Goal: Transaction & Acquisition: Book appointment/travel/reservation

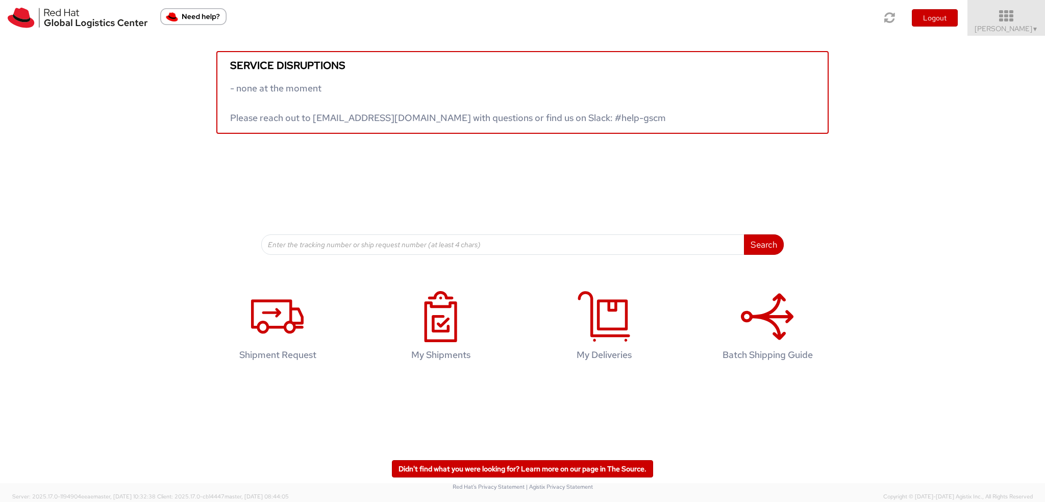
click at [1019, 24] on span "Kirk Newcross ▼" at bounding box center [1007, 28] width 64 height 9
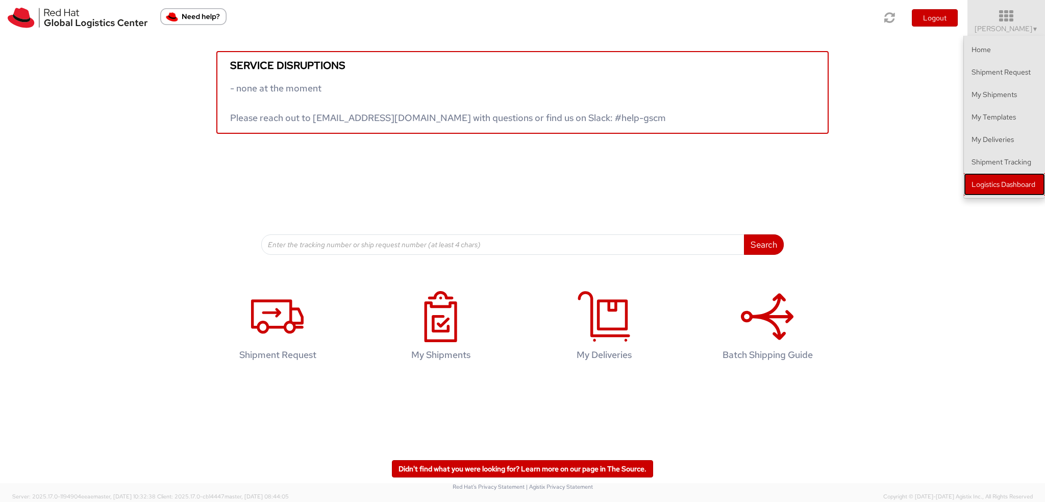
click at [990, 179] on link "Logistics Dashboard" at bounding box center [1004, 184] width 81 height 22
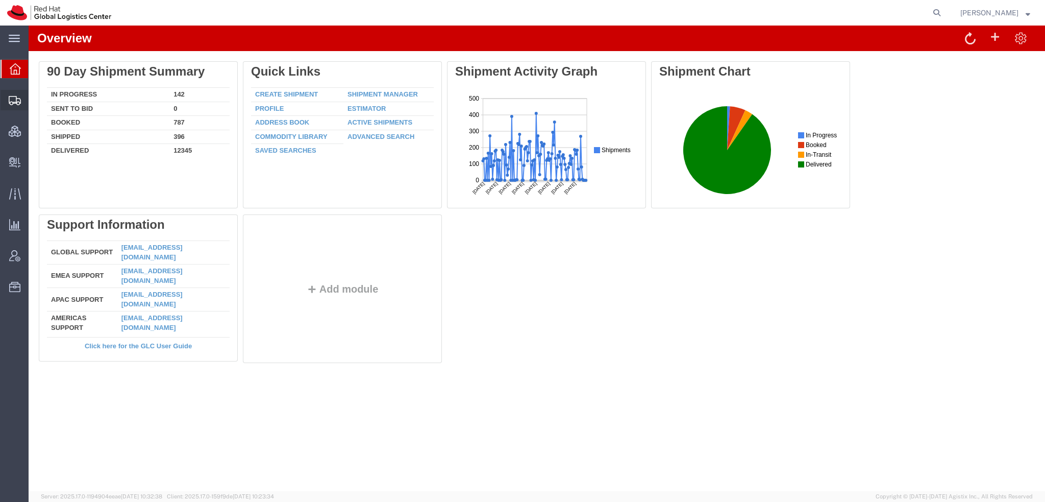
click at [0, 0] on span "Shipment Manager" at bounding box center [0, 0] width 0 height 0
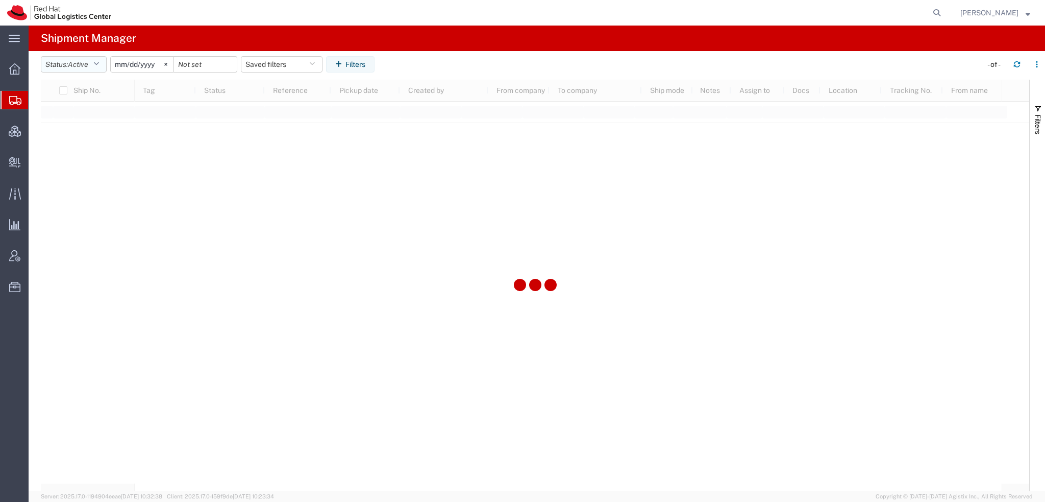
click at [99, 65] on icon "button" at bounding box center [96, 64] width 6 height 7
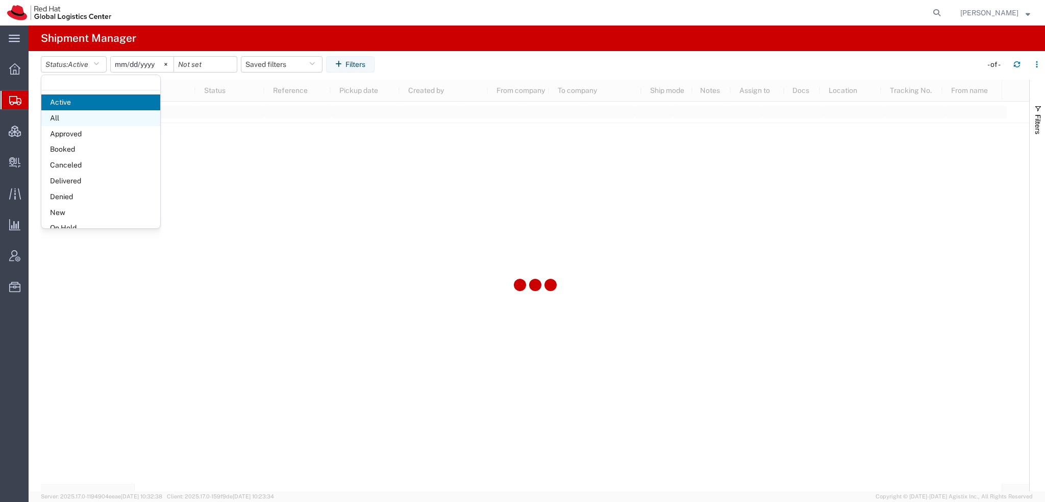
click at [69, 118] on span "All" at bounding box center [100, 118] width 119 height 16
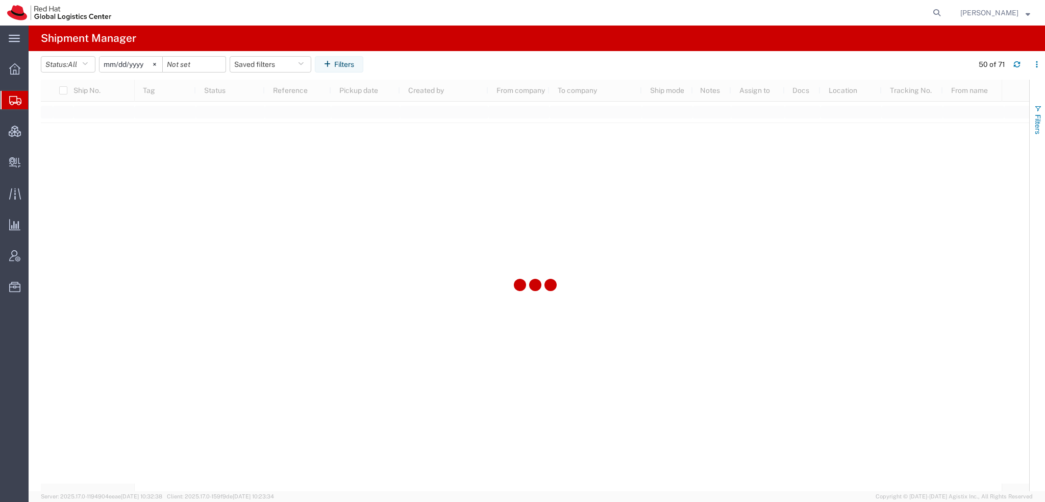
click at [1033, 112] on button "Filters" at bounding box center [1037, 119] width 15 height 55
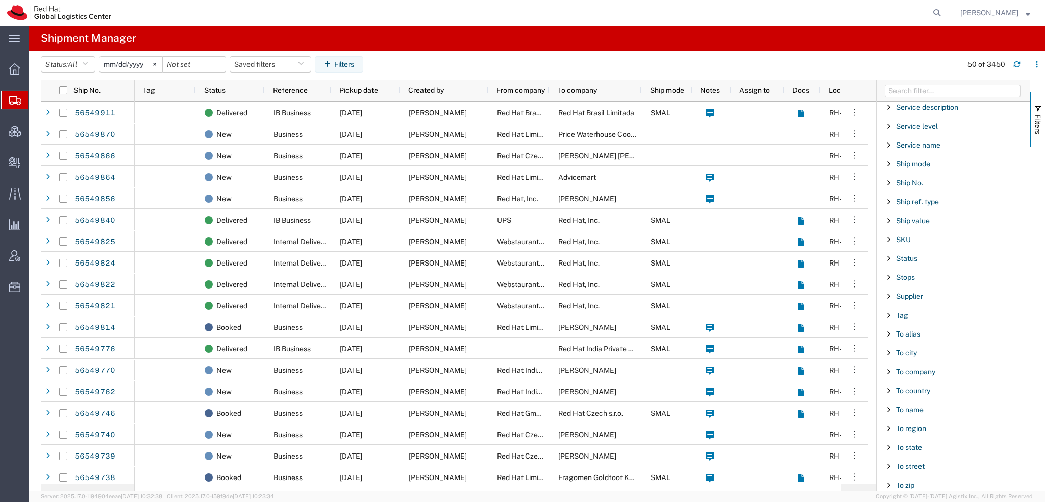
scroll to position [850, 0]
click at [915, 442] on div "Tracking No." at bounding box center [953, 451] width 153 height 18
click at [923, 488] on input "Filter Value" at bounding box center [957, 494] width 134 height 12
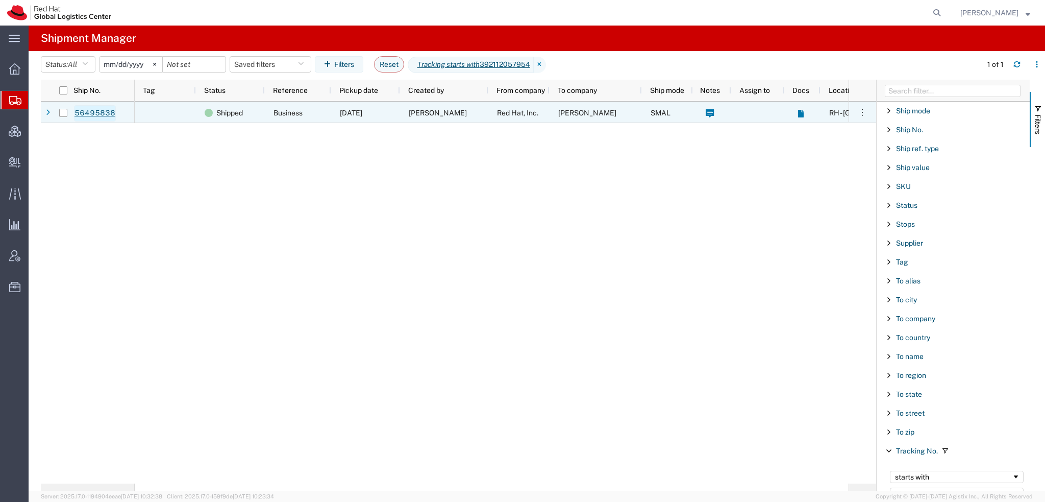
type input "392112057954"
click at [104, 113] on link "56495838" at bounding box center [95, 113] width 42 height 16
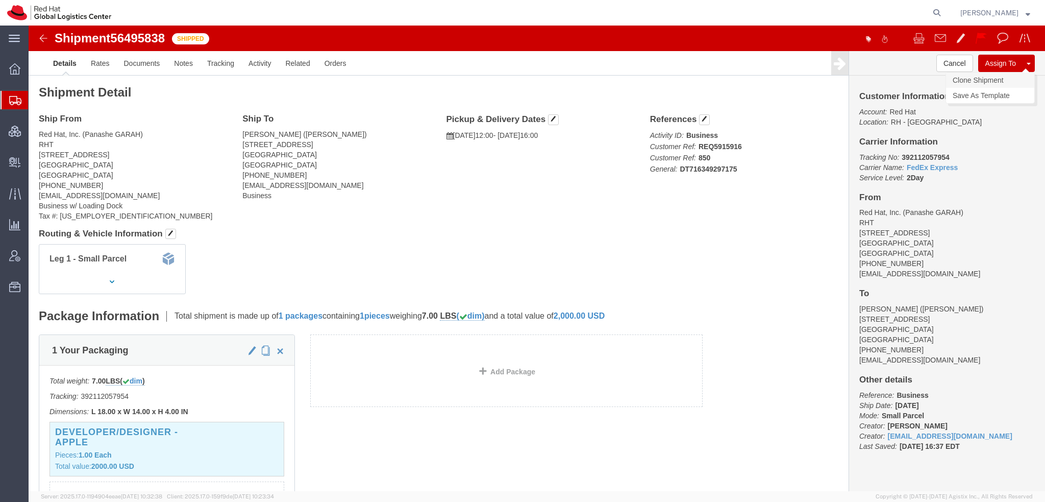
click link "Clone Shipment"
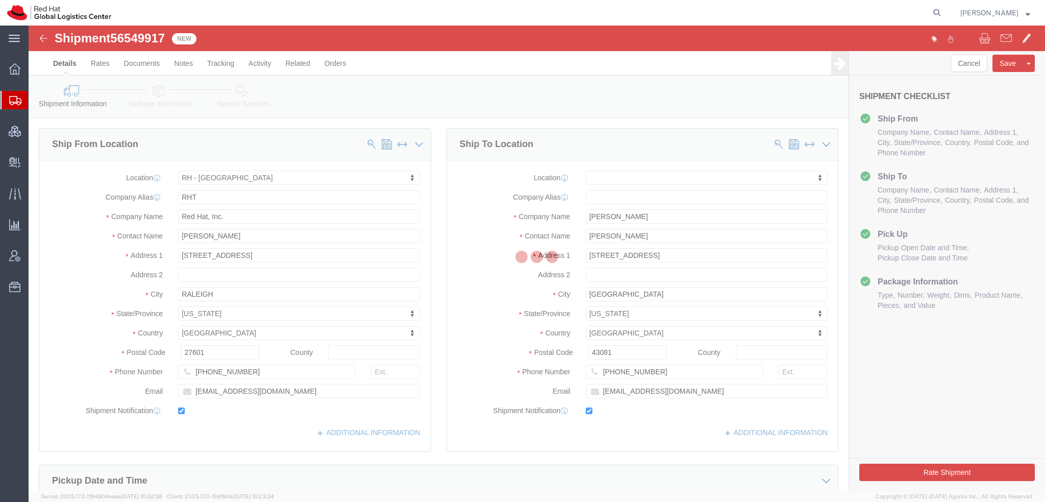
select select "38014"
select select
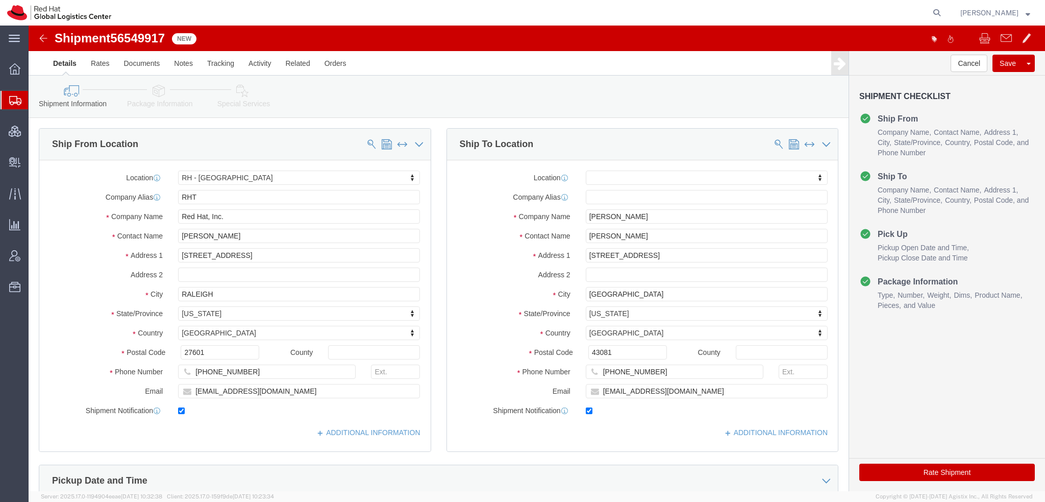
click icon
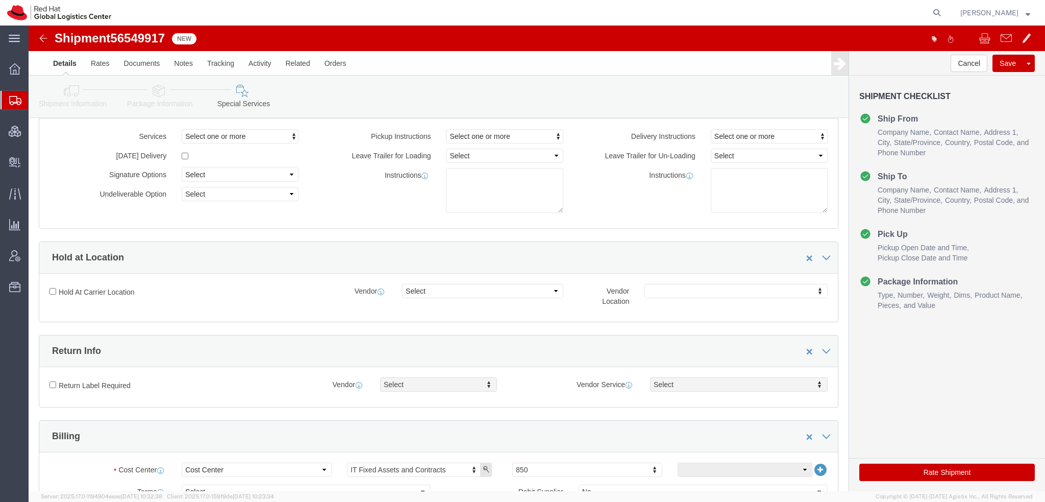
scroll to position [204, 0]
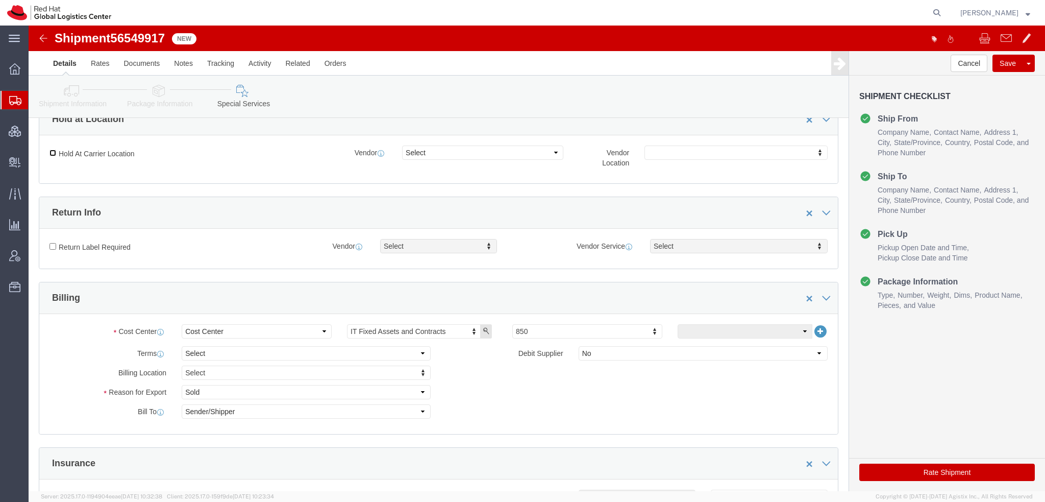
click input "Hold At Carrier Location"
checkbox input "true"
click select "Select FedEx Freight UPS Blue Dart FedEx Express DHL"
select select "5"
click select "Select FedEx Freight UPS Blue Dart FedEx Express DHL"
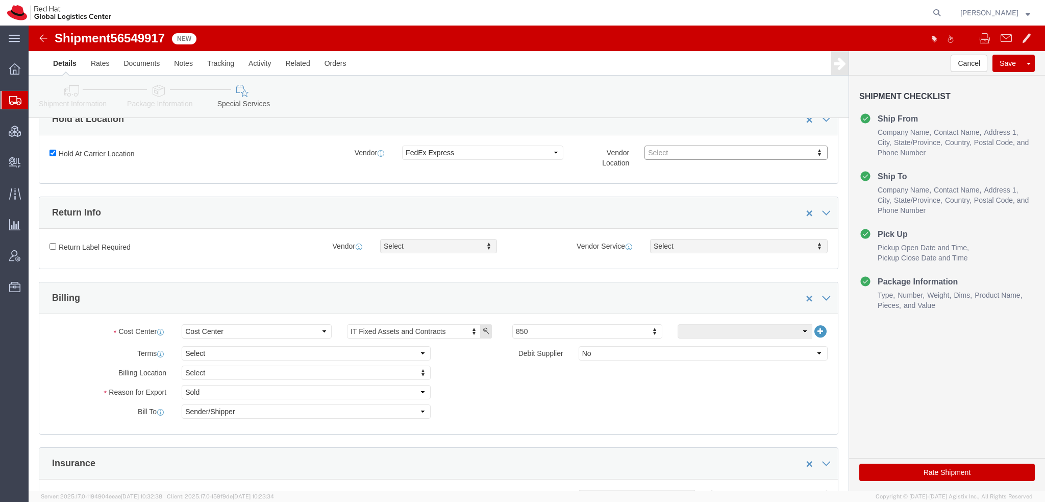
click icon
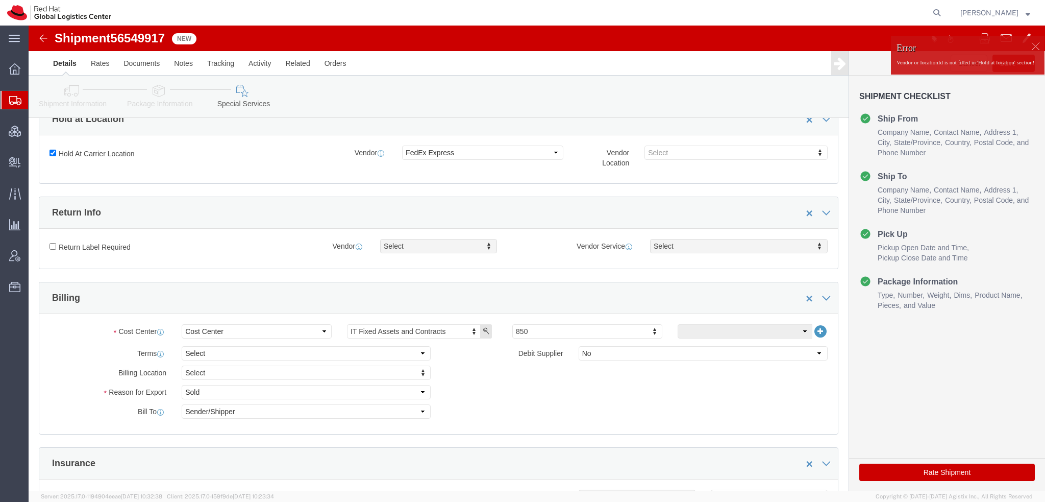
click icon
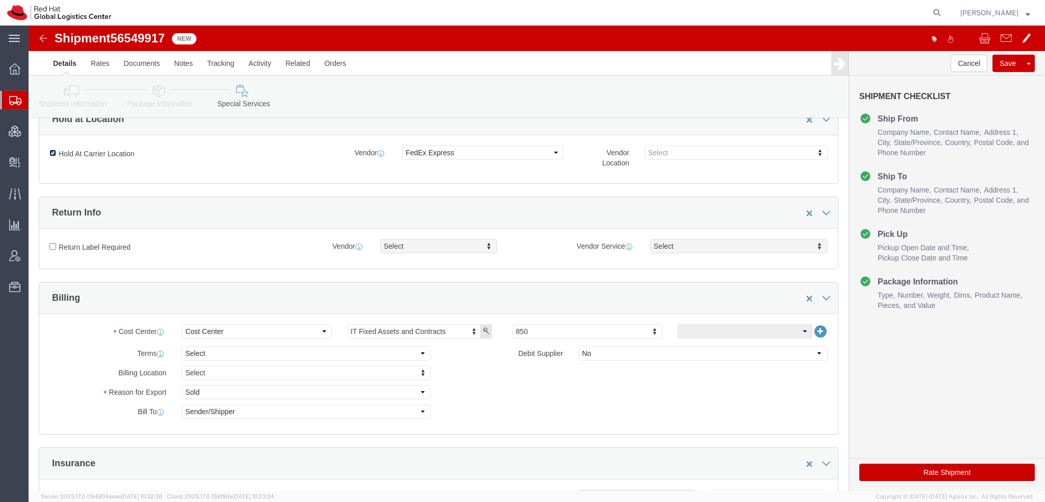
click input "Hold At Carrier Location"
checkbox input "false"
click icon
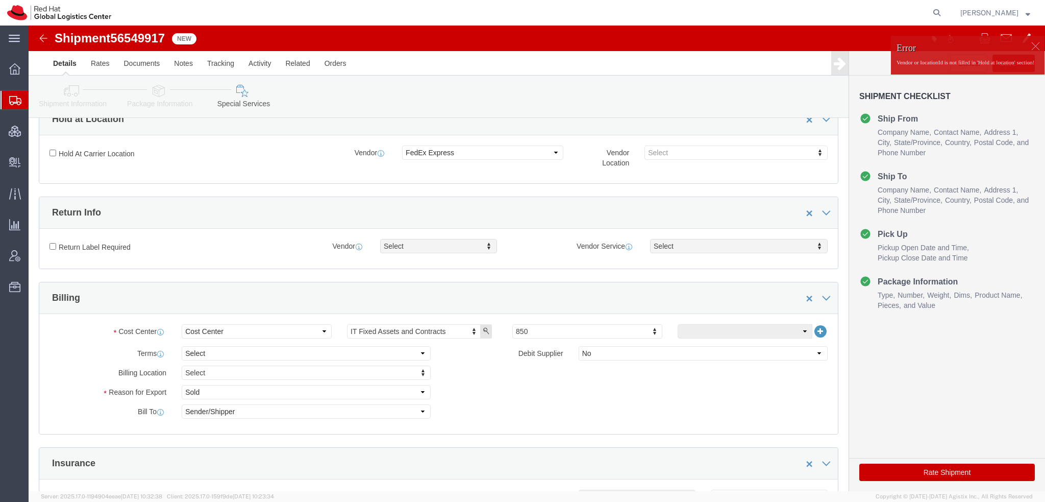
click icon
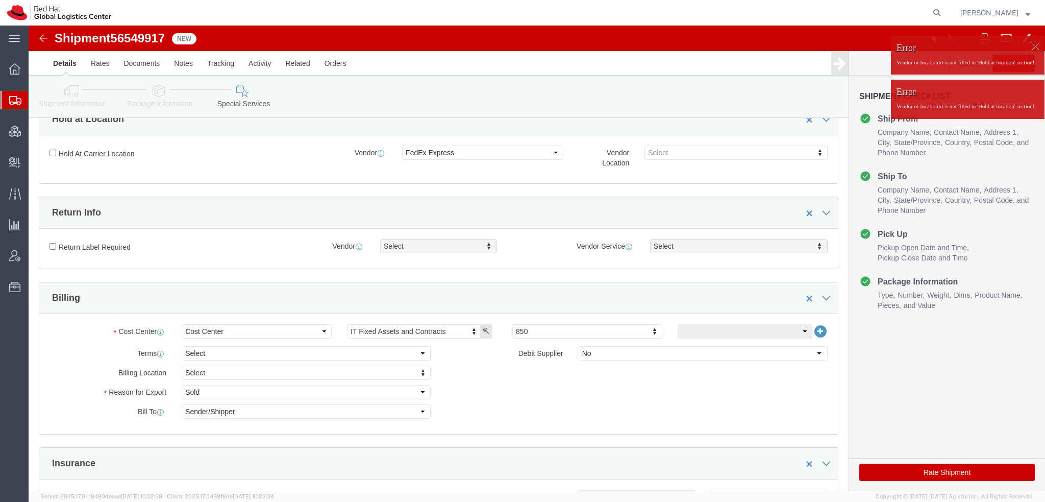
click div
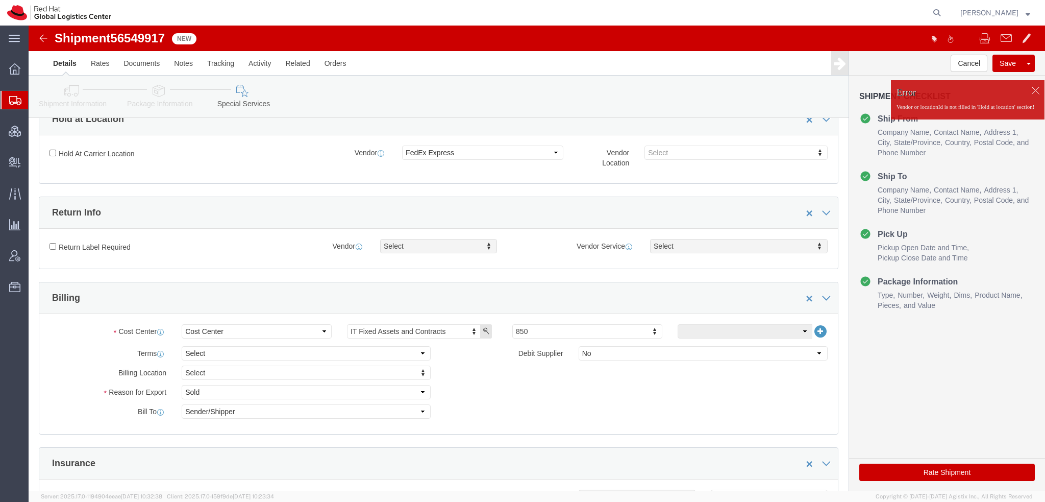
click div
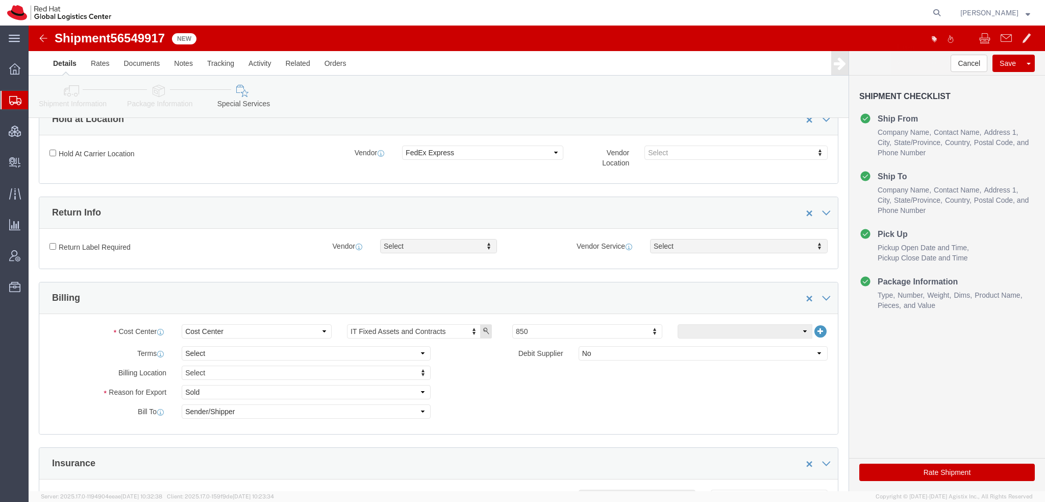
click body "Shipment 56549917 New Details Rates Documents Notes Tracking Activity Related O…"
click button "Save"
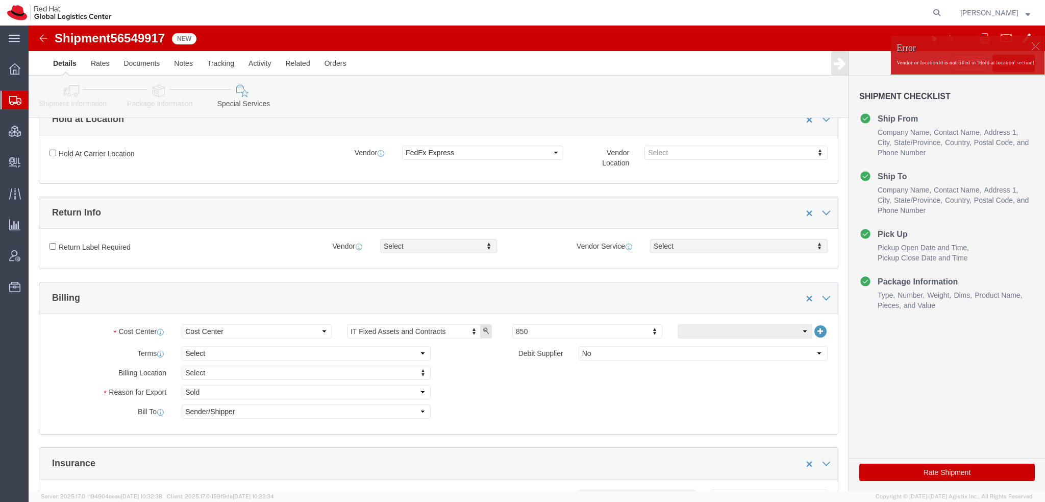
click div
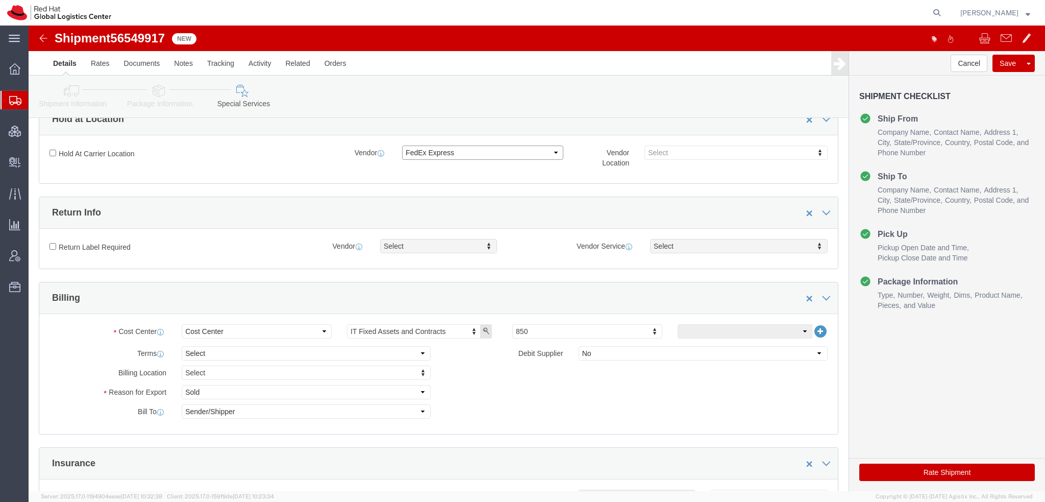
click select "Select FedEx Freight UPS Blue Dart FedEx Express DHL"
select select
click select "Select FedEx Freight UPS Blue Dart FedEx Express DHL"
click icon
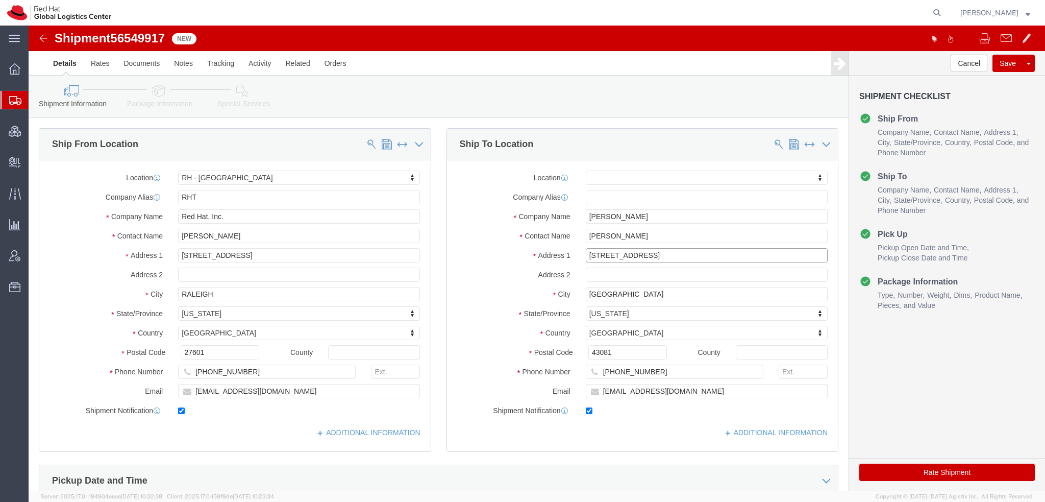
drag, startPoint x: 643, startPoint y: 235, endPoint x: 148, endPoint y: 184, distance: 497.2
click div "Ship From Location Location RH - Raleigh My Profile Location RH - Amsterdam - M…"
click link "Special Services"
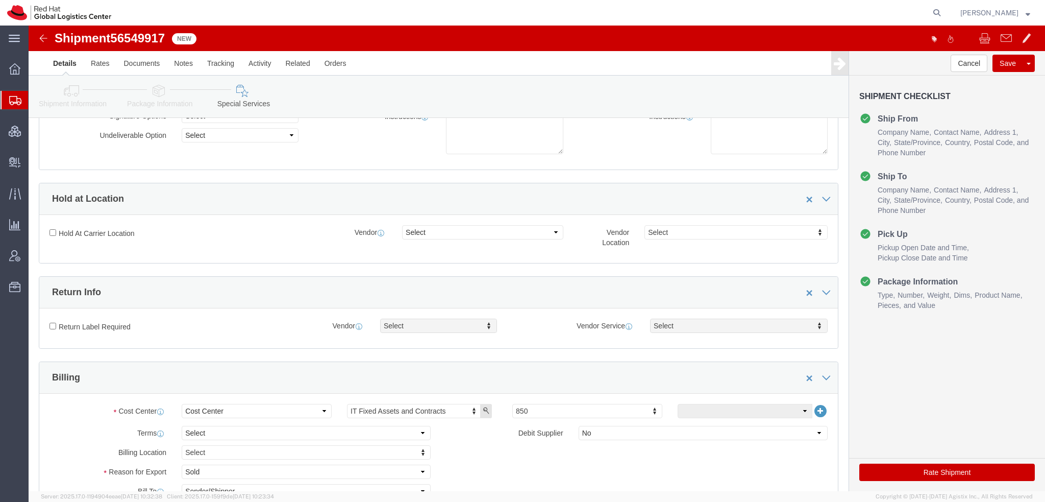
scroll to position [204, 0]
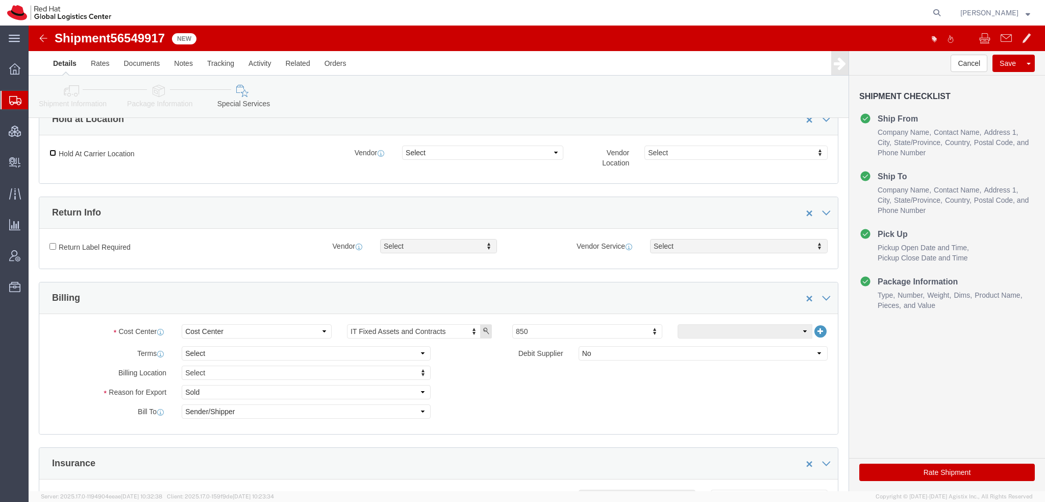
click input "Hold At Carrier Location"
checkbox input "true"
click select "Select FedEx Freight UPS Blue Dart FedEx Express DHL"
select select "5"
click select "Select FedEx Freight UPS Blue Dart FedEx Express DHL"
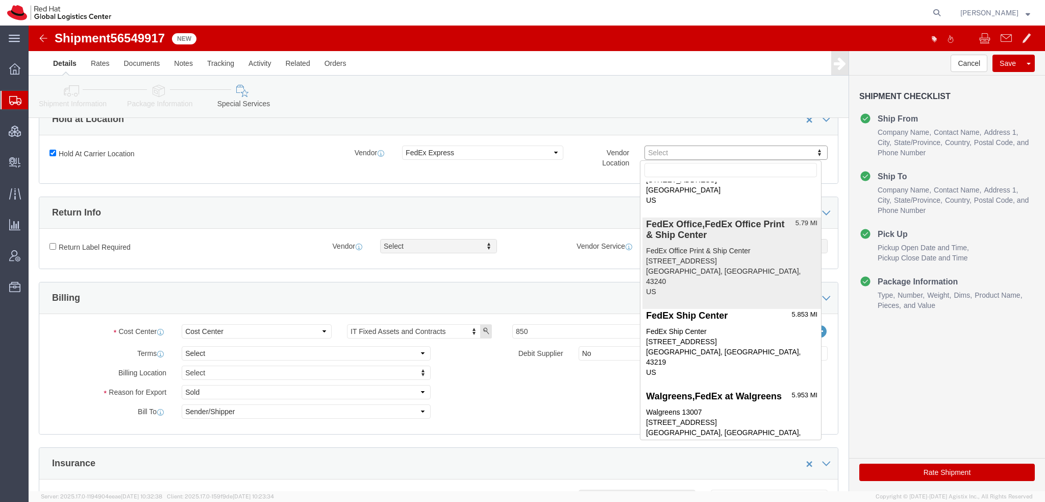
scroll to position [404, 0]
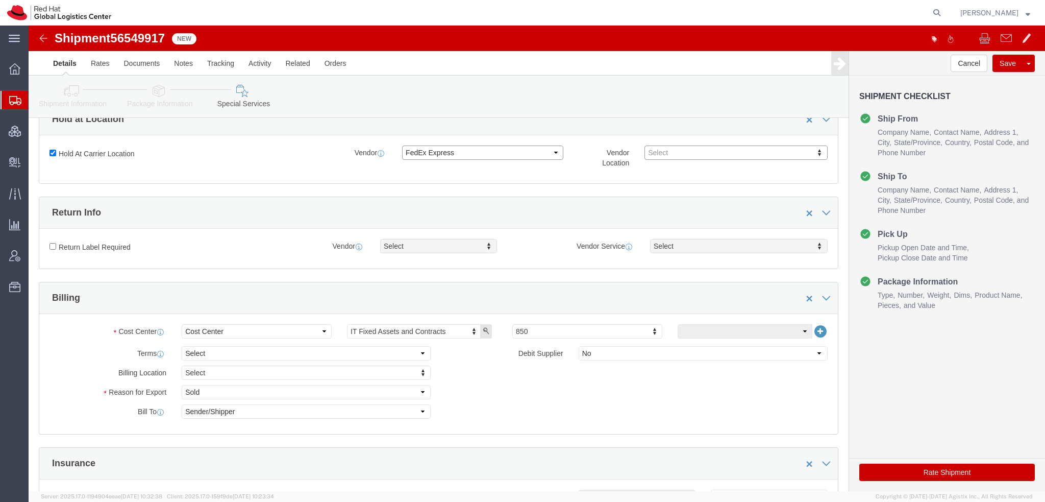
click select "Select FedEx Freight UPS Blue Dart FedEx Express DHL"
select select
click select "Select FedEx Freight UPS Blue Dart FedEx Express DHL"
click input "Hold At Carrier Location"
checkbox input "false"
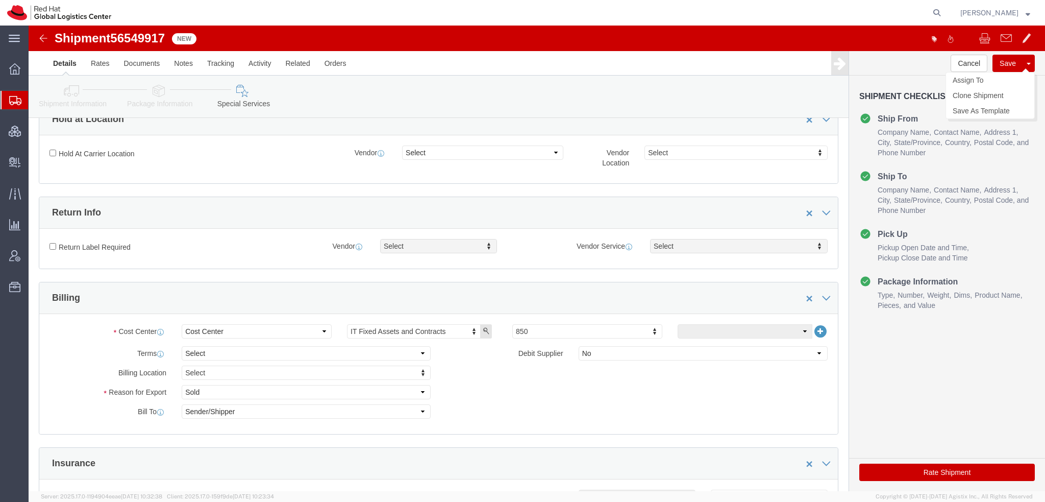
click button "Save"
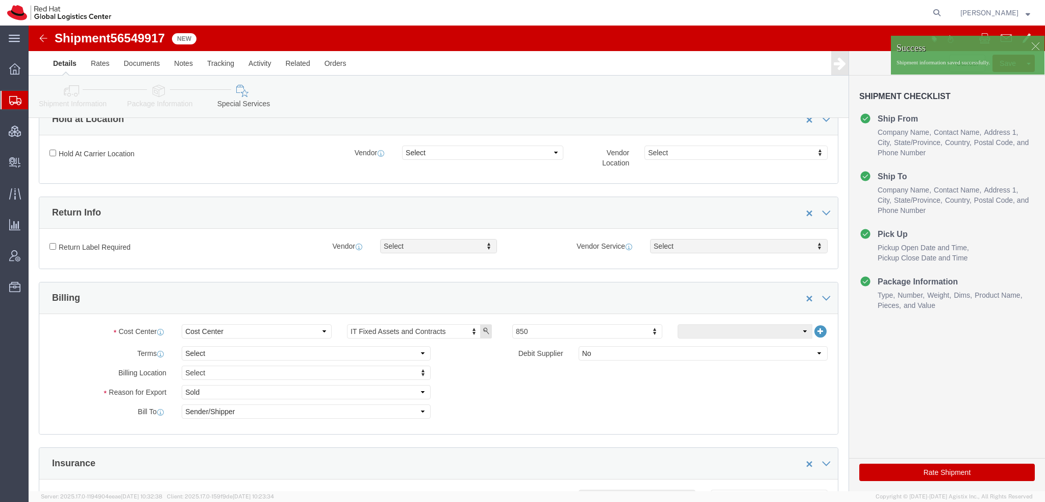
click at [0, 0] on span "Shipment Manager" at bounding box center [0, 0] width 0 height 0
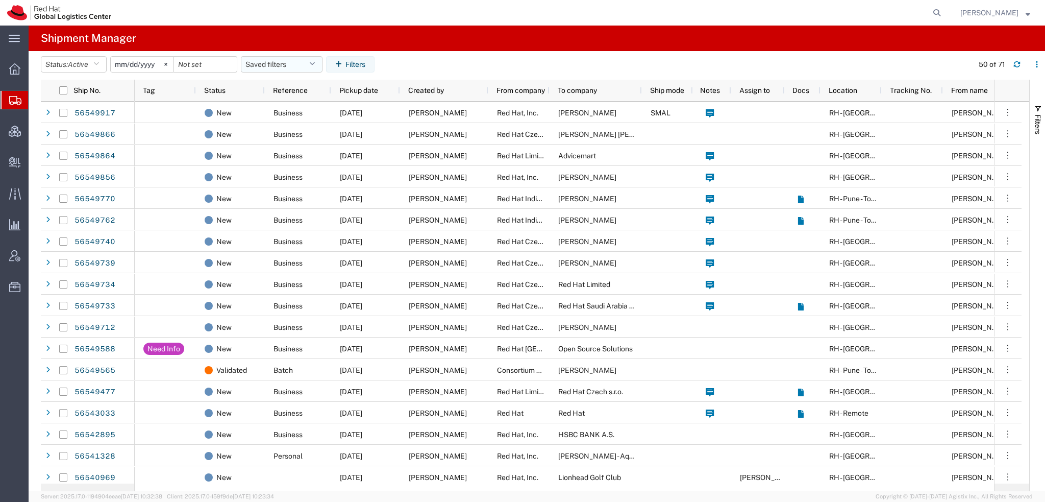
click at [313, 63] on icon "button" at bounding box center [312, 64] width 6 height 7
click at [264, 107] on span "Americas" at bounding box center [309, 109] width 134 height 19
type input "2023-05-07"
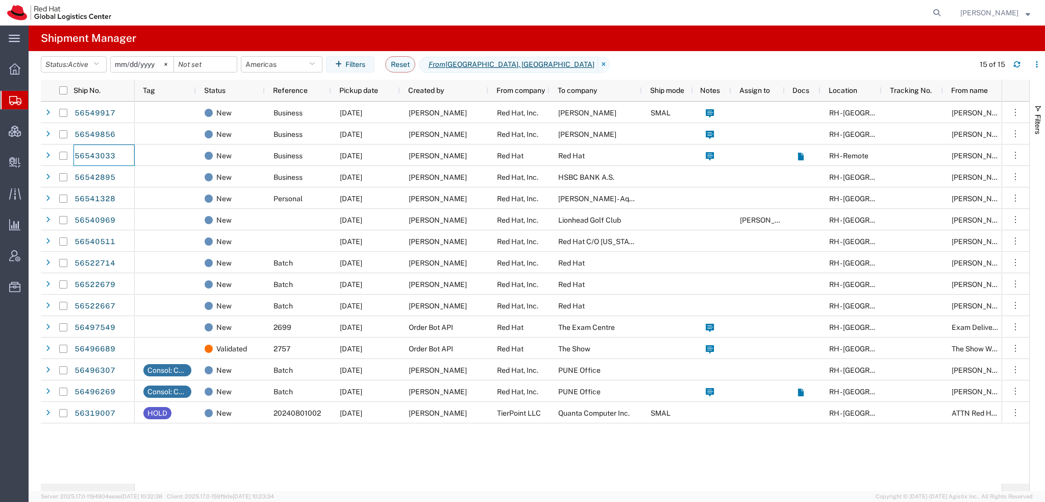
click at [1024, 12] on span "[PERSON_NAME]" at bounding box center [996, 12] width 70 height 11
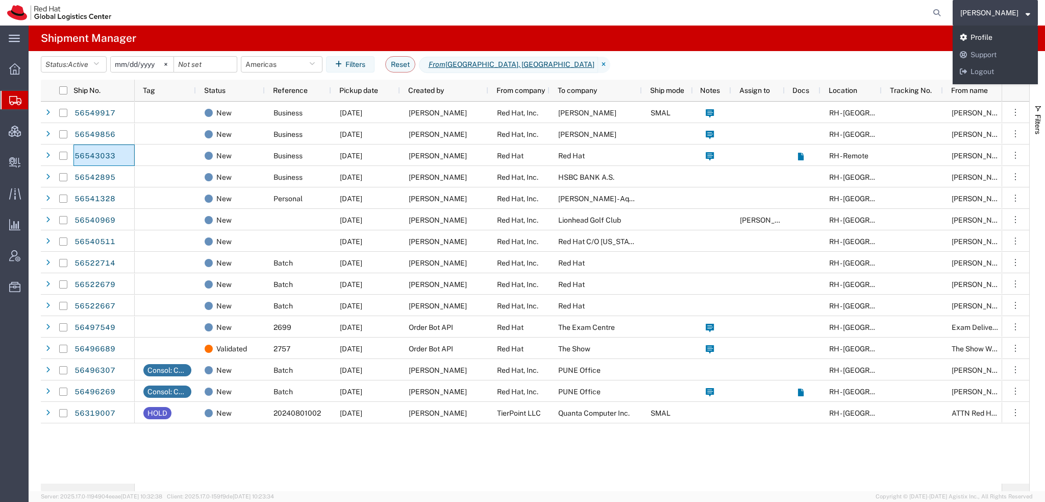
click at [1001, 37] on link "Profile" at bounding box center [995, 37] width 85 height 17
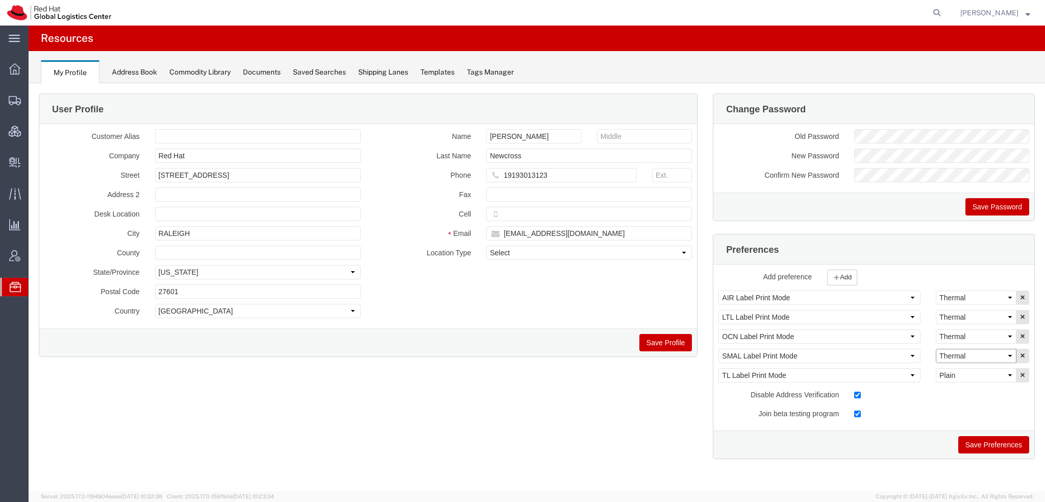
click at [952, 354] on select "Select Plain Thermal" at bounding box center [976, 356] width 81 height 14
select select "Plain"
click at [936, 349] on select "Select Plain Thermal" at bounding box center [976, 356] width 81 height 14
click at [984, 437] on button "Save Preferences" at bounding box center [994, 444] width 71 height 17
drag, startPoint x: 57, startPoint y: 115, endPoint x: 108, endPoint y: 2, distance: 124.3
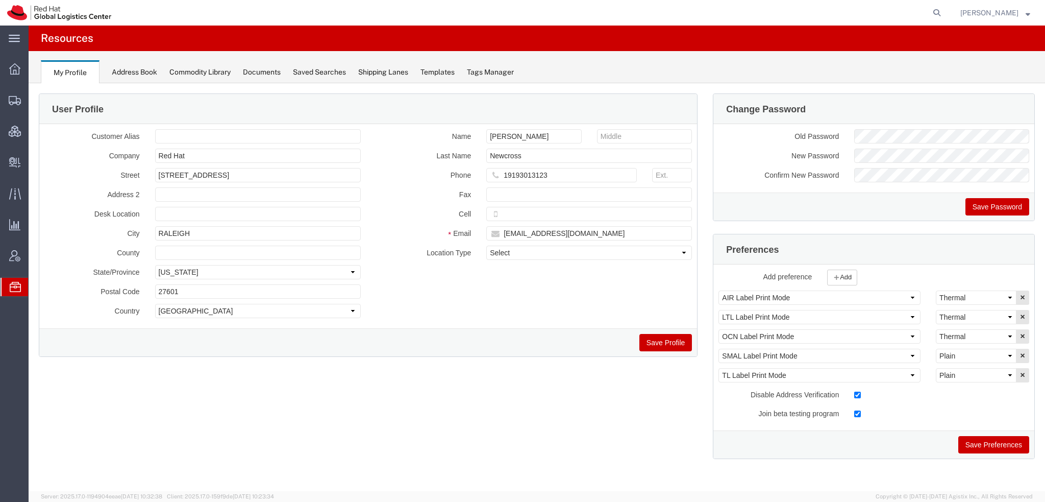
click at [0, 0] on span "Shipment Manager" at bounding box center [0, 0] width 0 height 0
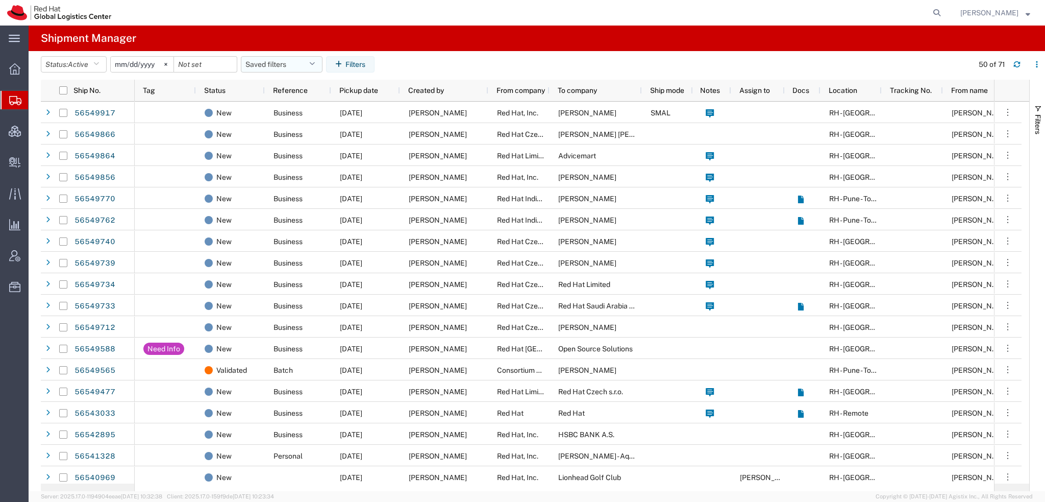
click at [319, 67] on button "Saved filters" at bounding box center [282, 64] width 82 height 16
click at [290, 107] on span "Americas" at bounding box center [309, 109] width 134 height 19
type input "2023-05-07"
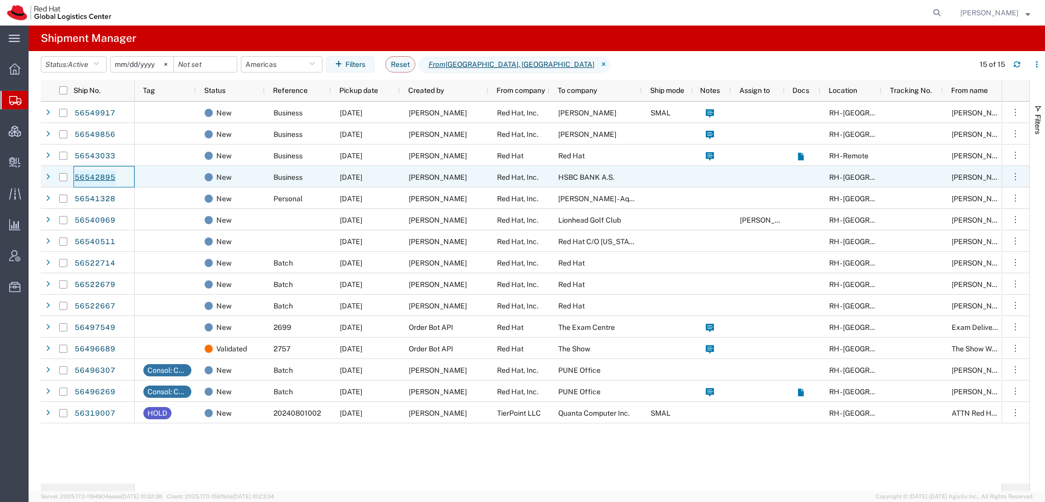
click at [99, 177] on link "56542895" at bounding box center [95, 177] width 42 height 16
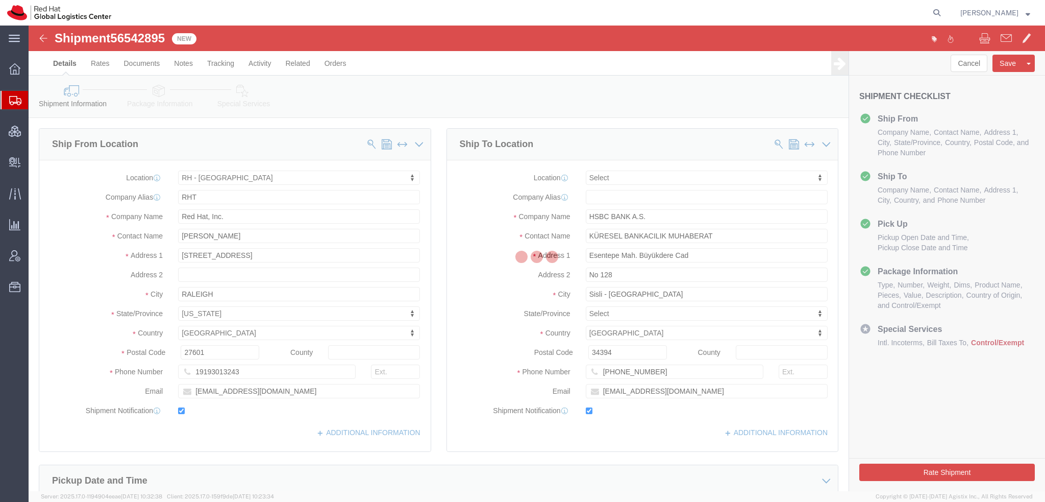
select select "38014"
select select
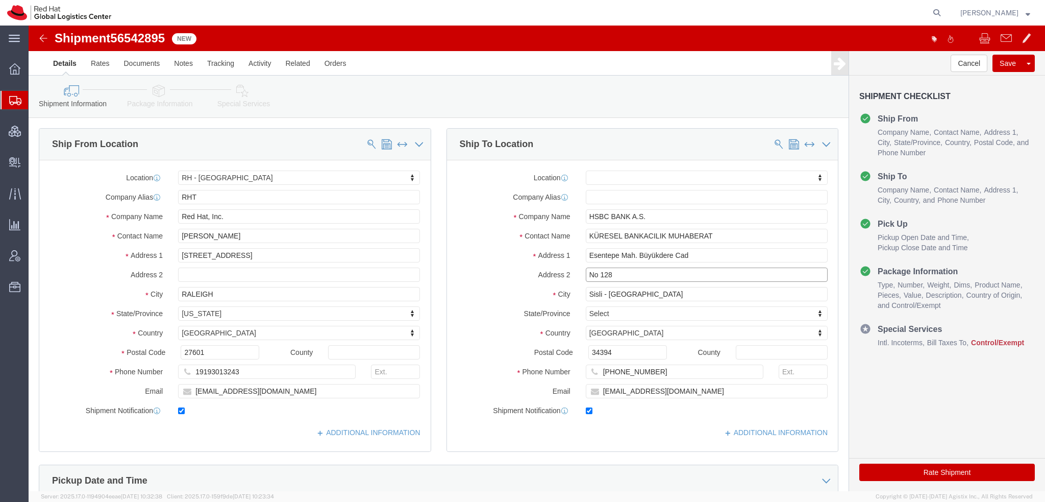
click input "No 128"
type input "No 128, Sisli"
type input "Istanbul"
click input "nakityonetimikureselbankacilik@hsbc.com.tr"
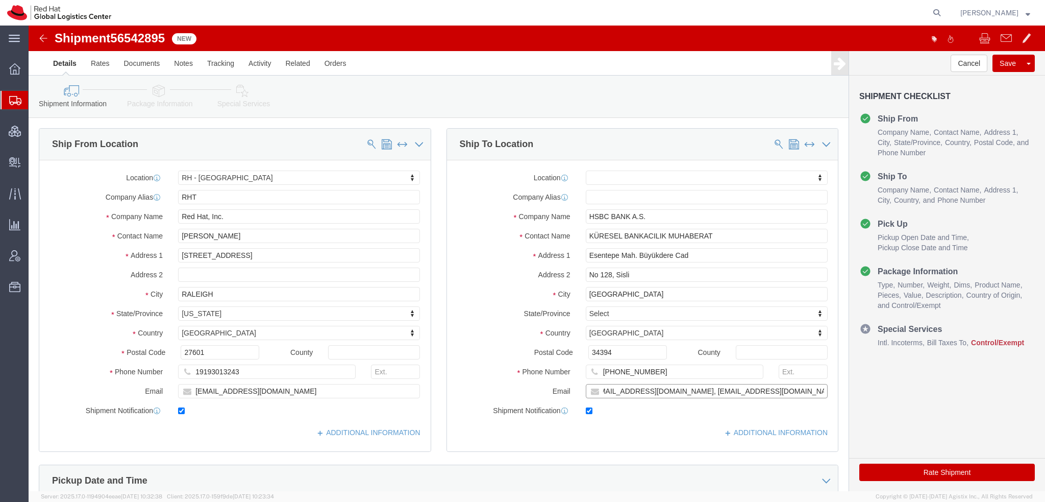
type input "nakityonetimikureselbankacilik@hsbc.com.tr, emealogistics@redhat.com"
click icon
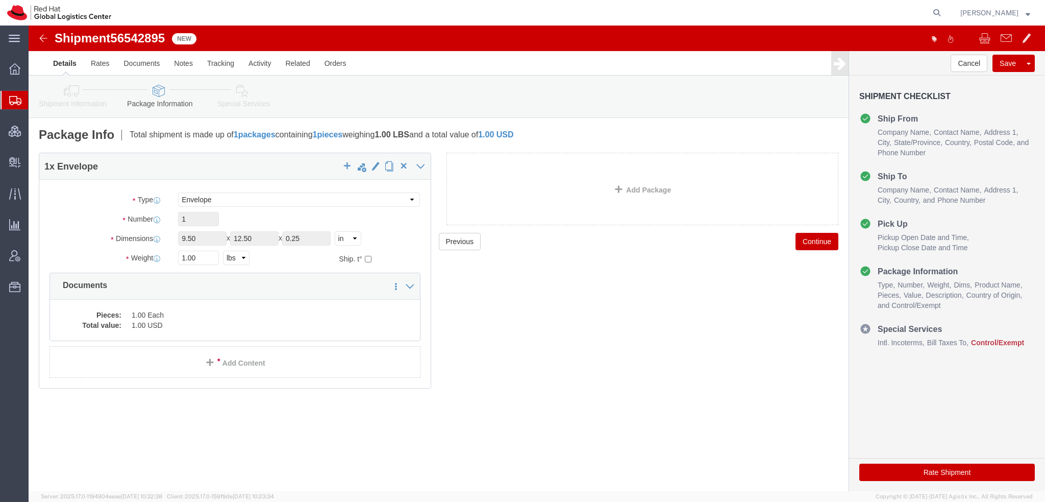
click dd "1.00 Each"
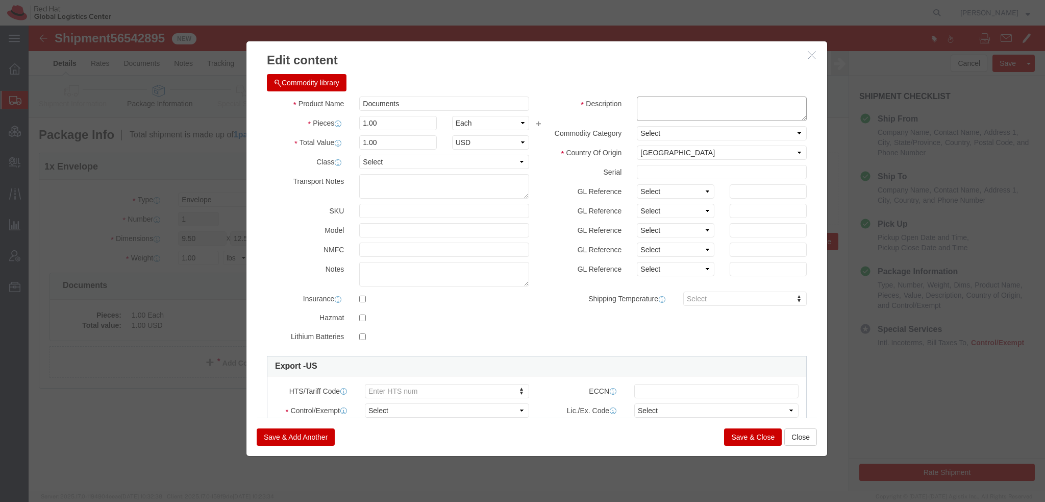
click textarea
type textarea "Legal Document"
click select "Select ATF BIS DEA EPA FDA FTR ITAR OFAC Other (OPA)"
select select "FTR"
click select "Select ATF BIS DEA EPA FDA FTR ITAR OFAC Other (OPA)"
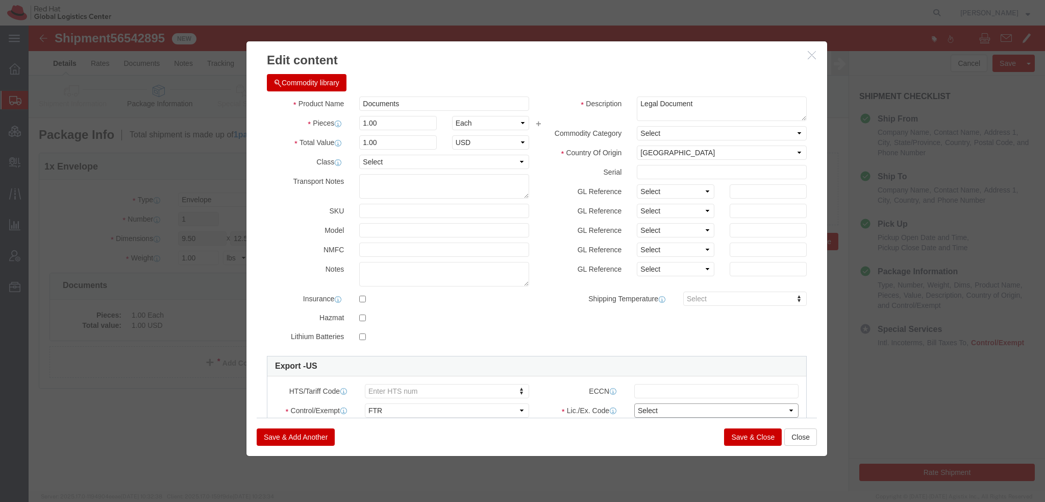
click select "Select 30.2(d)(2) 30.36 30.37(a) 30.37(f) 30.37(g) 30.37(h) 30.37(i) 30.37(j) 3…"
select select "30.37(t)"
click select "Select 30.2(d)(2) 30.36 30.37(a) 30.37(f) 30.37(g) 30.37(h) 30.37(i) 30.37(j) 3…"
click button "Save & Close"
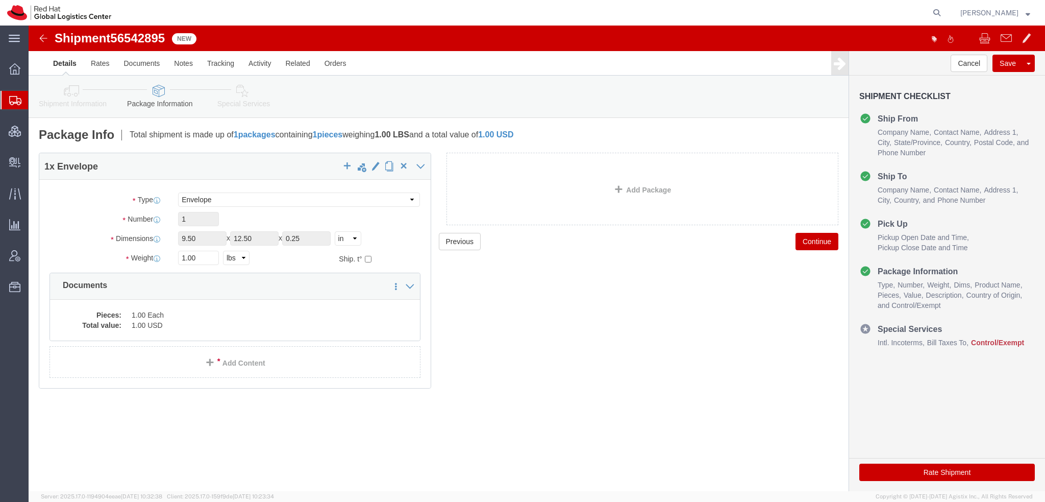
click link "Special Services"
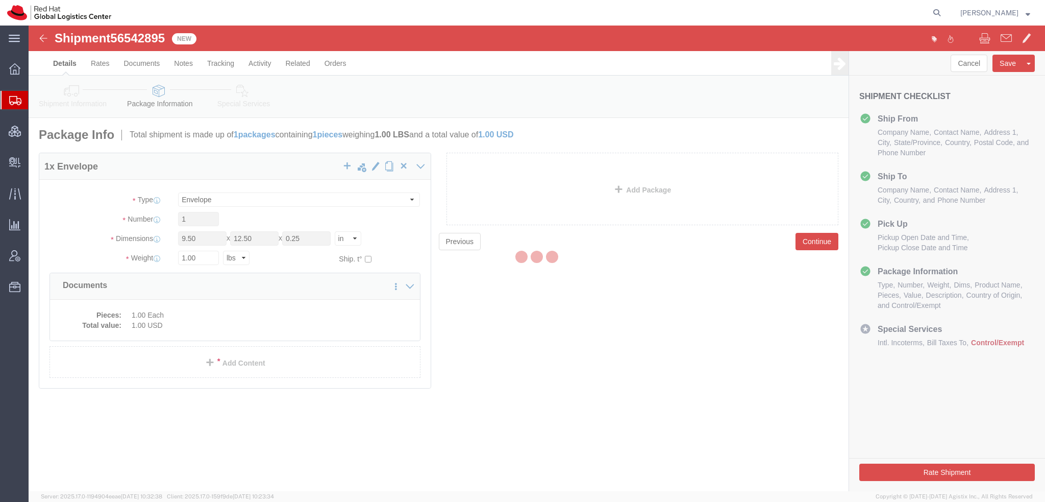
select select
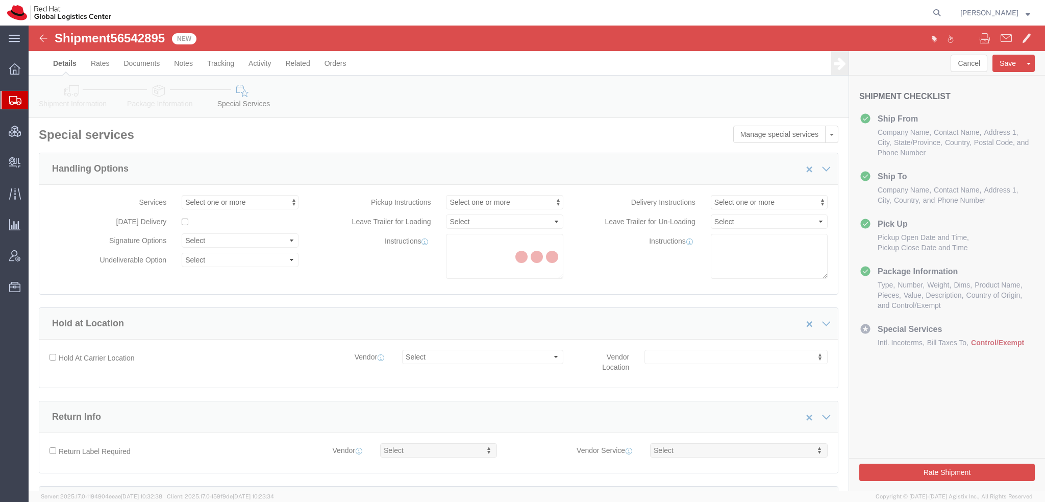
select select "COSTCENTER"
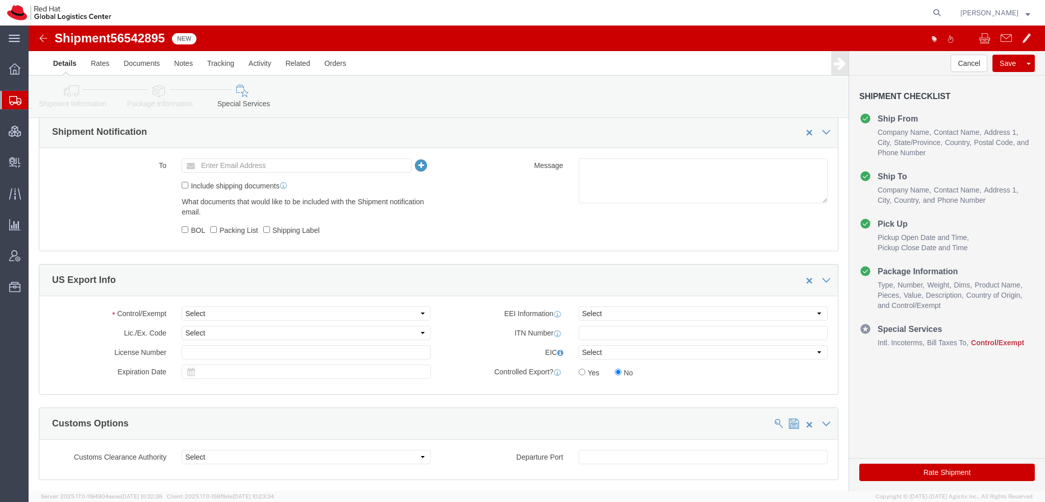
scroll to position [664, 0]
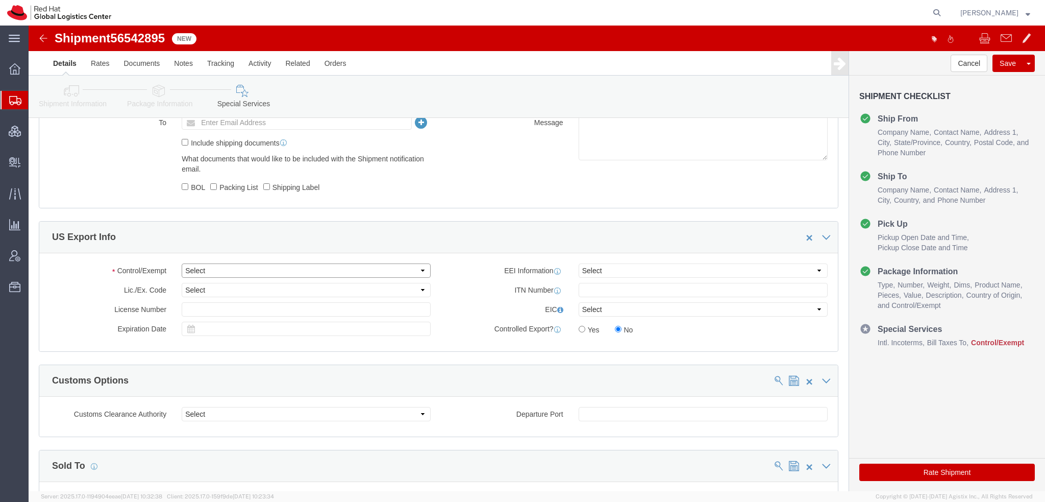
click select "Select ATF BIS DEA EPA FDA FTR ITAR OFAC Other (OPA)"
select select "FTR"
click select "Select ATF BIS DEA EPA FDA FTR ITAR OFAC Other (OPA)"
click select "Select 30.2(d)(2) 30.36 30.37(a) 30.37(f) 30.37(g) 30.37(h) 30.37(i) 30.37(j) 3…"
select select "30.37(t)"
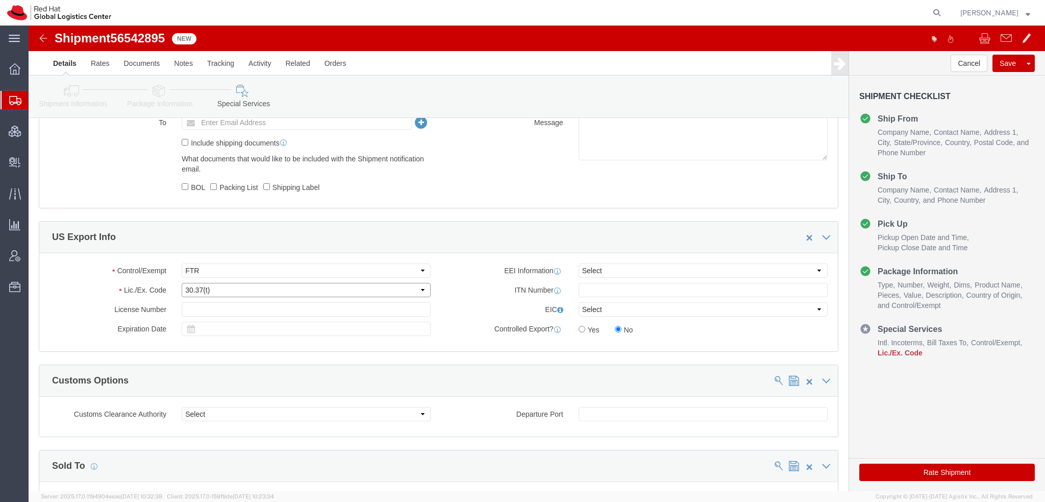
click select "Select 30.2(d)(2) 30.36 30.37(a) 30.37(f) 30.37(g) 30.37(h) 30.37(i) 30.37(j) 3…"
click button "Rate Shipment"
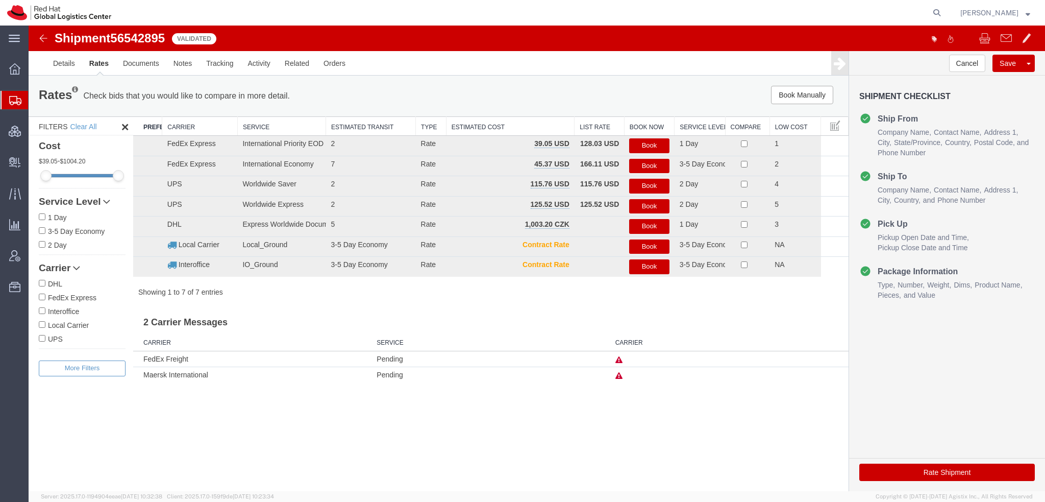
scroll to position [0, 0]
click at [658, 144] on button "Book" at bounding box center [649, 145] width 40 height 15
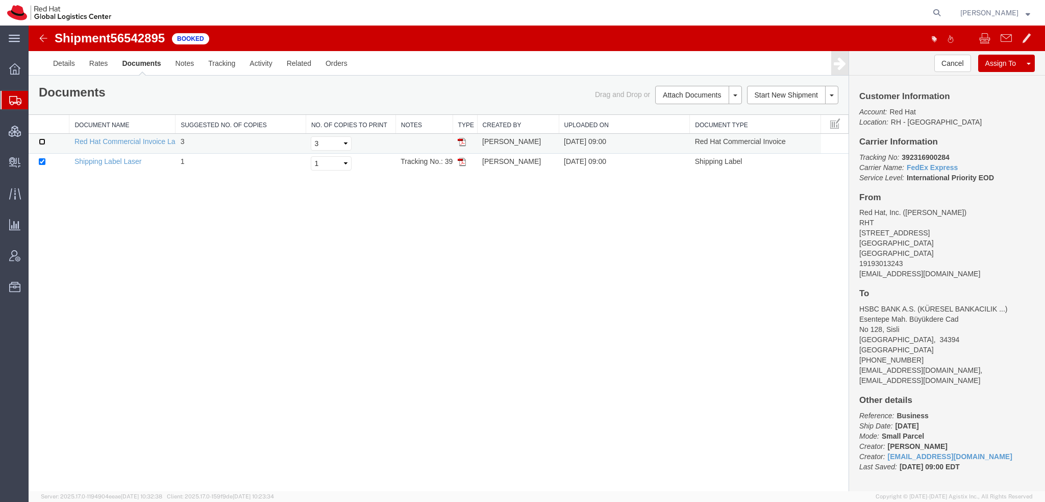
click at [42, 141] on input "checkbox" at bounding box center [42, 141] width 7 height 7
checkbox input "true"
click at [692, 130] on link "Email Documents" at bounding box center [697, 127] width 89 height 15
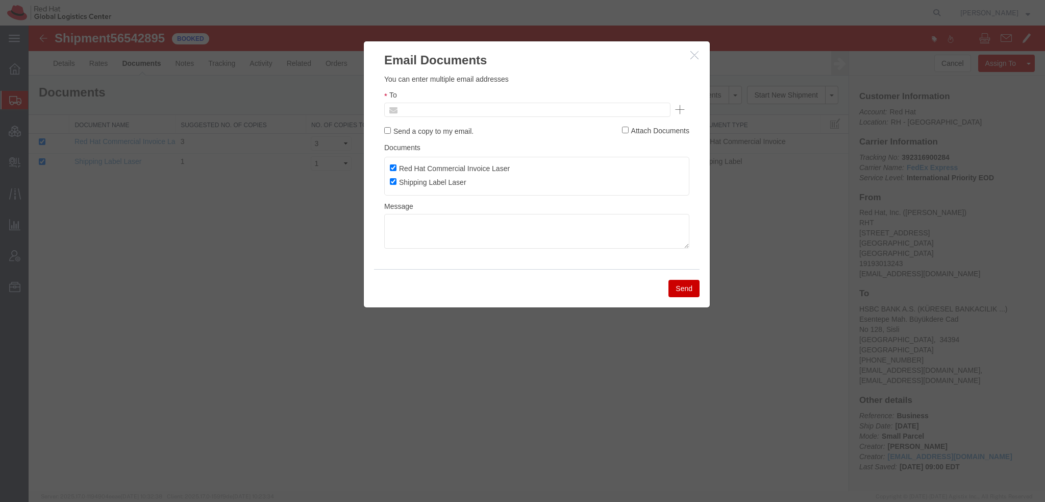
click at [474, 107] on input "text" at bounding box center [458, 109] width 119 height 13
type input "abrooks@redhat"
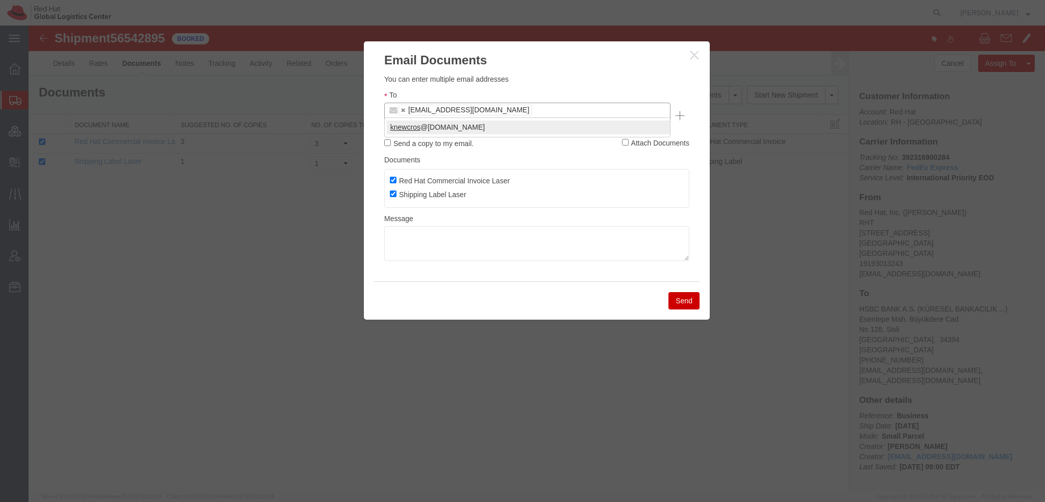
type input "knewcros"
click at [692, 292] on button "Send" at bounding box center [684, 300] width 31 height 17
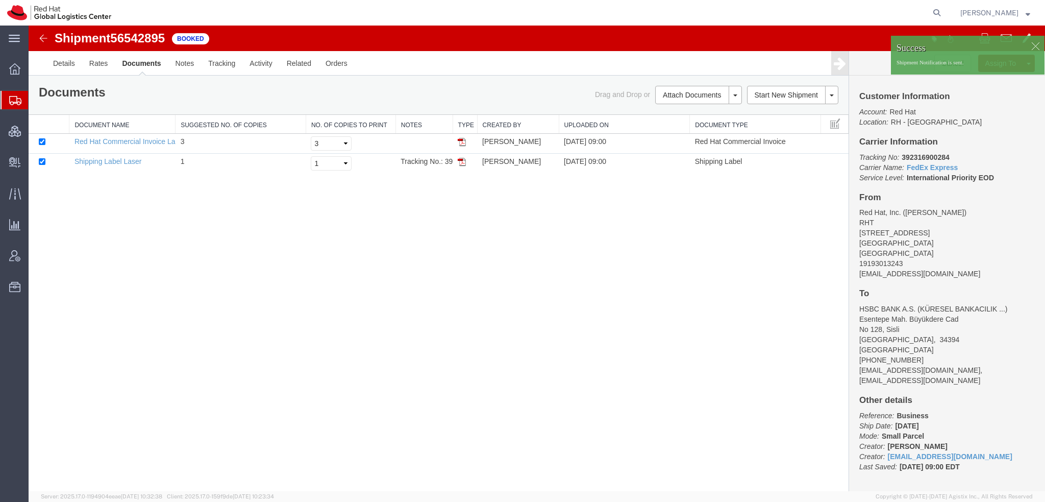
click at [0, 0] on span "Shipment Manager" at bounding box center [0, 0] width 0 height 0
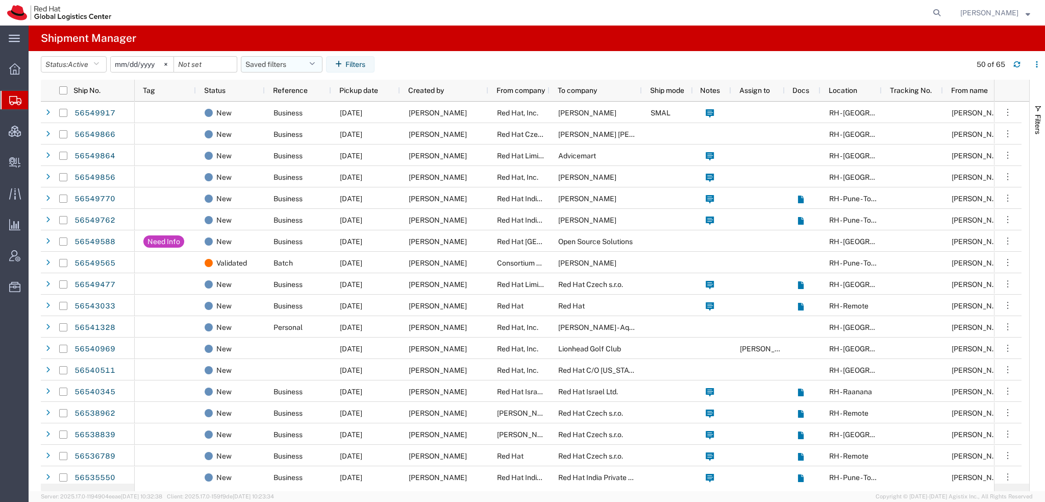
click at [315, 64] on icon "button" at bounding box center [312, 64] width 6 height 7
click at [279, 110] on span "Americas" at bounding box center [309, 109] width 134 height 19
type input "2023-05-07"
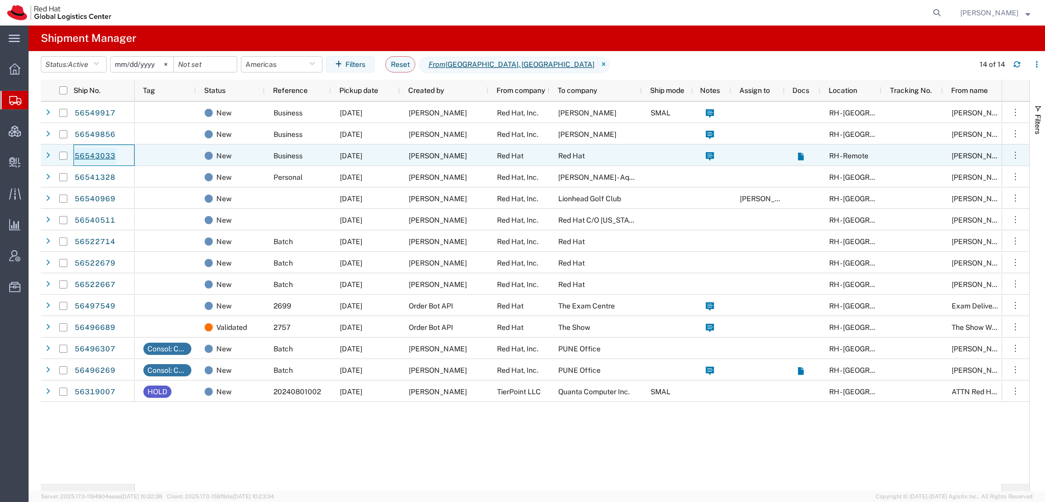
click at [104, 156] on link "56543033" at bounding box center [95, 156] width 42 height 16
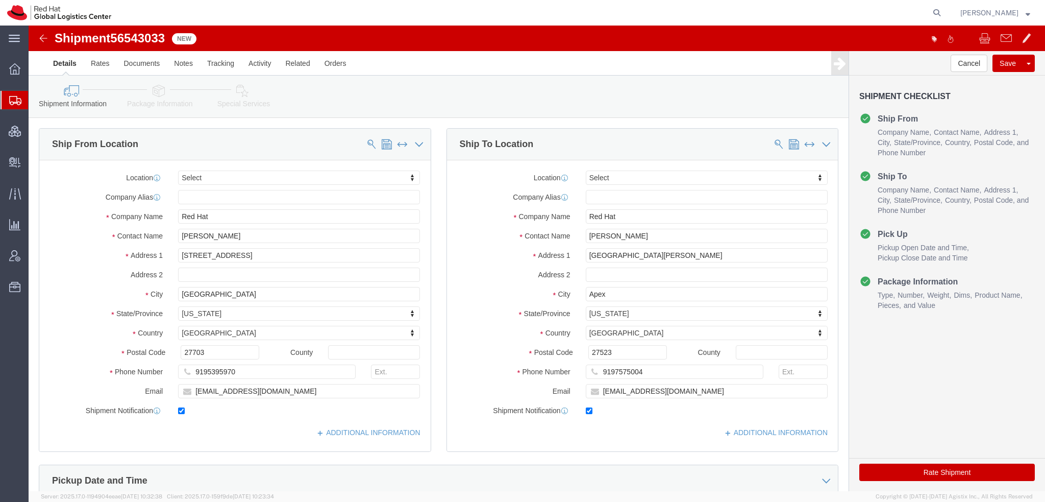
select select
drag, startPoint x: 615, startPoint y: 215, endPoint x: 276, endPoint y: 107, distance: 355.8
click div "Ship From Location Location My Profile Location RH - Amsterdam - MSO RH - Amste…"
paste input "Alicia Massey"
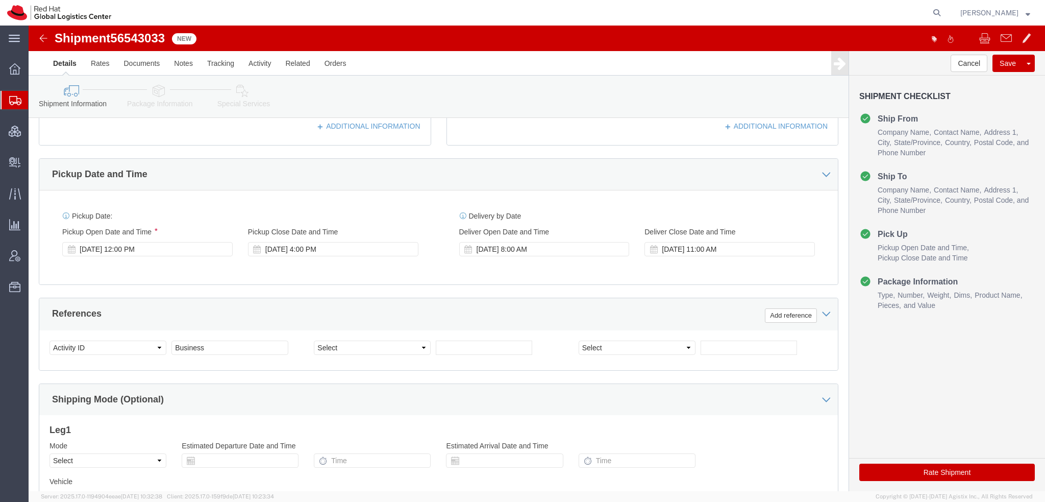
scroll to position [408, 0]
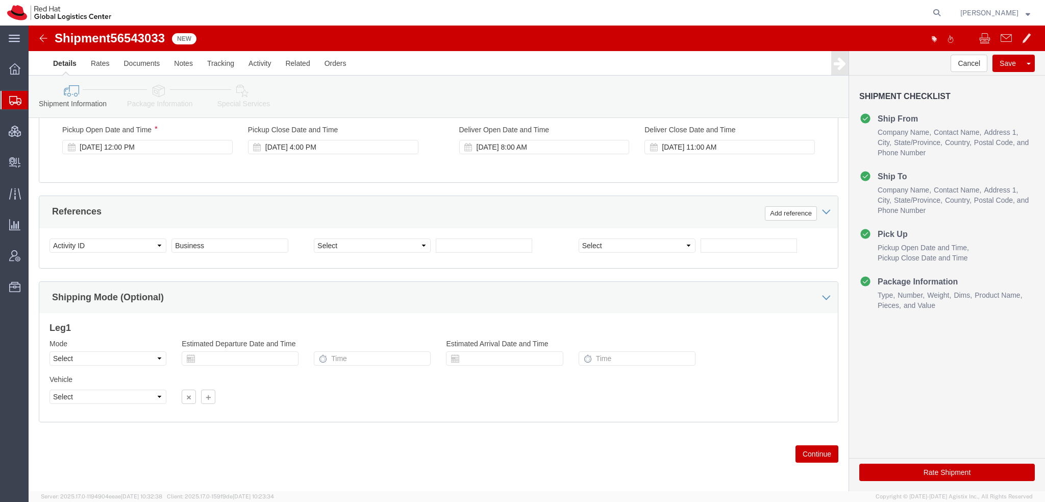
type input "Alicia Massey"
click icon
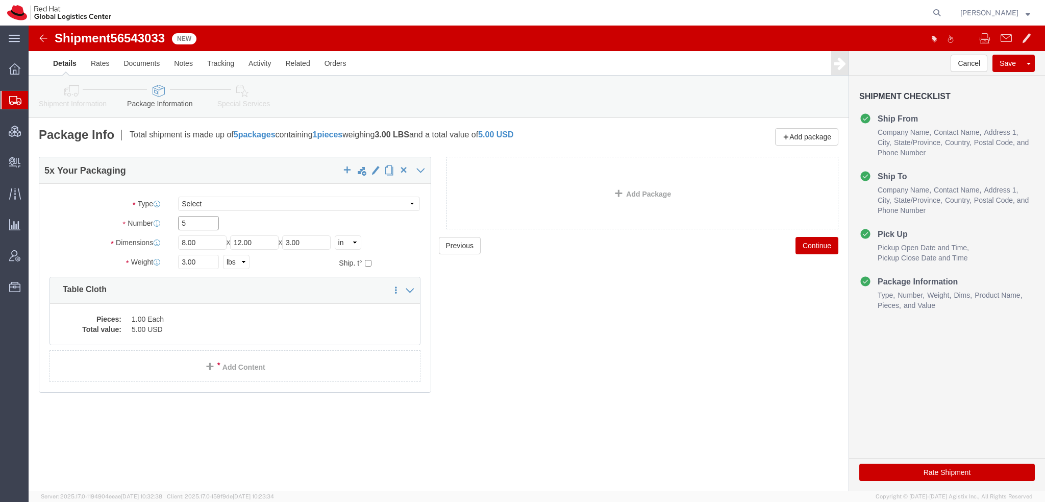
drag, startPoint x: 161, startPoint y: 197, endPoint x: -23, endPoint y: 149, distance: 190.4
click html "Shipment 56543033 New Details Rates Documents Notes Tracking Activity Related O…"
type input "1"
click icon
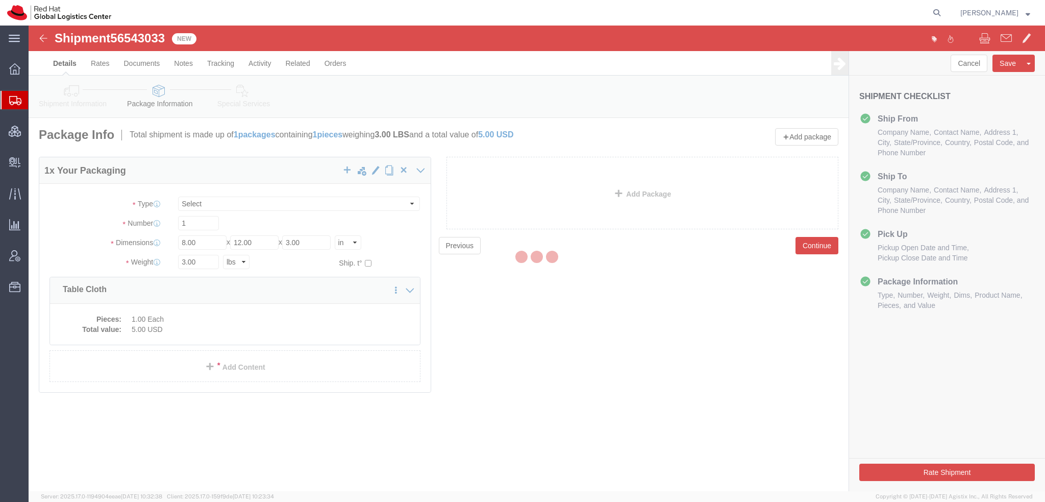
select select
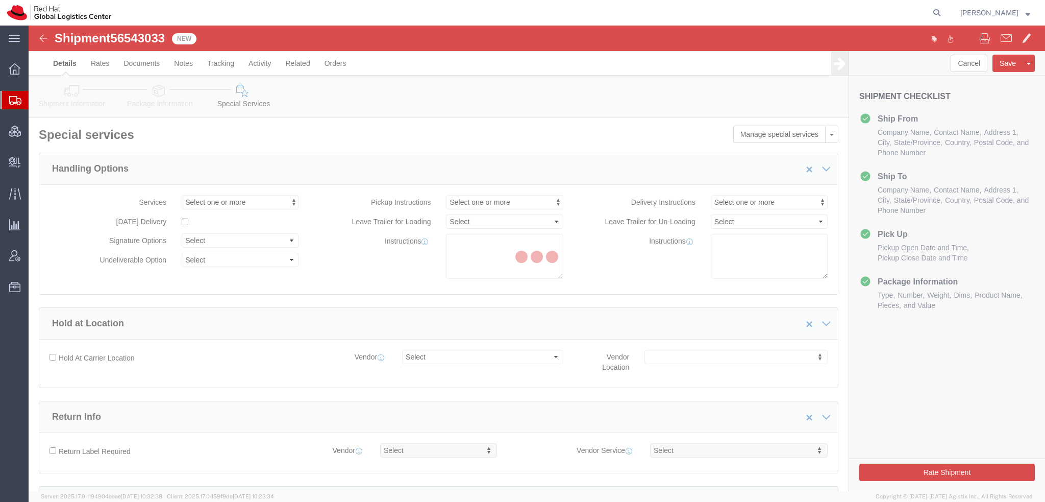
select select "COSTCENTER"
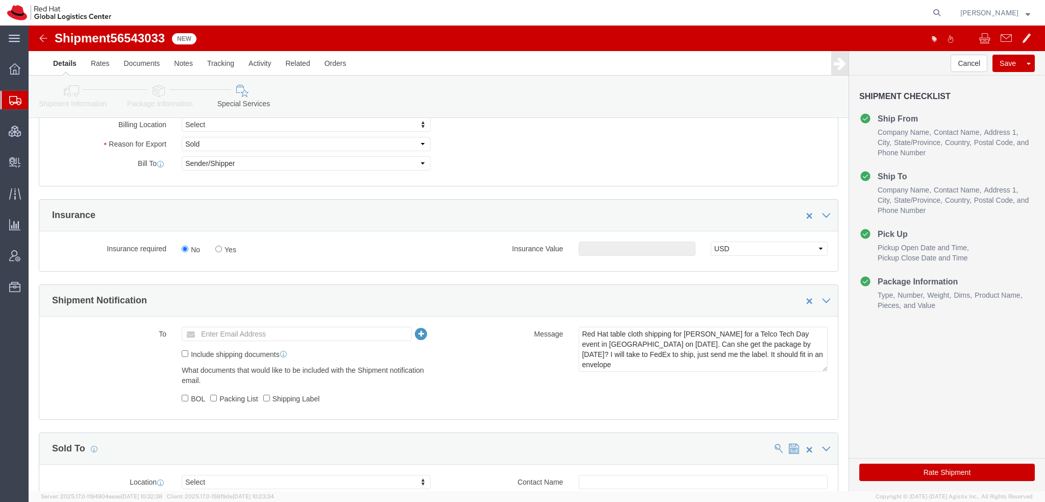
scroll to position [459, 0]
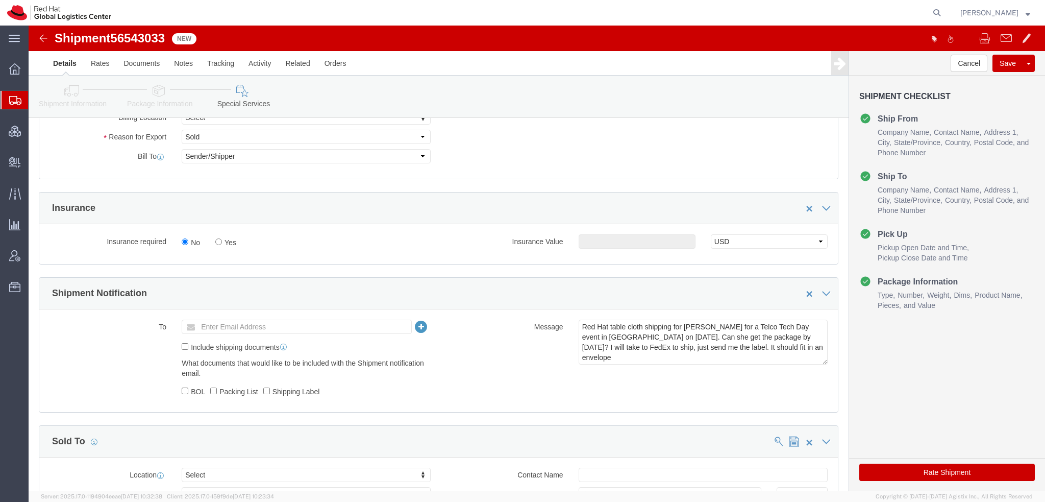
click icon
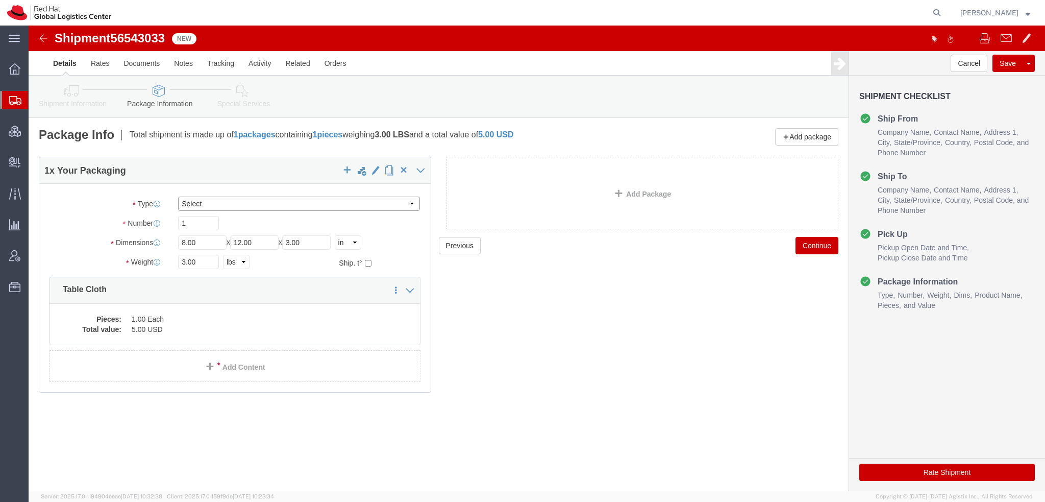
click select "Select Case(s) Crate(s) Envelope Large Box Medium Box PAK Skid(s) Small Box Sma…"
select select "PAK"
click select "Select Case(s) Crate(s) Envelope Large Box Medium Box PAK Skid(s) Small Box Sma…"
click button "Rate Shipment"
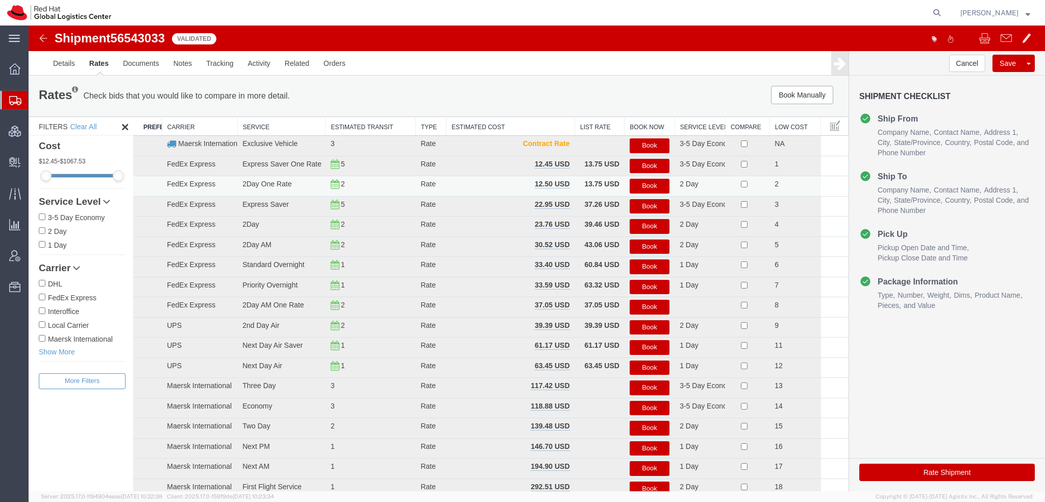
click at [650, 189] on button "Book" at bounding box center [650, 186] width 40 height 15
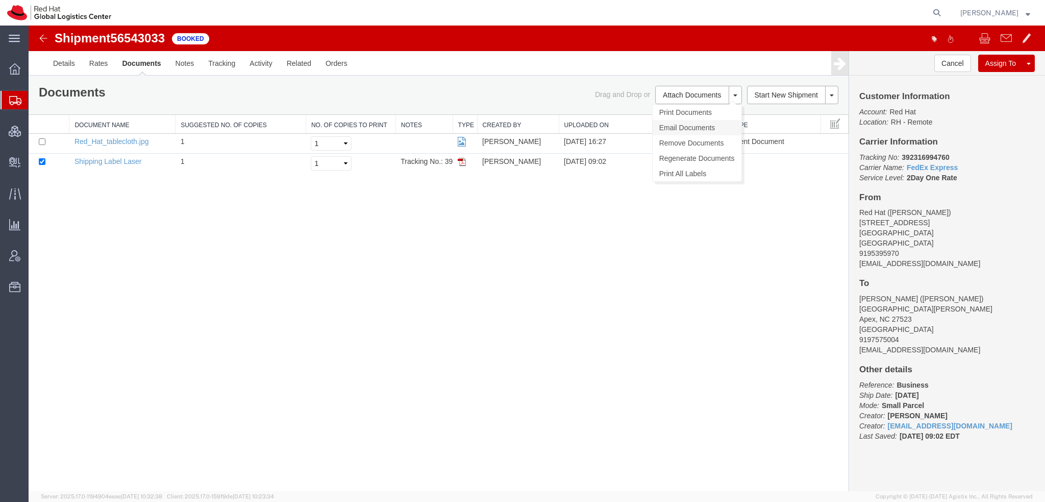
click at [677, 127] on link "Email Documents" at bounding box center [697, 127] width 89 height 15
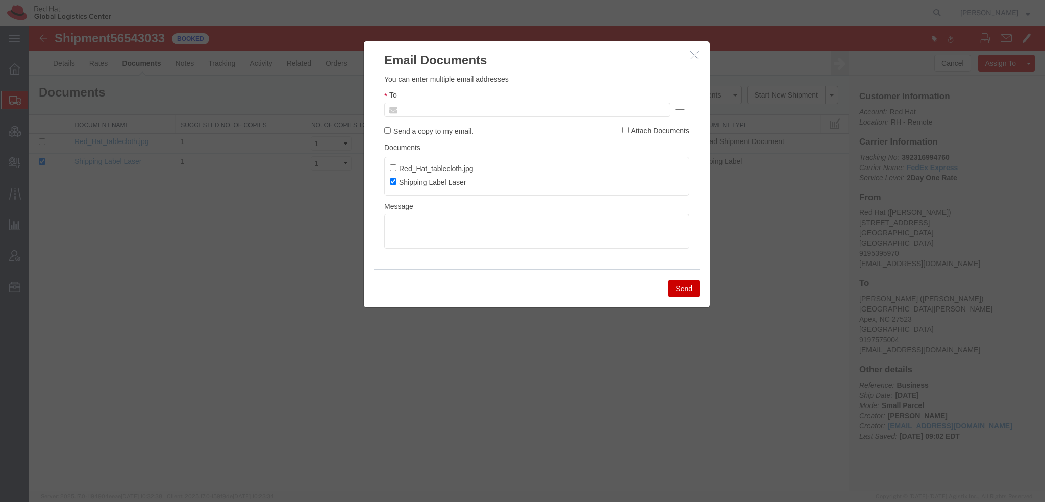
click at [478, 111] on input "text" at bounding box center [458, 109] width 119 height 13
type input "jmccar"
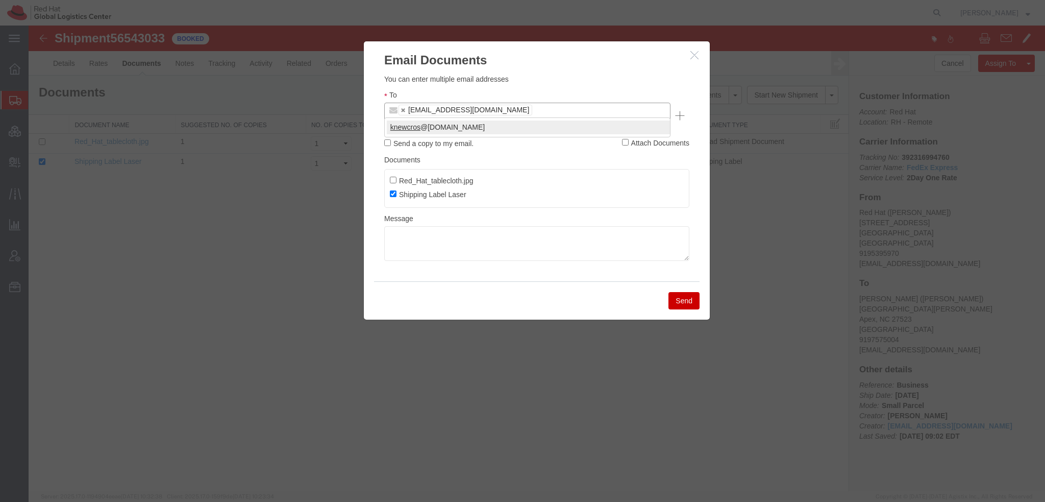
type input "knewcros"
click at [684, 292] on button "Send" at bounding box center [684, 300] width 31 height 17
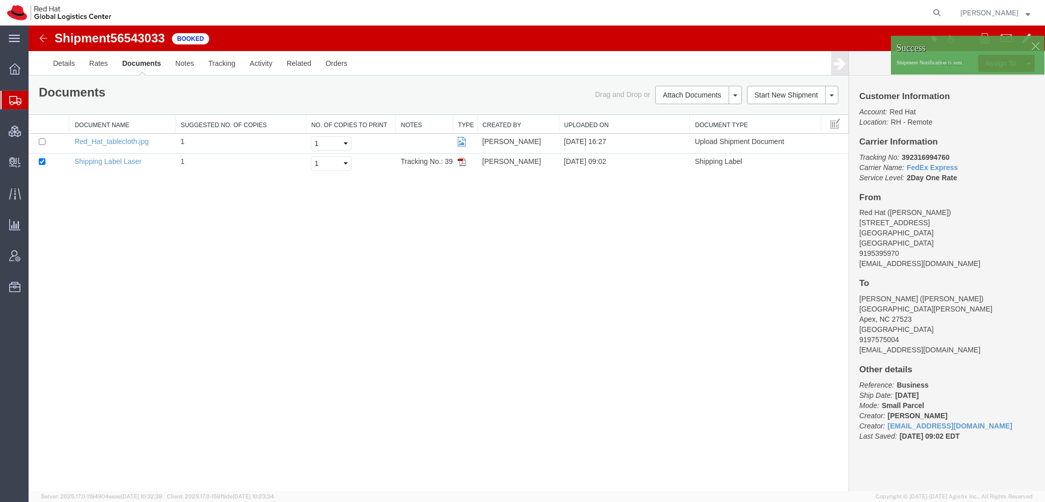
click at [0, 0] on span "Shipment Manager" at bounding box center [0, 0] width 0 height 0
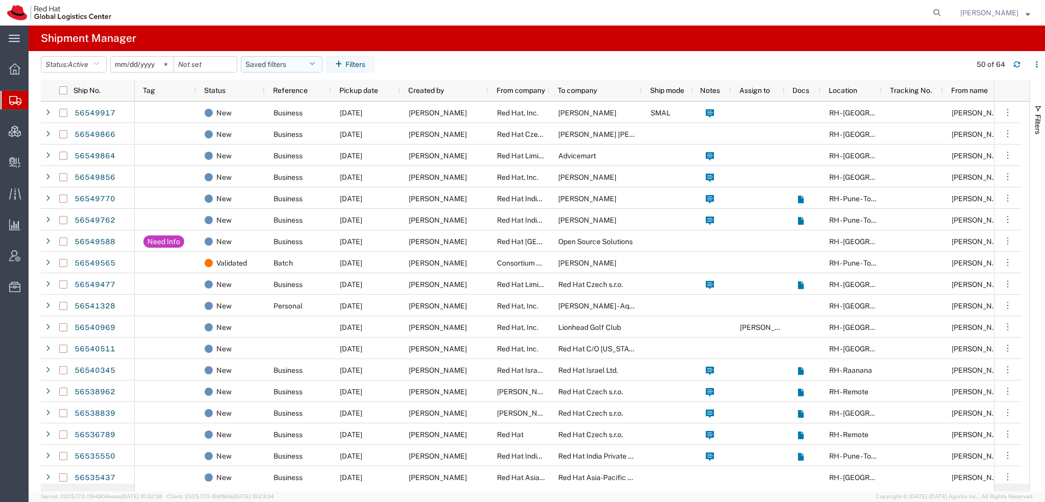
click at [272, 64] on button "Saved filters" at bounding box center [282, 64] width 82 height 16
click at [277, 109] on span "Americas" at bounding box center [309, 109] width 134 height 19
type input "2023-05-07"
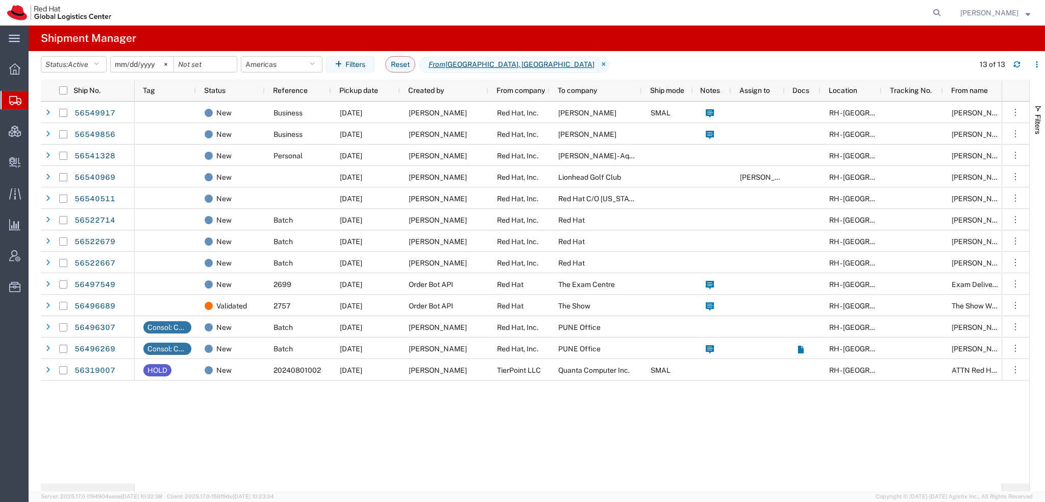
click at [1008, 13] on span "[PERSON_NAME]" at bounding box center [990, 12] width 58 height 11
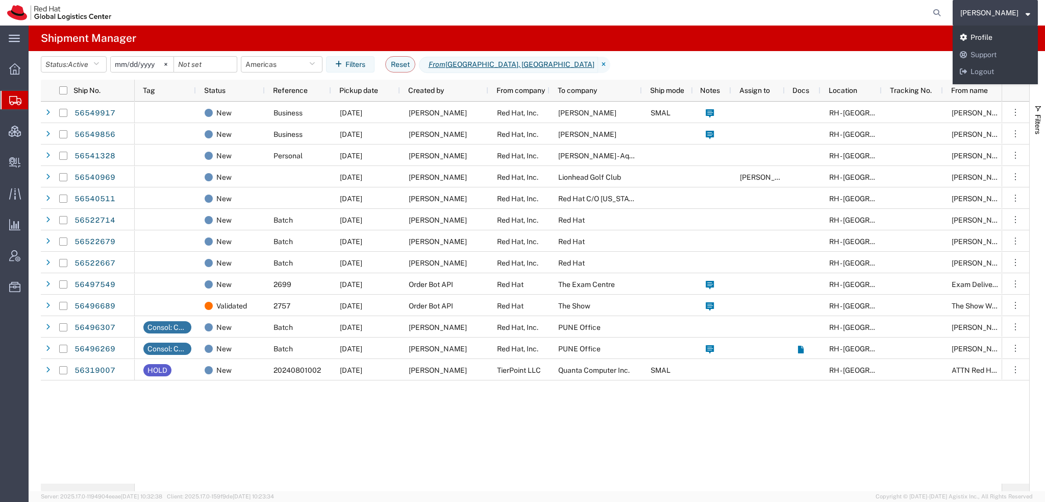
click at [990, 38] on link "Profile" at bounding box center [995, 37] width 85 height 17
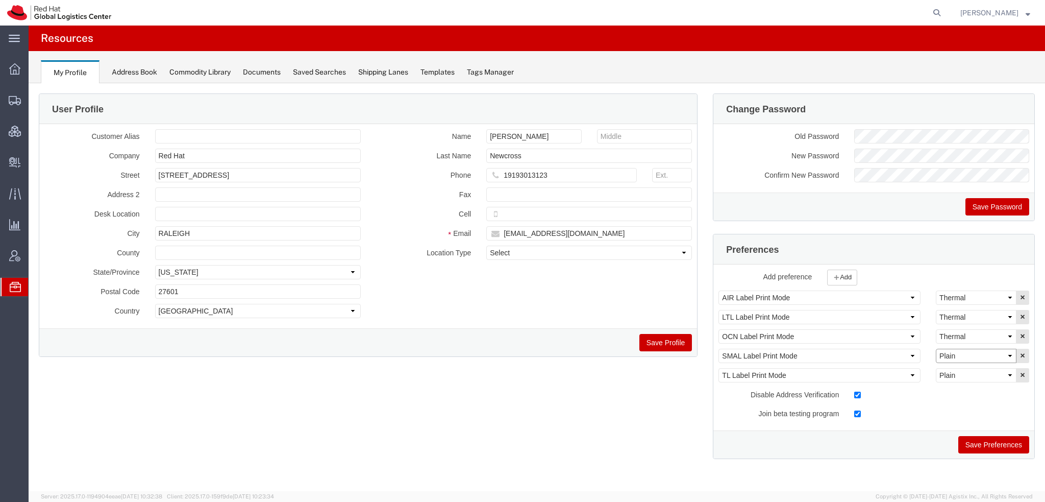
click at [963, 350] on select "Select Plain Thermal" at bounding box center [976, 356] width 81 height 14
select select "Thermal"
click at [936, 349] on select "Select Plain Thermal" at bounding box center [976, 356] width 81 height 14
click at [983, 447] on button "Save Preferences" at bounding box center [994, 444] width 71 height 17
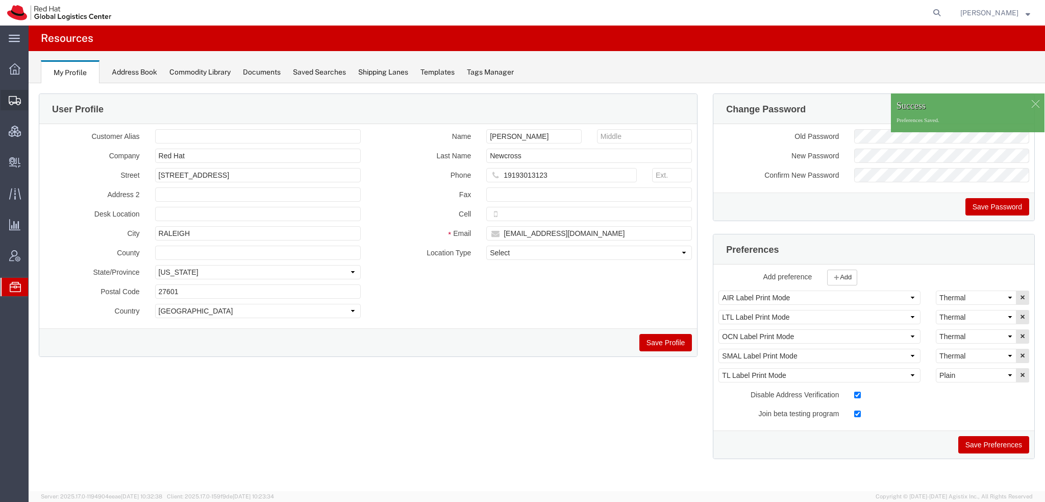
click at [0, 0] on span "Shipment Manager" at bounding box center [0, 0] width 0 height 0
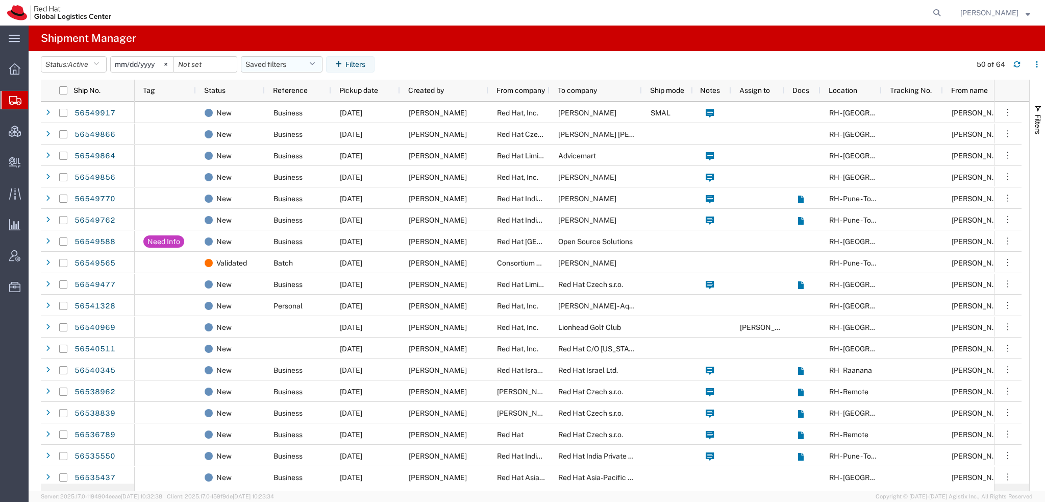
click at [322, 65] on button "Saved filters" at bounding box center [282, 64] width 82 height 16
click at [272, 103] on span "Americas" at bounding box center [309, 109] width 134 height 19
type input "2023-05-07"
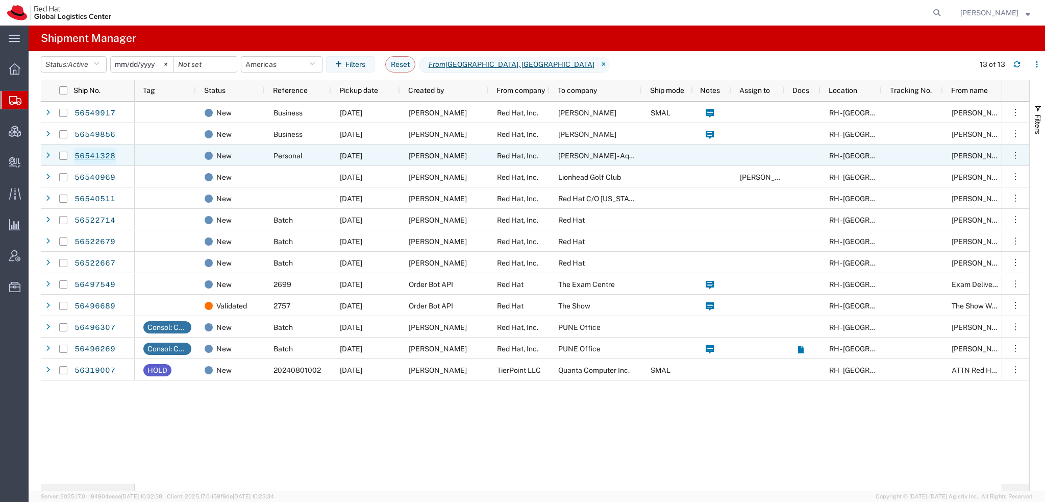
click at [107, 159] on link "56541328" at bounding box center [95, 156] width 42 height 16
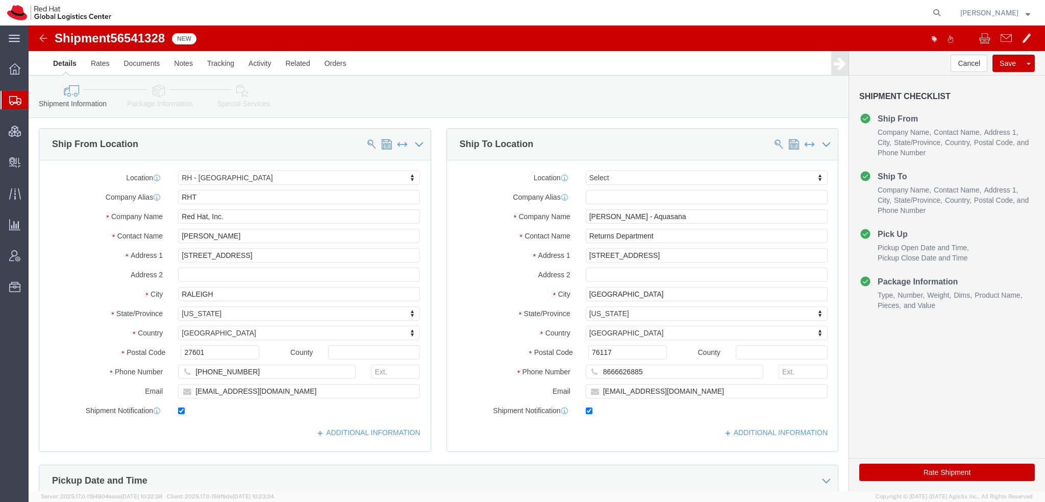
select select "38014"
select select
click icon
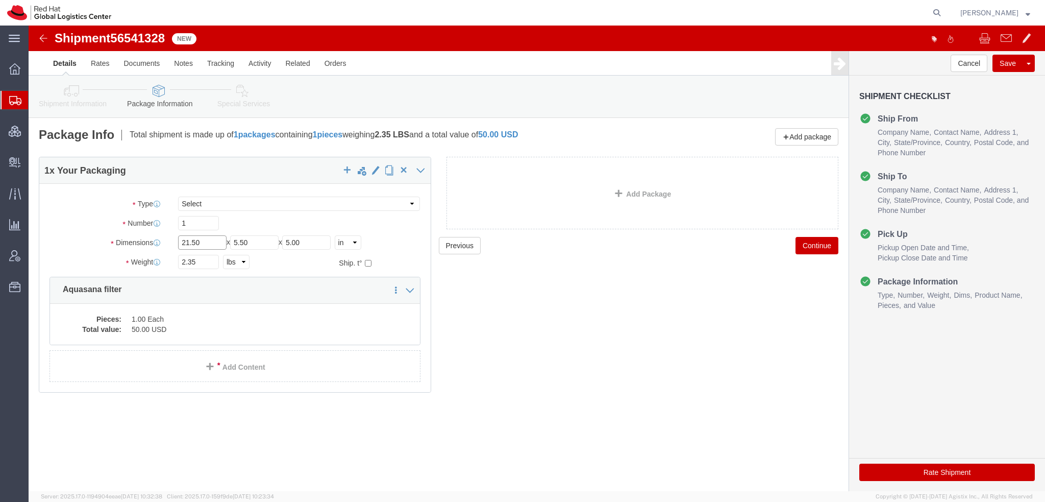
drag, startPoint x: 179, startPoint y: 216, endPoint x: -29, endPoint y: 116, distance: 230.1
click html "Shipment 56541328 New Details Rates Documents Notes Tracking Activity Related O…"
type input "22"
type input "6"
type input "3"
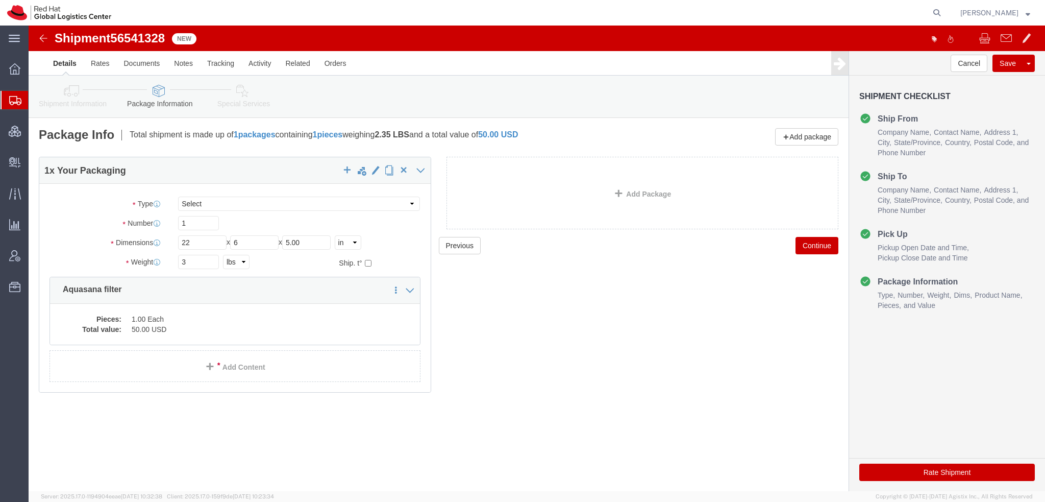
click icon
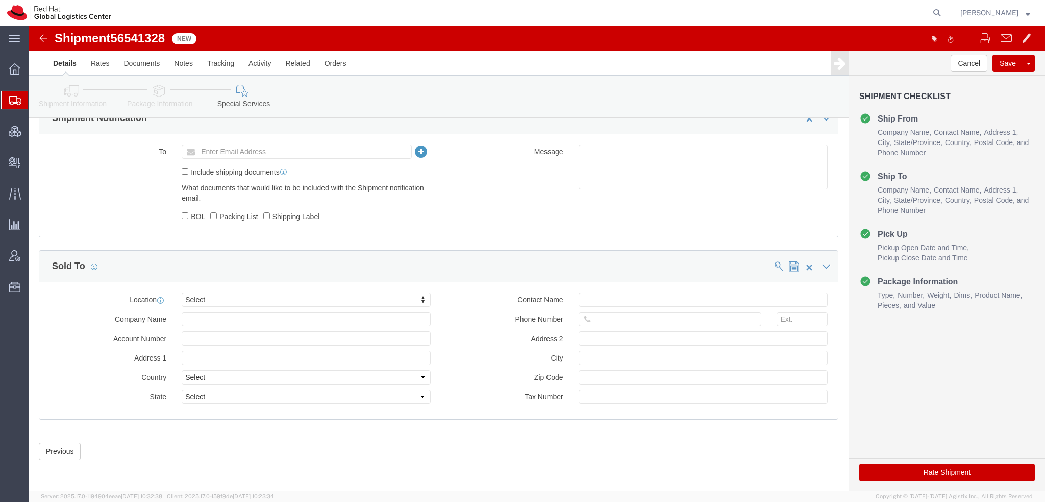
scroll to position [379, 0]
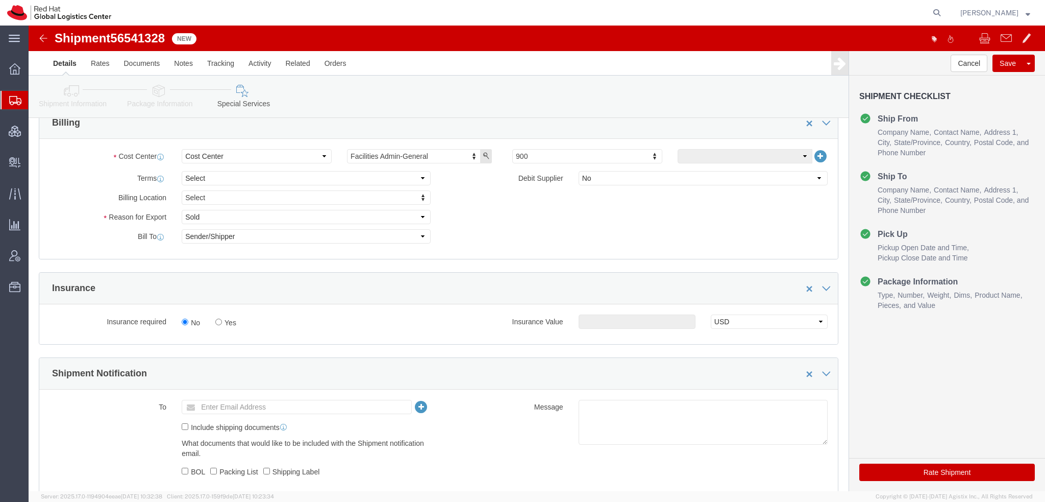
click button "Rate Shipment"
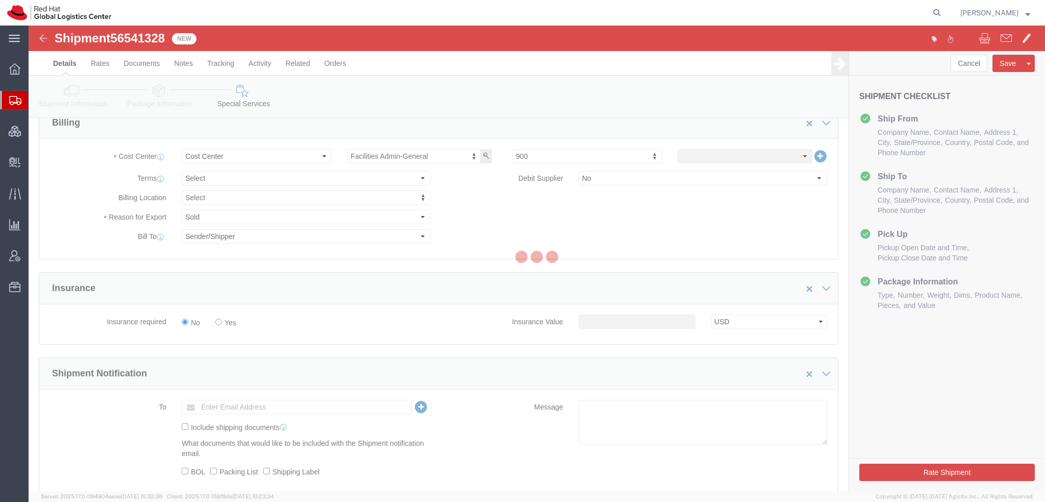
click at [1003, 14] on span "[PERSON_NAME]" at bounding box center [990, 12] width 58 height 11
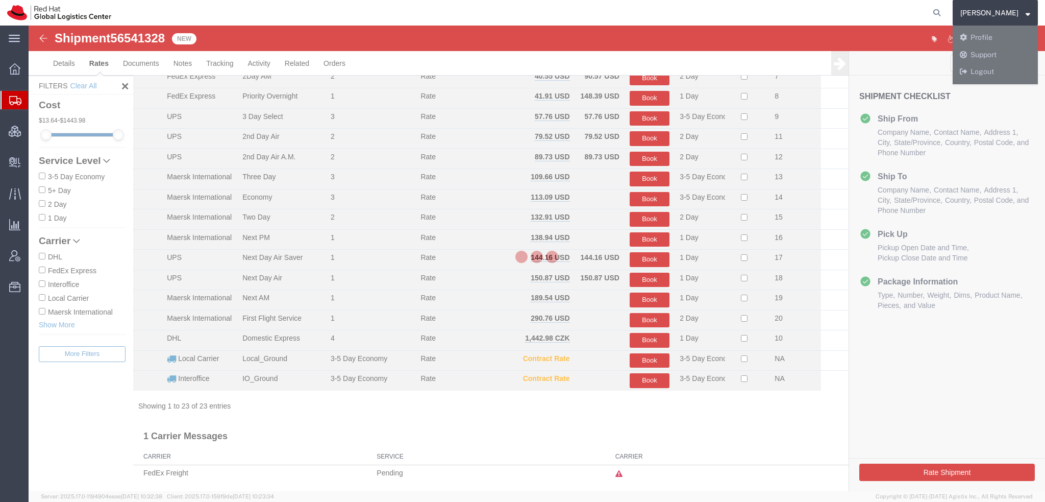
scroll to position [186, 0]
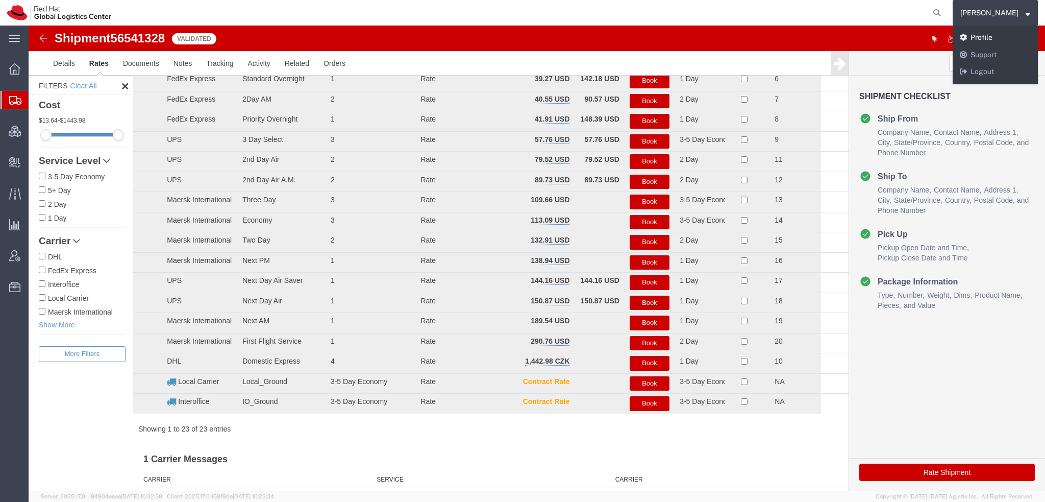
click at [998, 38] on link "Profile" at bounding box center [995, 37] width 85 height 17
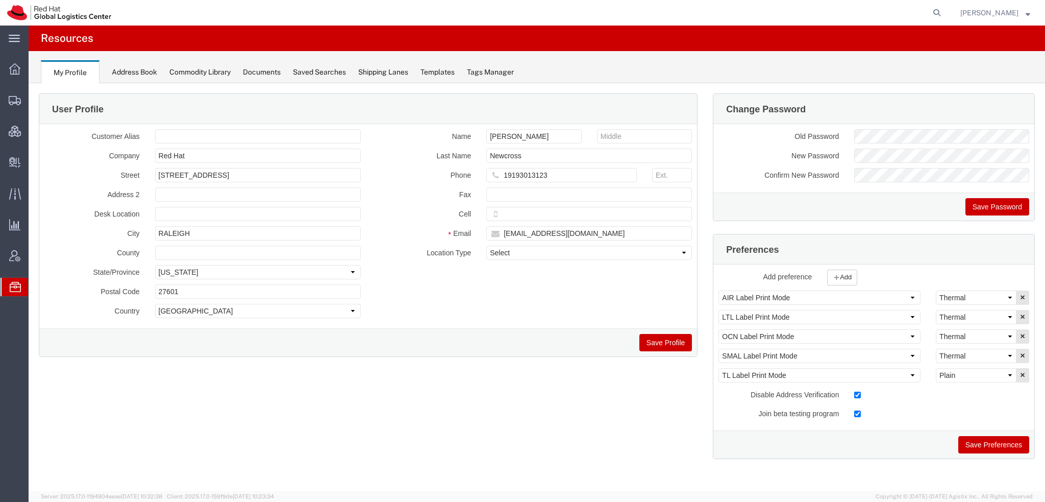
click at [0, 0] on span "Shipment Manager" at bounding box center [0, 0] width 0 height 0
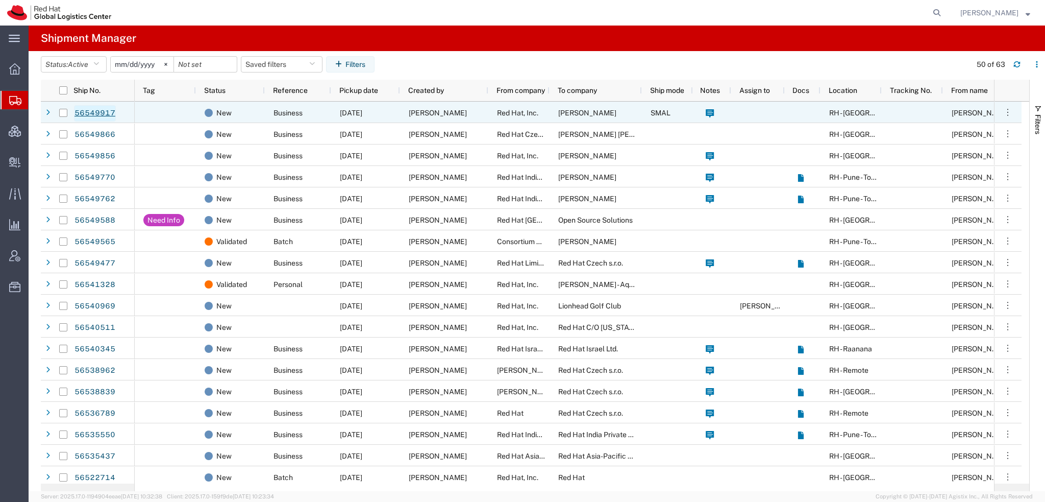
click at [87, 113] on link "56549917" at bounding box center [95, 113] width 42 height 16
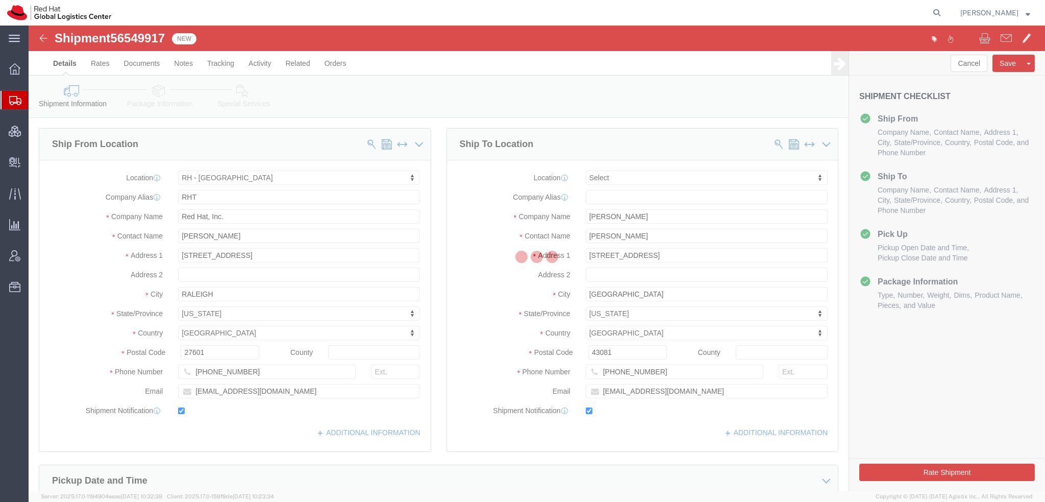
select select "38014"
select select
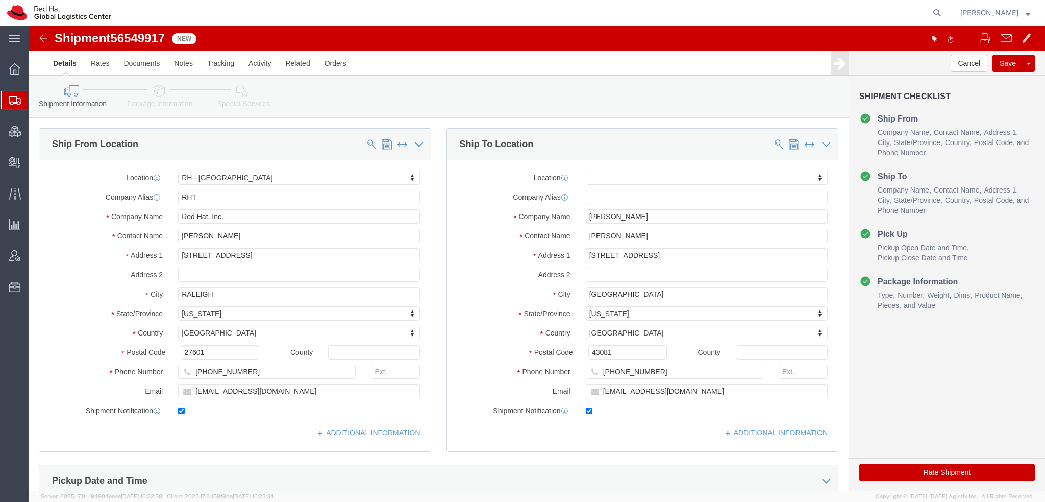
click button "Rate Shipment"
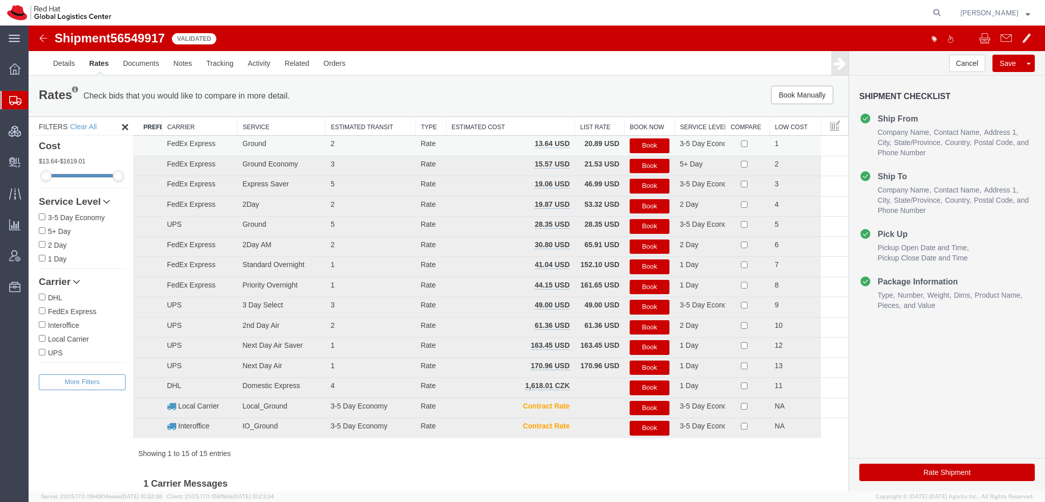
click at [639, 142] on button "Book" at bounding box center [650, 145] width 40 height 15
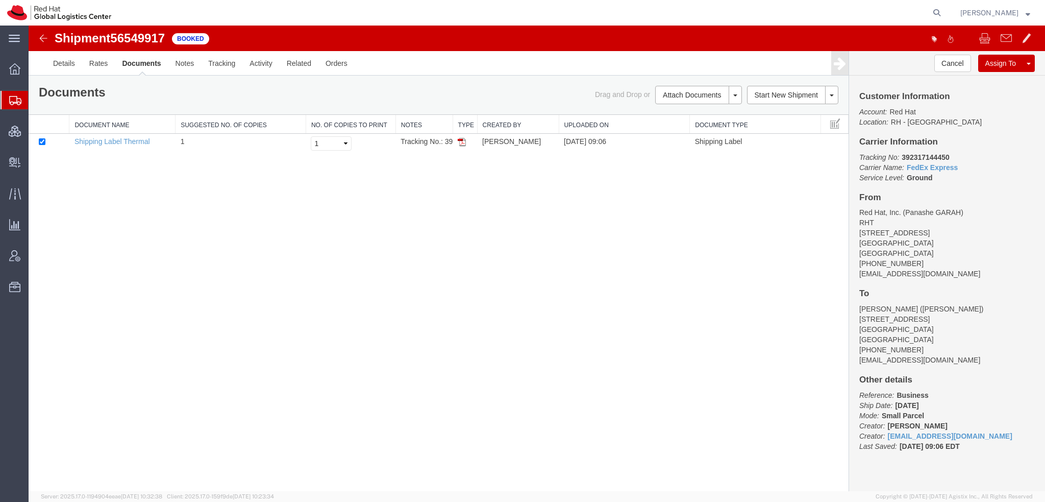
drag, startPoint x: 457, startPoint y: 139, endPoint x: 1035, endPoint y: 309, distance: 602.2
click at [458, 140] on img at bounding box center [462, 142] width 8 height 8
click at [100, 59] on link "Rates" at bounding box center [98, 63] width 33 height 25
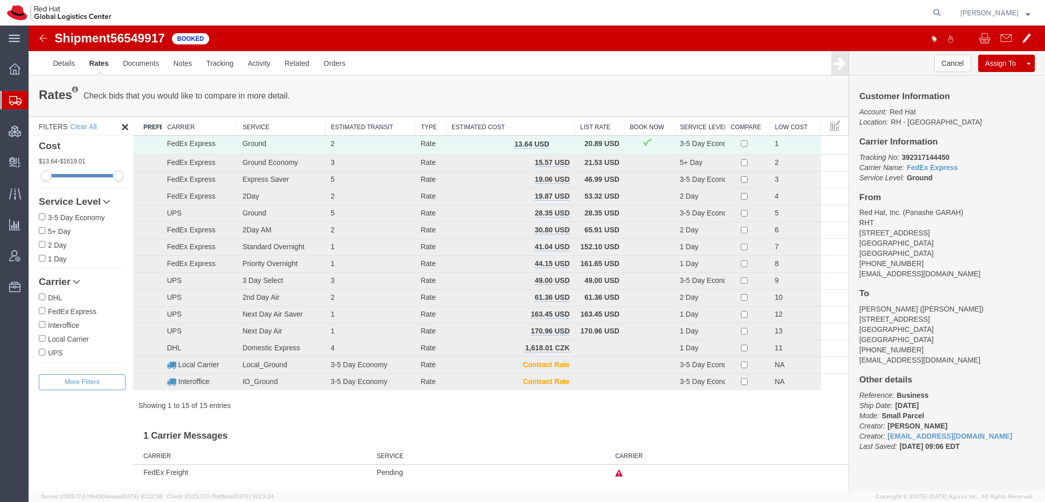
click at [0, 0] on span "Shipment Manager" at bounding box center [0, 0] width 0 height 0
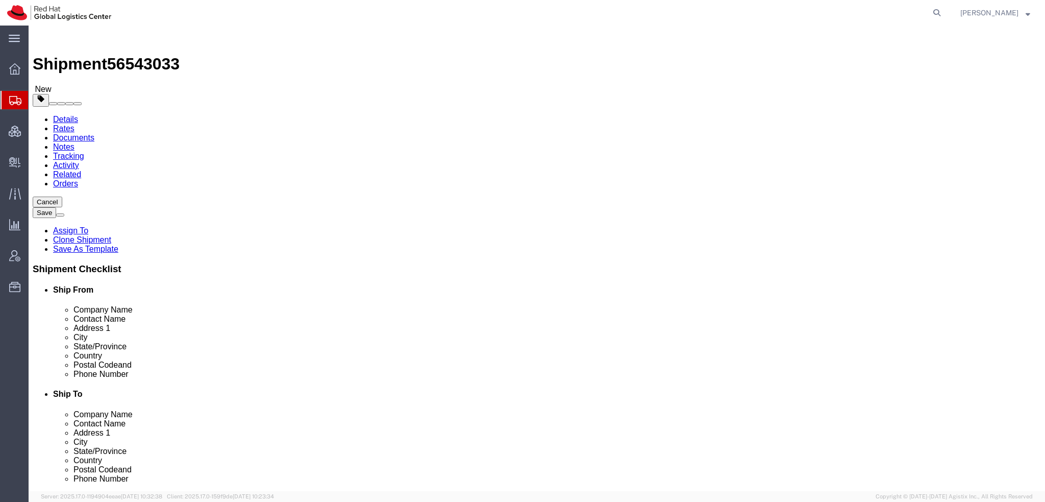
select select
click link "Activity"
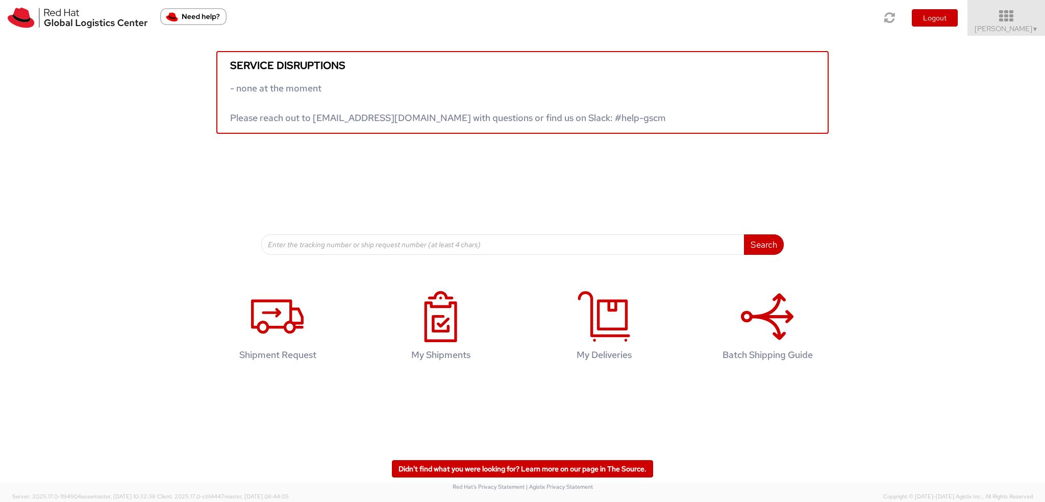
click at [1008, 28] on span "Kirk Newcross ▼" at bounding box center [1007, 28] width 64 height 9
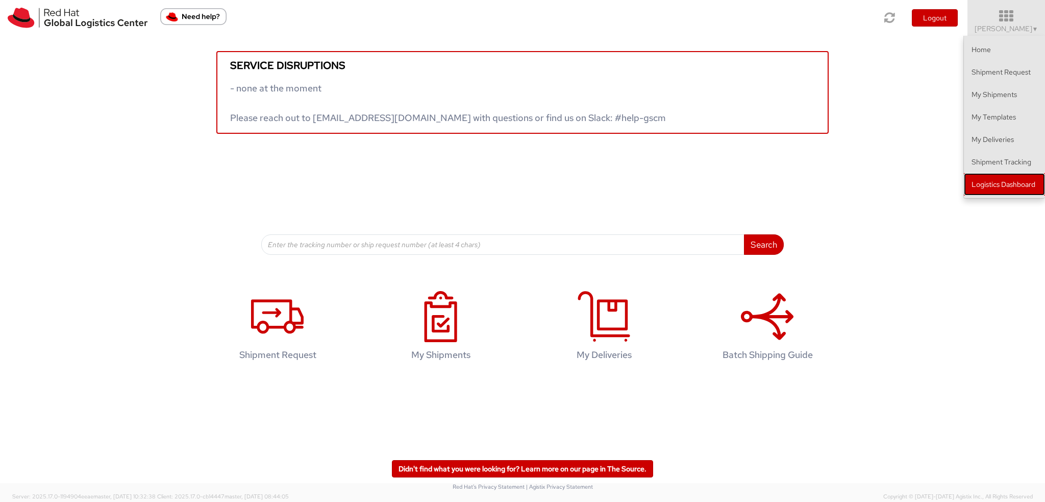
click at [991, 185] on link "Logistics Dashboard" at bounding box center [1004, 184] width 81 height 22
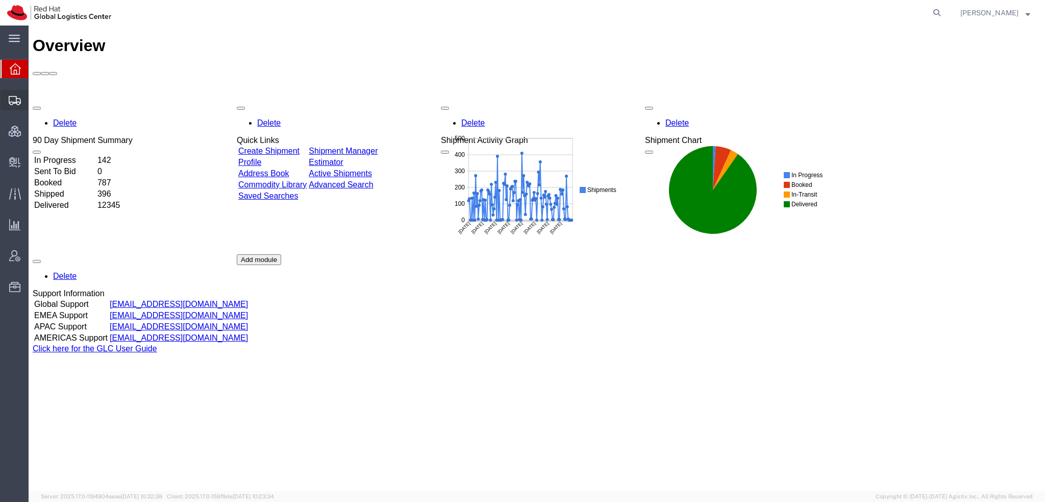
click at [0, 0] on span "Shipment Manager" at bounding box center [0, 0] width 0 height 0
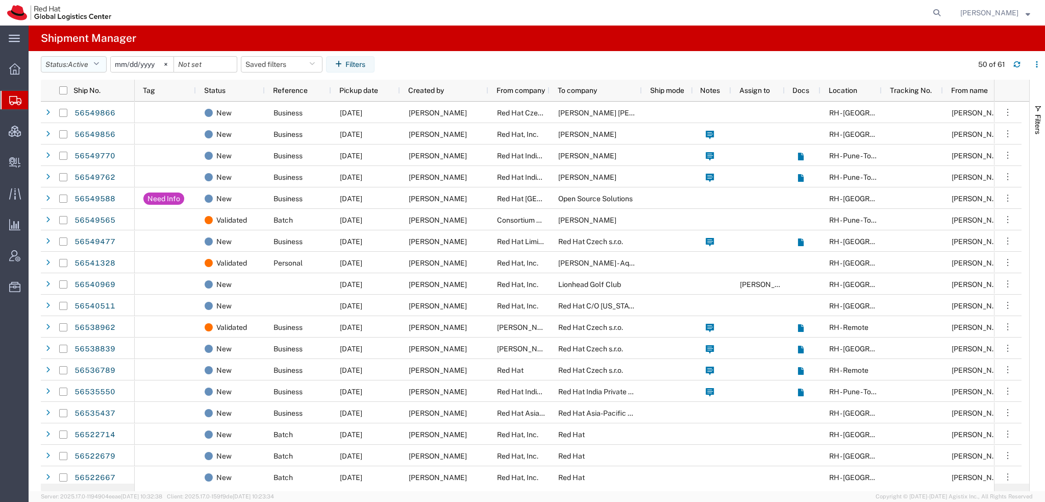
click at [99, 61] on icon "button" at bounding box center [96, 64] width 6 height 7
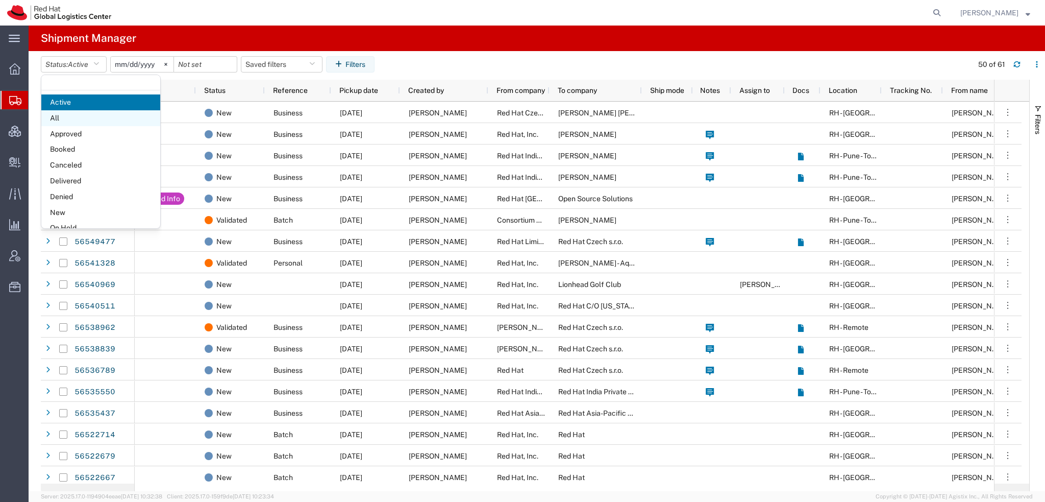
click at [76, 116] on span "All" at bounding box center [100, 118] width 119 height 16
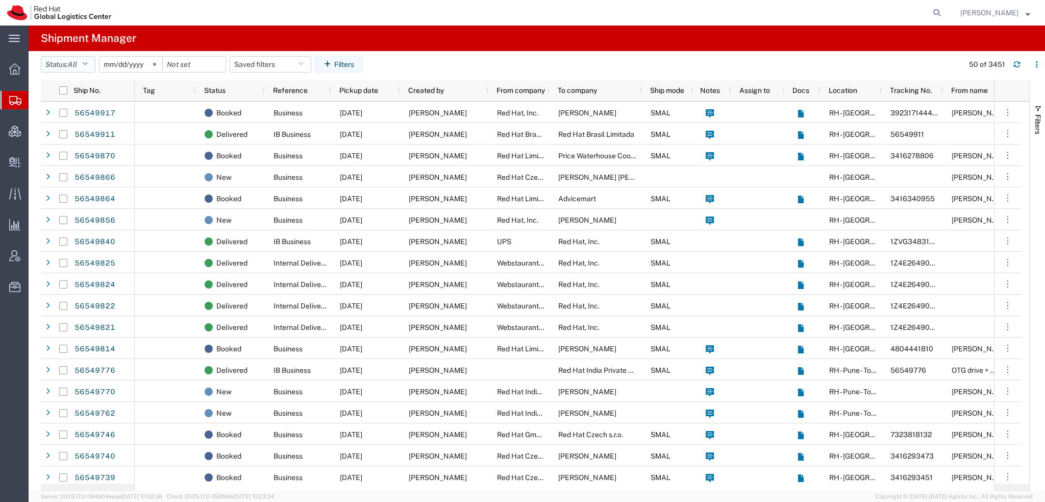
click at [84, 64] on button "Status: All" at bounding box center [68, 64] width 55 height 16
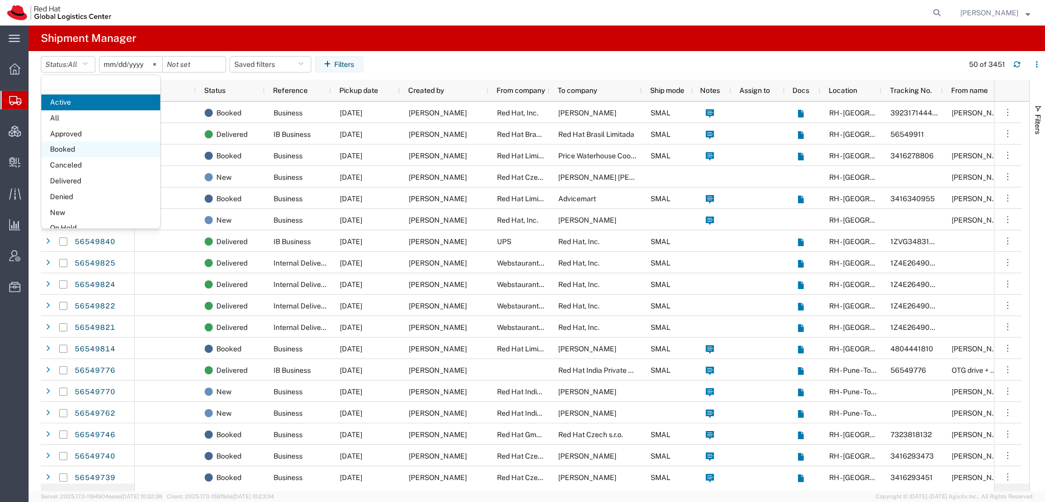
click at [68, 152] on span "Booked" at bounding box center [100, 149] width 119 height 16
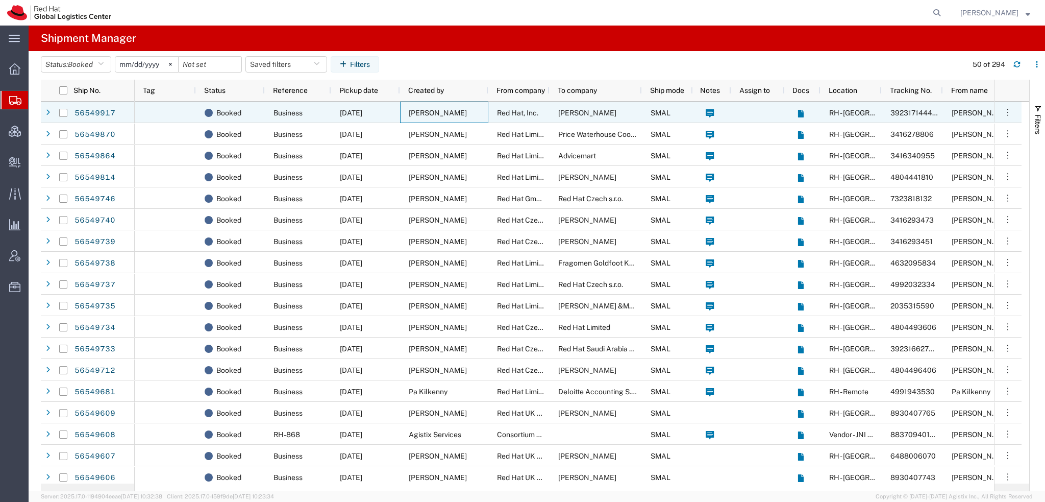
click at [461, 110] on div "[PERSON_NAME]" at bounding box center [444, 112] width 88 height 21
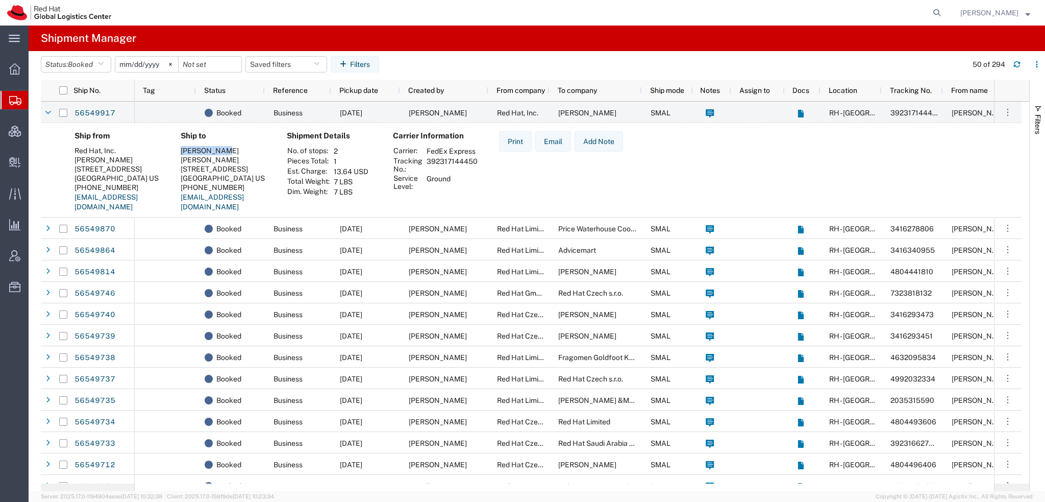
drag, startPoint x: 221, startPoint y: 149, endPoint x: 180, endPoint y: 153, distance: 40.6
click at [181, 153] on div "[PERSON_NAME]" at bounding box center [226, 150] width 90 height 9
copy div "[PERSON_NAME]"
click at [104, 65] on icon "button" at bounding box center [101, 64] width 6 height 7
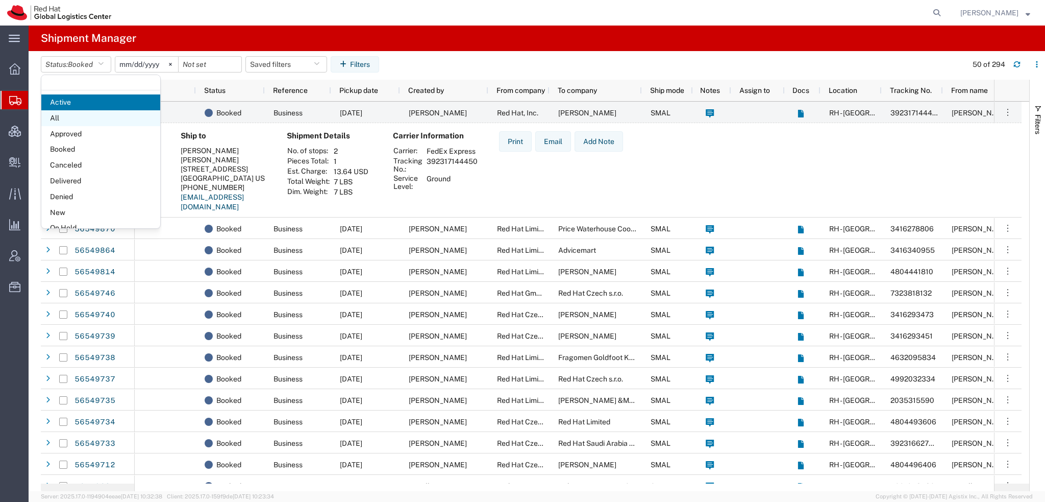
click at [74, 120] on span "All" at bounding box center [100, 118] width 119 height 16
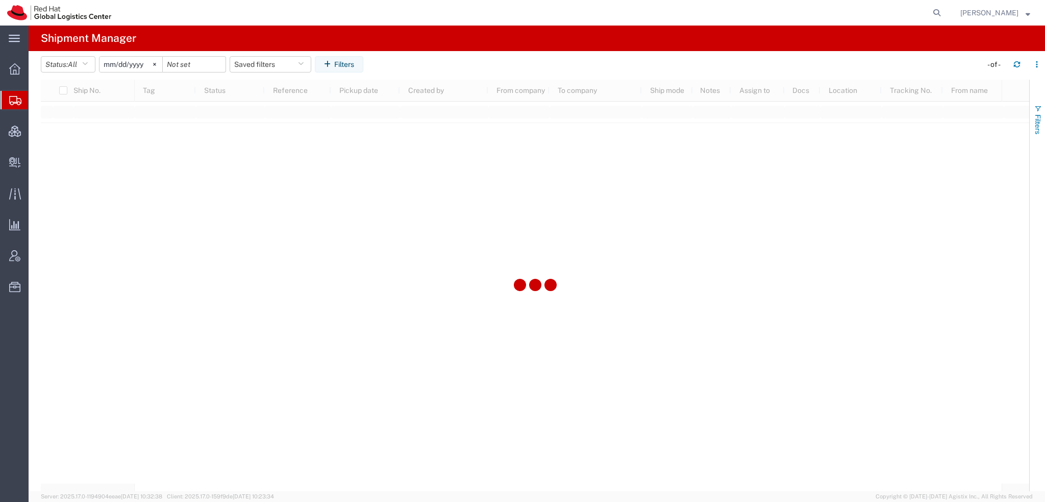
click at [1034, 118] on span "Filters" at bounding box center [1038, 124] width 8 height 20
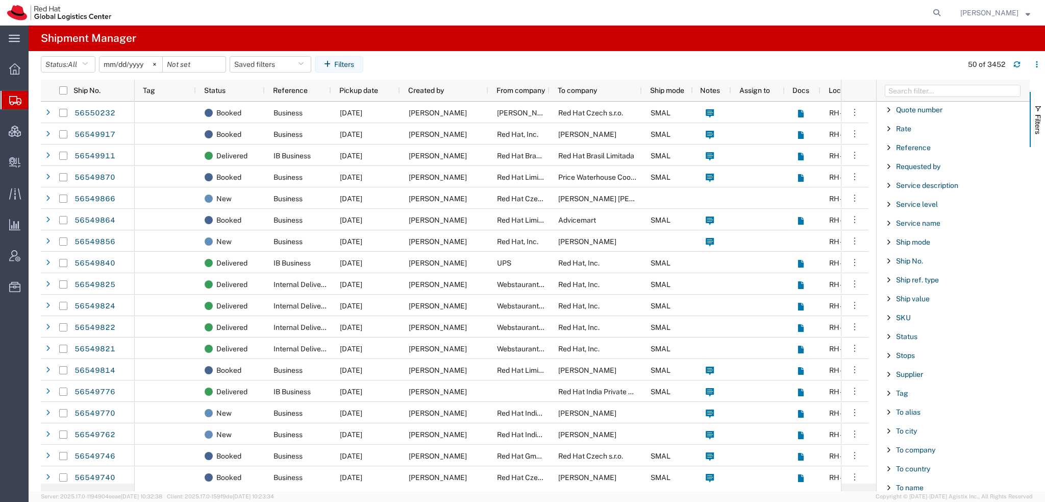
scroll to position [850, 0]
click at [909, 353] on span "To name" at bounding box center [910, 357] width 28 height 8
click at [917, 394] on input "Filter Value" at bounding box center [957, 400] width 134 height 12
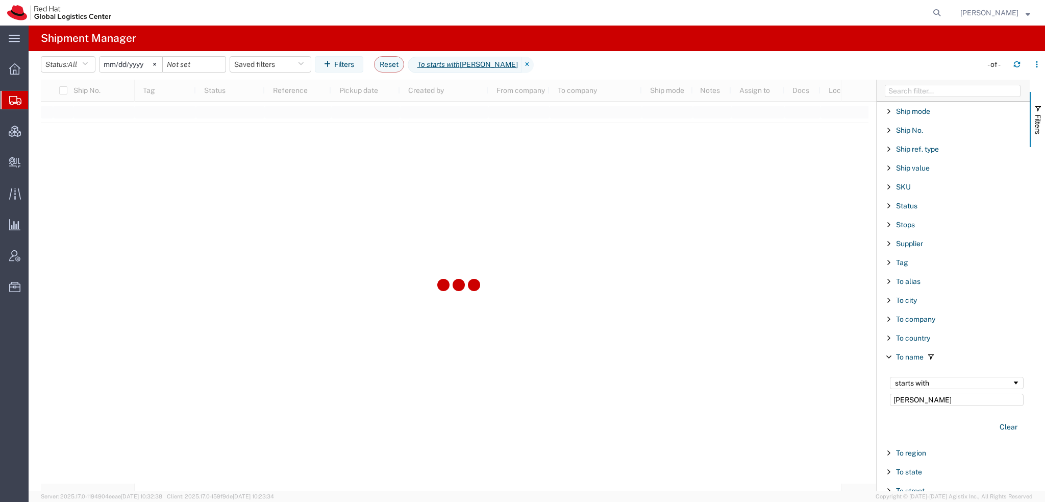
type input "Ethan Dicks"
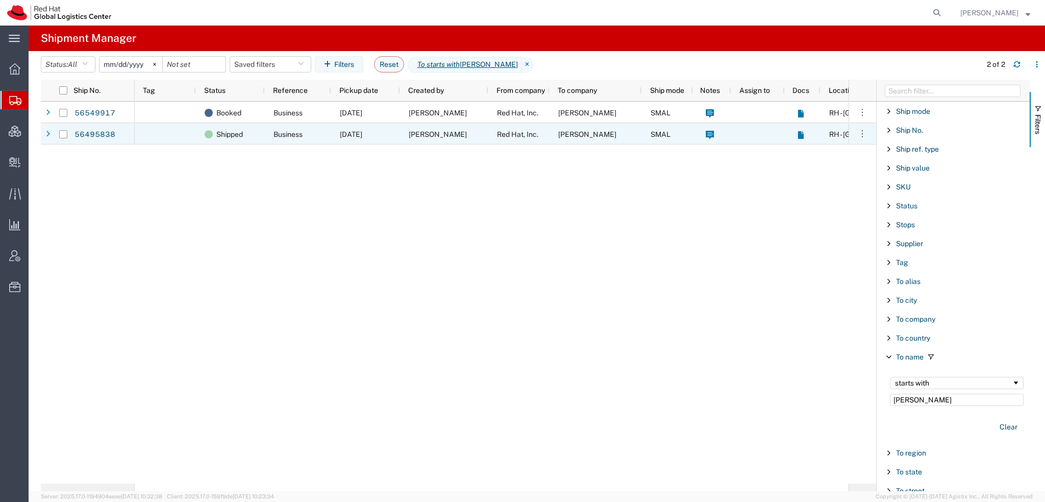
click at [292, 136] on span "Business" at bounding box center [288, 134] width 29 height 8
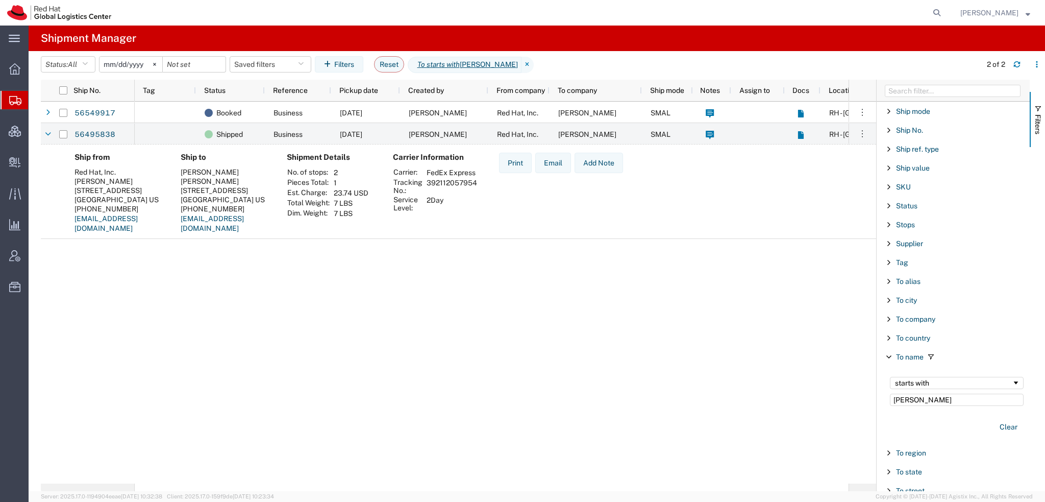
drag, startPoint x: 476, startPoint y: 181, endPoint x: 427, endPoint y: 186, distance: 49.2
click at [427, 186] on td "392112057954" at bounding box center [452, 186] width 58 height 17
copy td "392112057954"
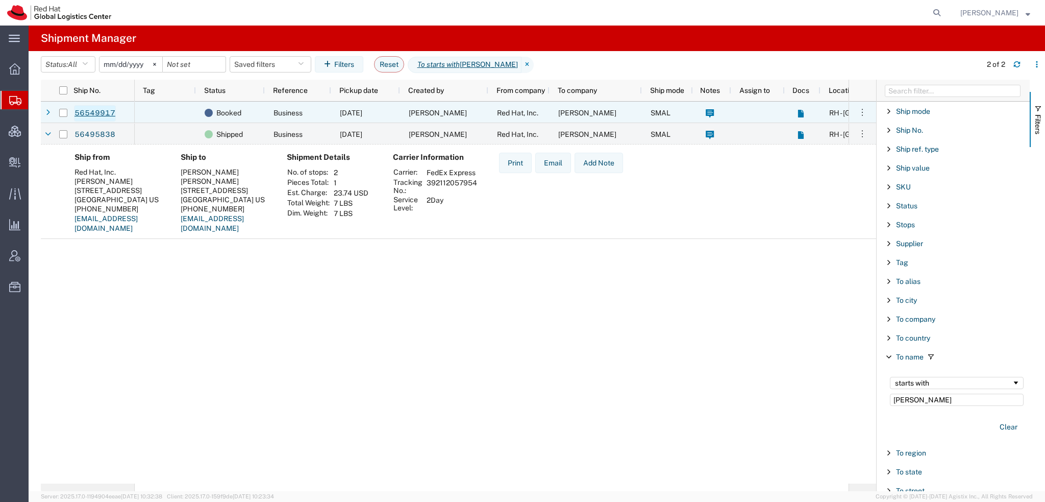
click at [104, 110] on link "56549917" at bounding box center [95, 113] width 42 height 16
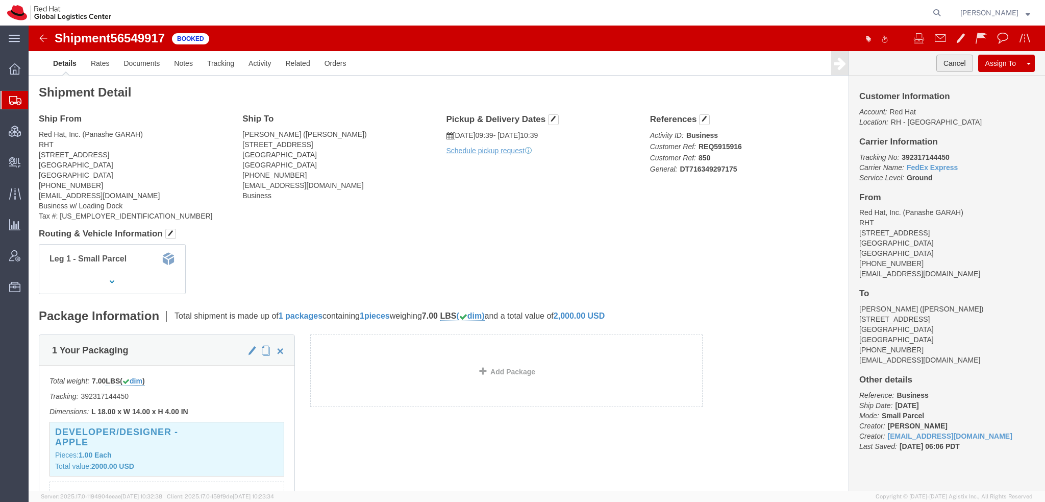
click button "Cancel"
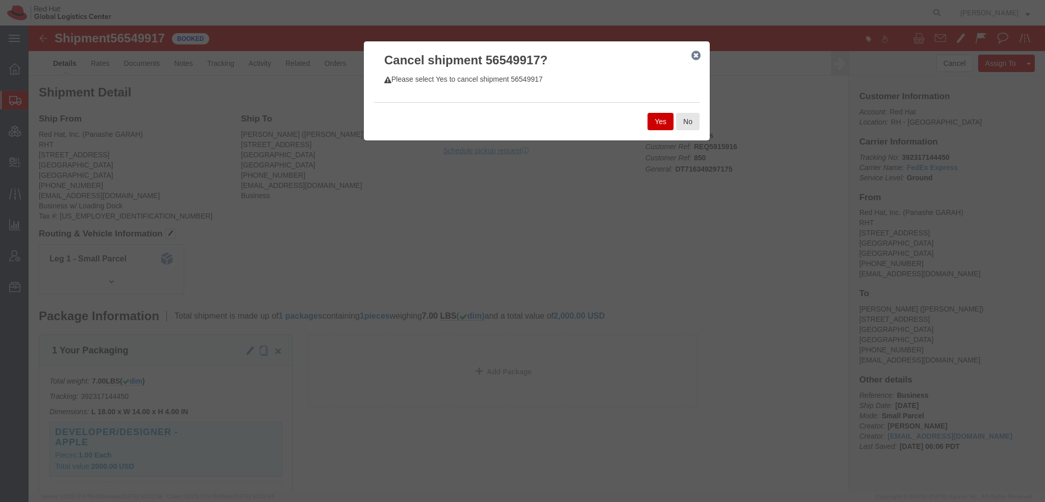
click button "Yes"
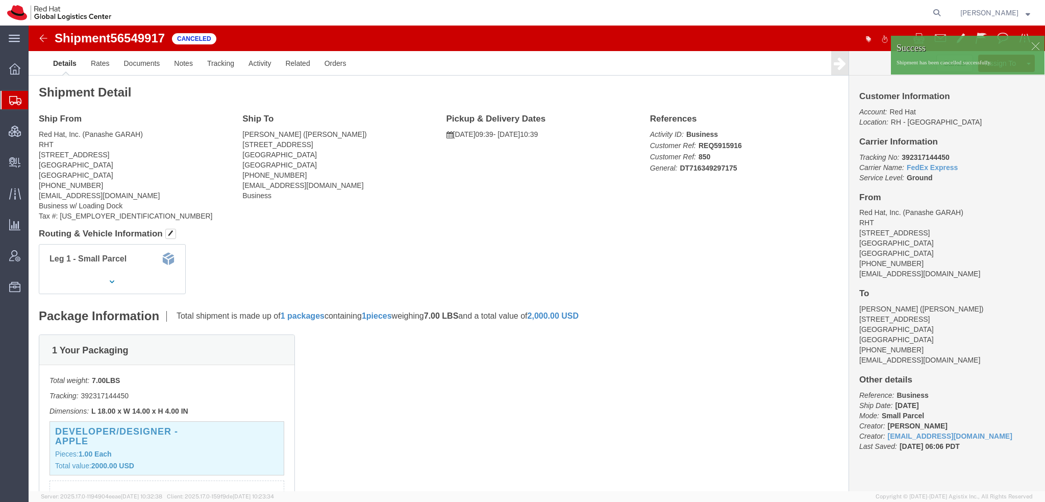
click div
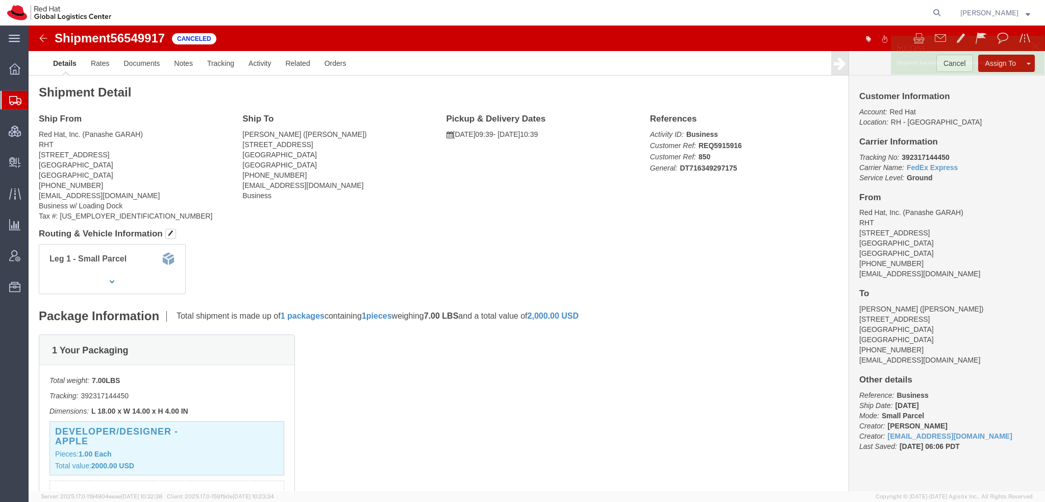
click p "Shipment has been cancelled successfully."
click link "Clone Shipment"
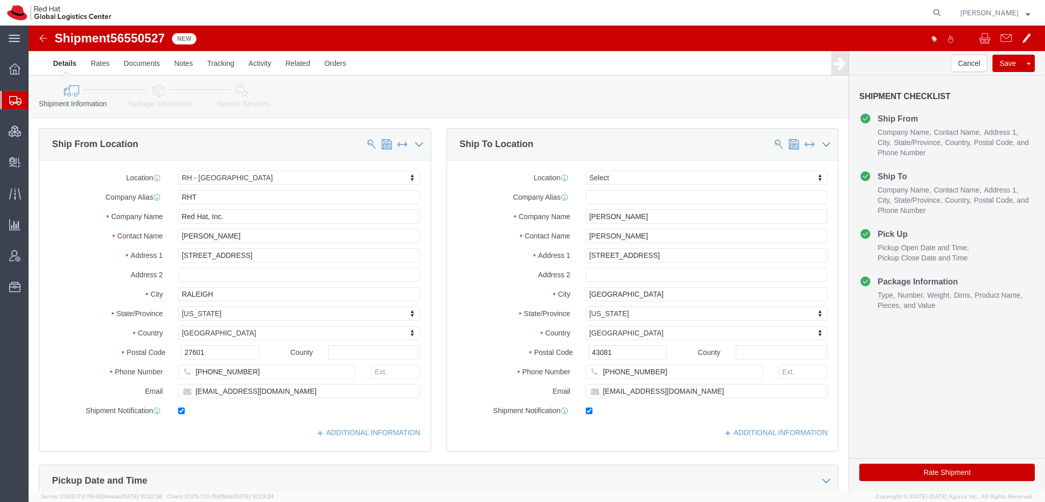
select select "38014"
select select
click icon "button"
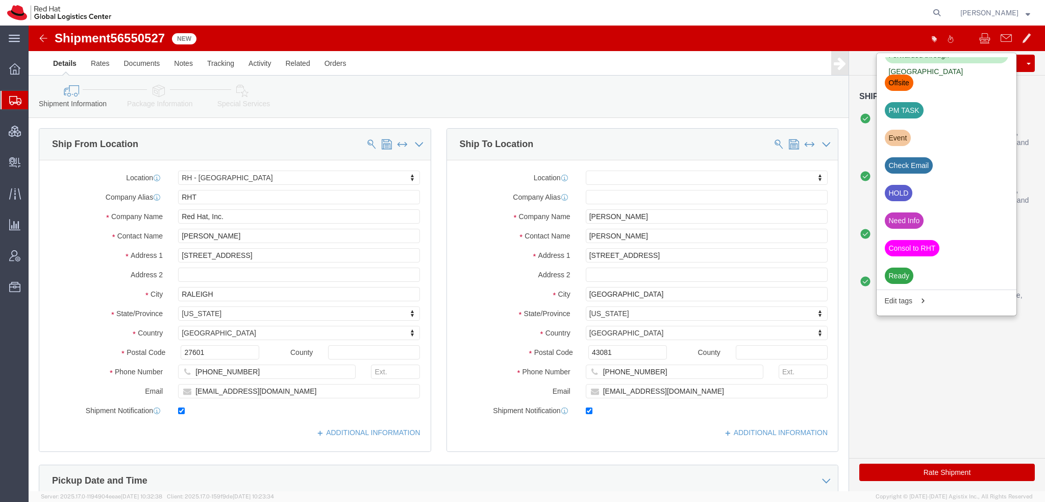
click div "HOLD"
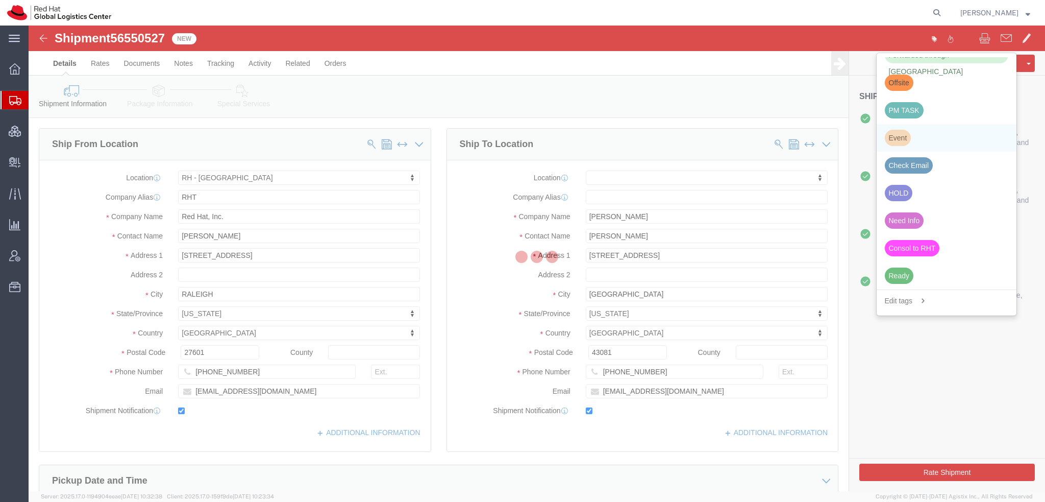
scroll to position [319, 0]
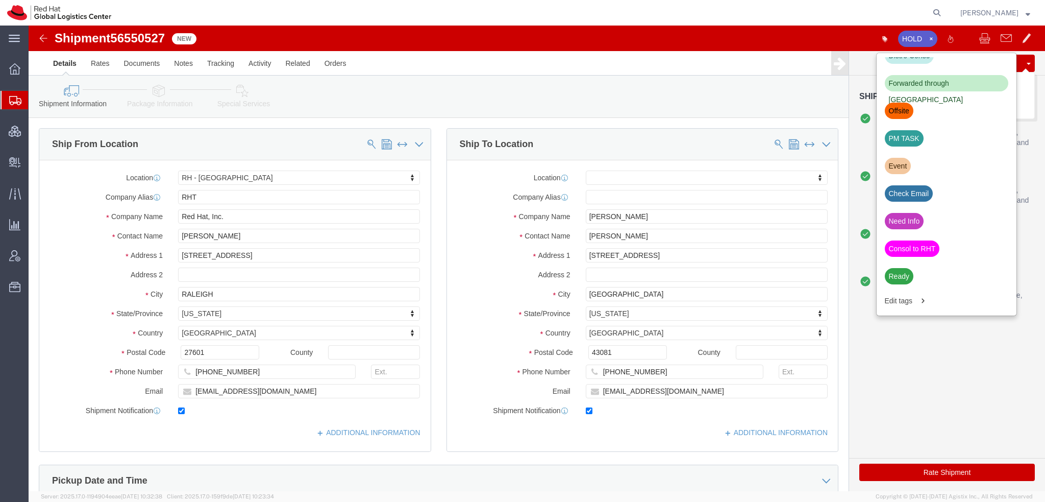
click button "Save"
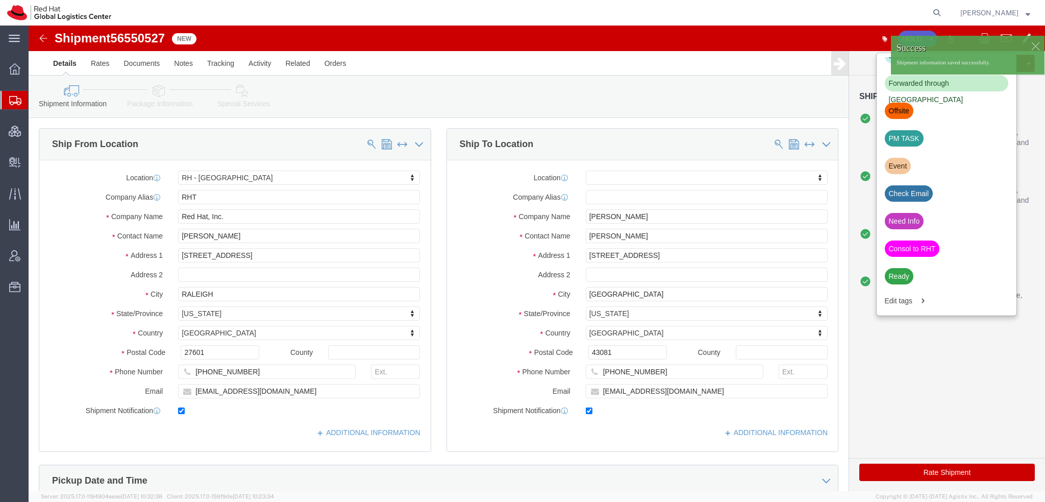
click at [0, 0] on span "Shipment Manager" at bounding box center [0, 0] width 0 height 0
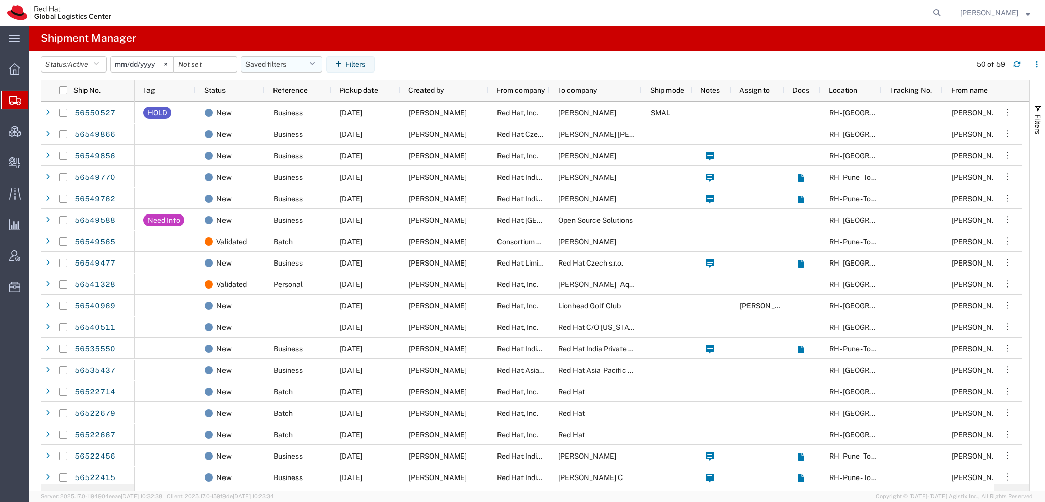
click at [306, 68] on button "Saved filters" at bounding box center [282, 64] width 82 height 16
click at [271, 108] on span "Americas" at bounding box center [309, 109] width 134 height 19
type input "2023-05-07"
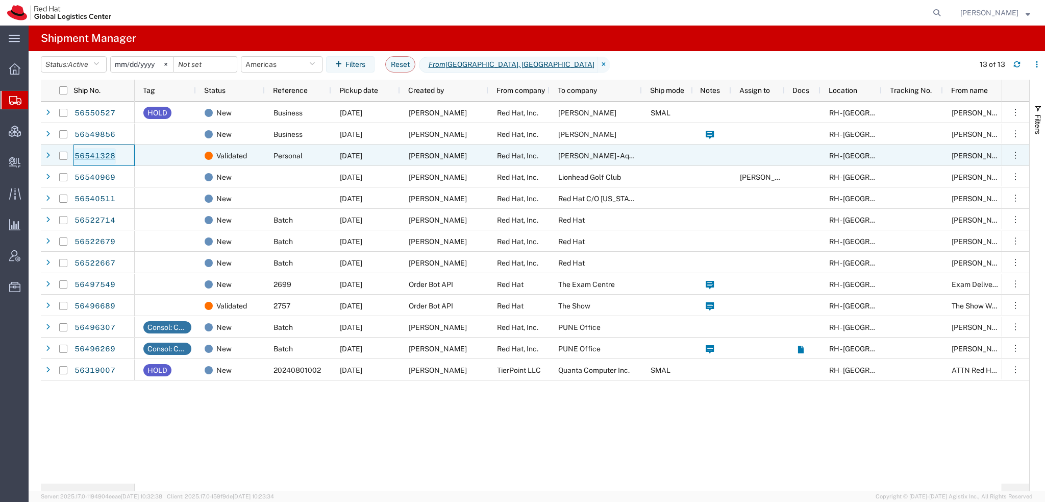
click at [108, 155] on link "56541328" at bounding box center [95, 156] width 42 height 16
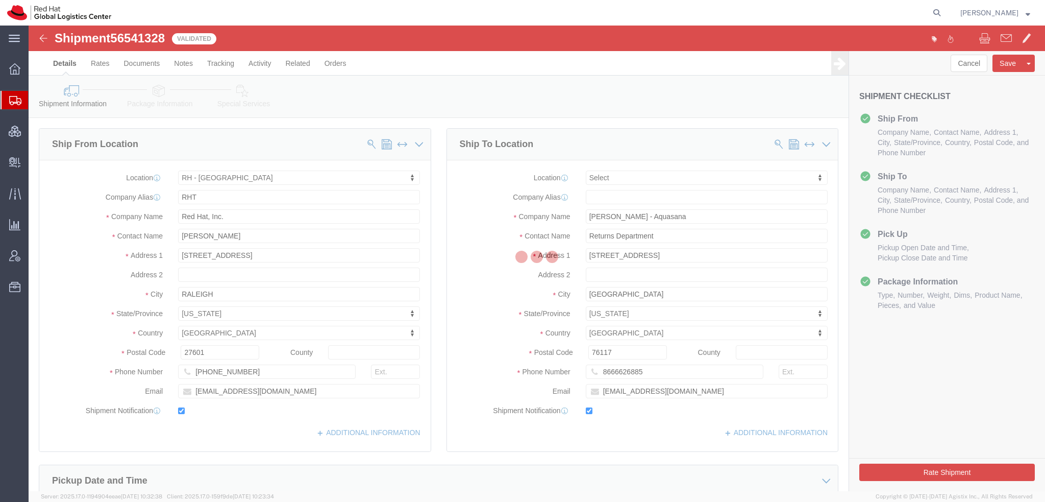
select select "38014"
select select
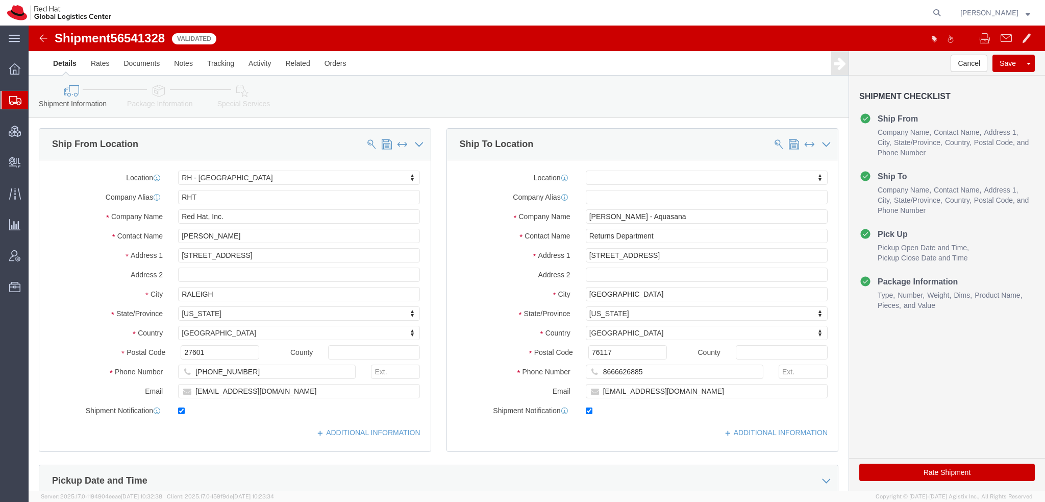
click icon
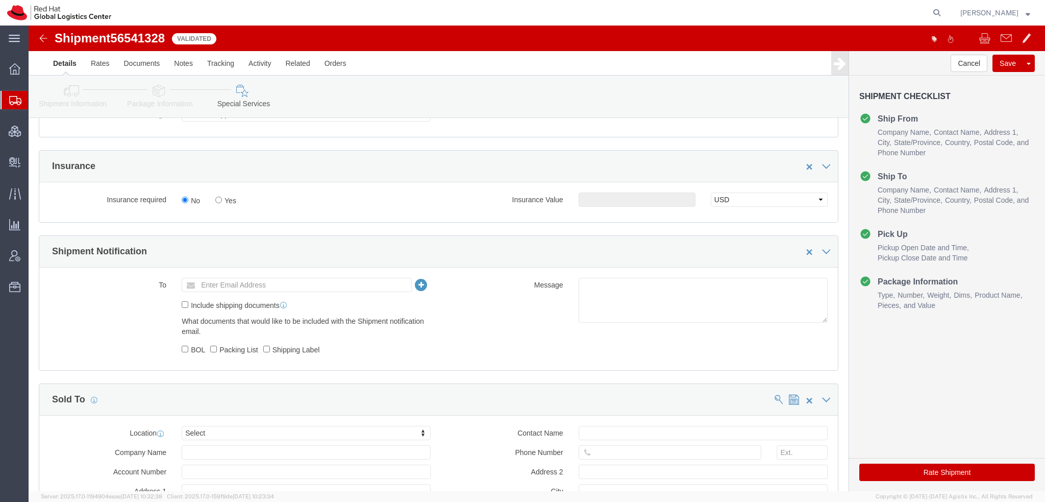
scroll to position [510, 0]
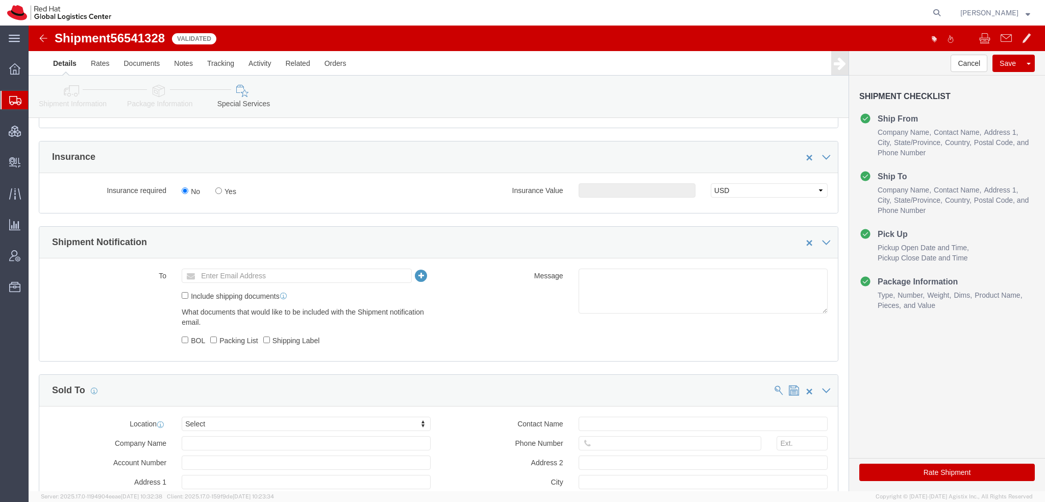
click icon
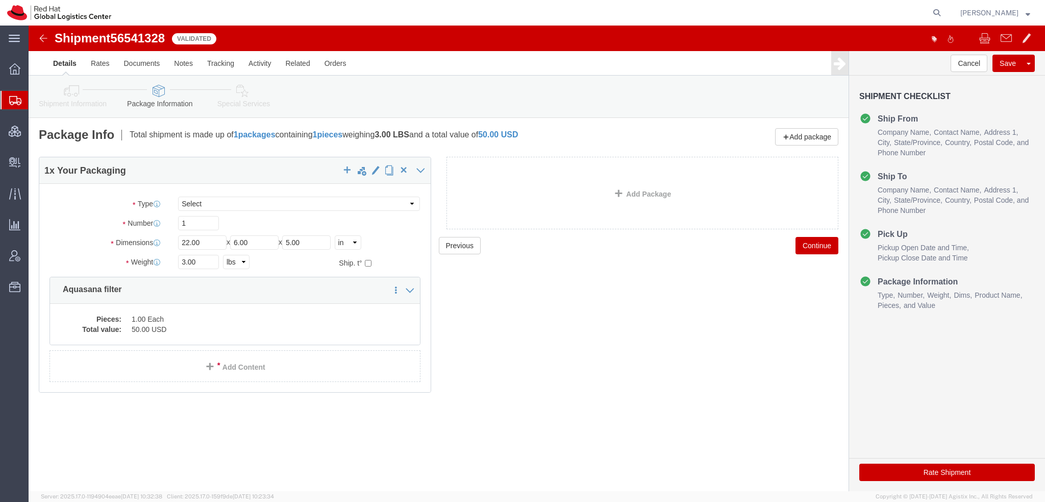
click button "Rate Shipment"
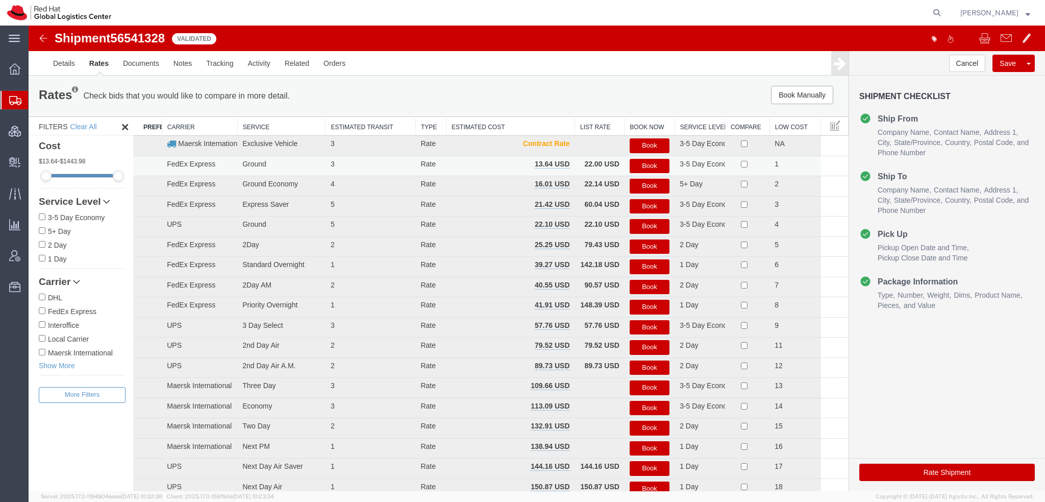
click at [640, 162] on button "Book" at bounding box center [650, 166] width 40 height 15
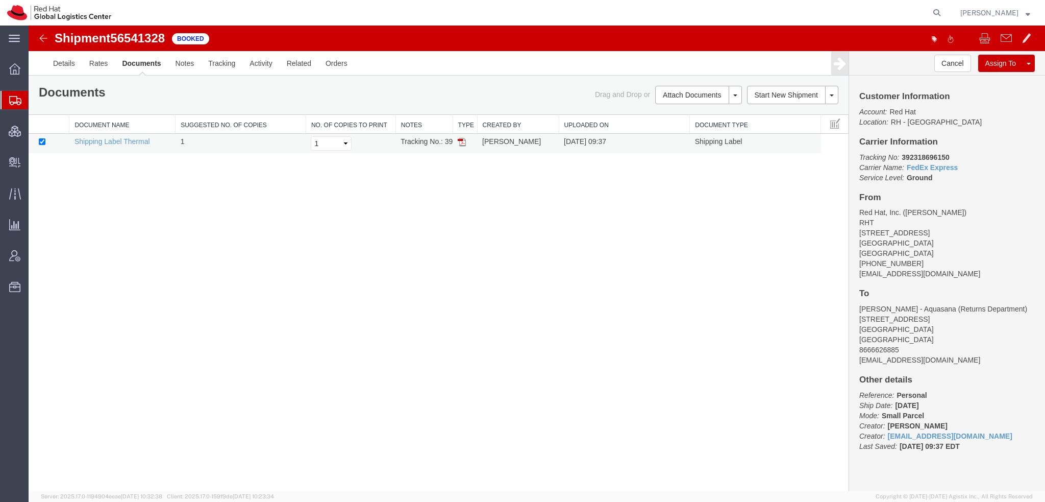
click at [460, 138] on img at bounding box center [462, 142] width 8 height 8
click at [102, 67] on link "Rates" at bounding box center [98, 63] width 33 height 25
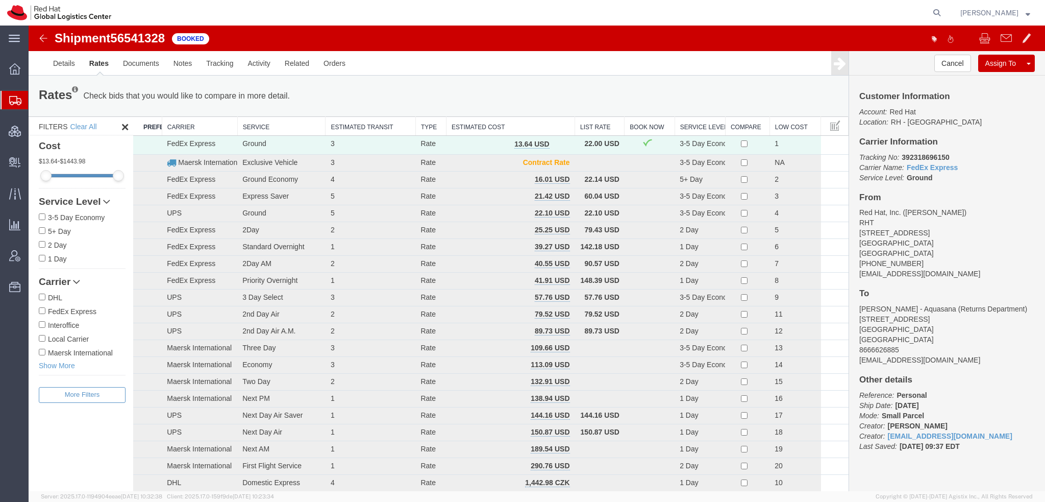
click at [0, 0] on span "Shipment Manager" at bounding box center [0, 0] width 0 height 0
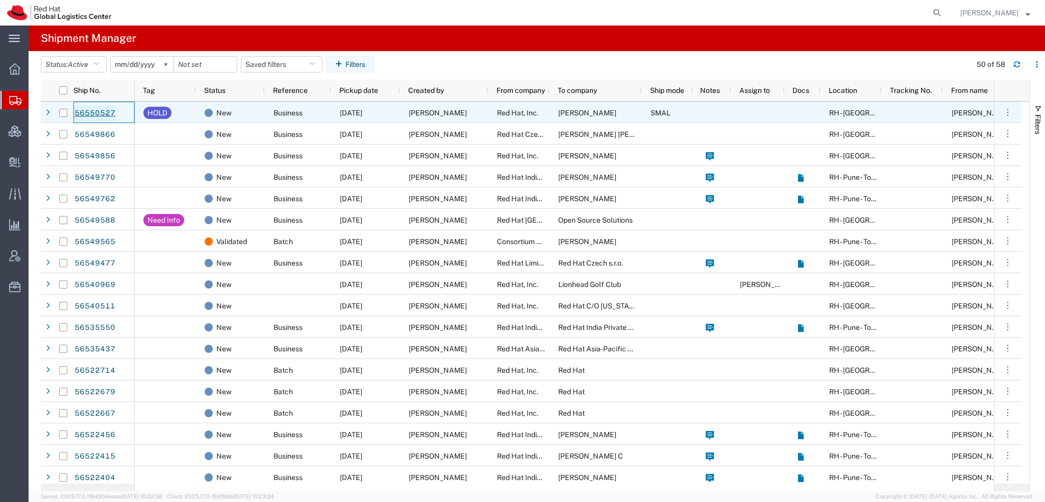
click at [100, 113] on link "56550527" at bounding box center [95, 113] width 42 height 16
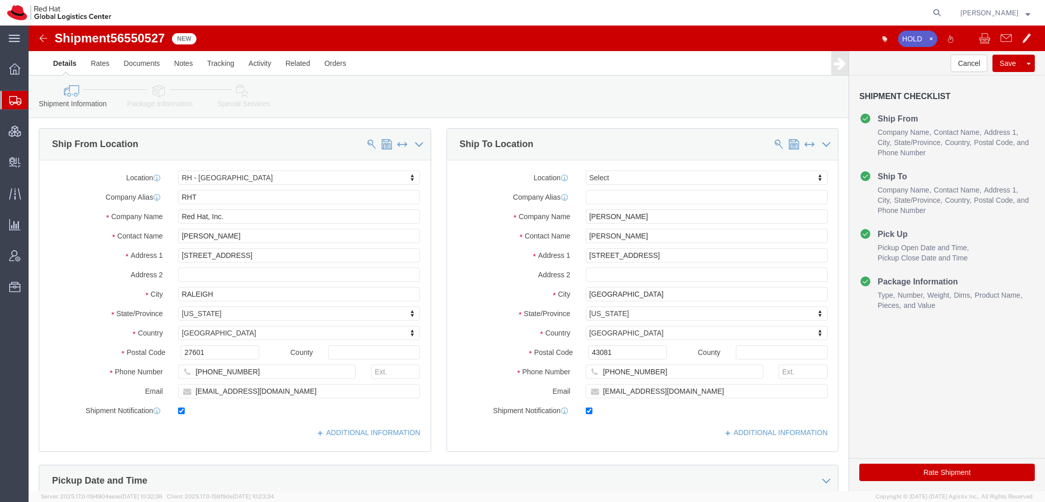
select select "38014"
select select
click link "Clone Shipment"
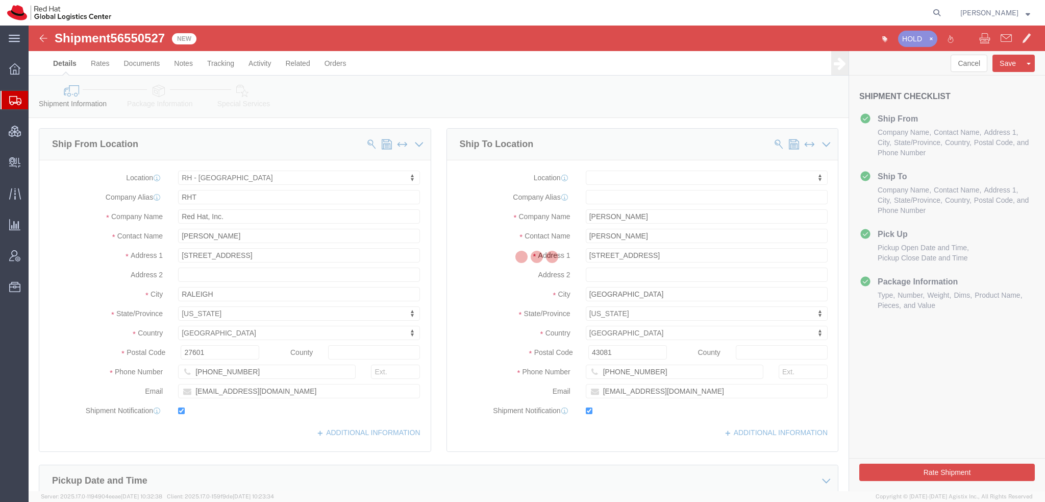
select select "38014"
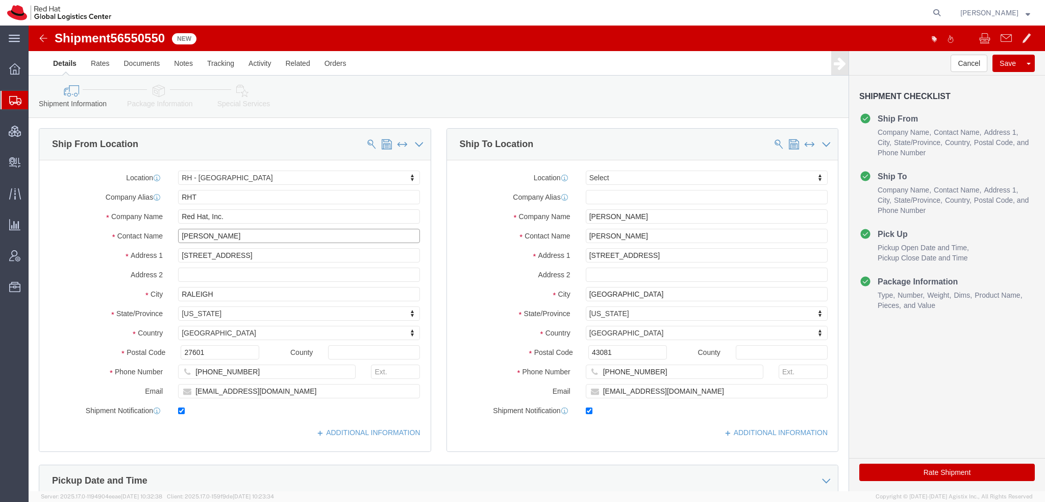
drag, startPoint x: 229, startPoint y: 212, endPoint x: -29, endPoint y: 153, distance: 264.5
click html "Shipment 56550550 New Details Rates Documents Notes Tracking Activity Related O…"
type input "Rick Pate"
click p "- Red Hat, Inc. - (Rick Pate) 100 East Davie Street, FLEX, RALEIGH, NC, 27601, …"
type input "Rick Pate"
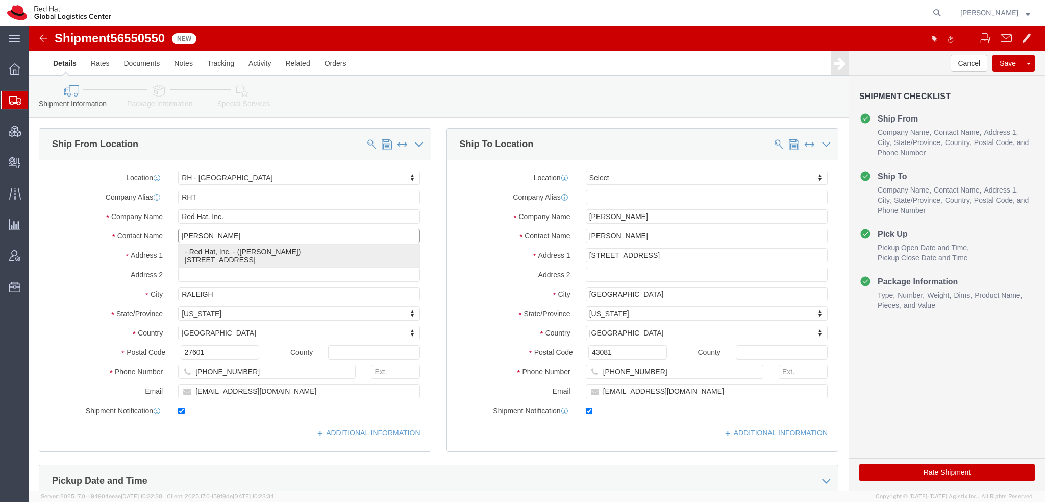
type input "rpate@redhat.com"
select select "NC"
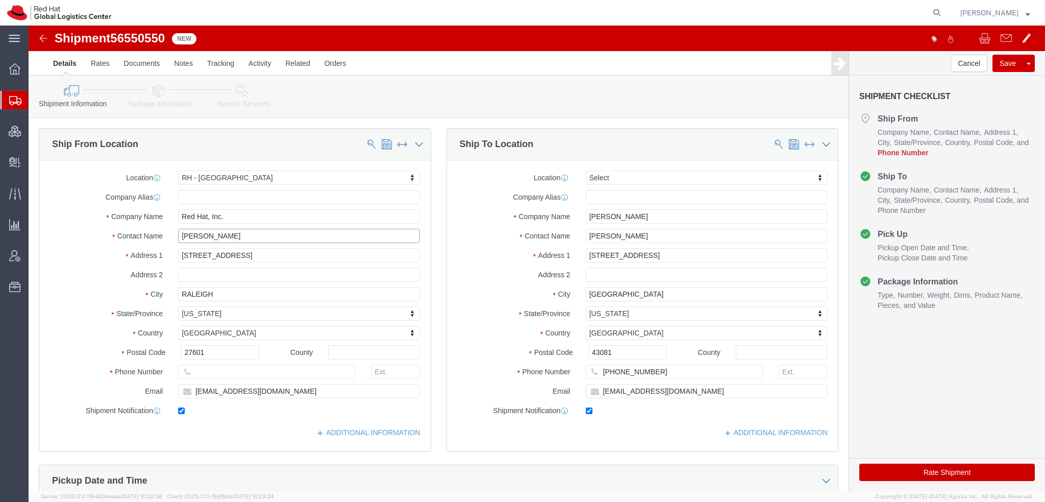
type input "Rick Pate"
click input "text"
type input "9193013123"
drag, startPoint x: 637, startPoint y: 212, endPoint x: 44, endPoint y: 74, distance: 608.0
click div "Ship From Location Location RH - Raleigh Select My Profile Location RH - Amster…"
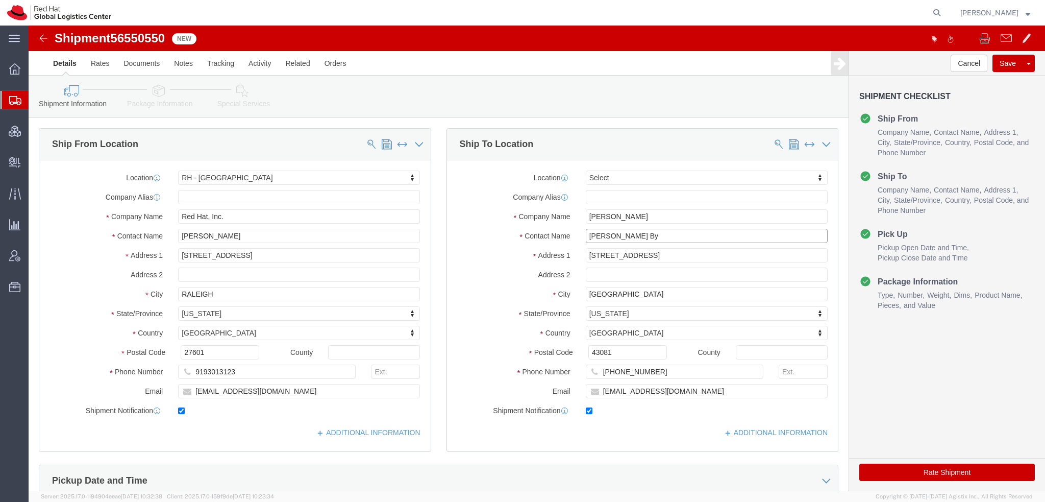
type input "Ross Byr"
click p "- Red Hat Limited - (Ross Byrne) 6700 Cork Airport Business Park, Kinsale Rd, F…"
select select "37944"
type input "Red Hat Limited"
type input "Ross Byrne"
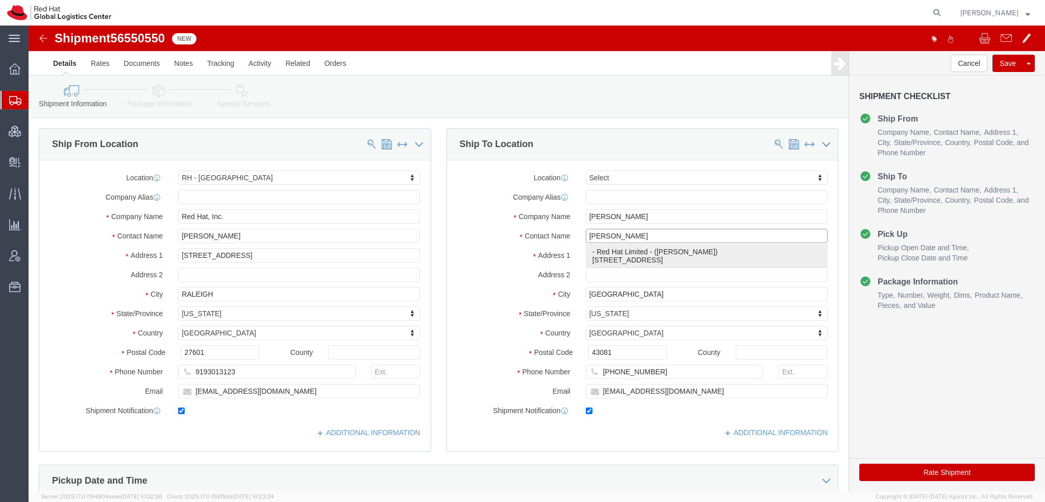
type input "6700 Cork Airport Business Park"
type input "Kinsale Rd"
type input "CORK"
select select
select select "IE"
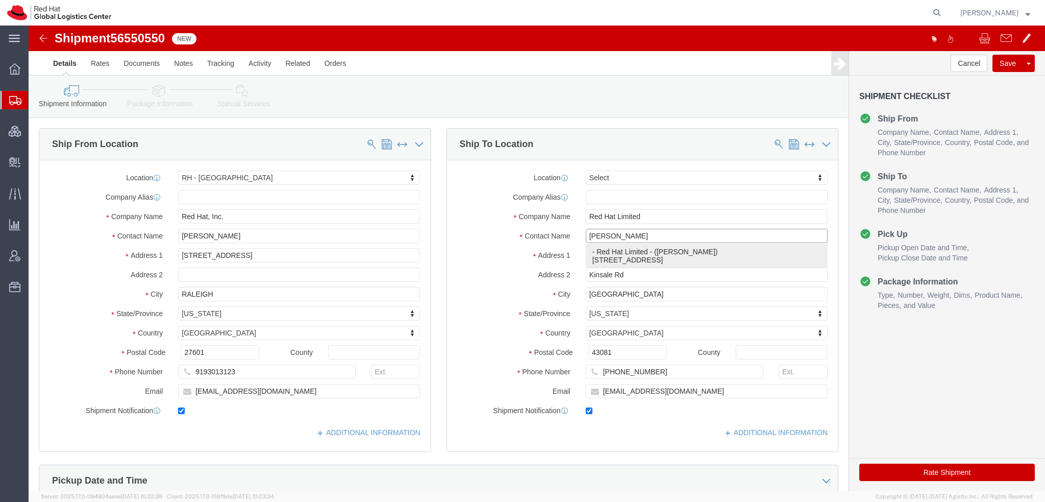
type input "T12 XR60"
type input "rbyrne@redhat.com"
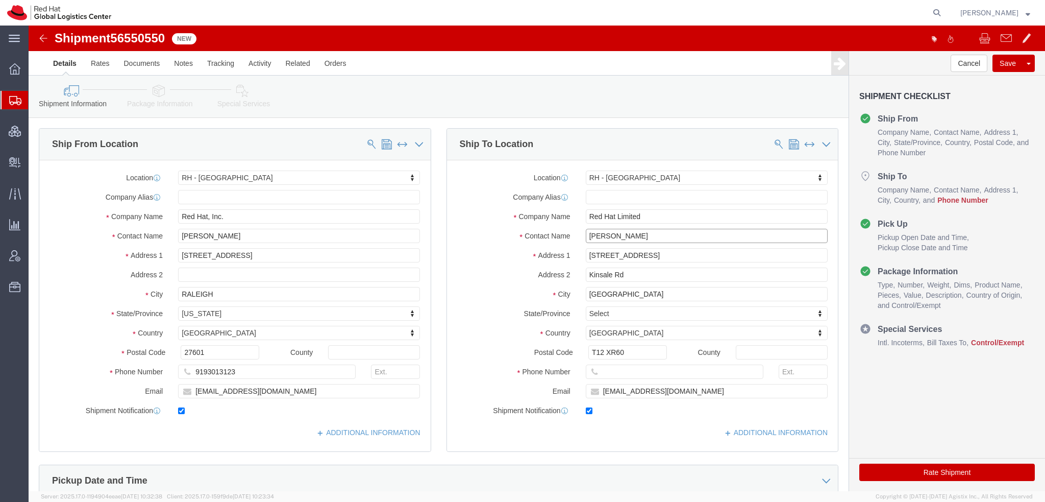
type input "Ross Byrne"
click input "text"
paste input "353860332141"
type input "353860332141"
click input "rbyrne@redhat.com"
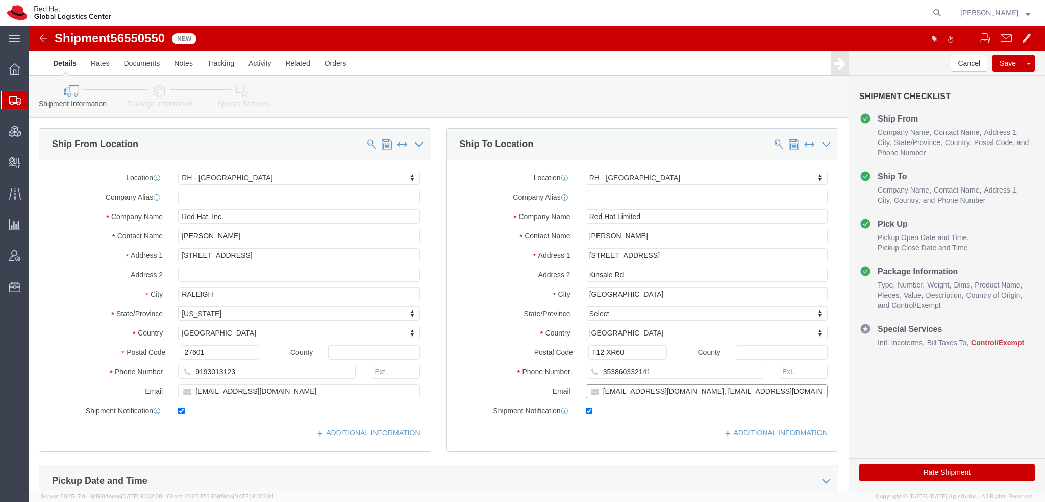
type input "rbyrne@redhat.com, emealogistics@redhat.com"
click icon
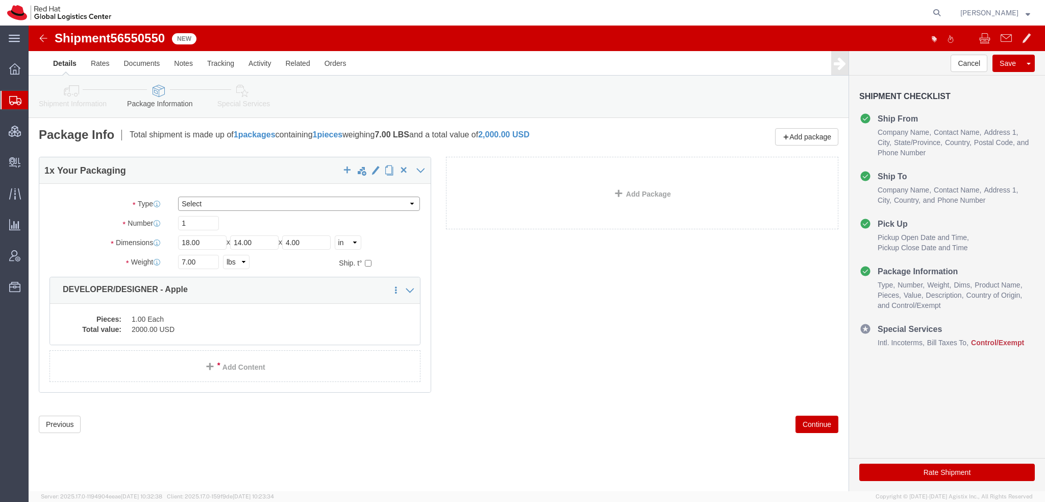
click select "Select Case(s) Crate(s) Envelope Large Box Medium Box PAK Skid(s) Small Box Tub…"
select select "PAK"
click select "Select Case(s) Crate(s) Envelope Large Box Medium Box PAK Skid(s) Small Box Tub…"
type input "10.25"
type input "12.75"
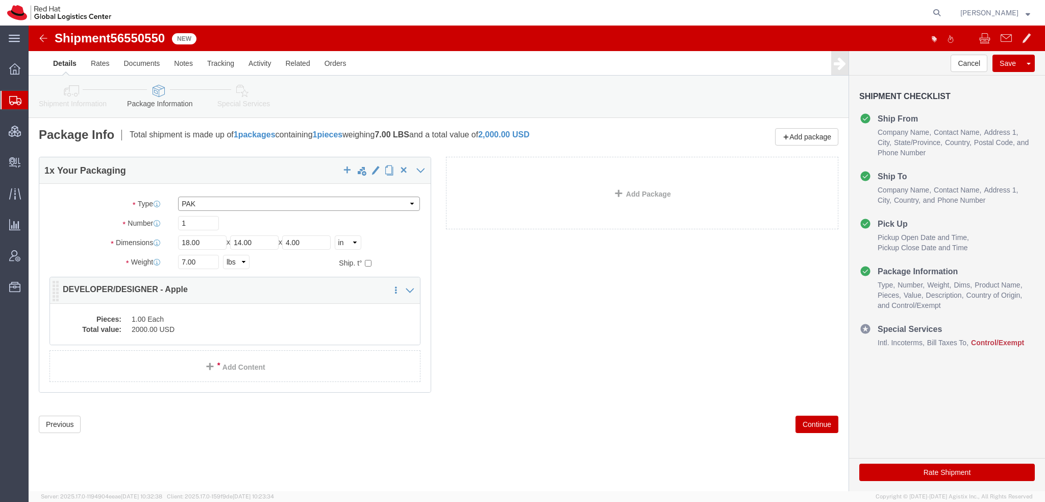
type input "1.00"
drag, startPoint x: 176, startPoint y: 239, endPoint x: -29, endPoint y: 170, distance: 216.0
click html "Shipment 56550550 New Details Rates Documents Notes Tracking Activity Related O…"
type input "2"
click dd "1.00 Each"
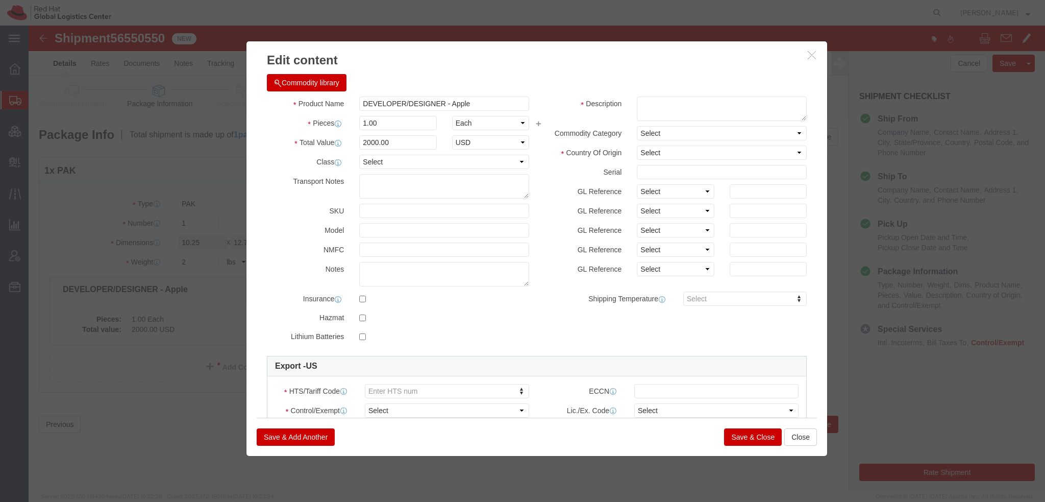
click span "button"
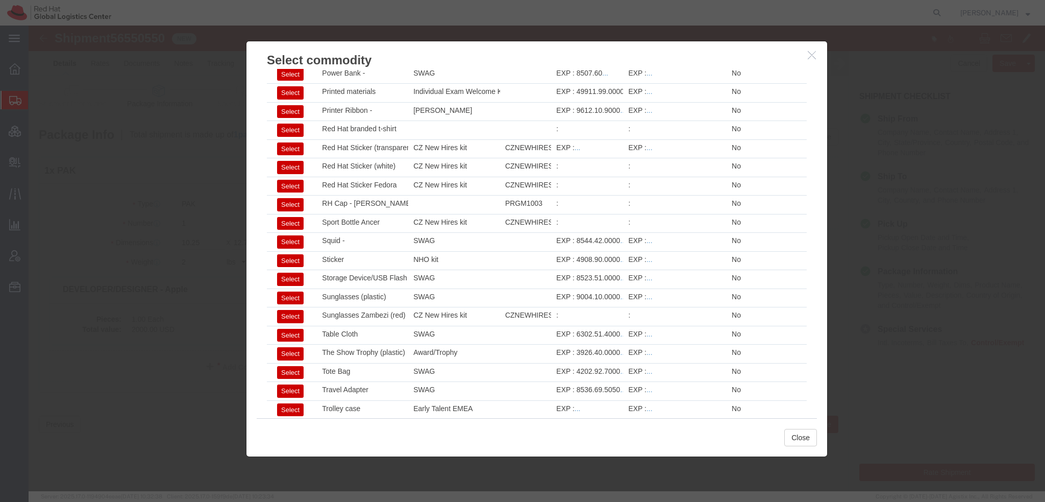
scroll to position [1458, 0]
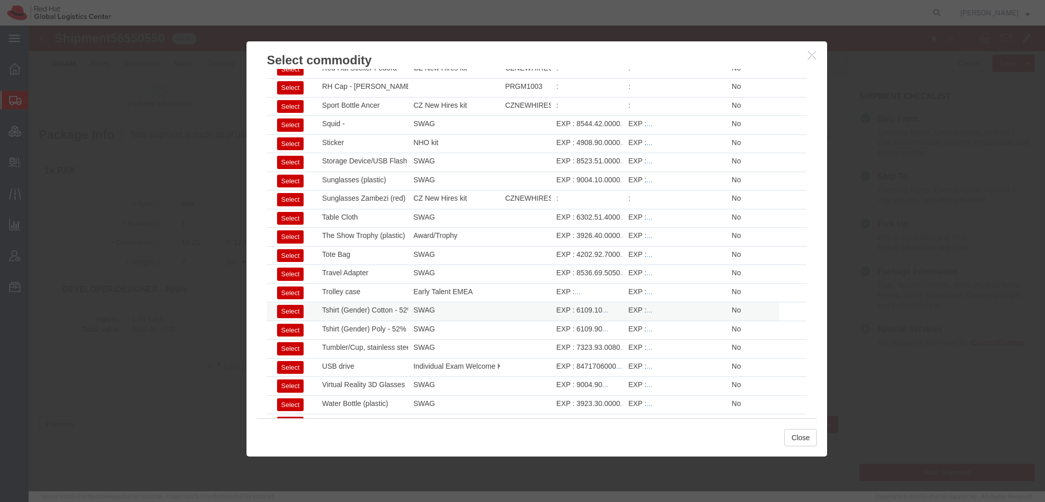
click button "Select"
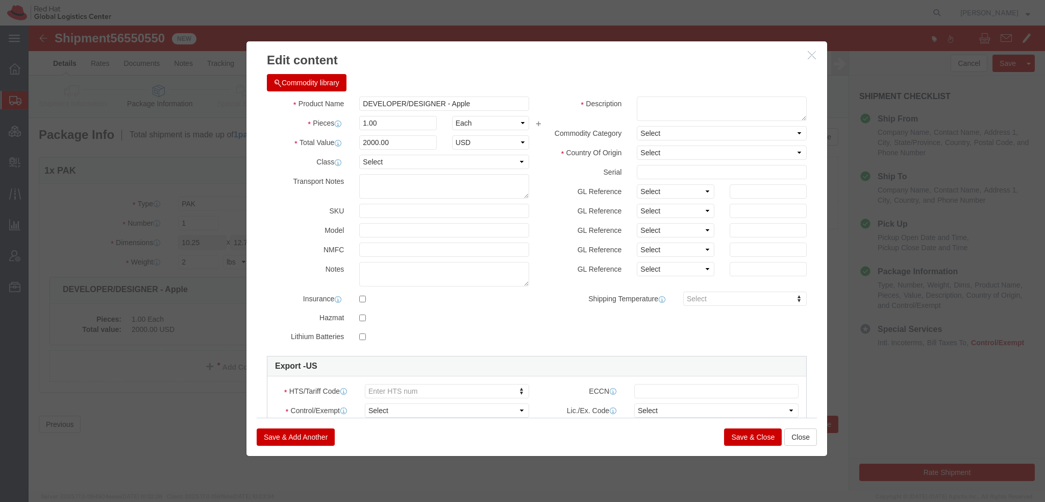
type input "6109.10"
select select
type input "Tshirt (Gender) Cotton - 52% cotton, 48% polyester"
type textarea "- Red Hat branded"
click input "Tshirt (Gender) Cotton - 52% cotton, 48% polyester"
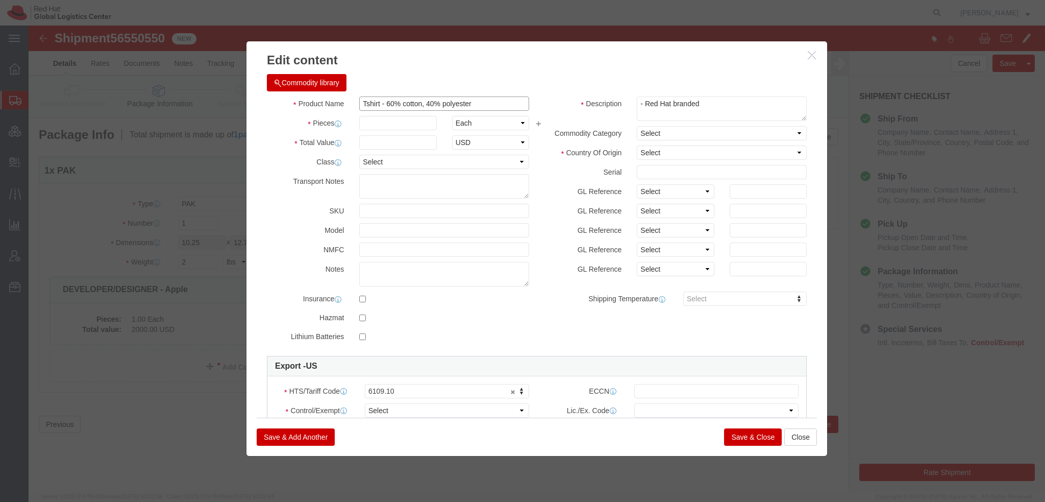
type input "Tshirt - 60% cotton, 40% polyester"
click input "text"
type input "1"
click select "Select Afghanistan Åland Islands Albania Algeria American Samoa Andorra Angola …"
select select "HT"
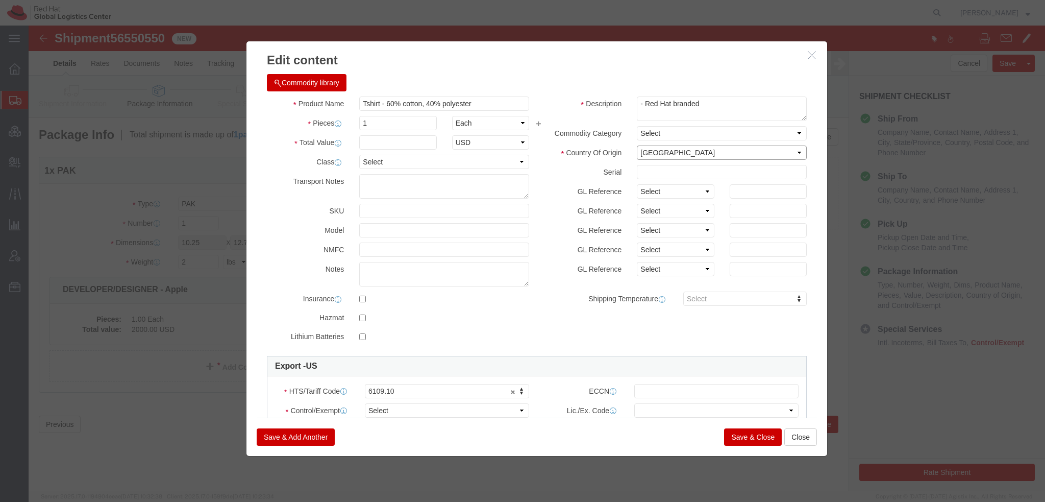
click select "Select Afghanistan Åland Islands Albania Algeria American Samoa Andorra Angola …"
click select "Select ATF BIS DEA EPA FDA FTR ITAR OFAC Other (OPA)"
select select "FTR"
click select "Select ATF BIS DEA EPA FDA FTR ITAR OFAC Other (OPA)"
click select "Select 30.2(d)(2) 30.36 30.37(a) 30.37(f) 30.37(g) 30.37(h) 30.37(i) 30.37(j) 3…"
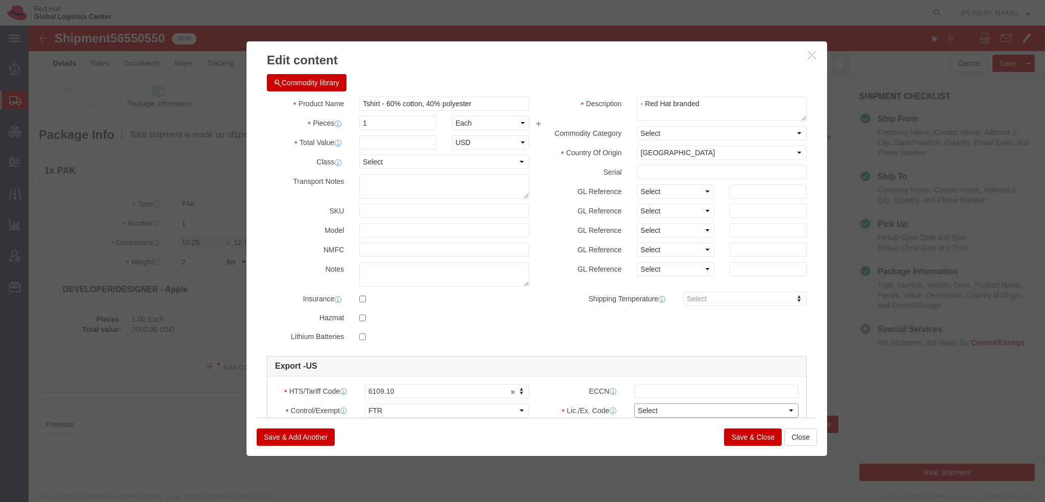
select select "30.37(h)"
click select "Select 30.2(d)(2) 30.36 30.37(a) 30.37(f) 30.37(g) 30.37(h) 30.37(i) 30.37(j) 3…"
click button "Save & Add Another"
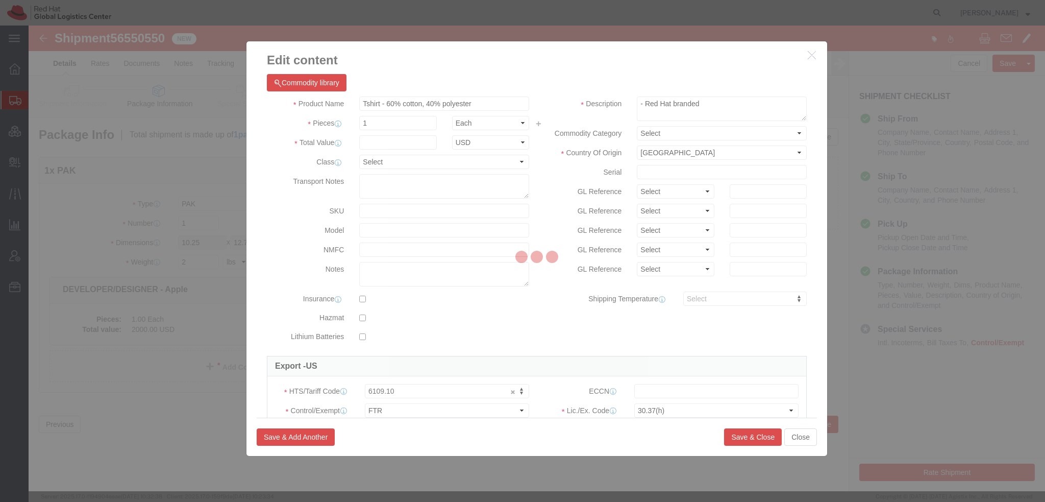
select select "EA"
select select
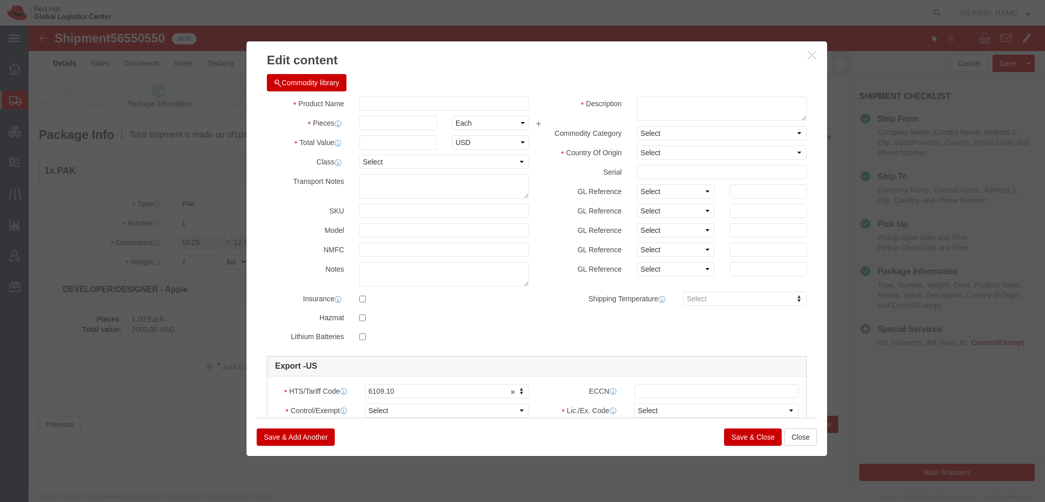
select select "USD"
click button "Commodity library"
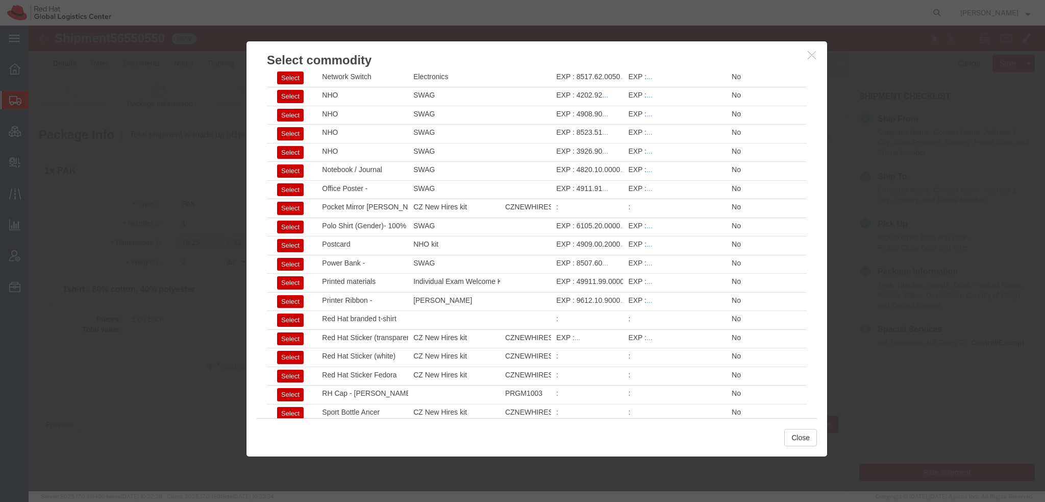
scroll to position [1152, 0]
click button "Select"
type input "6105.20.0000"
select select
type input "Polo Shirt (Gender)- 100% polyester"
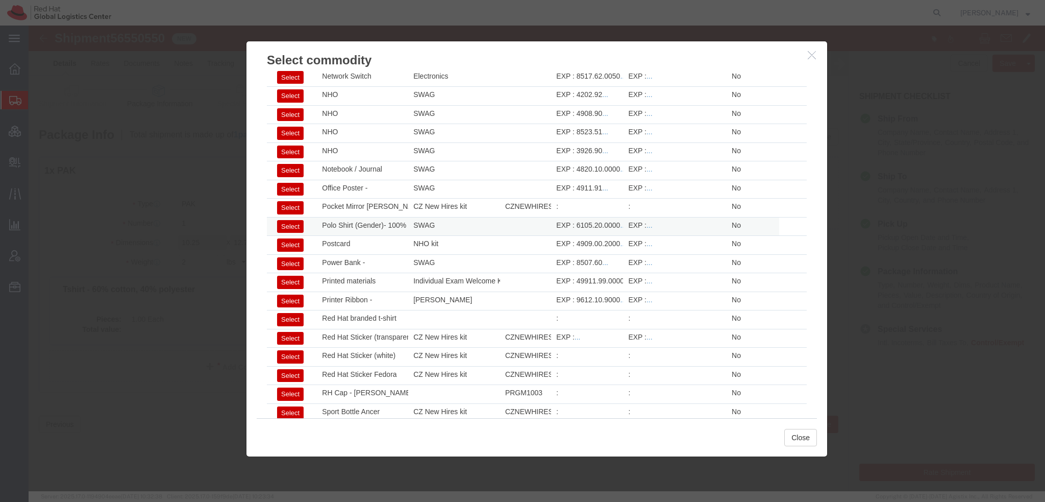
type textarea "- Red Hat branded"
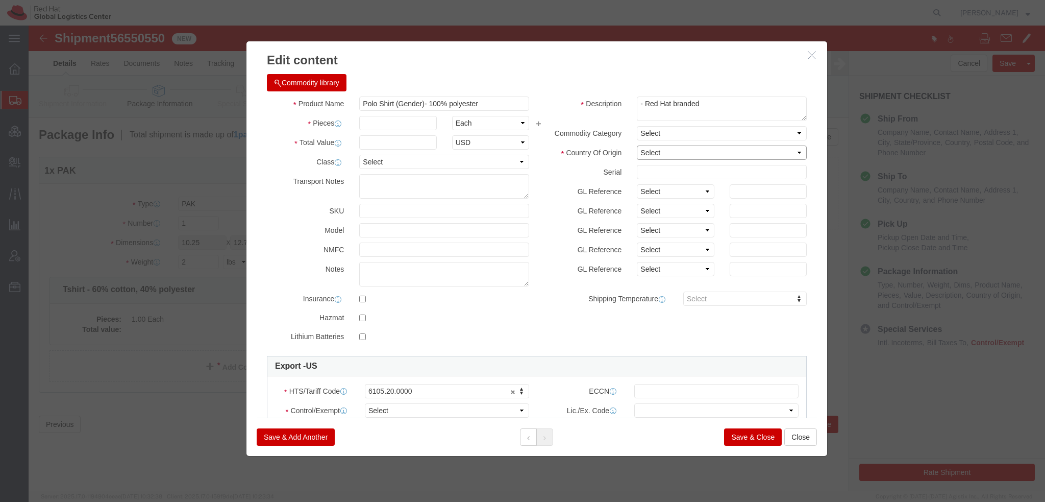
click select "Select Afghanistan Åland Islands Albania Algeria American Samoa Andorra Angola …"
select select "KH"
click select "Select Afghanistan Åland Islands Albania Algeria American Samoa Andorra Angola …"
click input "Polo Shirt (Gender)- 100% polyester"
type input "Polo Shirt (Gender)- 85% polyester, 15% cotton"
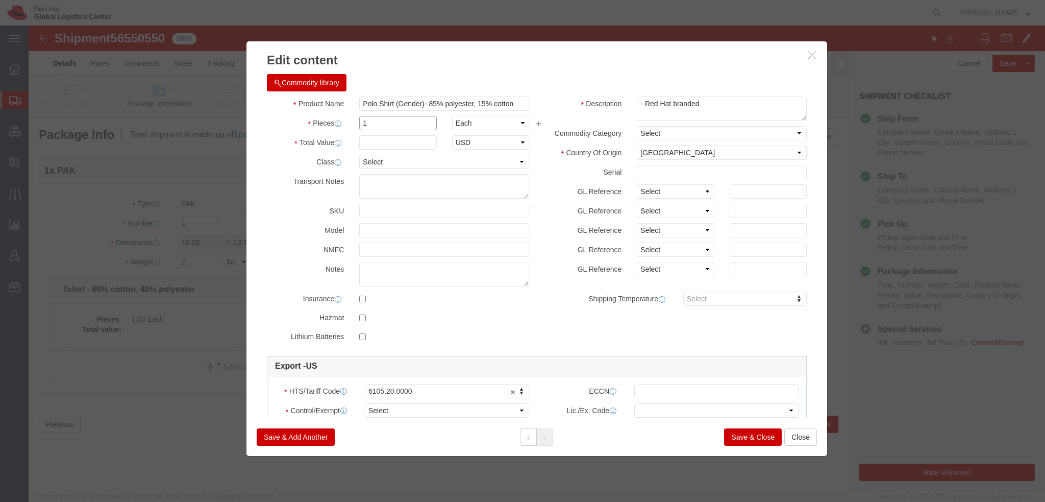
type input "1"
click select "Select ATF BIS DEA EPA FDA FTR ITAR OFAC Other (OPA)"
select select "FTR"
click select "Select ATF BIS DEA EPA FDA FTR ITAR OFAC Other (OPA)"
click select "Select 30.2(d)(2) 30.36 30.37(a) 30.37(f) 30.37(g) 30.37(h) 30.37(i) 30.37(j) 3…"
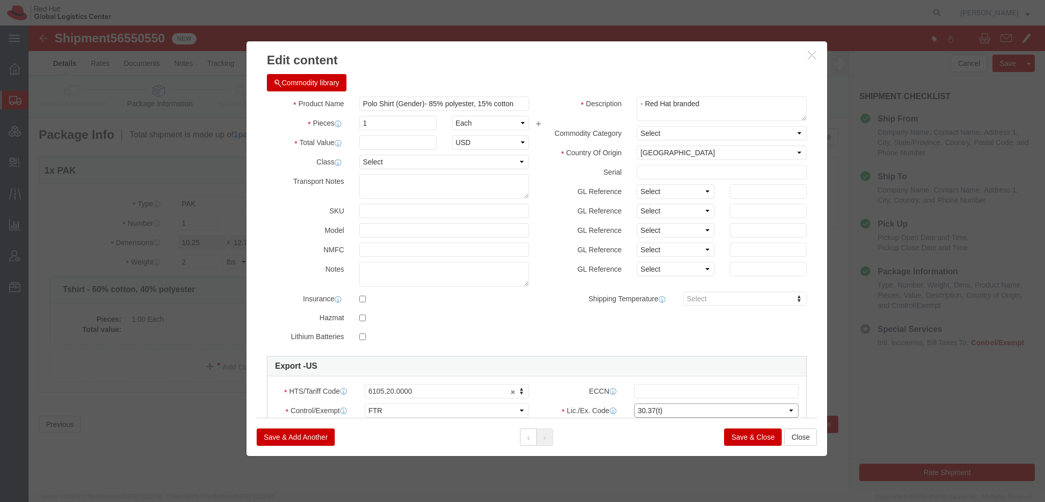
click select "Select 30.2(d)(2) 30.36 30.37(a) 30.37(f) 30.37(g) 30.37(h) 30.37(i) 30.37(j) 3…"
select select "30.37(h)"
click select "Select 30.2(d)(2) 30.36 30.37(a) 30.37(f) 30.37(g) 30.37(h) 30.37(i) 30.37(j) 3…"
click input "text"
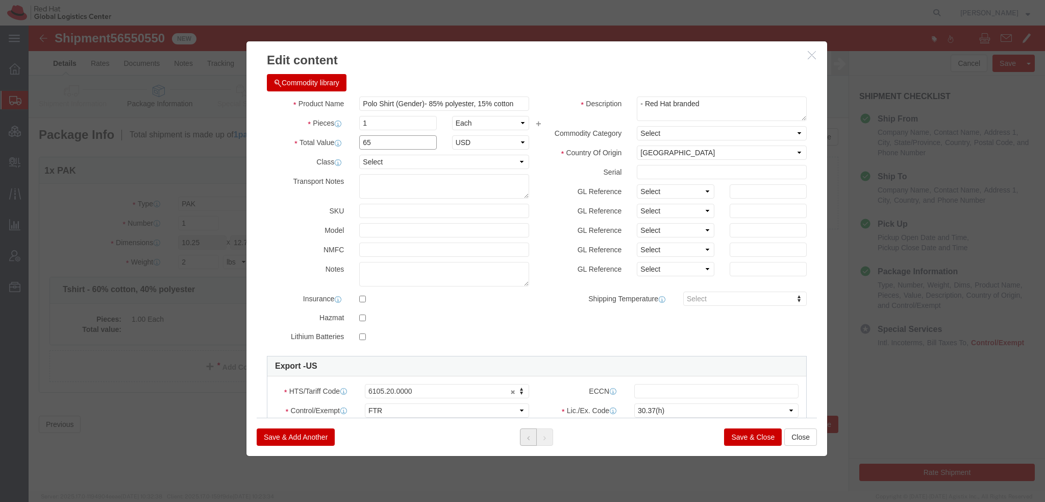
type input "65"
click icon
click input "text"
type input "12.50"
click button "Save & Close"
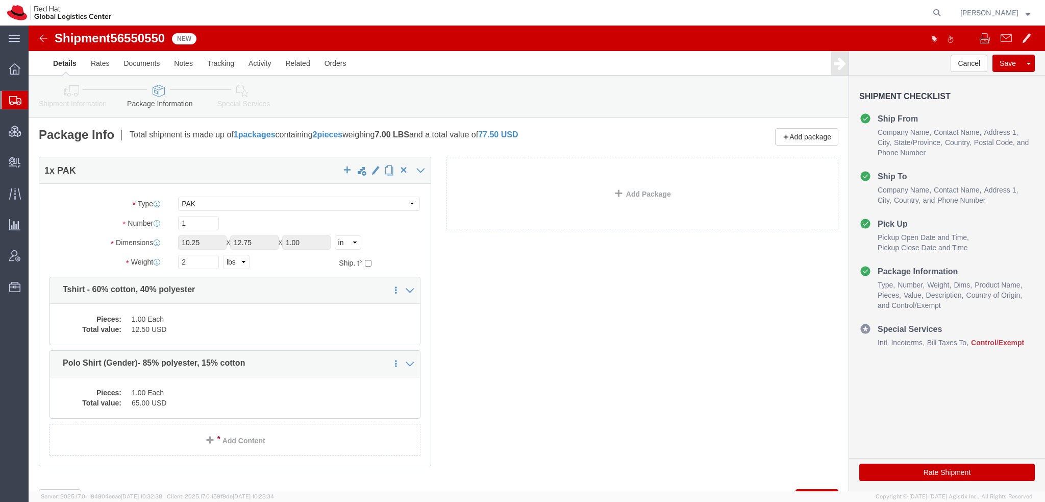
click icon
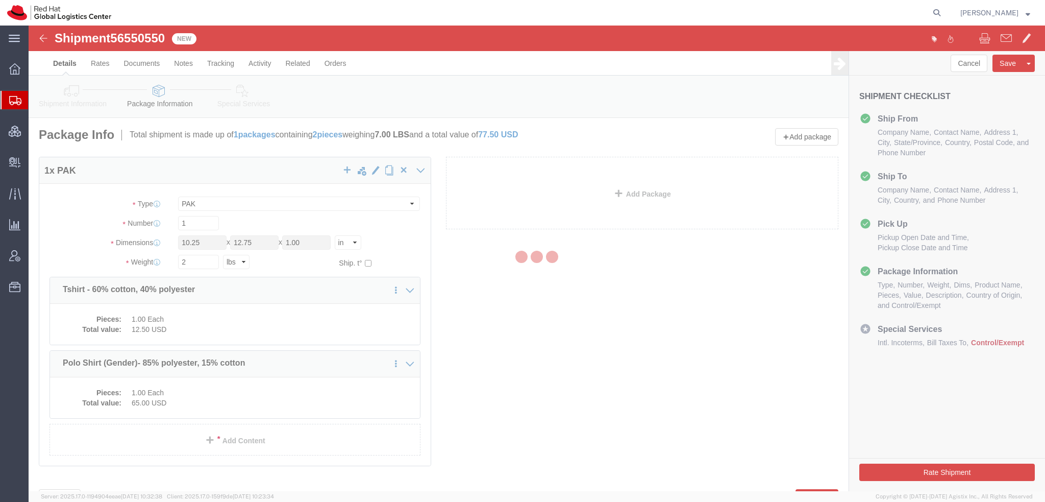
select select
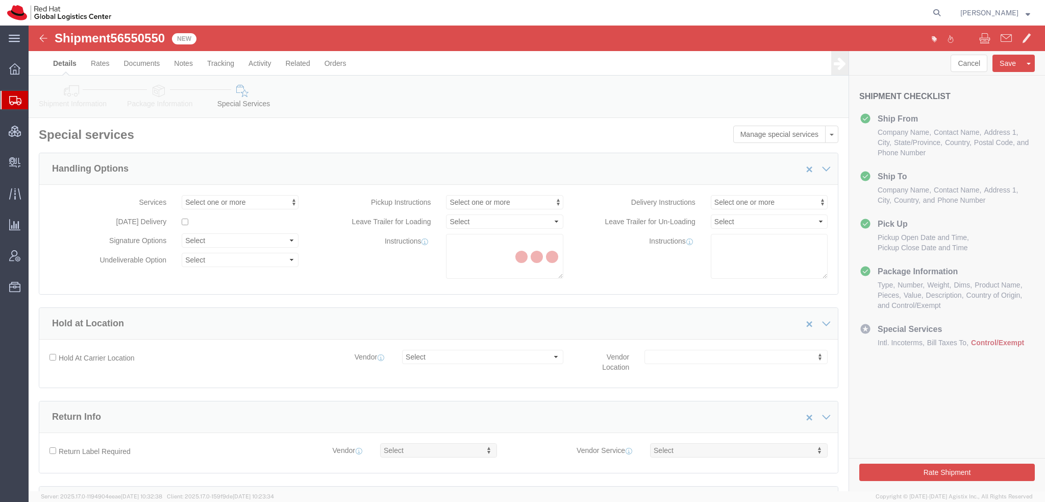
select select "COSTCENTER"
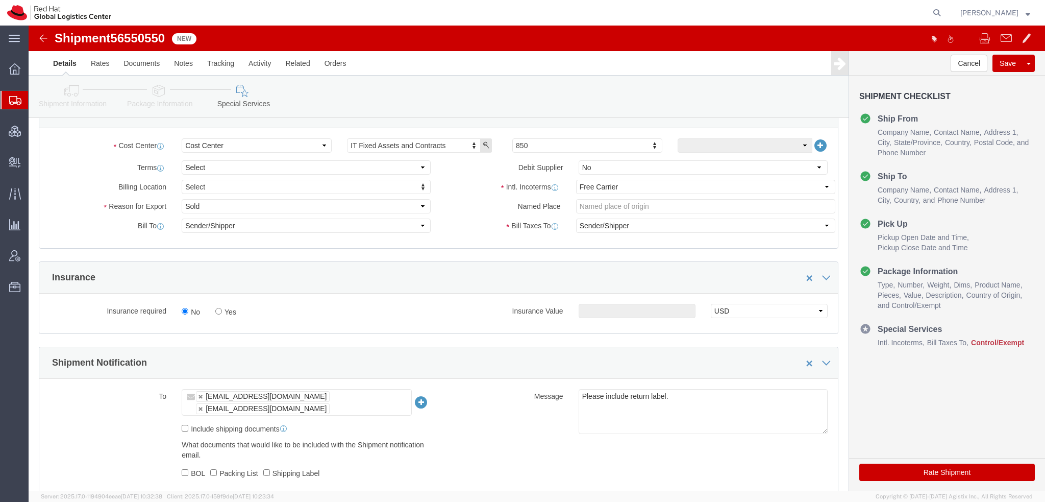
scroll to position [408, 0]
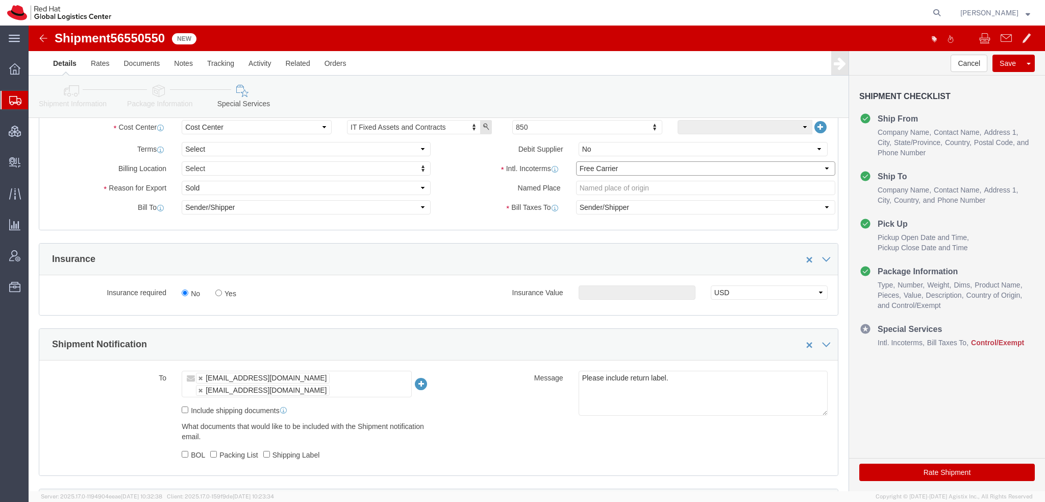
click select "Select Carriage Insurance Paid Carriage Paid To Cost and Freight Cost Insurance…"
select select "DDP"
click select "Select Carriage Insurance Paid Carriage Paid To Cost and Freight Cost Insurance…"
click select "Select Gift Personal Effects Repair/Warranty Return Sample Sold Temporary/Not S…"
select select "GIFT"
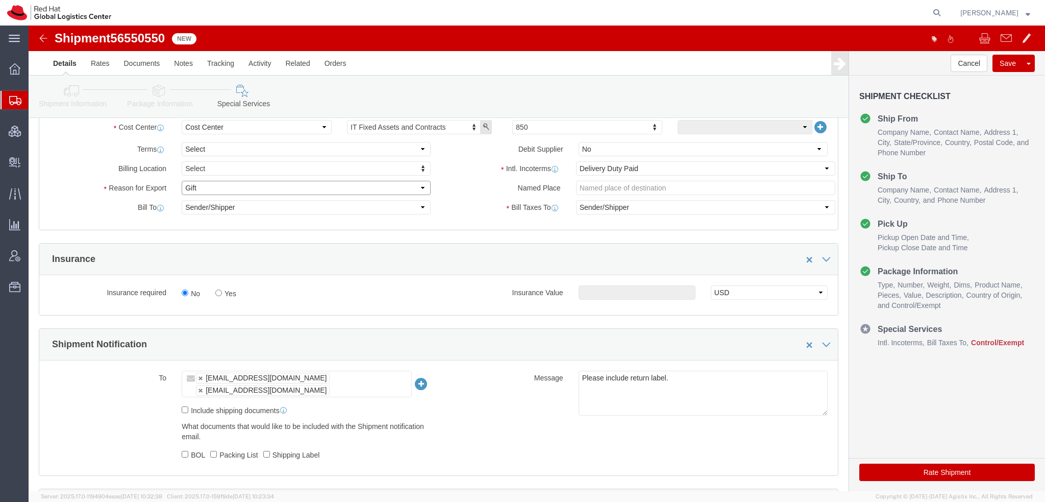
click select "Select Gift Personal Effects Repair/Warranty Return Sample Sold Temporary/Not S…"
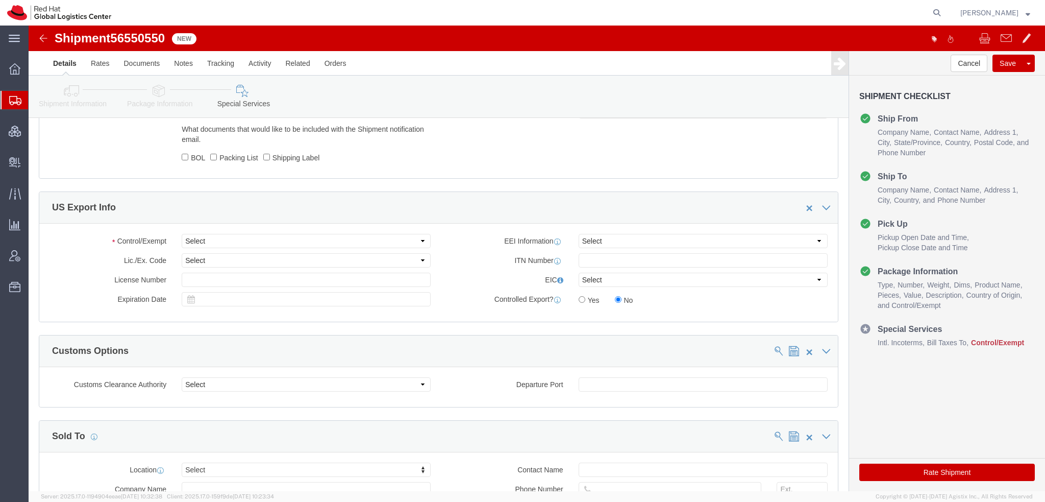
scroll to position [613, 0]
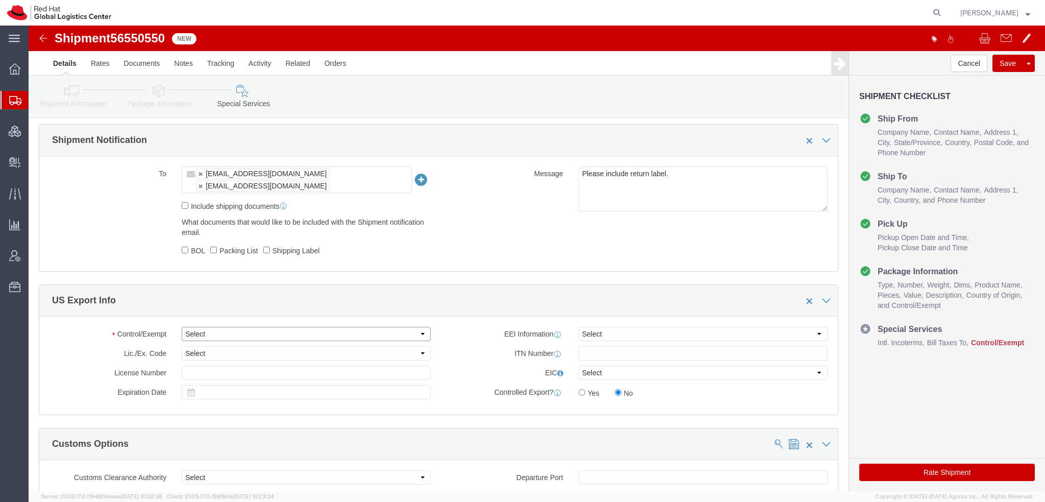
click select "Select ATF BIS DEA EPA FDA FTR ITAR OFAC Other (OPA)"
select select "FTR"
click select "Select ATF BIS DEA EPA FDA FTR ITAR OFAC Other (OPA)"
click select "Select 30.2(d)(2) 30.36 30.37(a) 30.37(f) 30.37(g) 30.37(h) 30.37(i) 30.37(j) 3…"
select select "30.37(h)"
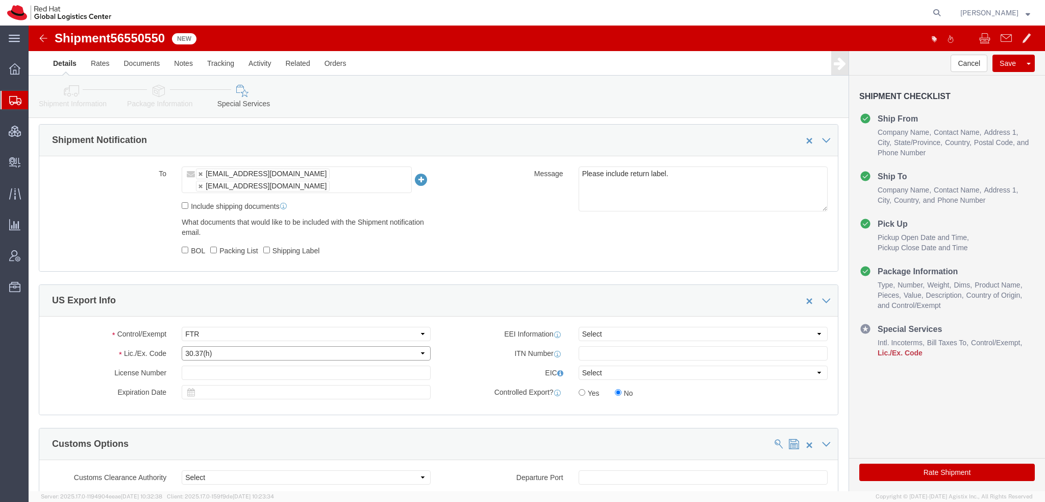
click select "Select 30.2(d)(2) 30.36 30.37(a) 30.37(f) 30.37(g) 30.37(h) 30.37(i) 30.37(j) 3…"
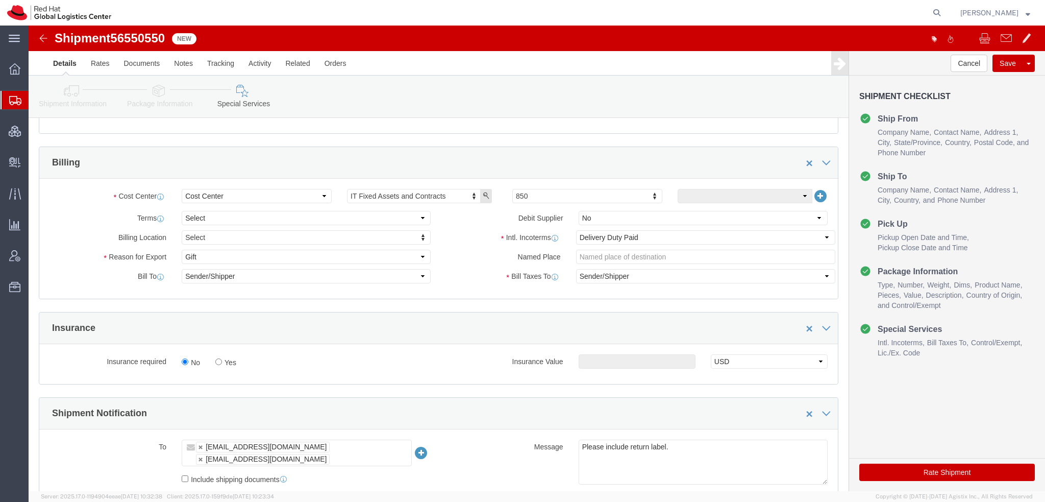
scroll to position [255, 0]
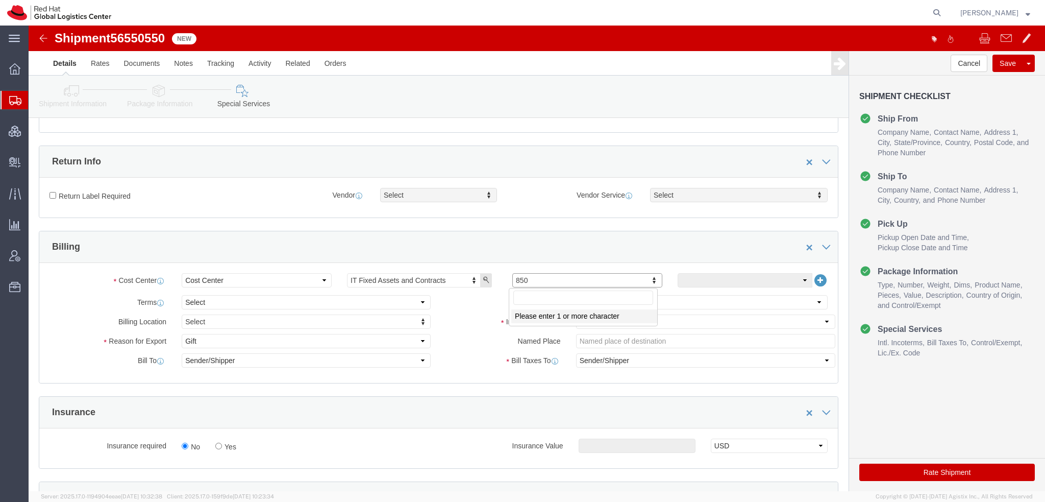
click input "text"
type input "901"
click button "Save"
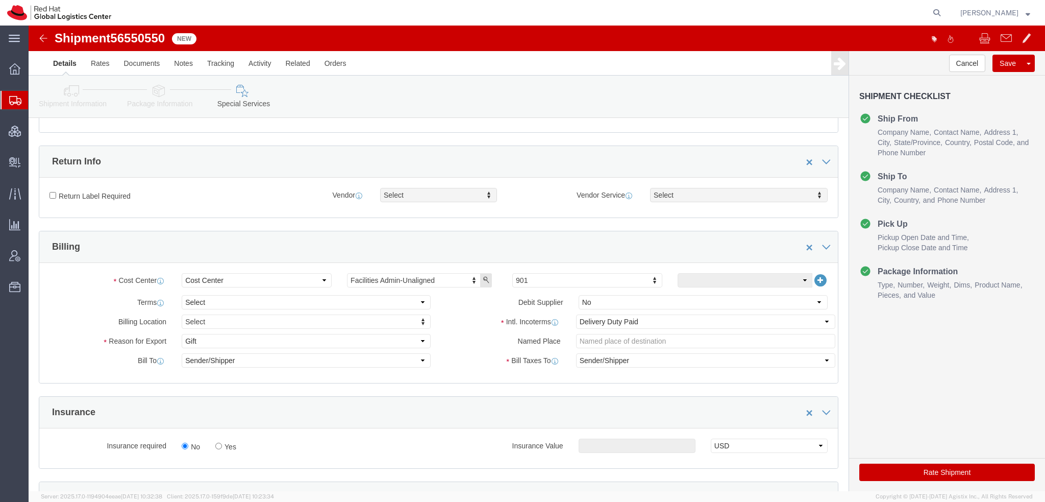
click button "Rate Shipment"
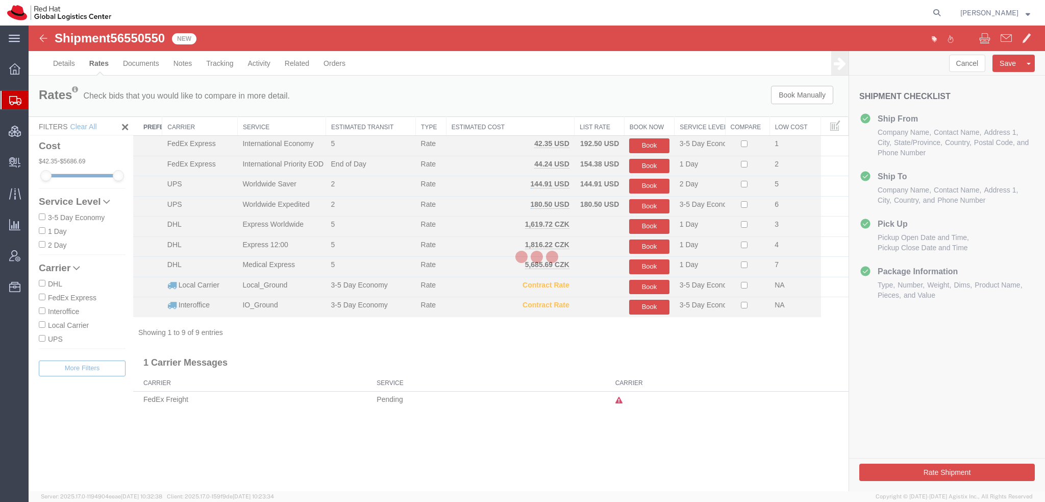
scroll to position [0, 0]
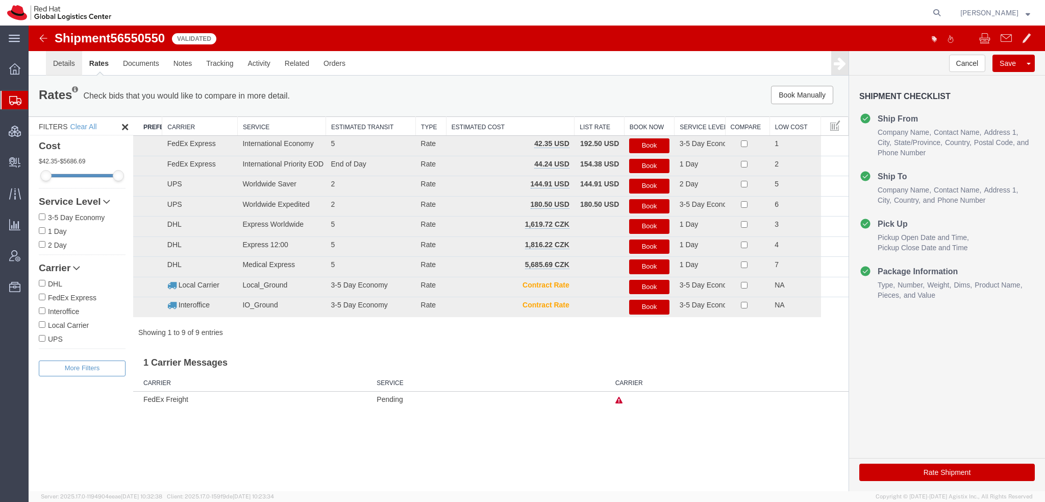
click at [55, 63] on link "Details" at bounding box center [64, 63] width 36 height 25
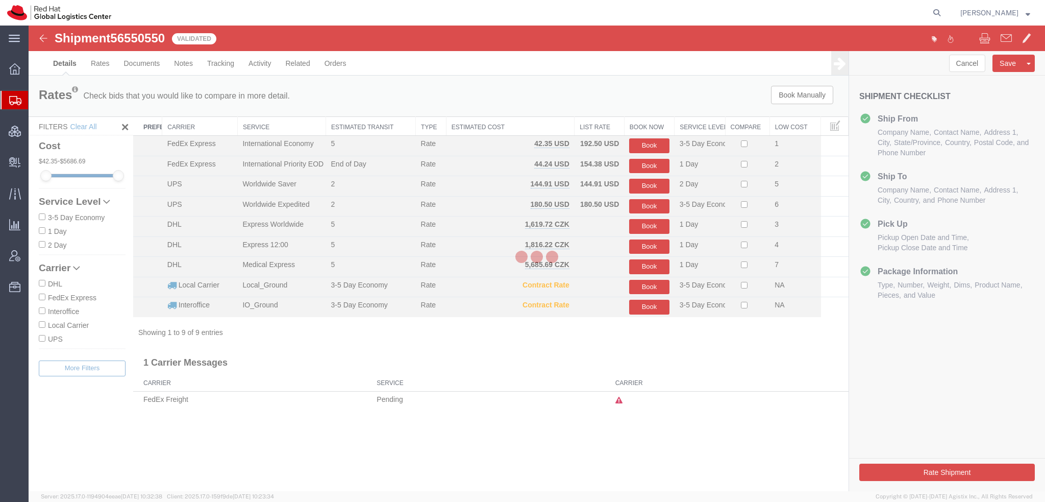
select select "38014"
select select "37944"
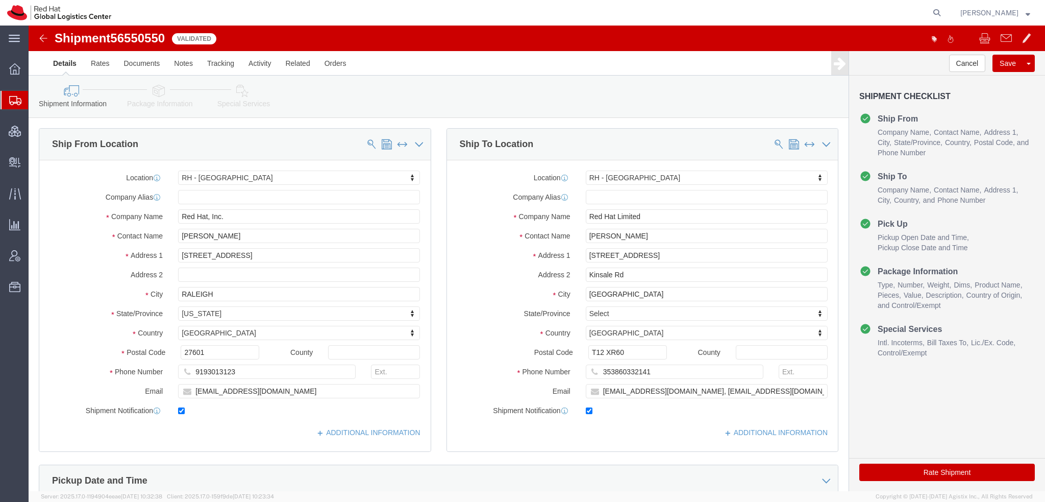
click icon
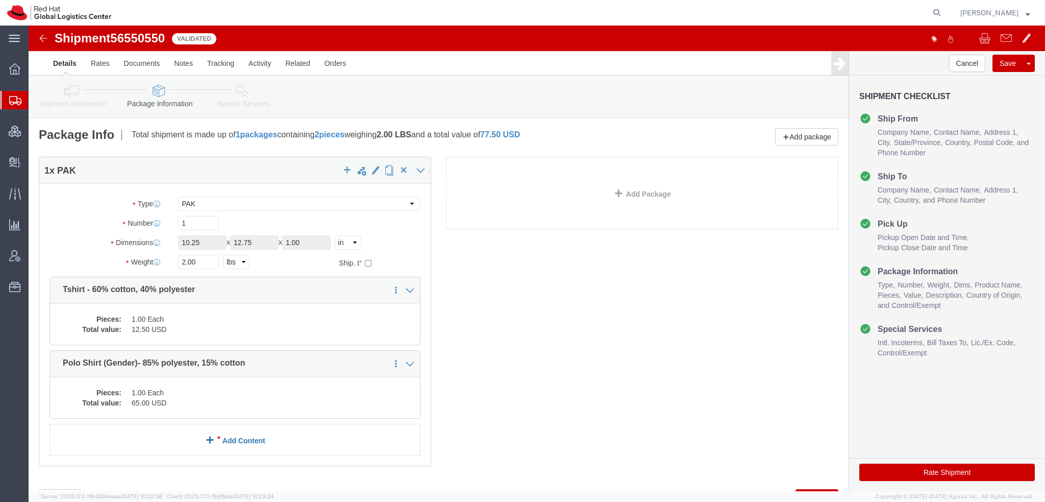
click link "Add Content"
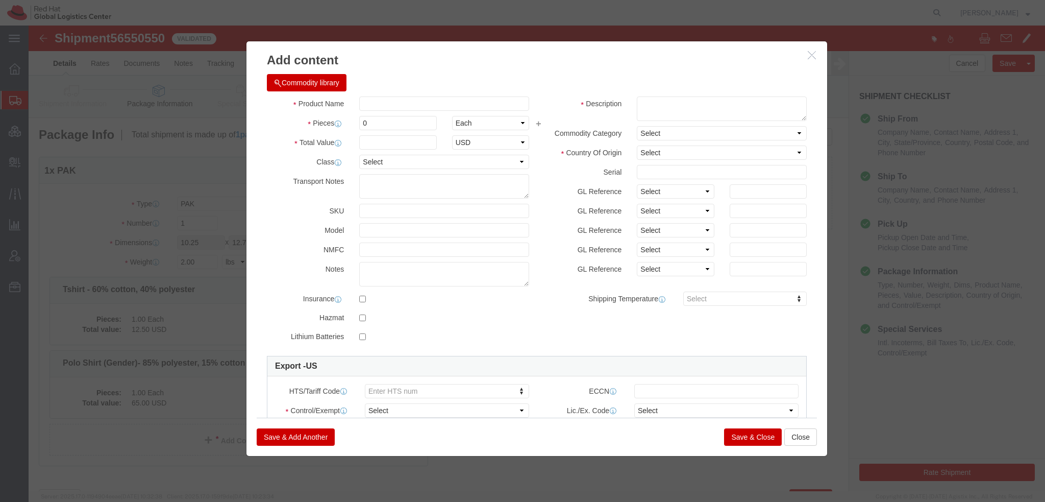
click button "Commodity library"
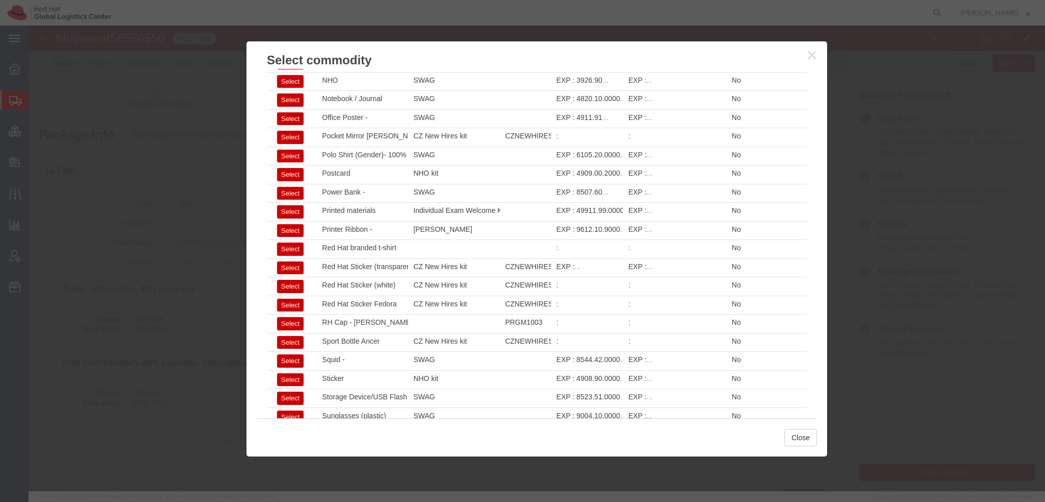
scroll to position [1356, 0]
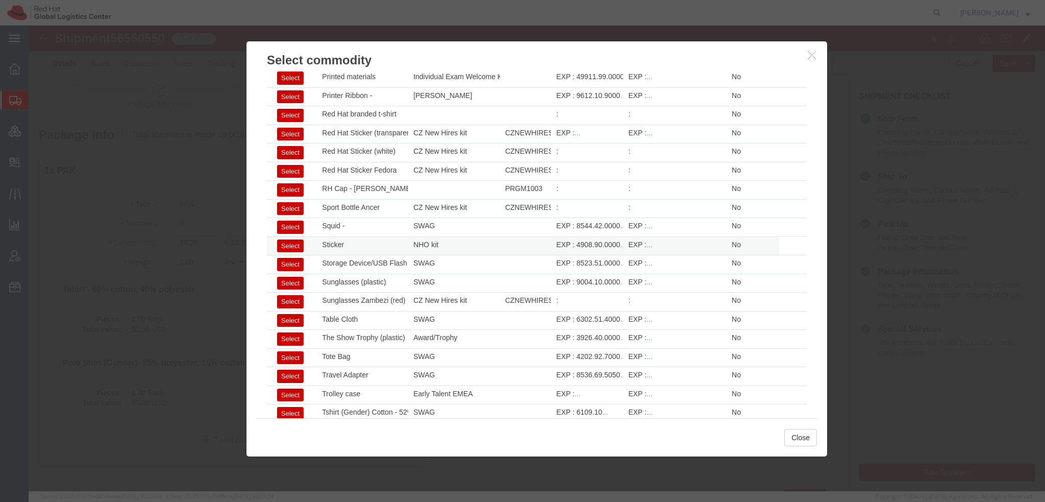
click button "Select"
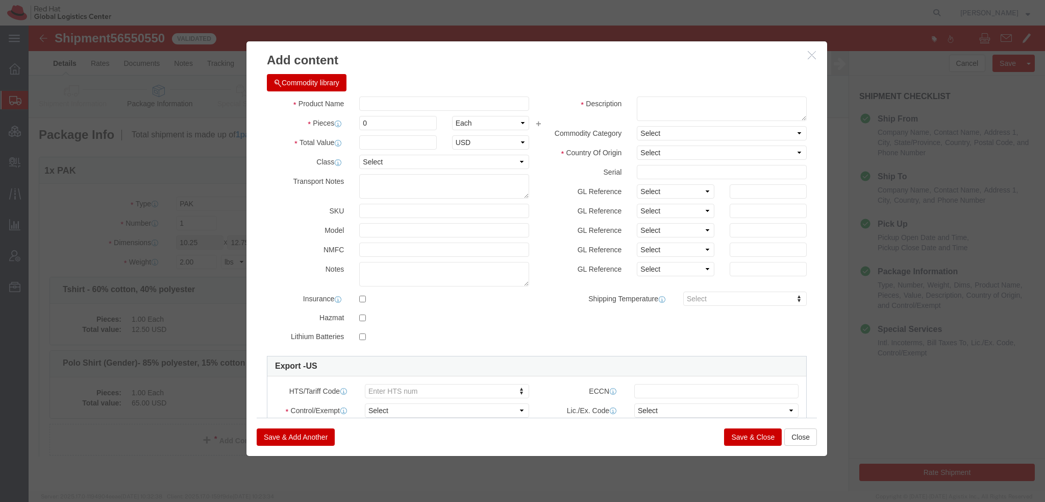
type input "1"
type input "0.29"
select select "US"
type input "4908.90.0000"
select select
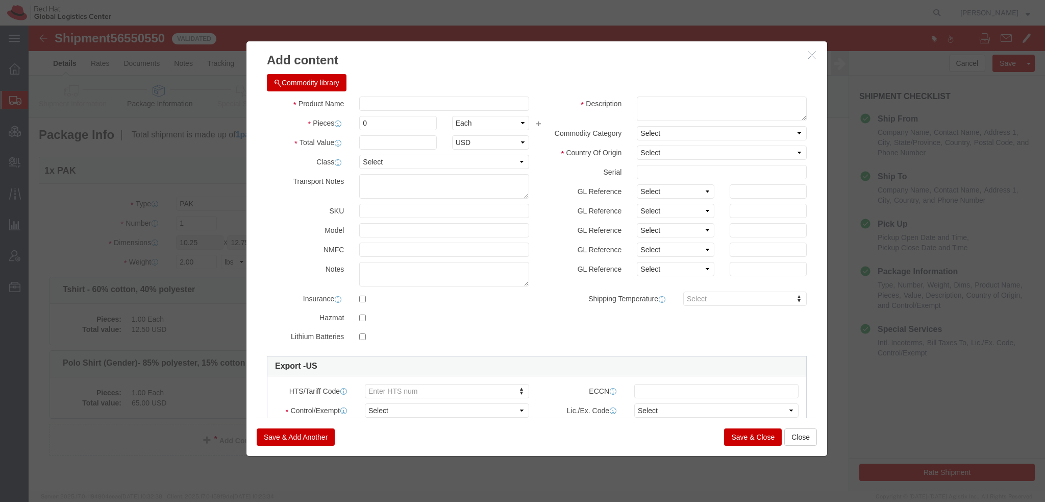
type input "Sticker"
type textarea "Red Hat branded"
drag, startPoint x: 360, startPoint y: 110, endPoint x: -29, endPoint y: 38, distance: 395.0
click html "Shipment 56550550 9 of 9 Validated Details Rates Documents Notes Tracking Activ…"
type input "1.50"
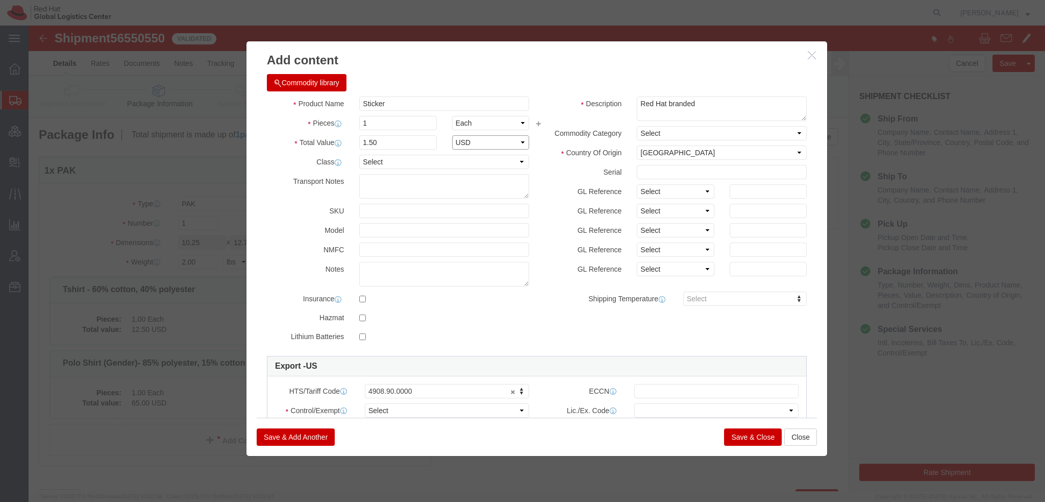
select select "USD"
click select "Select ATF BIS DEA EPA FDA FTR ITAR OFAC Other (OPA)"
select select "FTR"
click select "Select ATF BIS DEA EPA FDA FTR ITAR OFAC Other (OPA)"
click select "Select 30.2(d)(2) 30.36 30.37(a) 30.37(f) 30.37(g) 30.37(h) 30.37(i) 30.37(j) 3…"
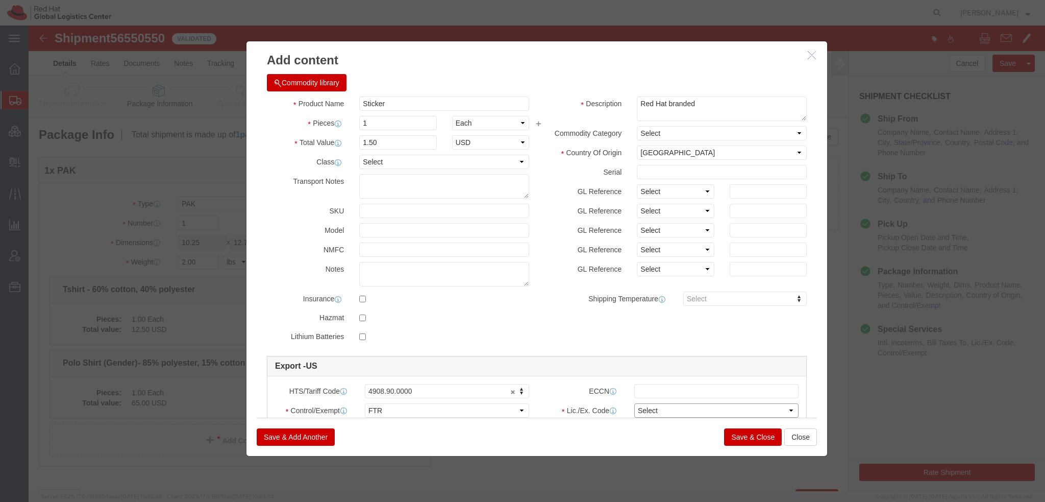
select select "30.37(h)"
click select "Select 30.2(d)(2) 30.36 30.37(a) 30.37(f) 30.37(g) 30.37(h) 30.37(i) 30.37(j) 3…"
click button "Save & Close"
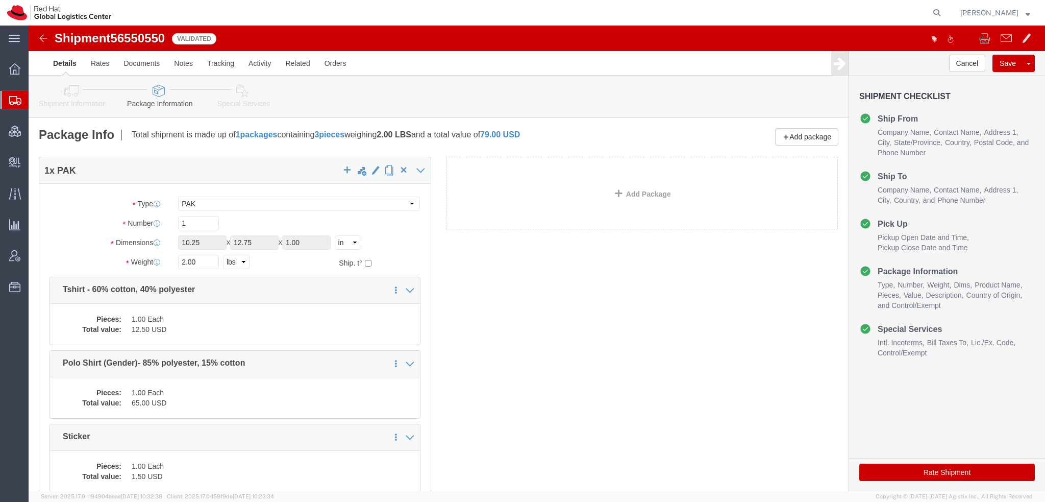
click icon
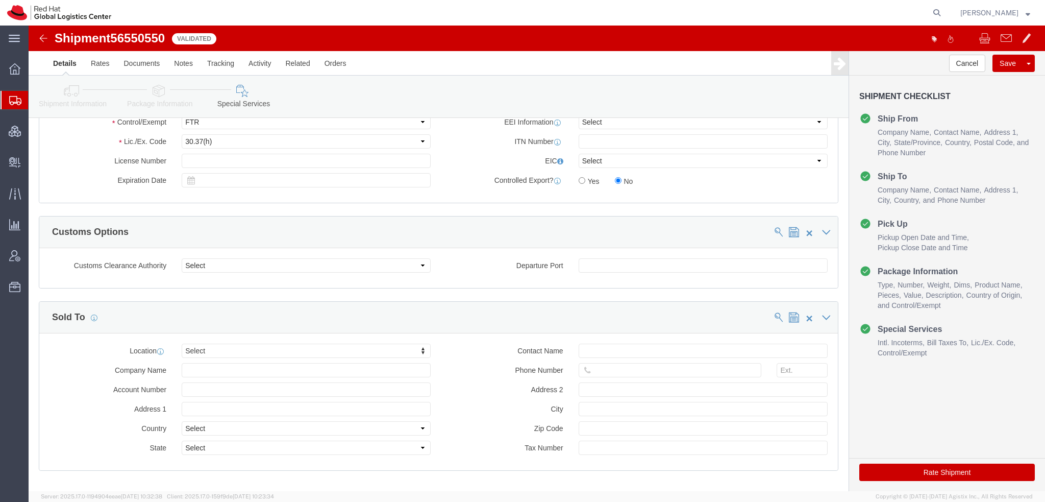
scroll to position [863, 0]
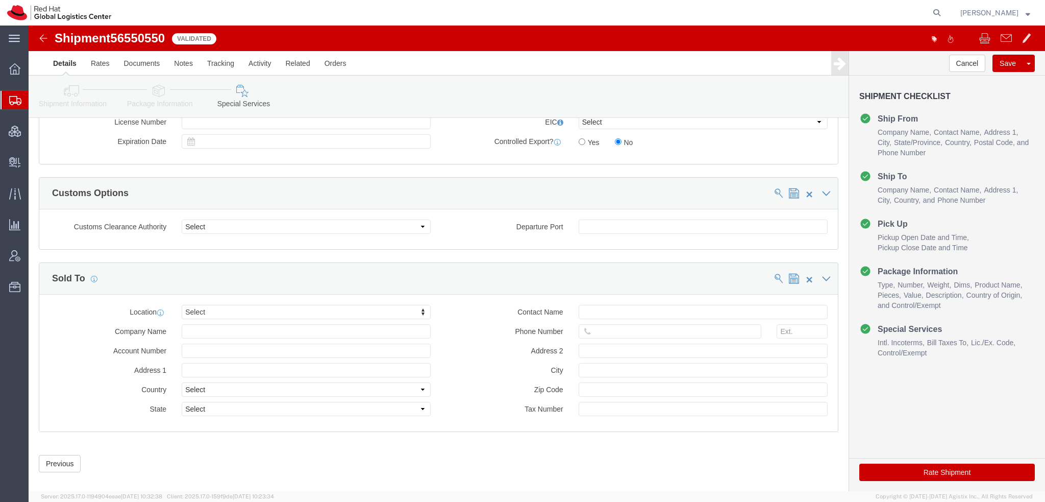
click button "Rate Shipment"
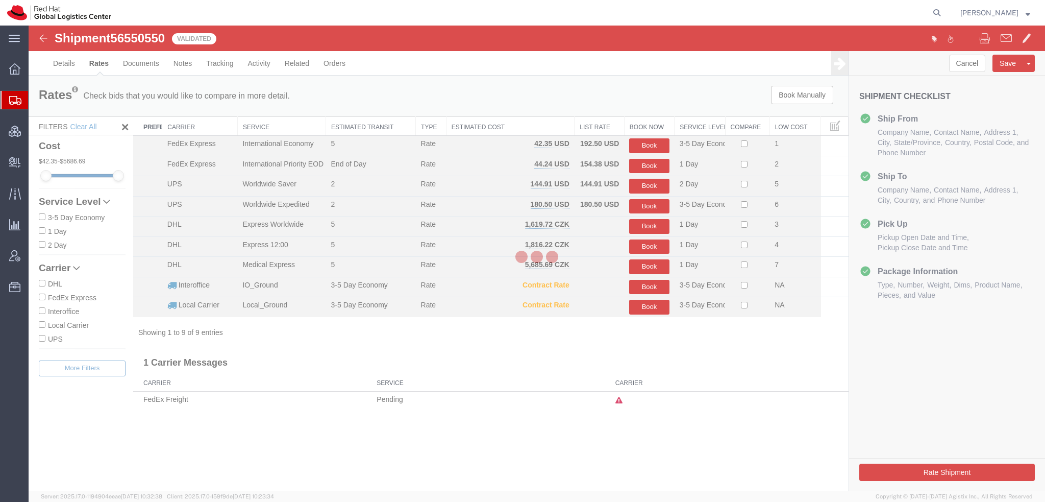
scroll to position [0, 0]
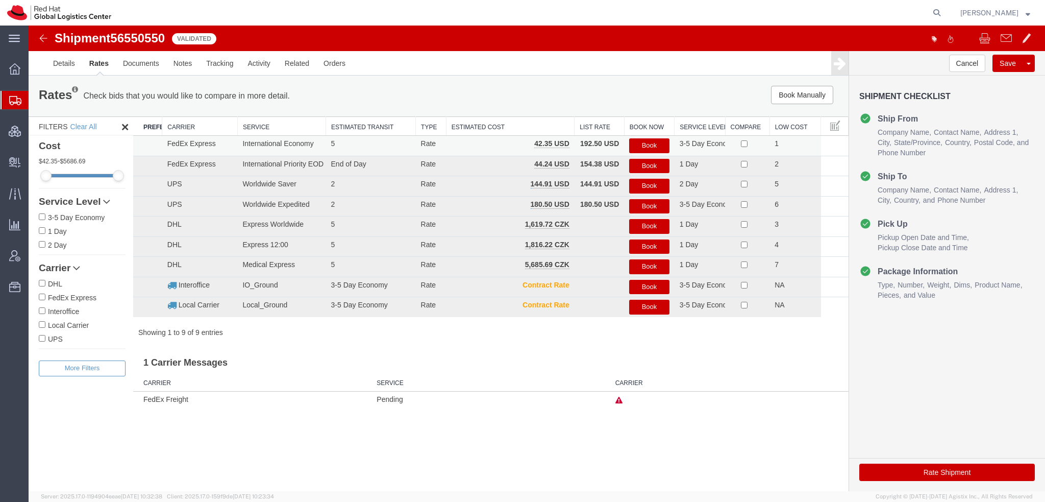
click at [655, 144] on button "Book" at bounding box center [649, 145] width 40 height 15
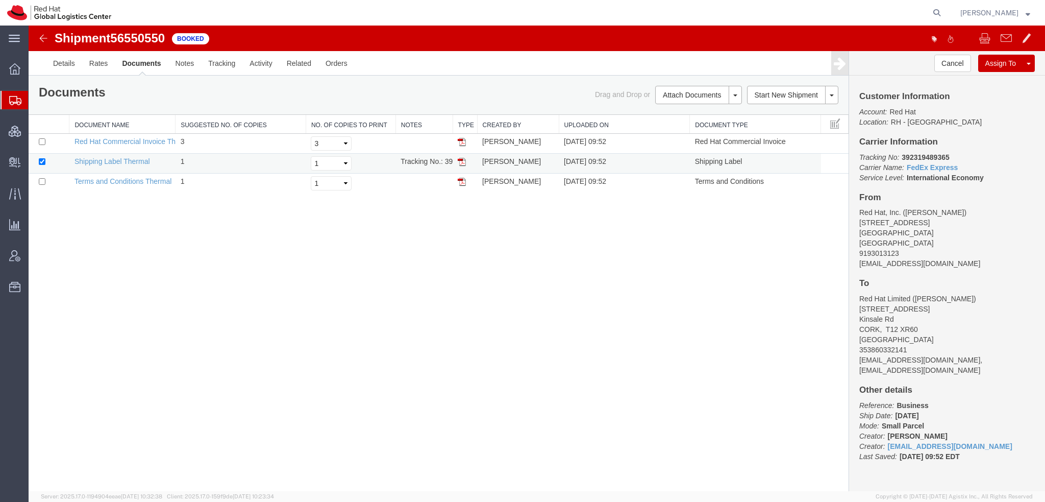
click at [461, 161] on img at bounding box center [462, 162] width 8 height 8
drag, startPoint x: 43, startPoint y: 115, endPoint x: 143, endPoint y: 3, distance: 150.1
click at [0, 0] on span "Shipment Manager" at bounding box center [0, 0] width 0 height 0
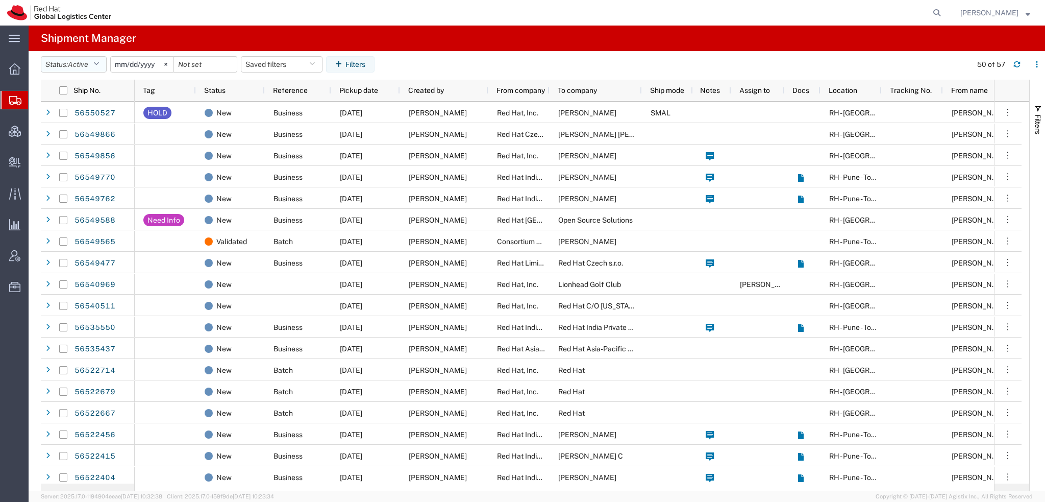
click at [88, 63] on span "Active" at bounding box center [78, 64] width 20 height 8
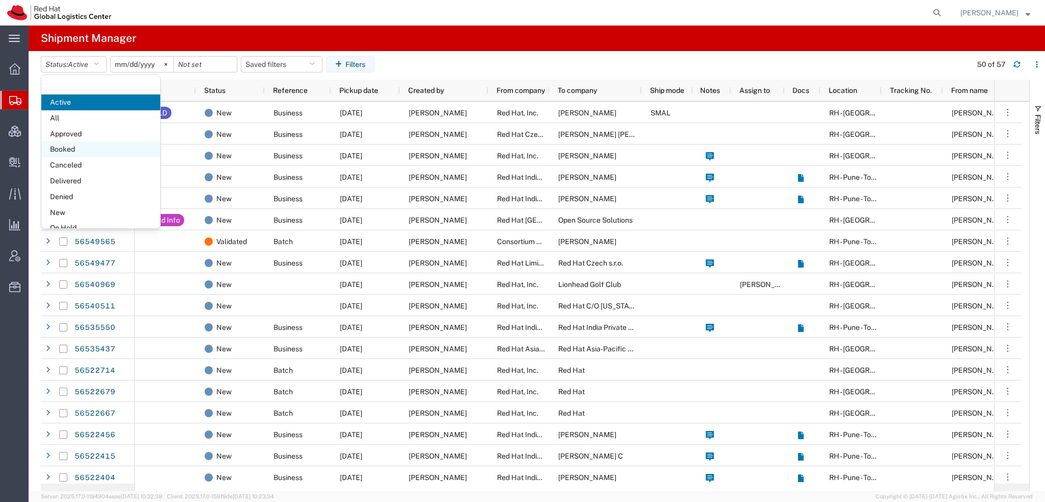
click at [72, 153] on span "Booked" at bounding box center [100, 149] width 119 height 16
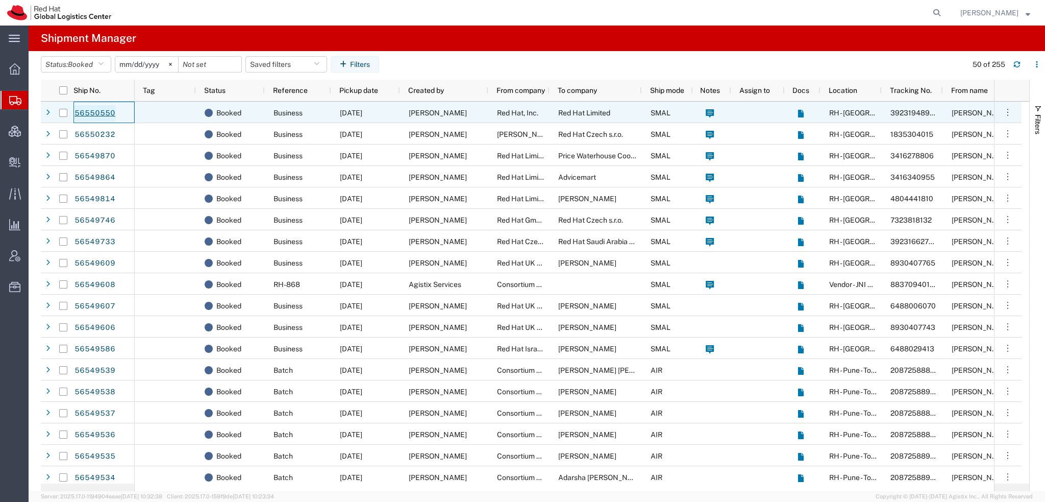
click at [100, 110] on link "56550550" at bounding box center [95, 113] width 42 height 16
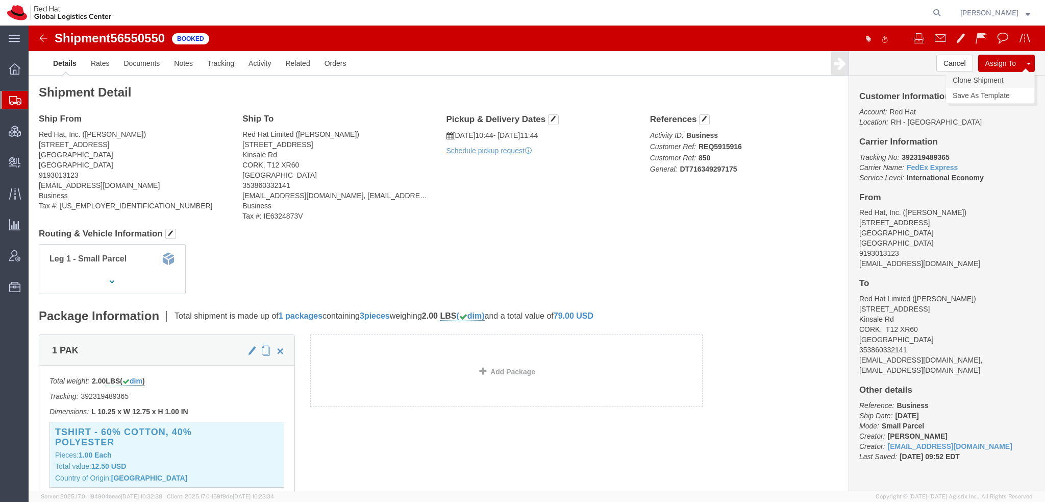
click link "Clone Shipment"
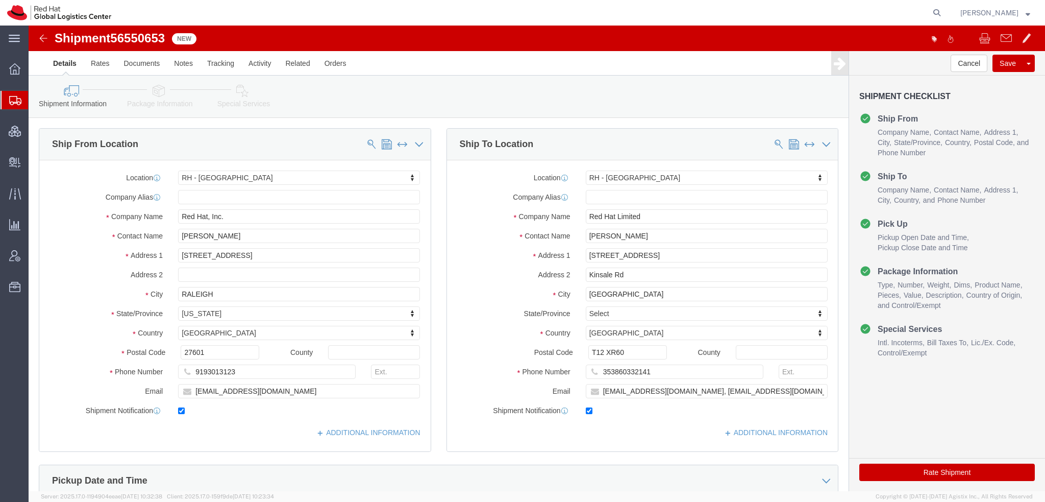
select select "38014"
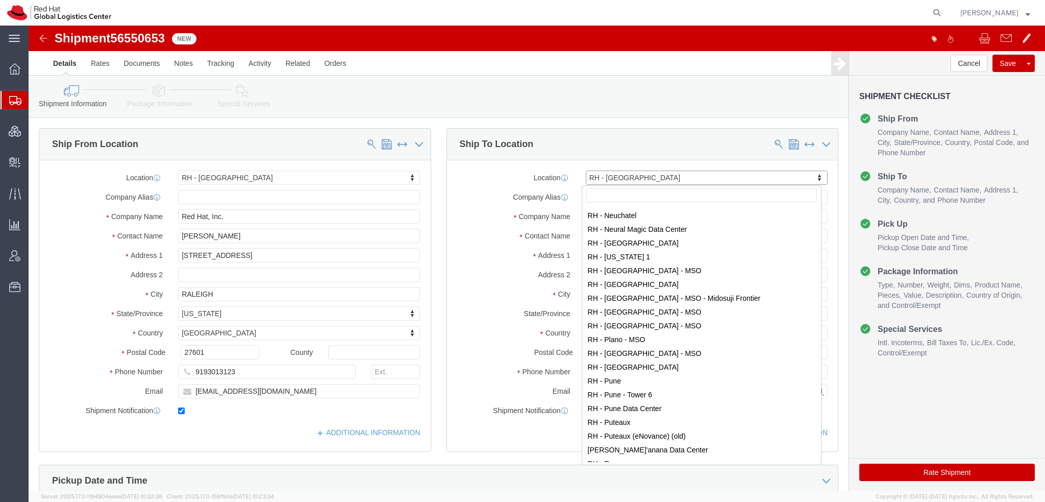
scroll to position [1157, 0]
select select "38007"
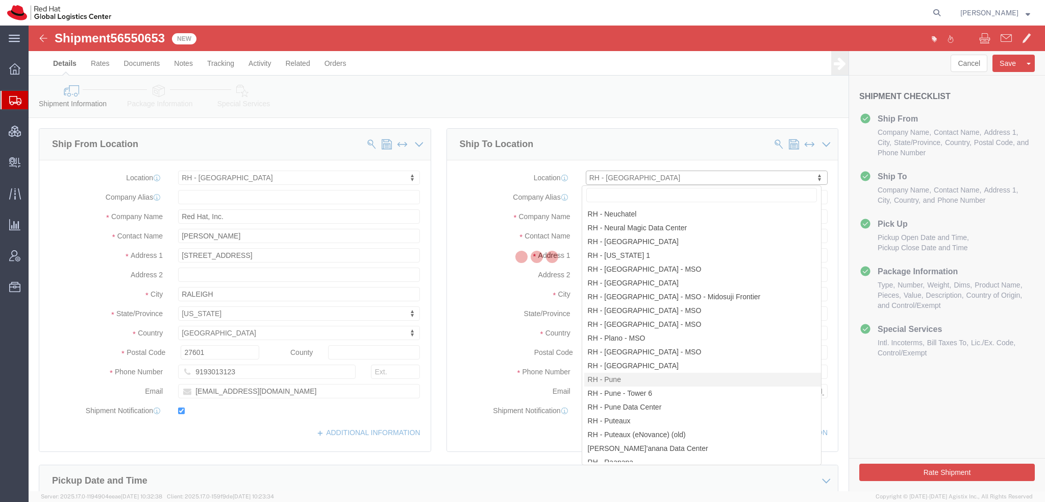
type input "PUNE"
type input "Red Hat India Private Limited"
type input "Tower-X Level 1, Cyber City"
type input "Magarpatta City, Hadapsar"
type input "PUNE"
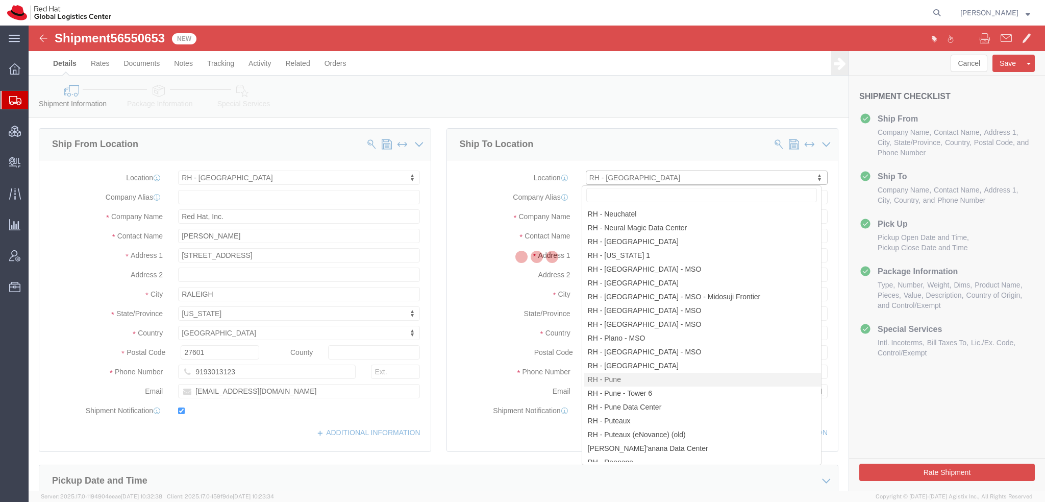
select select
select select "IN"
type input "411013"
type input "2066817173"
checkbox input "false"
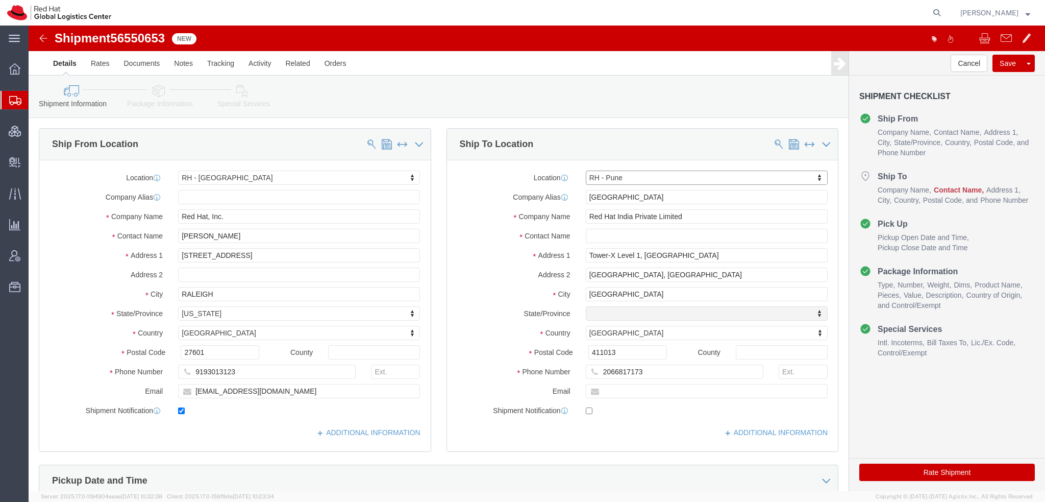
select select "MH"
click input "text"
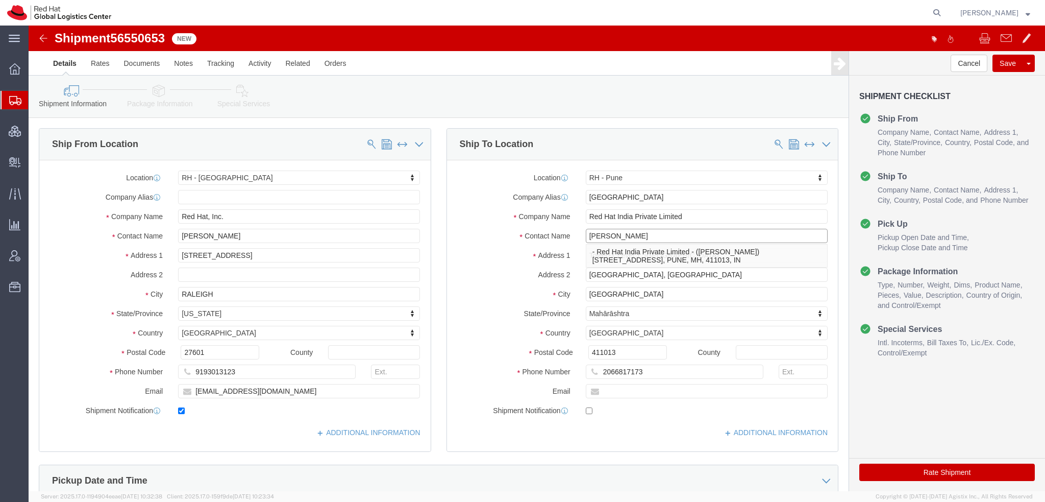
type input "Pallav Sen Gupta"
click input "PUNE"
click input "text"
type input "apaclogistics@redhat.com"
checkbox input "true"
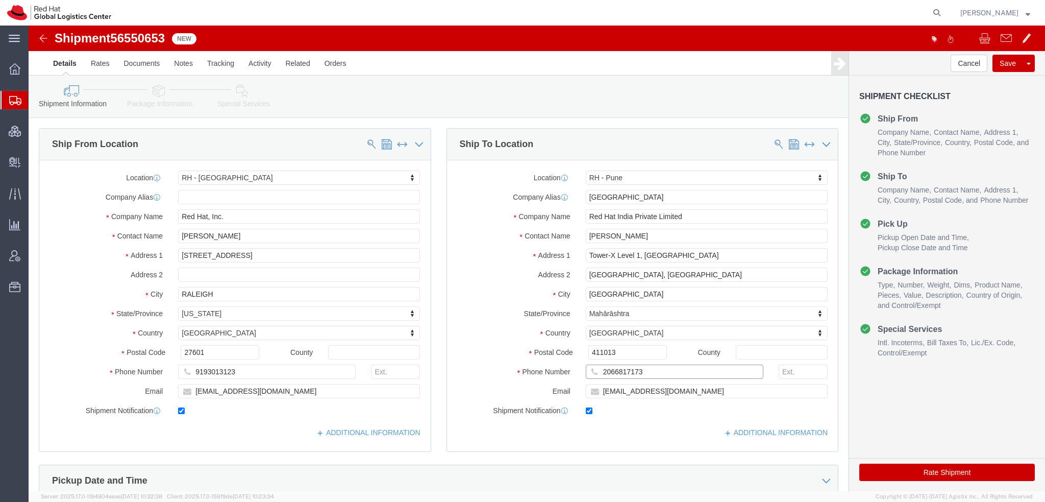
drag, startPoint x: 633, startPoint y: 345, endPoint x: 289, endPoint y: 321, distance: 344.9
click div "Ship From Location Location RH - Raleigh My Profile Location RH - Amsterdam - M…"
paste input "917506055590"
type input "917506055590"
click icon
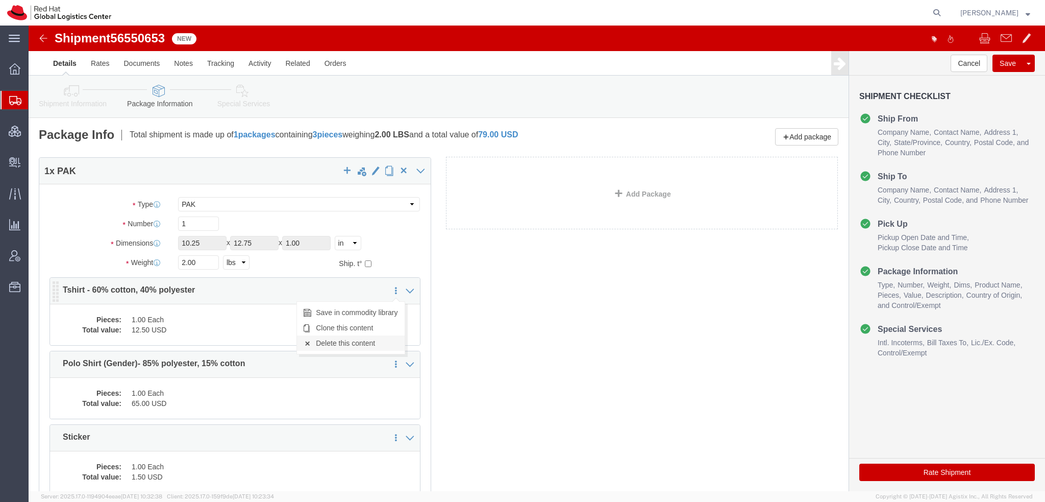
click link "Delete this content"
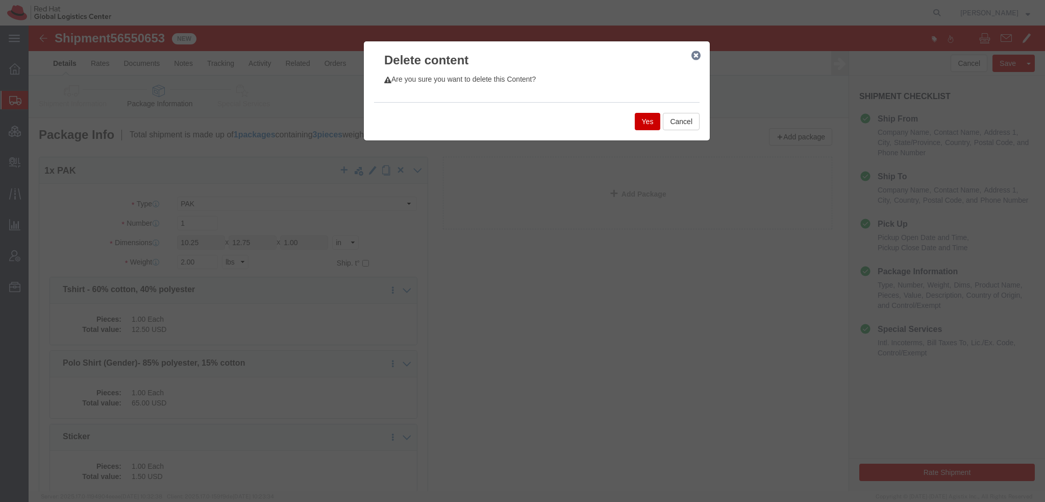
click button "Yes"
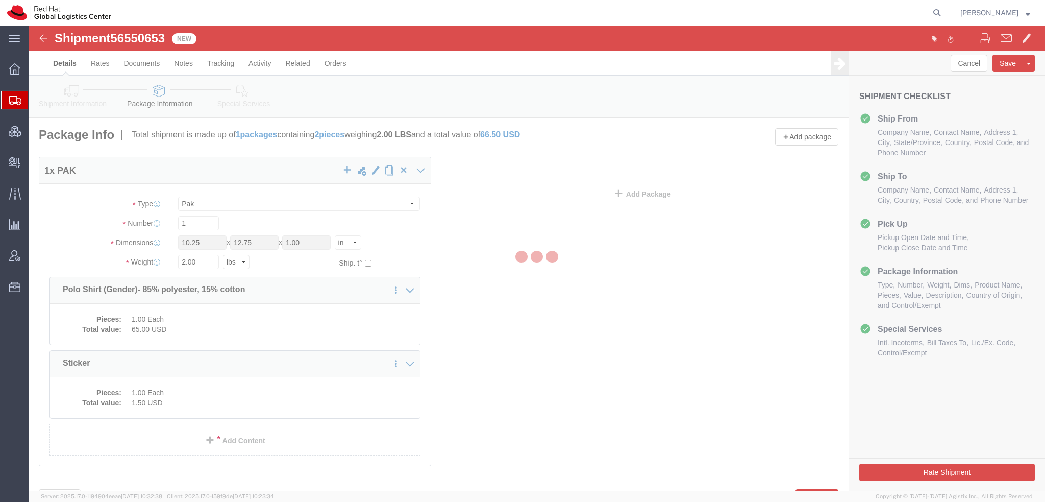
select select "PAK"
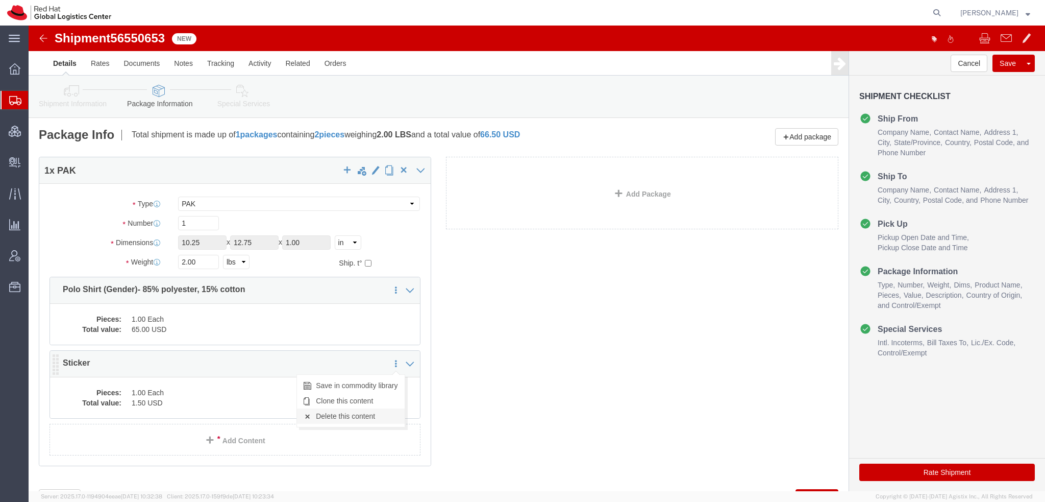
click link "Delete this content"
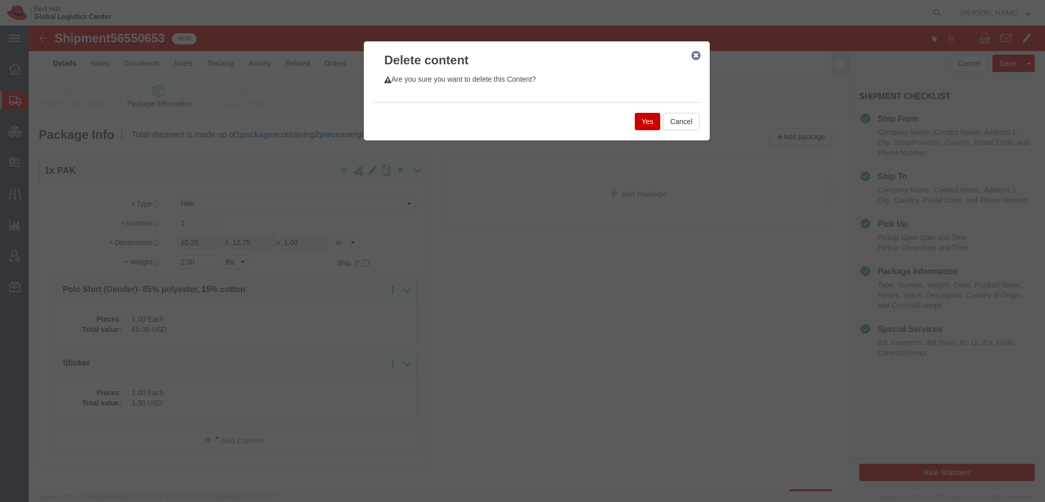
click button "Yes"
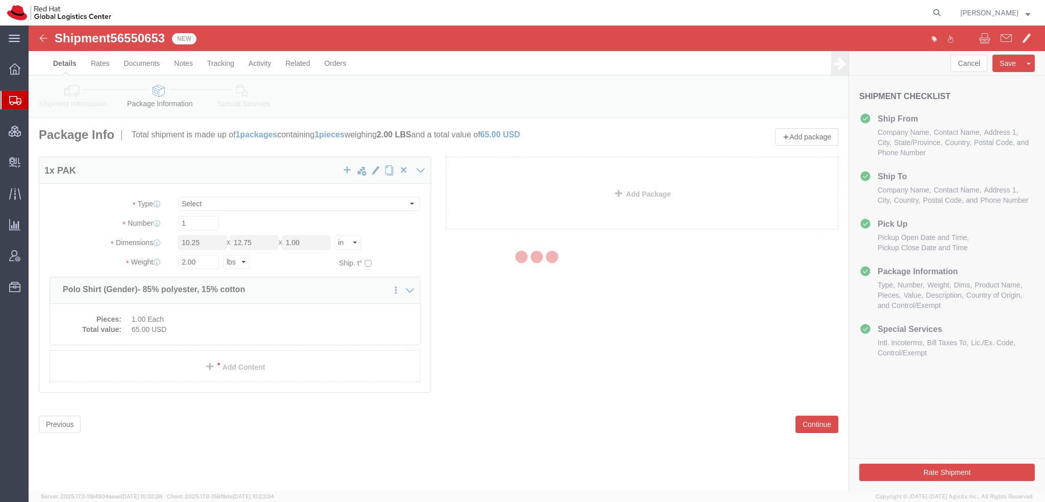
select select "PAK"
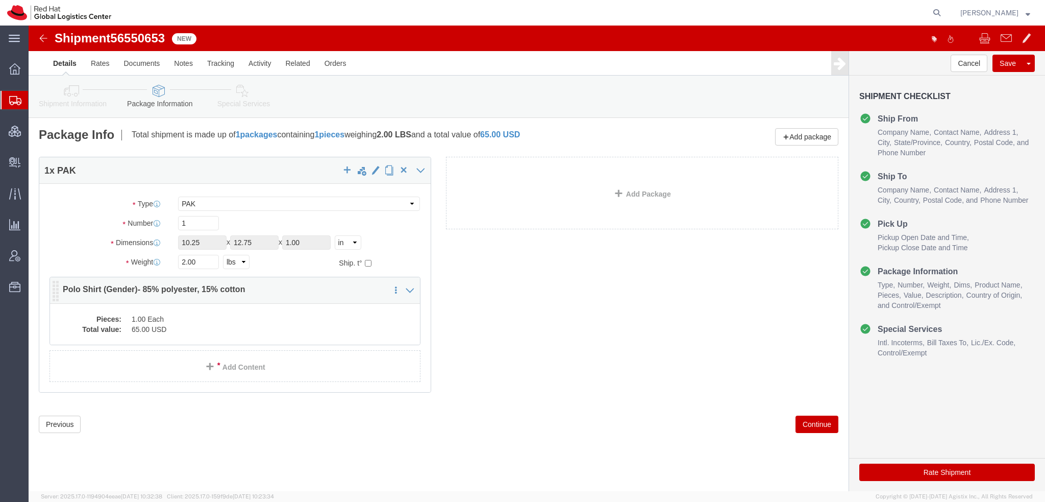
click dd "1.00 Each"
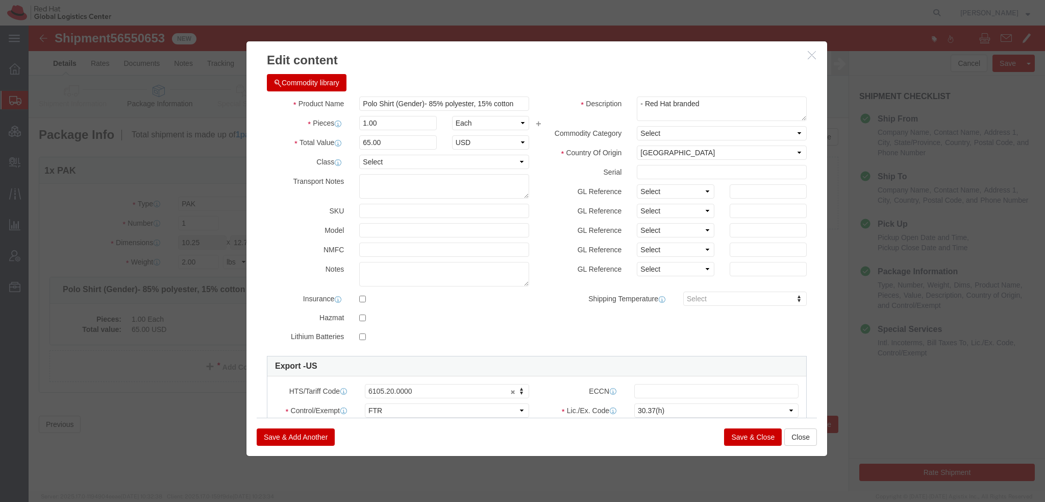
click button "Commodity library"
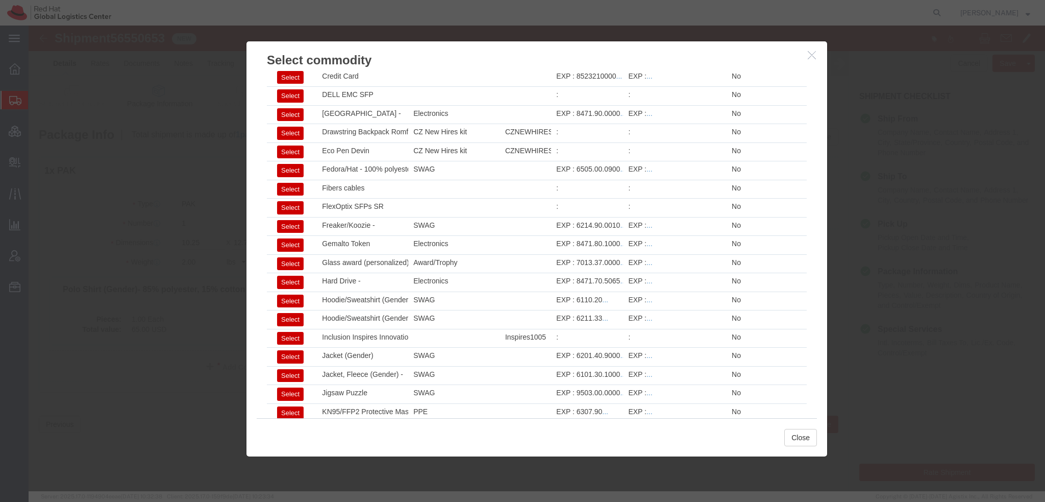
scroll to position [613, 0]
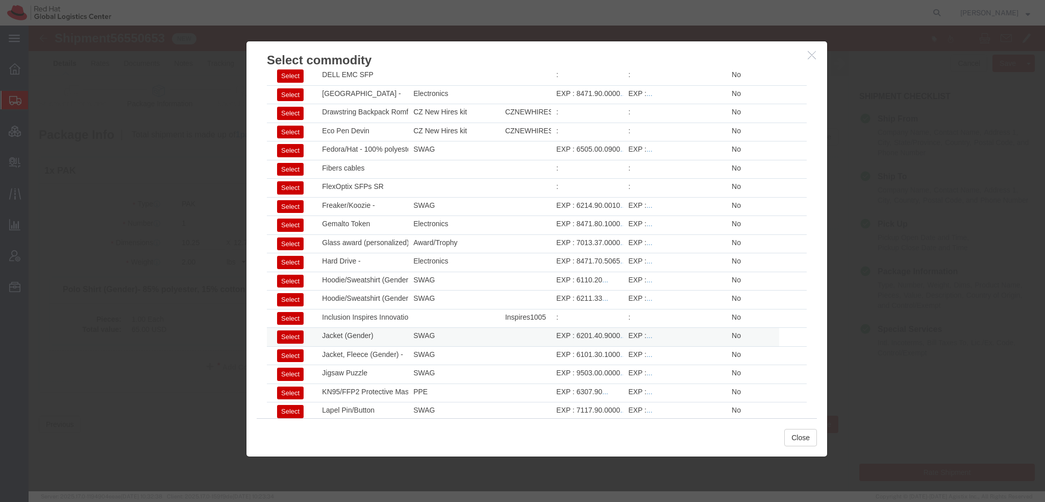
click button "Select"
select select "CA"
type input "6201.40.9000"
select select
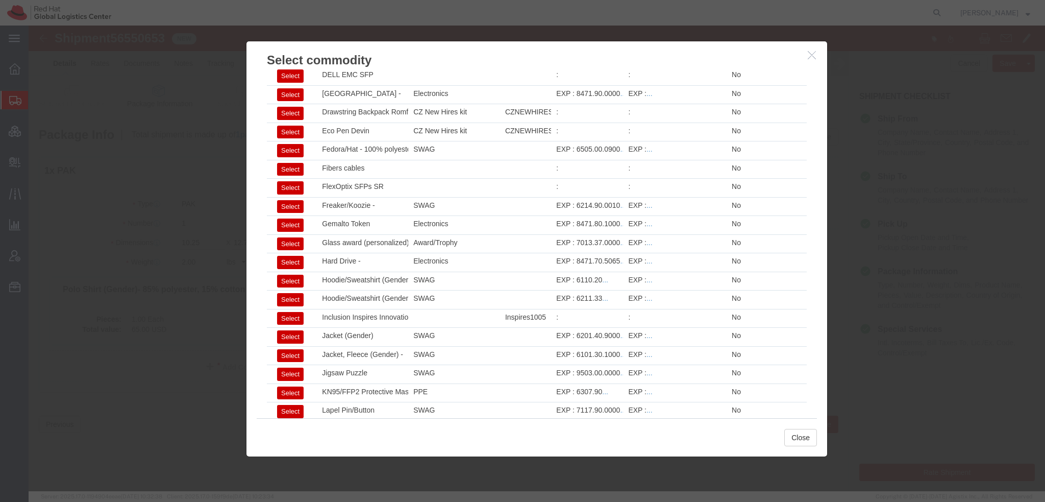
type input "Jacket (Gender)"
type textarea "Red Hat branded - 80% polyester, 20% cotton"
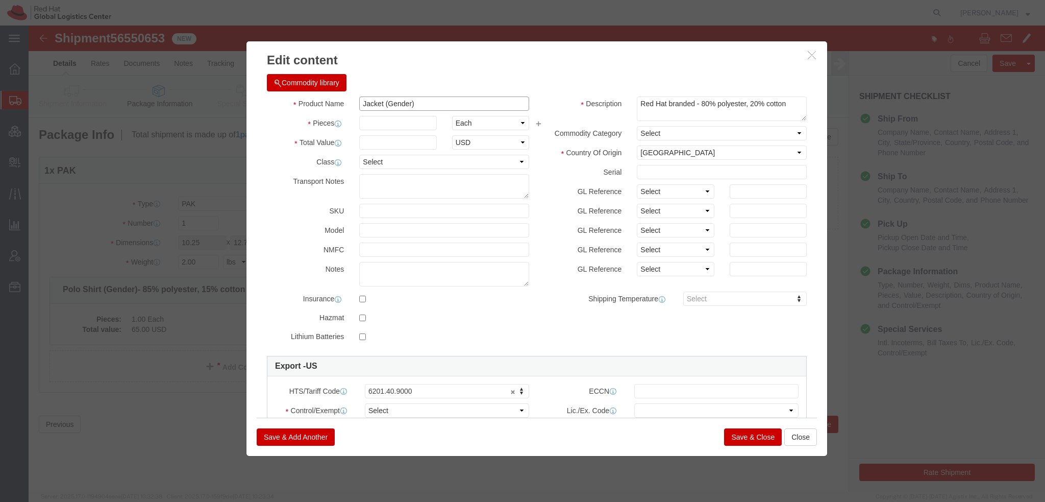
click input "Jacket (Gender)"
type input "Jacket (FREE OF COST)"
click input "text"
type input "1"
type input "145"
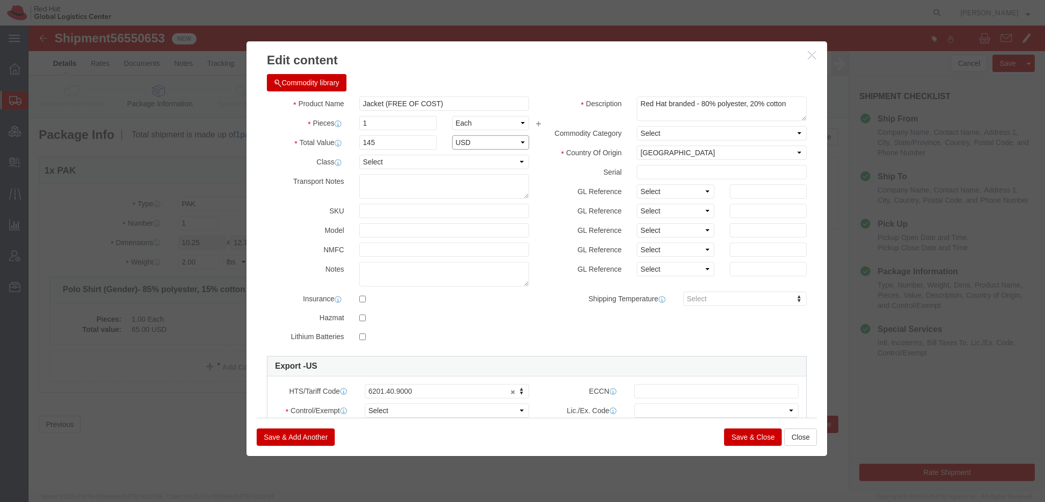
select select "USD"
click textarea "- Red Hat branded"
type textarea "Red Hat branded - 100% polyester"
select select "VN"
click select "Select ATF BIS DEA EPA FDA FTR ITAR OFAC Other (OPA)"
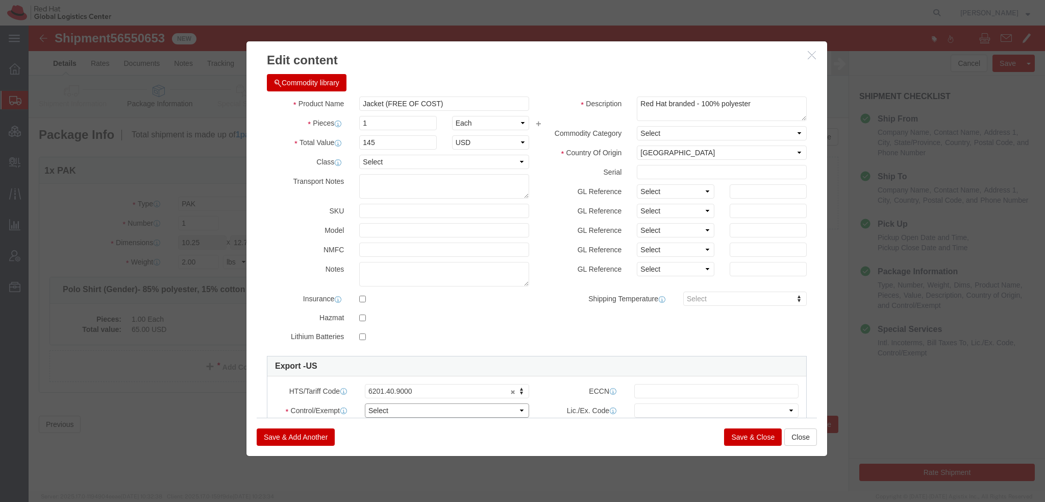
select select "FTR"
click select "Select ATF BIS DEA EPA FDA FTR ITAR OFAC Other (OPA)"
click select "Select 30.2(d)(2) 30.36 30.37(a) 30.37(f) 30.37(g) 30.37(h) 30.37(i) 30.37(j) 3…"
select select "30.37(a)"
click select "Select 30.2(d)(2) 30.36 30.37(a) 30.37(f) 30.37(g) 30.37(h) 30.37(i) 30.37(j) 3…"
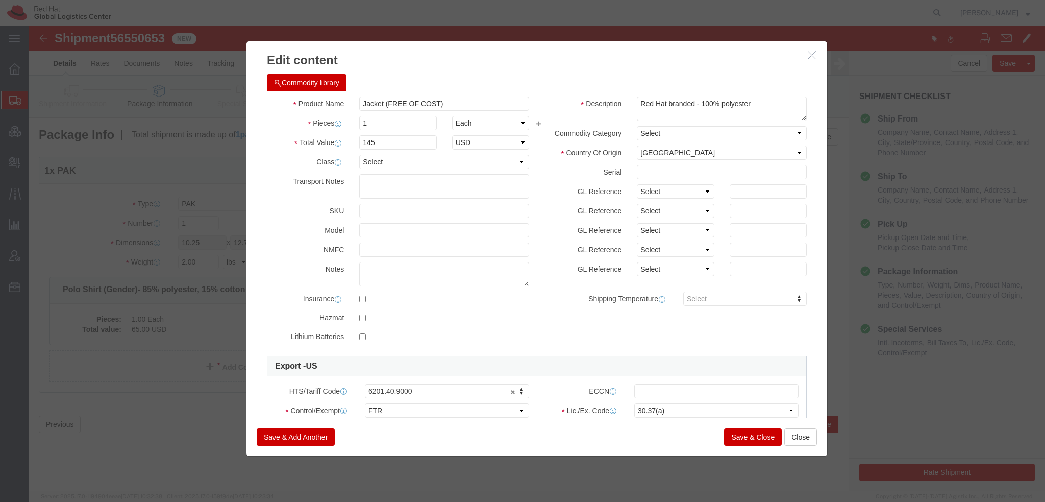
click button "Save & Add Another"
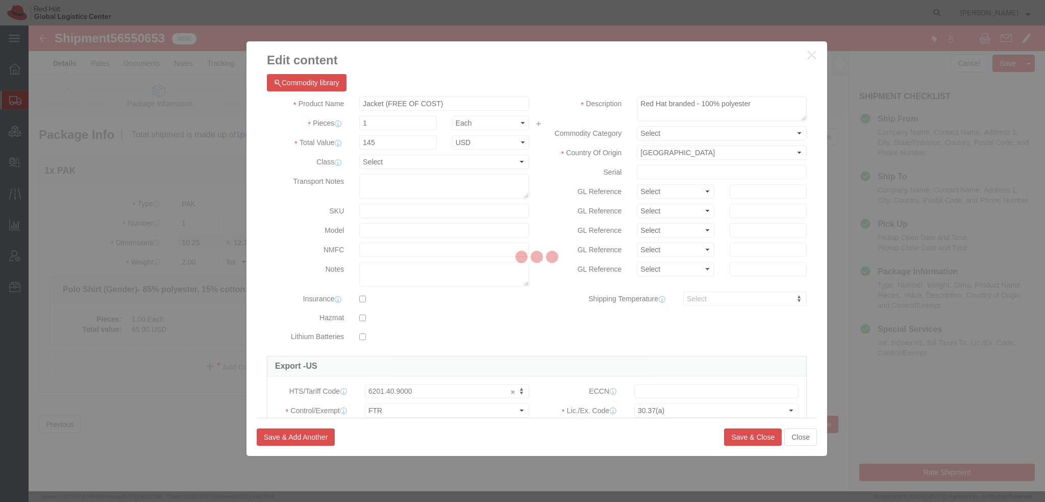
select select "EA"
select select
select select "USD"
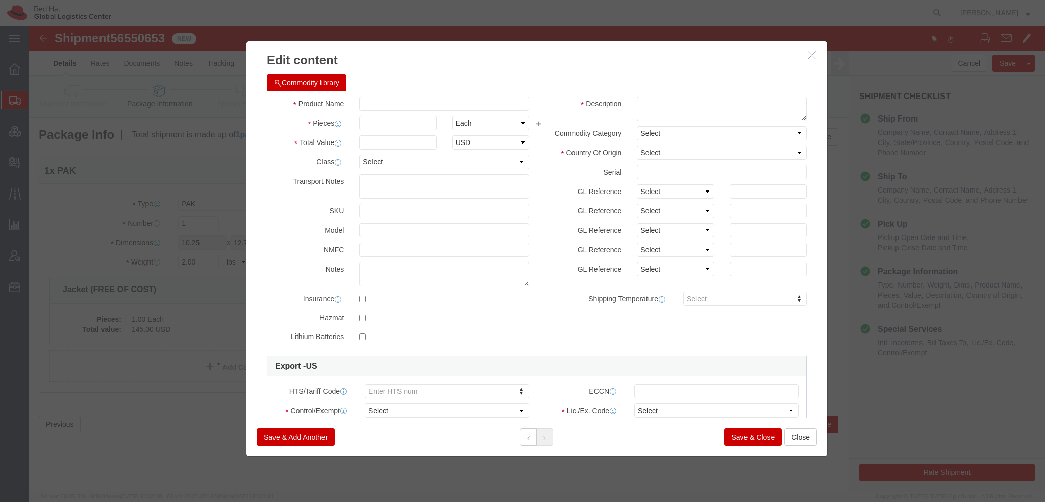
click button "Commodity library"
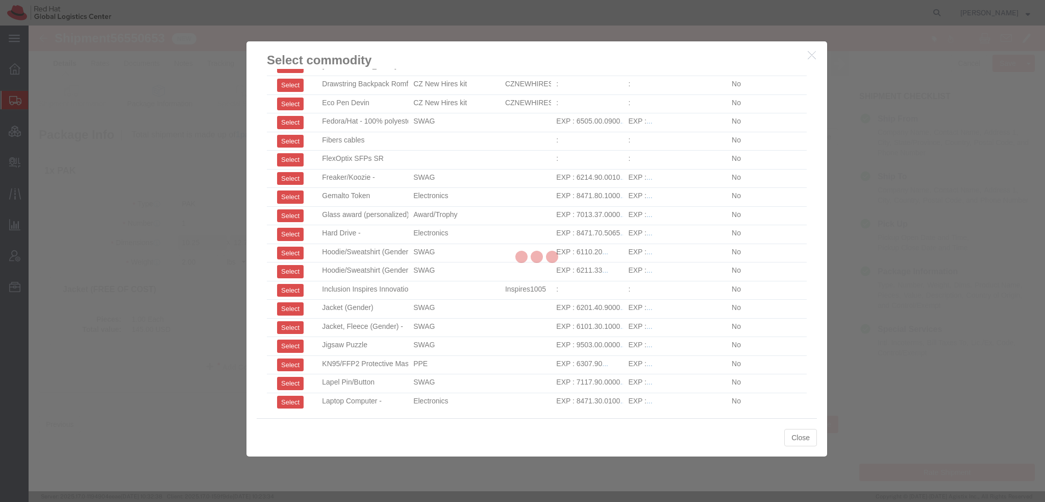
scroll to position [641, 0]
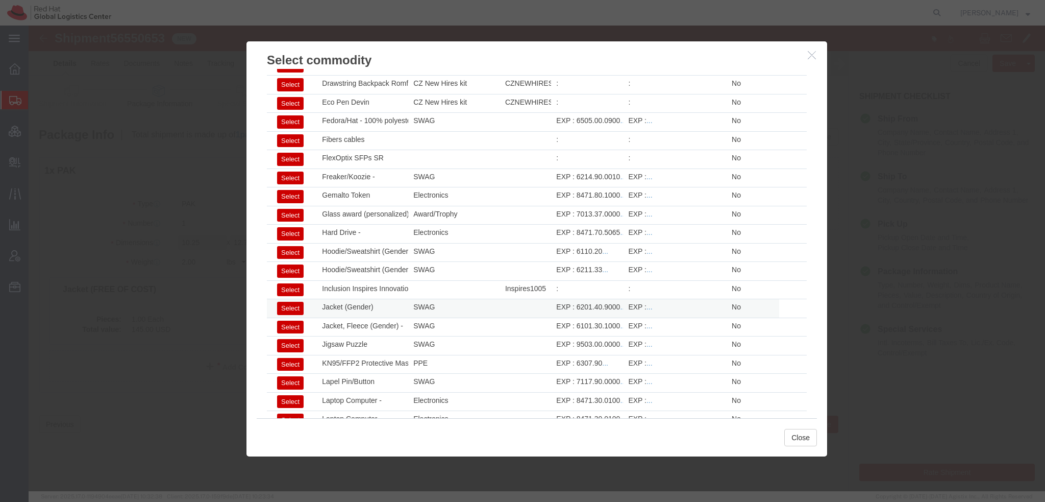
click button "Select"
select select "CA"
type input "6201.40.9000"
select select
type input "Jacket (Gender)"
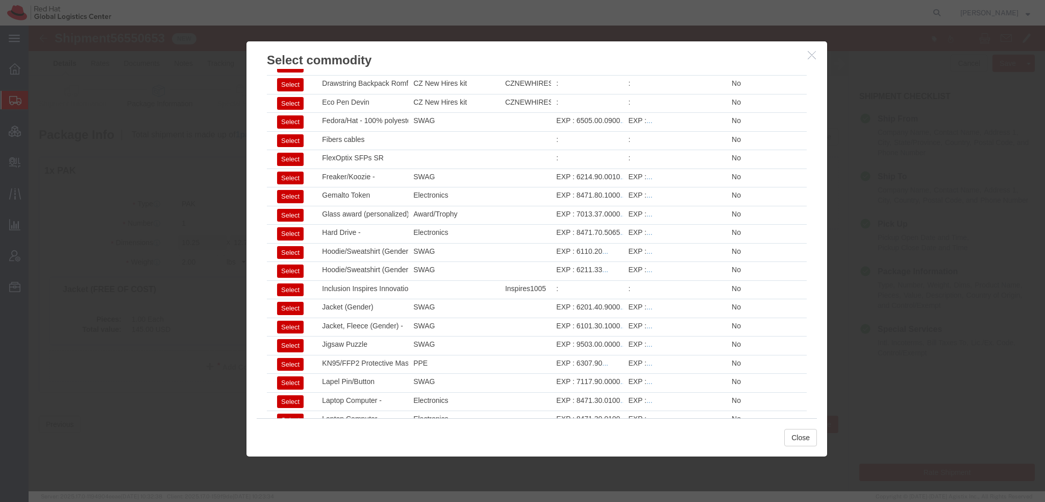
type textarea "Red Hat branded - 80% polyester, 20% cotton"
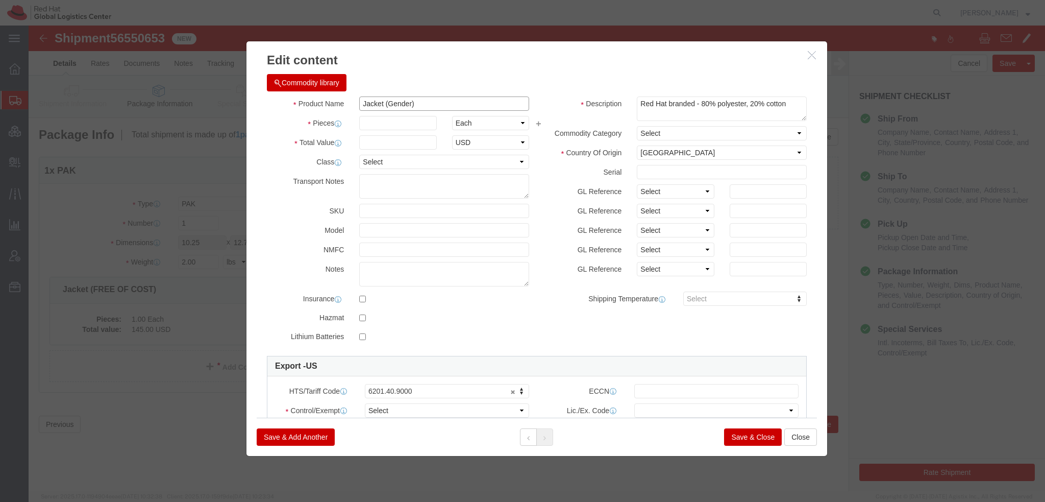
click input "Jacket (Gender)"
type input "Jacket (FREE OF COST)"
type input "1"
type input "152.50"
click select "Select Afghanistan Åland Islands Albania Algeria American Samoa Andorra Angola …"
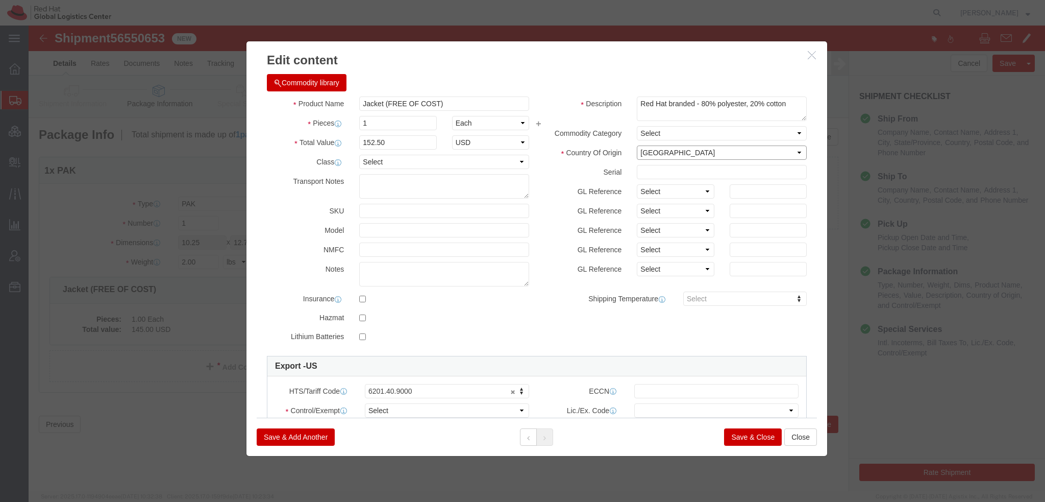
select select "VN"
click select "Select Afghanistan Åland Islands Albania Algeria American Samoa Andorra Angola …"
click select "Select ATF BIS DEA EPA FDA FTR ITAR OFAC Other (OPA)"
select select "FTR"
click select "Select ATF BIS DEA EPA FDA FTR ITAR OFAC Other (OPA)"
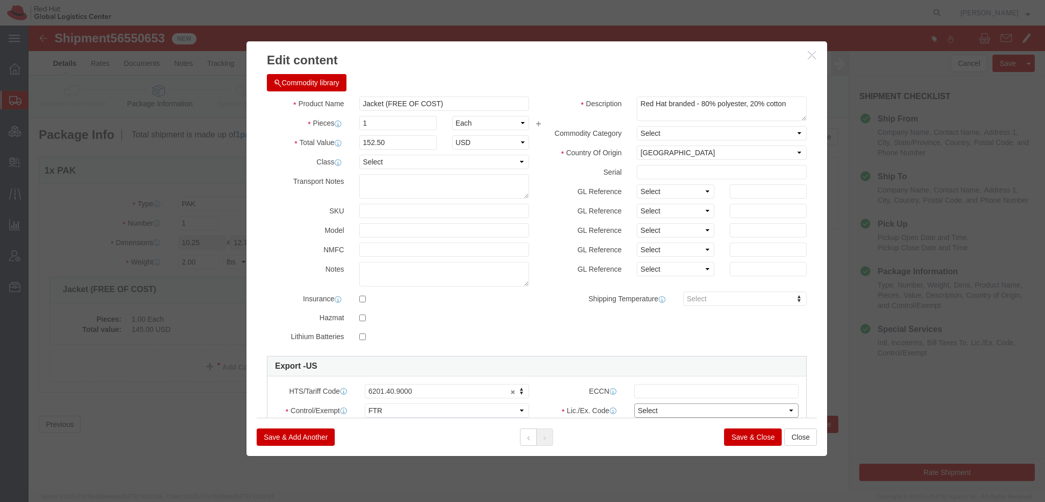
click select "Select 30.2(d)(2) 30.36 30.37(a) 30.37(f) 30.37(g) 30.37(h) 30.37(i) 30.37(j) 3…"
select select "30.37(a)"
click select "Select 30.2(d)(2) 30.36 30.37(a) 30.37(f) 30.37(g) 30.37(h) 30.37(i) 30.37(j) 3…"
click button "Save & Close"
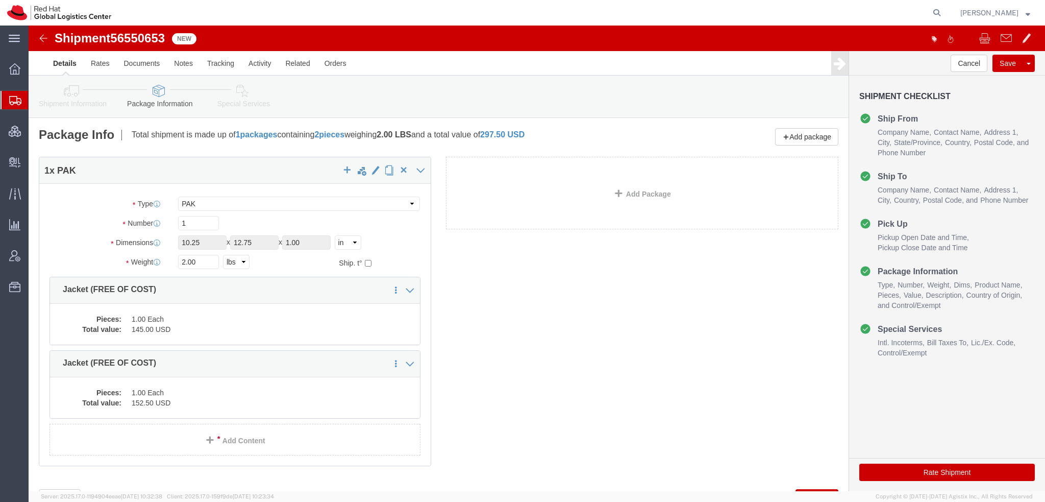
click icon
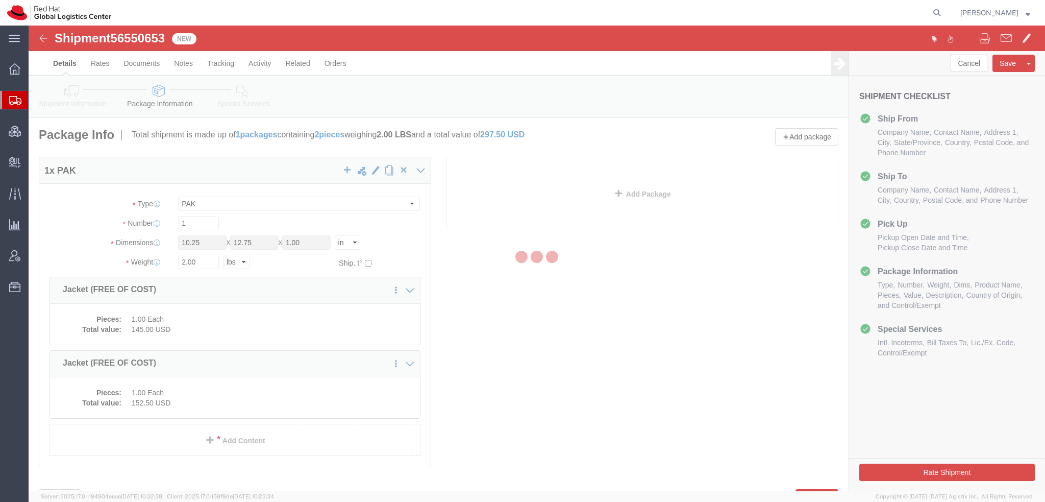
select select
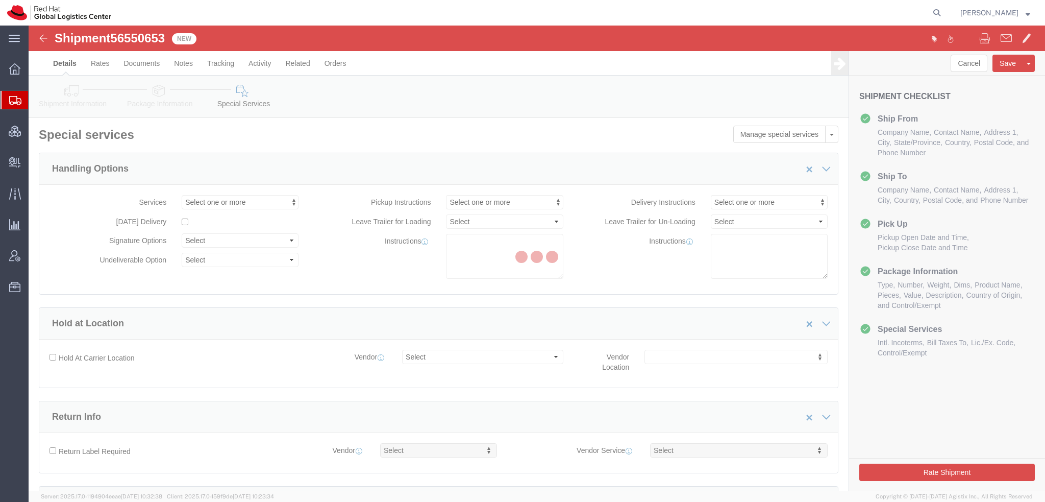
select select "COSTCENTER"
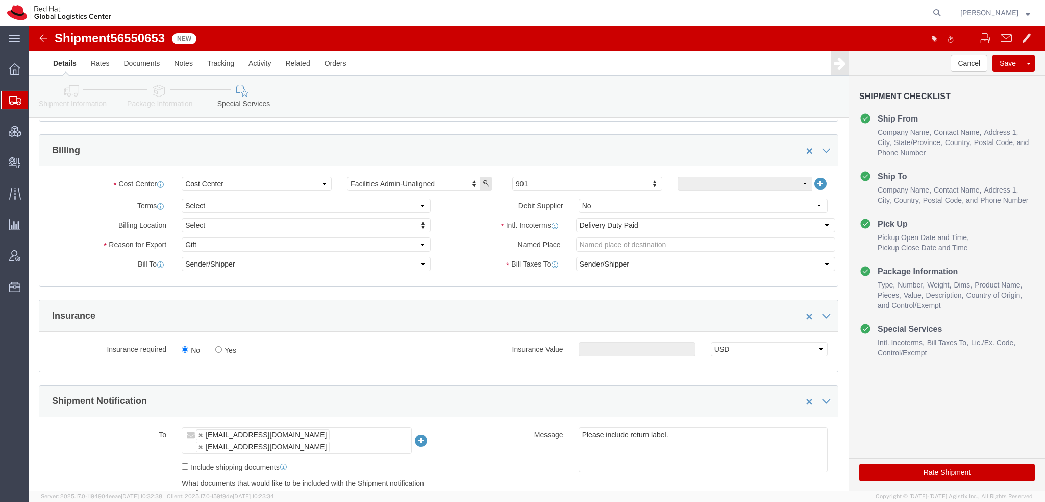
scroll to position [357, 0]
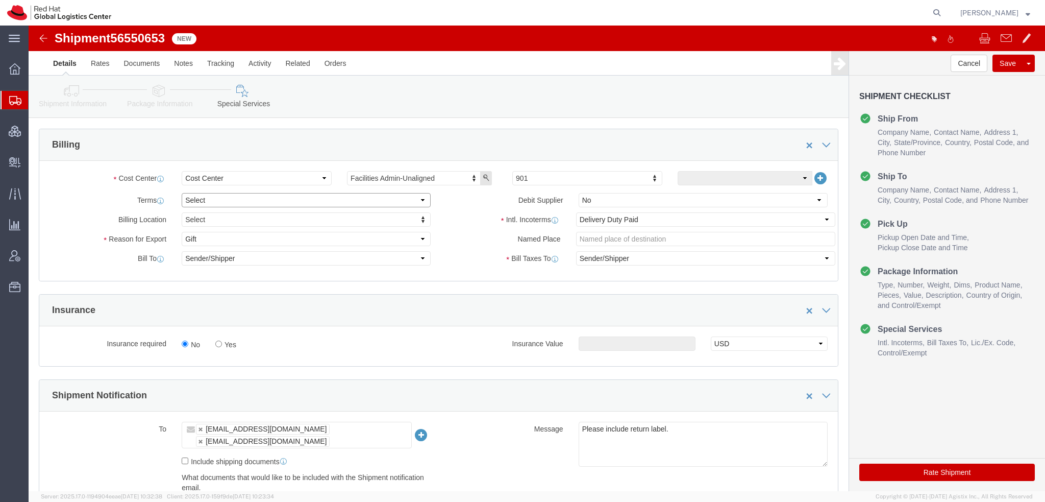
click select "Select Free of Charge Free of Cost NET 30 NET 45 NET 60 See Comment"
select select "FREE_OF_COST"
click select "Select Free of Charge Free of Cost NET 30 NET 45 NET 60 See Comment"
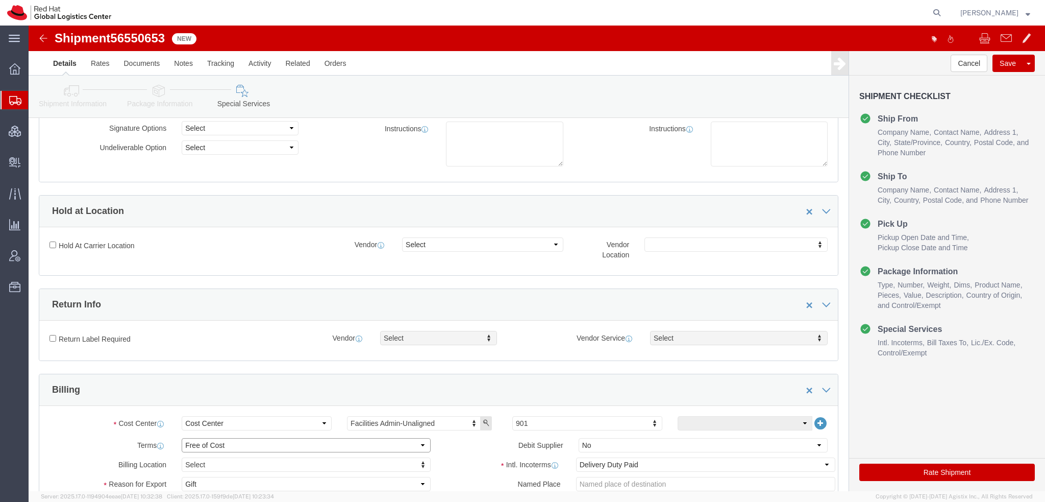
scroll to position [0, 0]
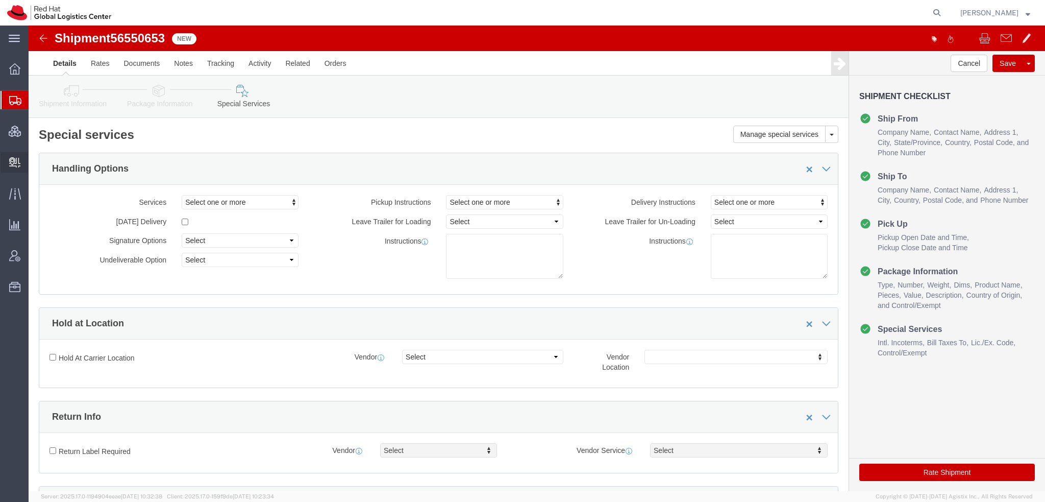
click at [0, 0] on span "Create Delivery" at bounding box center [0, 0] width 0 height 0
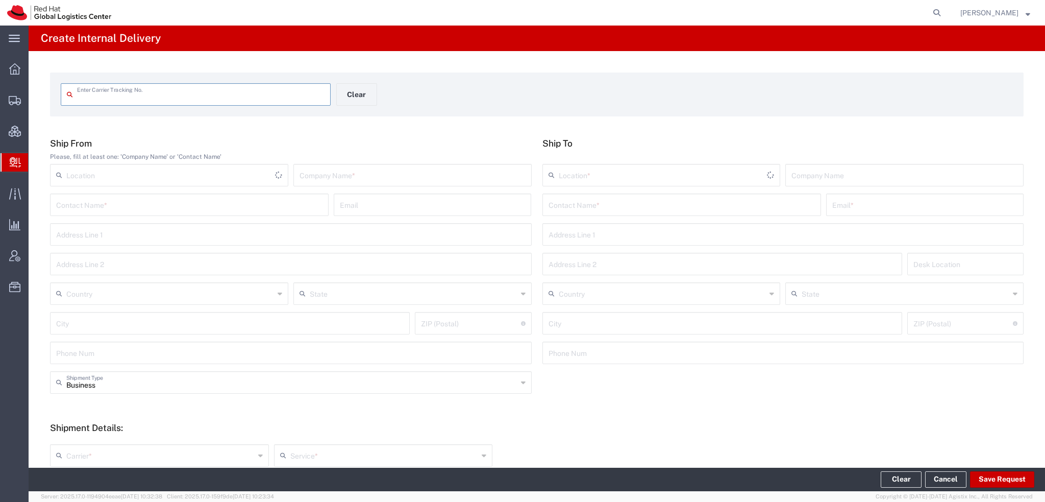
click at [157, 96] on input "text" at bounding box center [201, 94] width 248 height 18
type input "NAFMIPADS"
click at [150, 93] on input "NAFMIPADS" at bounding box center [201, 94] width 248 height 18
type input "NAFMIPADS"
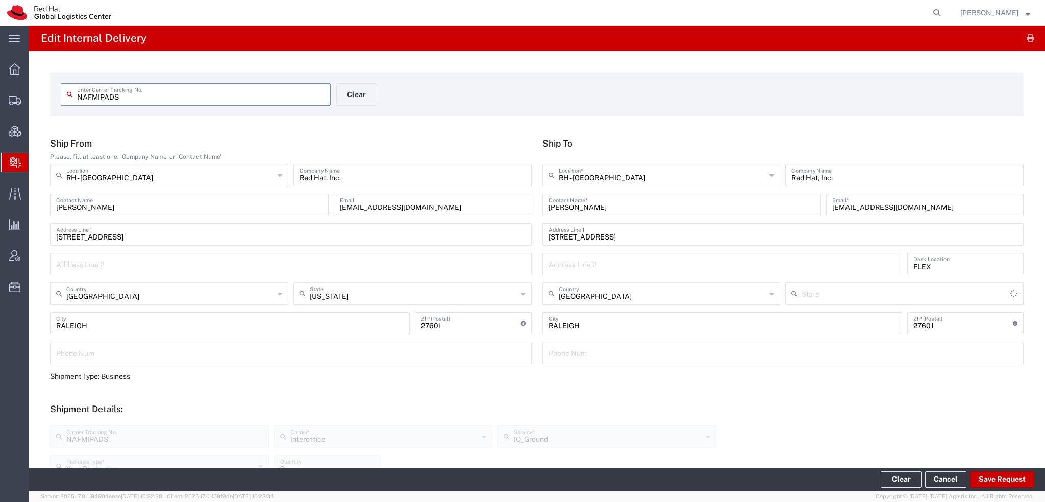
type input "[US_STATE]"
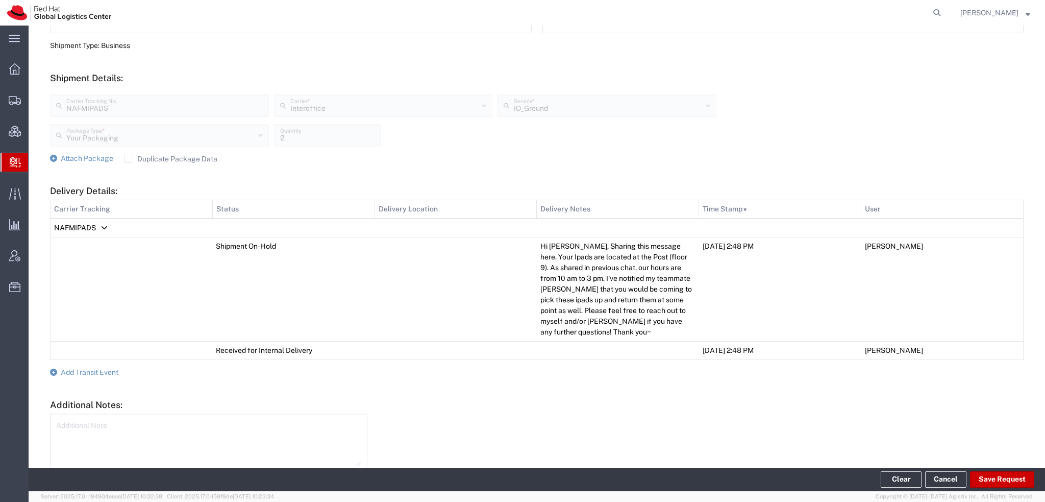
scroll to position [378, 0]
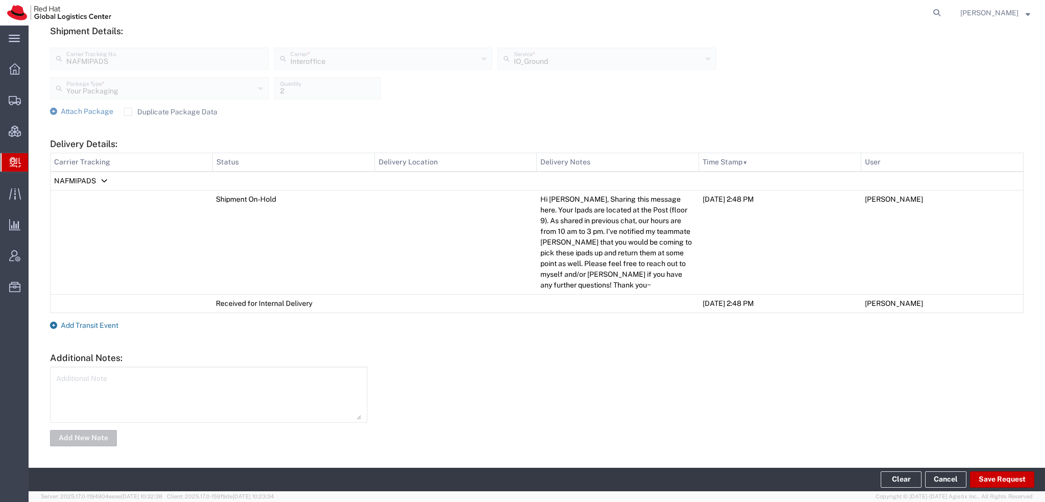
click at [82, 324] on span "Add Transit Event" at bounding box center [90, 325] width 58 height 8
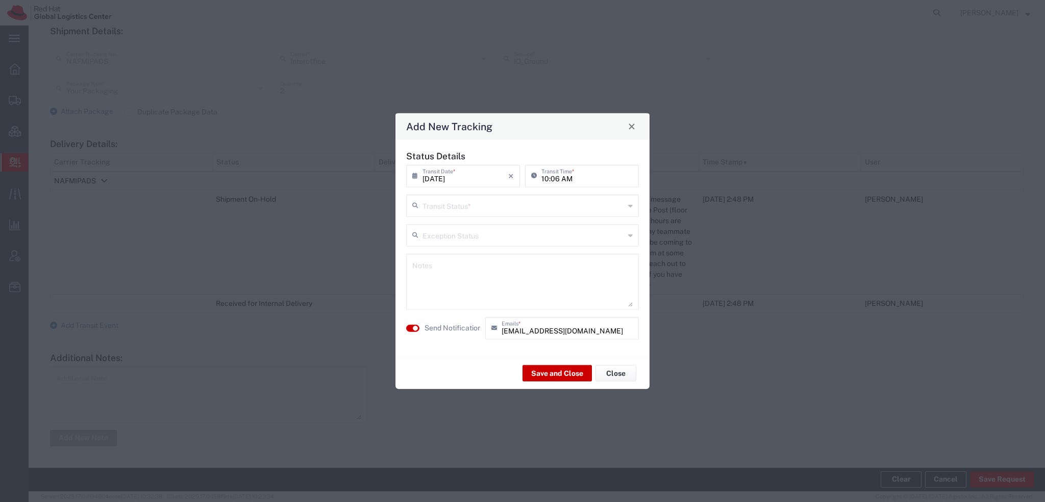
click at [470, 213] on input "text" at bounding box center [524, 205] width 202 height 18
click at [460, 223] on span "Delivery Confirmation" at bounding box center [522, 228] width 231 height 16
type input "Delivery Confirmation"
click at [537, 370] on button "Save and Close" at bounding box center [557, 373] width 69 height 16
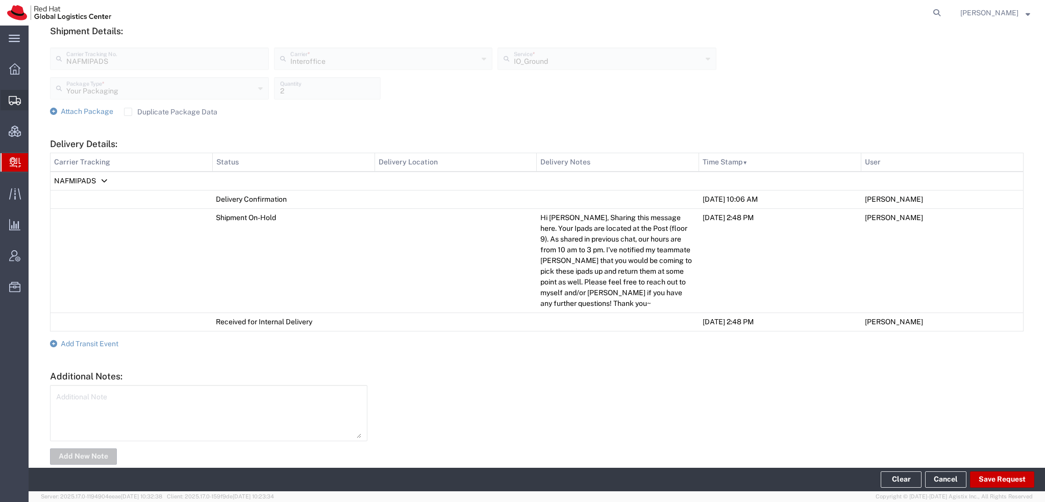
click at [0, 0] on span "Shipment Manager" at bounding box center [0, 0] width 0 height 0
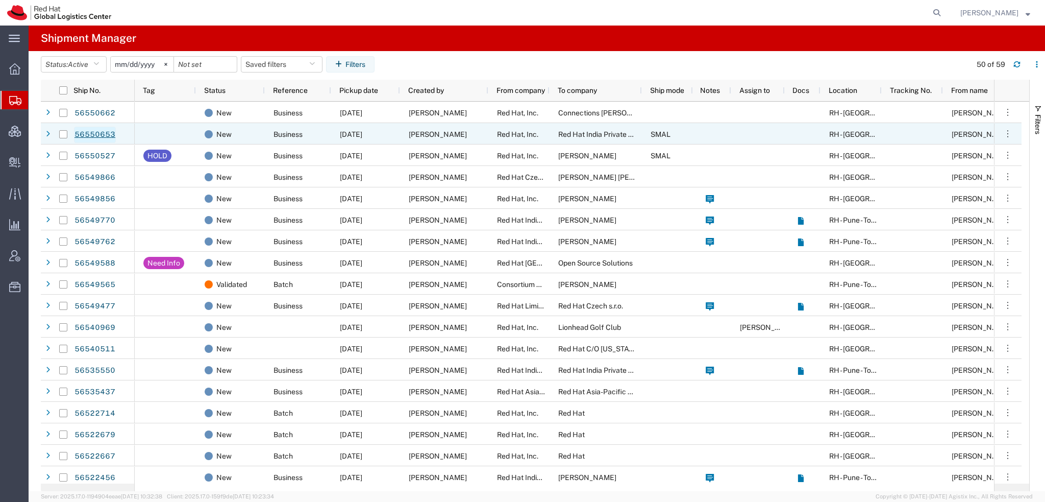
click at [96, 133] on link "56550653" at bounding box center [95, 135] width 42 height 16
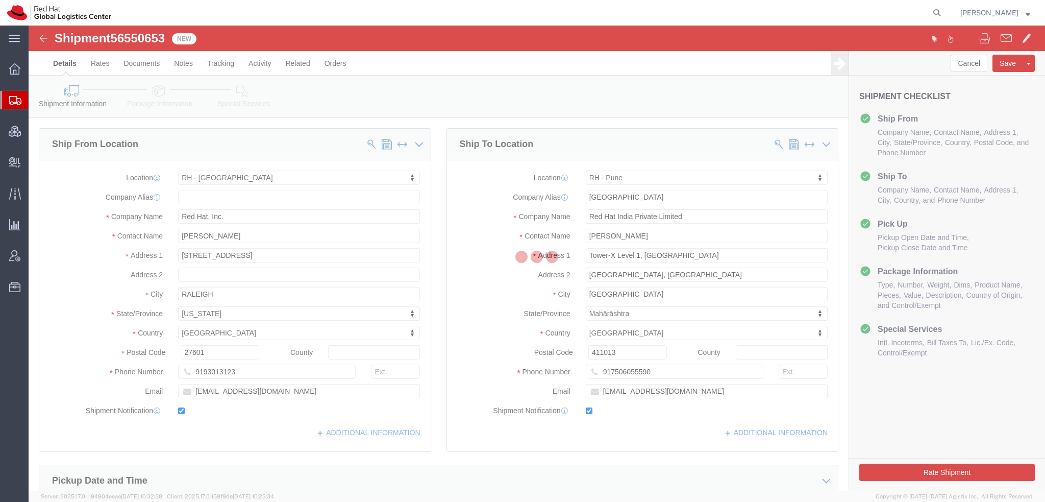
select select "38014"
select select "38007"
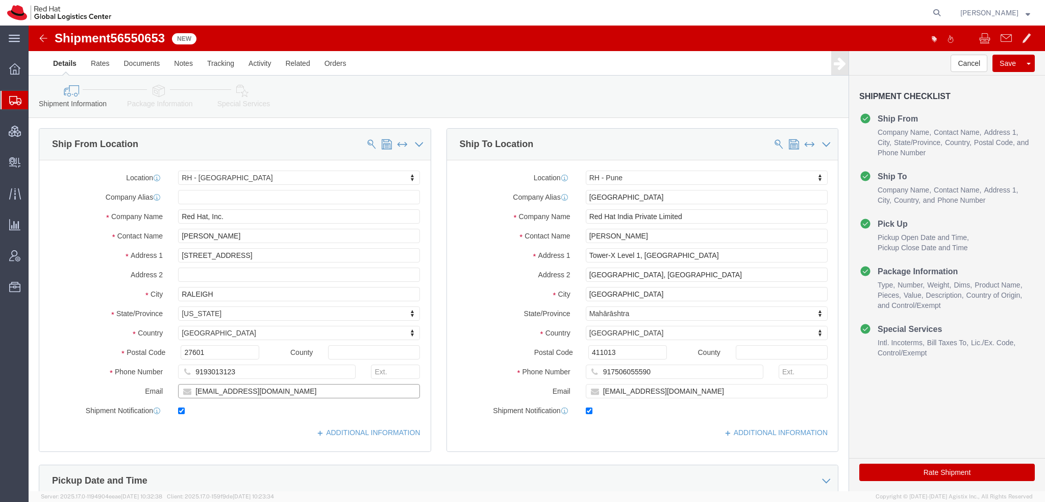
drag, startPoint x: 226, startPoint y: 364, endPoint x: -21, endPoint y: 303, distance: 254.1
click html "Shipment 56550653 New Details Rates Documents Notes Tracking Activity Related O…"
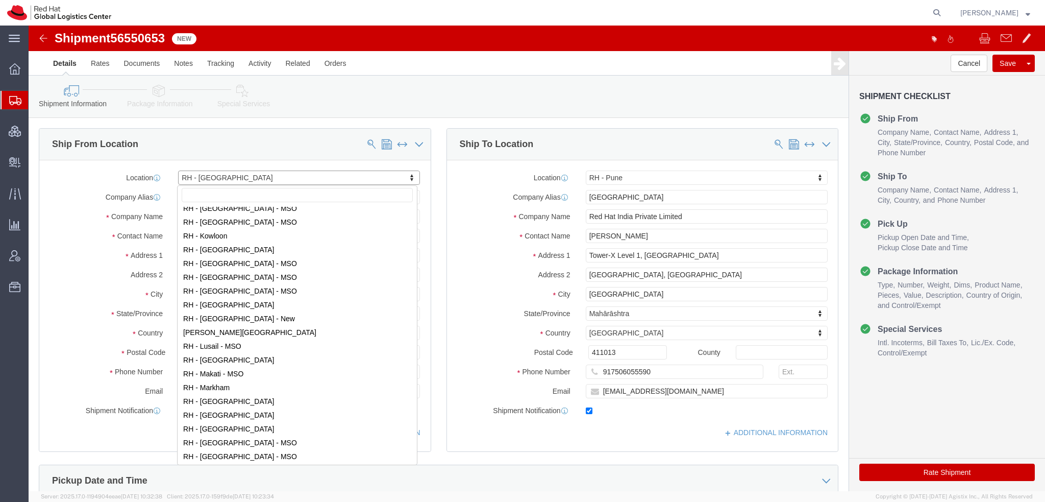
scroll to position [816, 0]
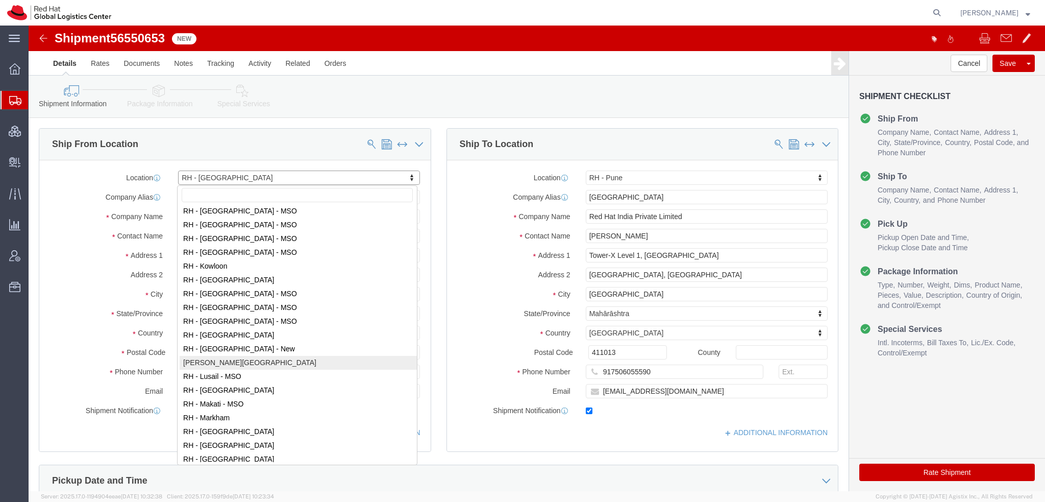
select select "65011"
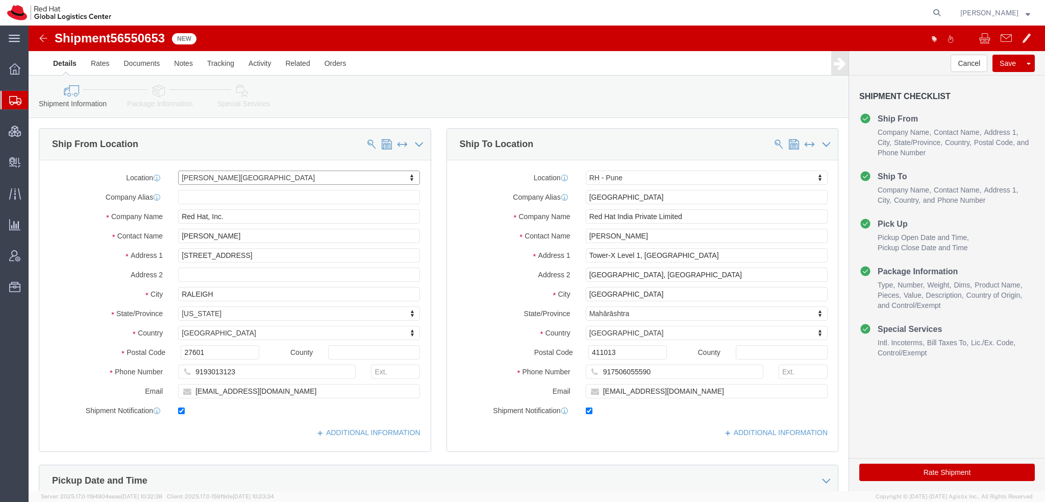
select select "MA"
click input "Rick Pate"
type input "Rick Pate"
type input "900 Chelmsford St"
type input "LOWELL"
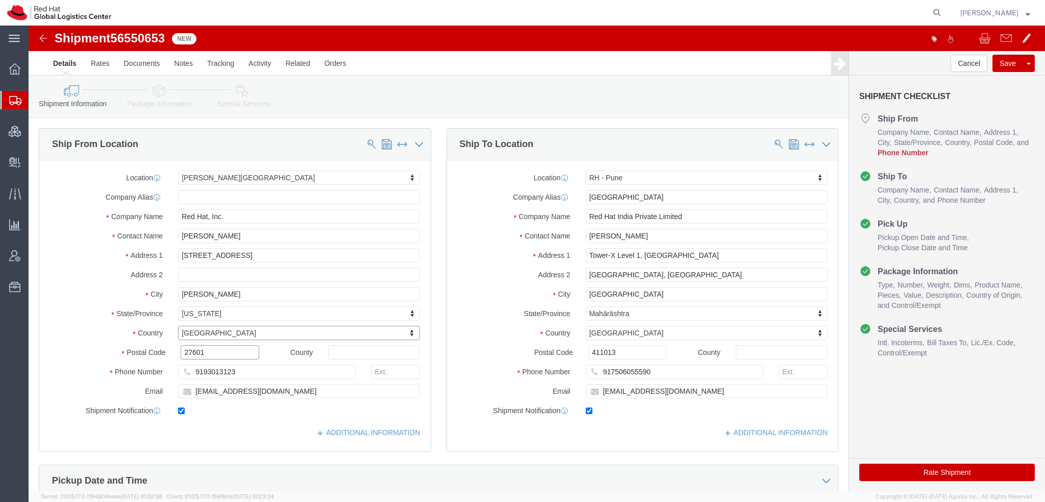
type input "01851"
type input "9193013123"
paste input "rpate@redhat.com"
type input "rpate@redhat.com"
click icon
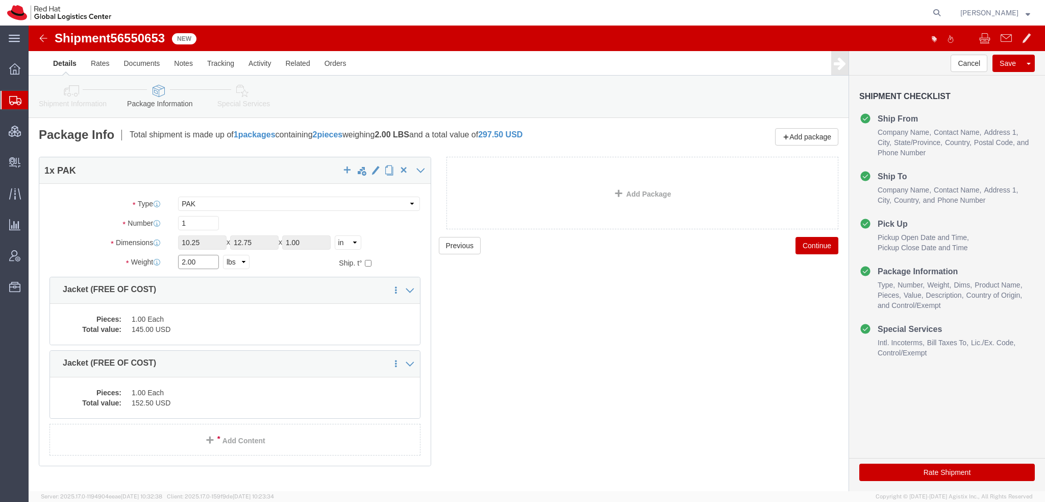
drag, startPoint x: 178, startPoint y: 233, endPoint x: -29, endPoint y: 151, distance: 222.2
click html "Shipment 56550653 New Details Rates Documents Notes Tracking Activity Related O…"
type input "3"
click icon
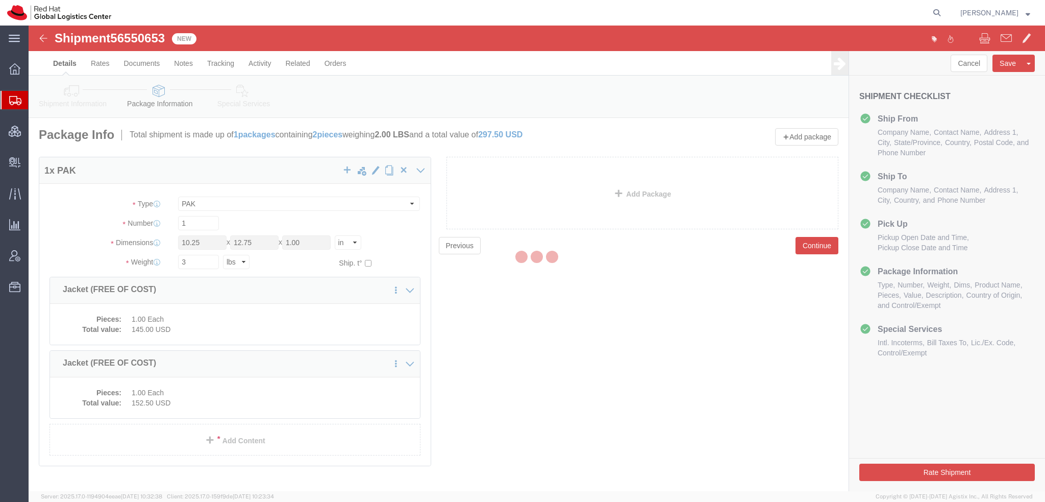
select select
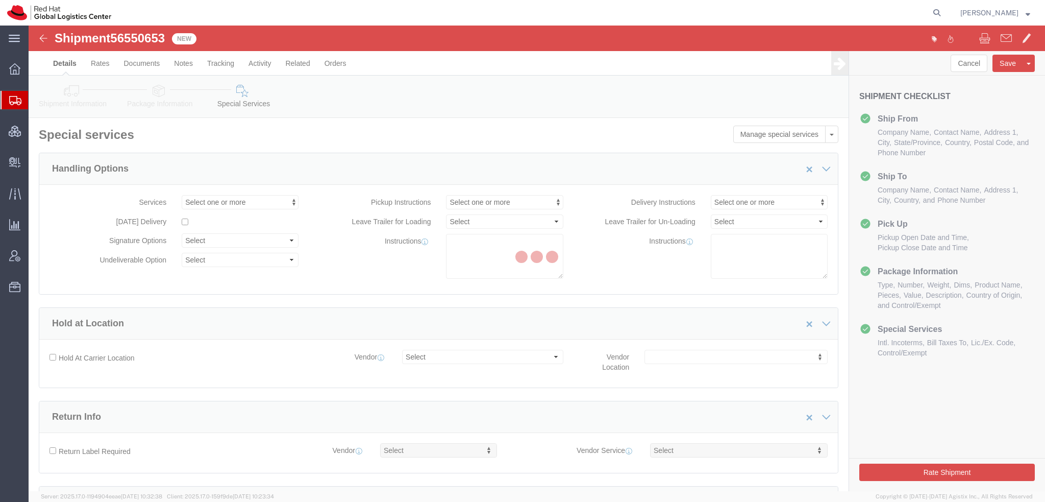
select select "COSTCENTER"
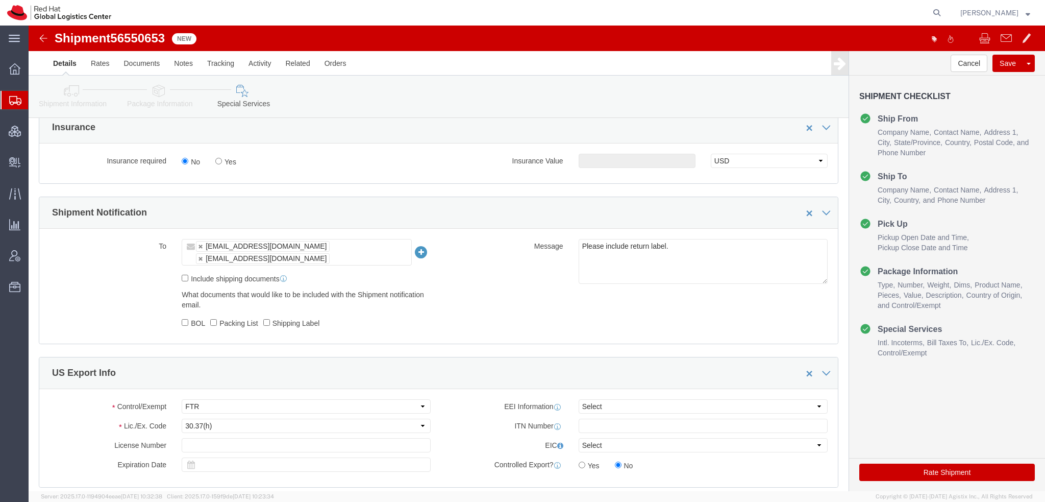
scroll to position [613, 0]
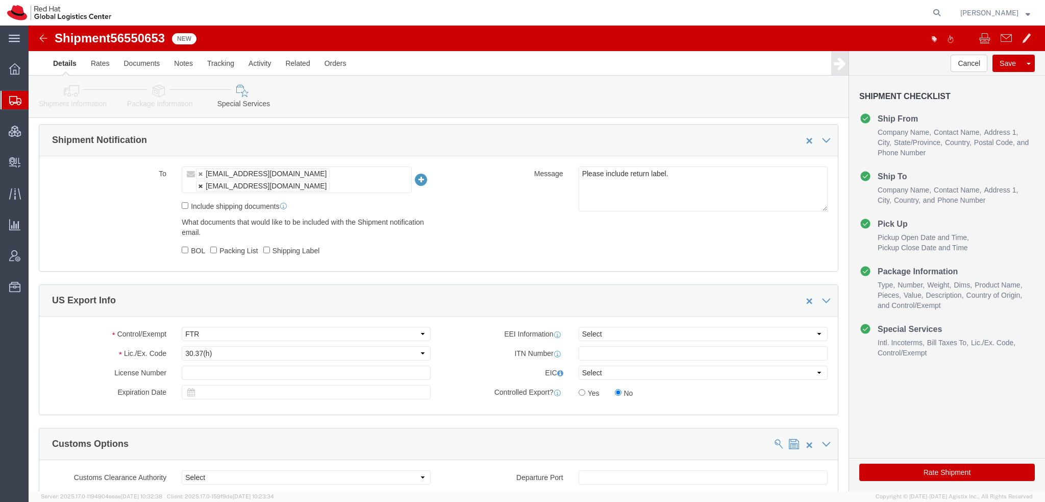
click link
type input "glevert@redhat.com"
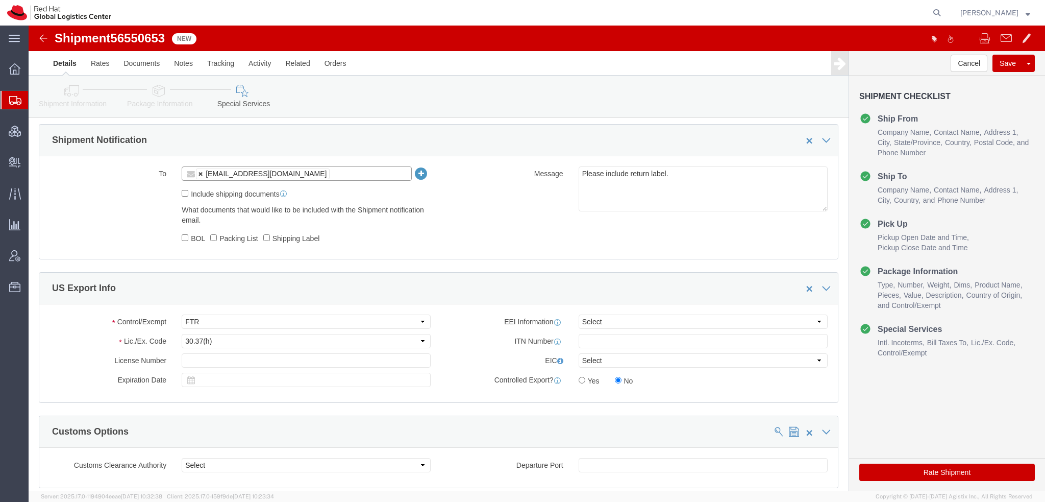
click link
type input "Enter Email Address"
drag, startPoint x: 661, startPoint y: 145, endPoint x: 2, endPoint y: 54, distance: 665.3
click div "Shipment Information Package Information Special Services Please fix the follow…"
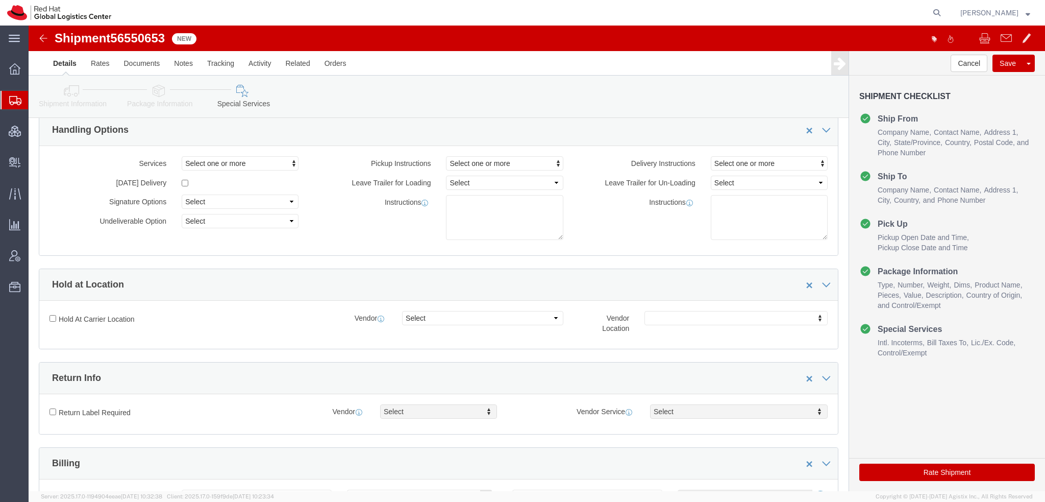
scroll to position [0, 0]
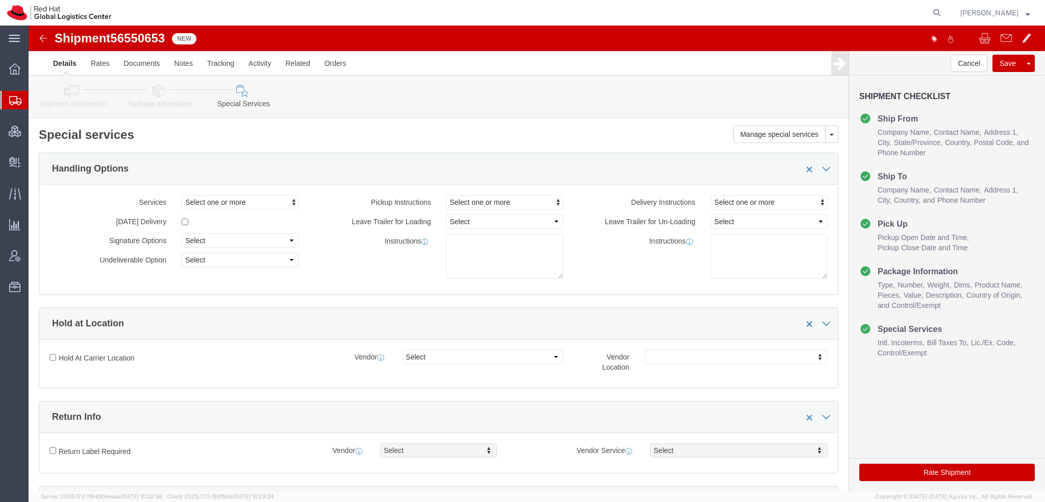
click button "Rate Shipment"
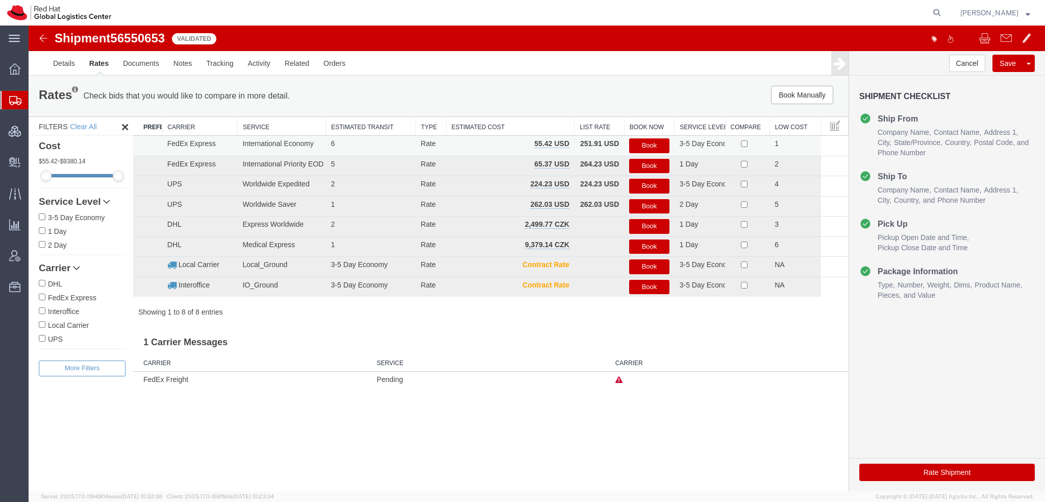
click at [645, 142] on button "Book" at bounding box center [649, 145] width 40 height 15
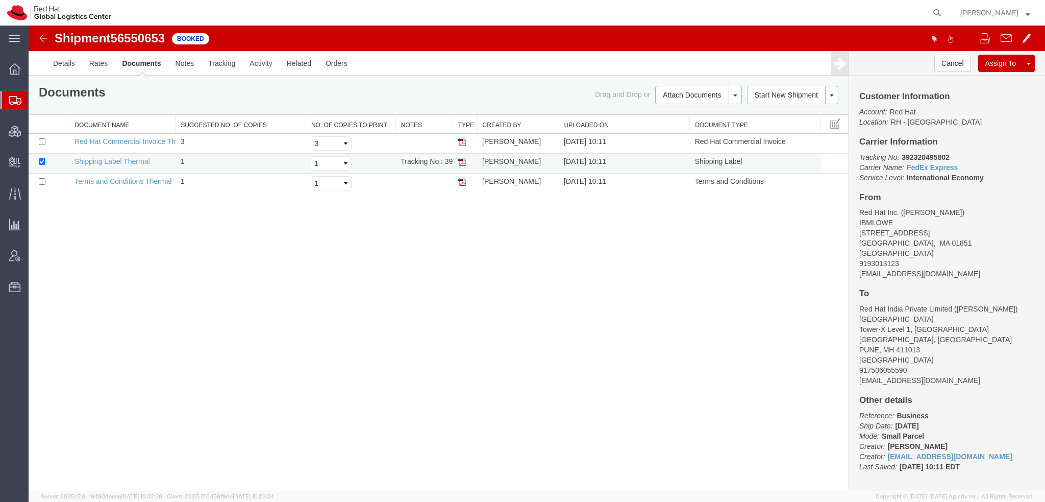
drag, startPoint x: 233, startPoint y: 28, endPoint x: 462, endPoint y: 163, distance: 266.6
click at [462, 163] on img at bounding box center [462, 162] width 8 height 8
click at [0, 0] on span "Shipment Manager" at bounding box center [0, 0] width 0 height 0
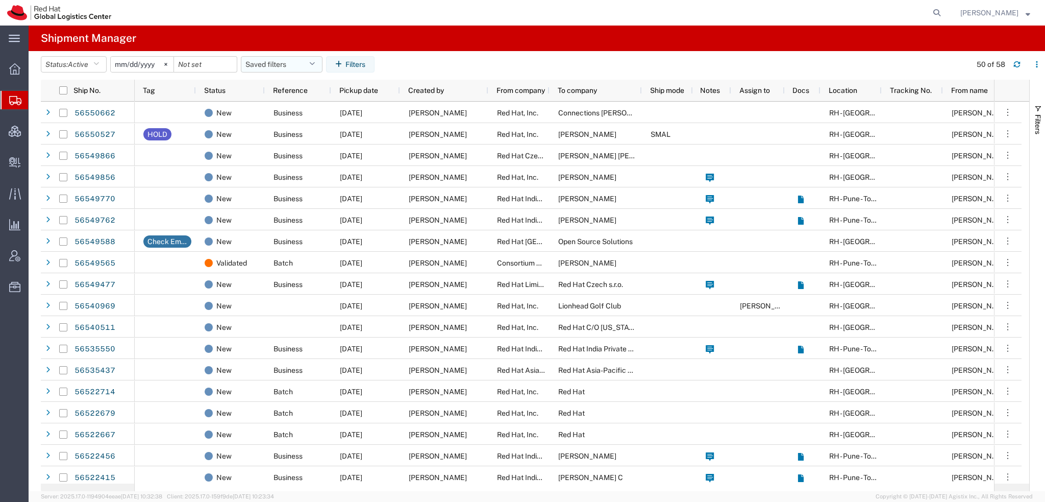
click at [315, 63] on icon "button" at bounding box center [312, 64] width 6 height 7
click at [285, 111] on span "Americas" at bounding box center [309, 109] width 134 height 19
type input "2023-05-07"
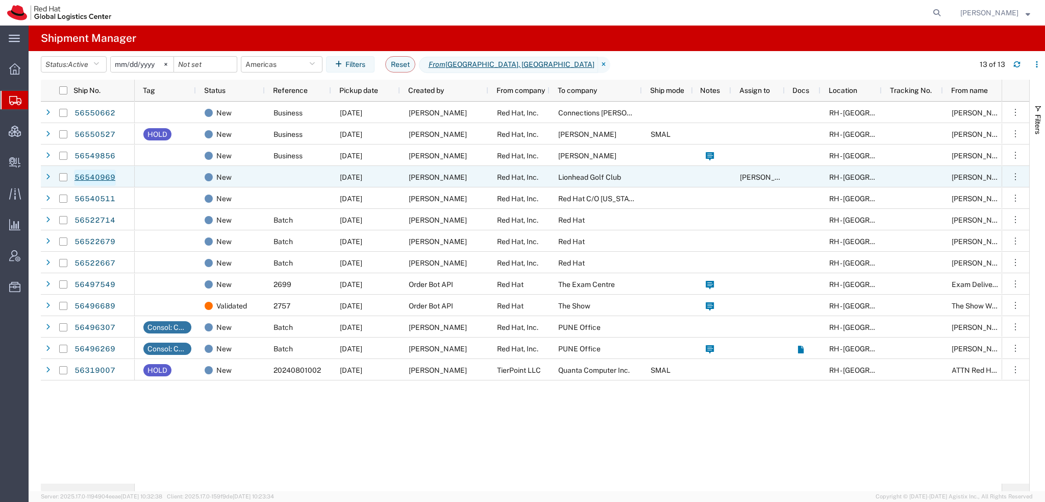
click at [104, 177] on link "56540969" at bounding box center [95, 177] width 42 height 16
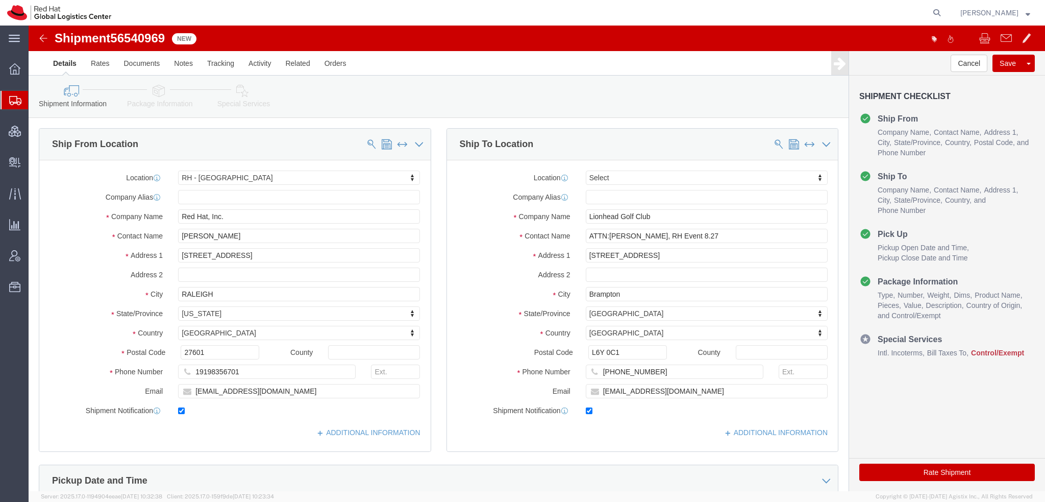
select select "38014"
select select
click input "ATTN:Vania Anunciacao, RH Event 8.27"
type input "Vania Anunciacao, RH Event 8.27"
click icon
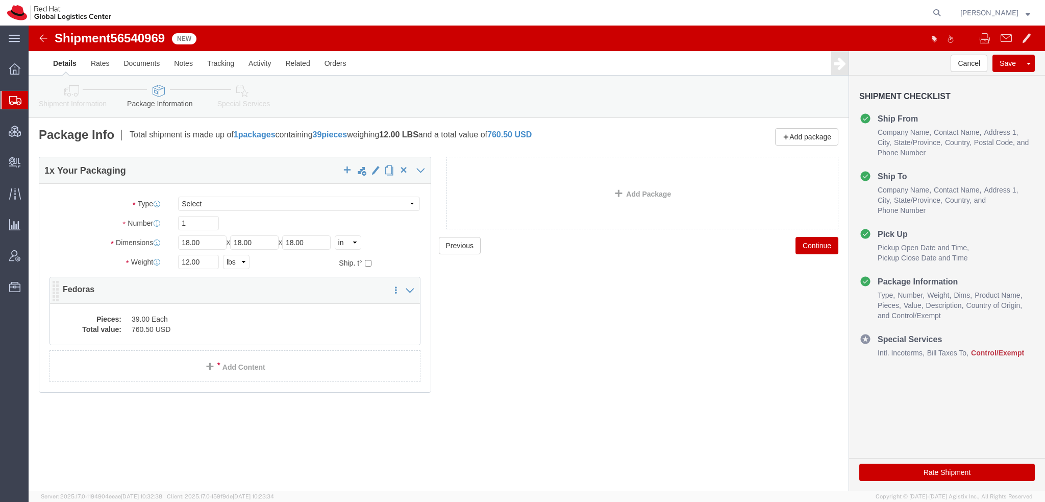
click dd "39.00 Each"
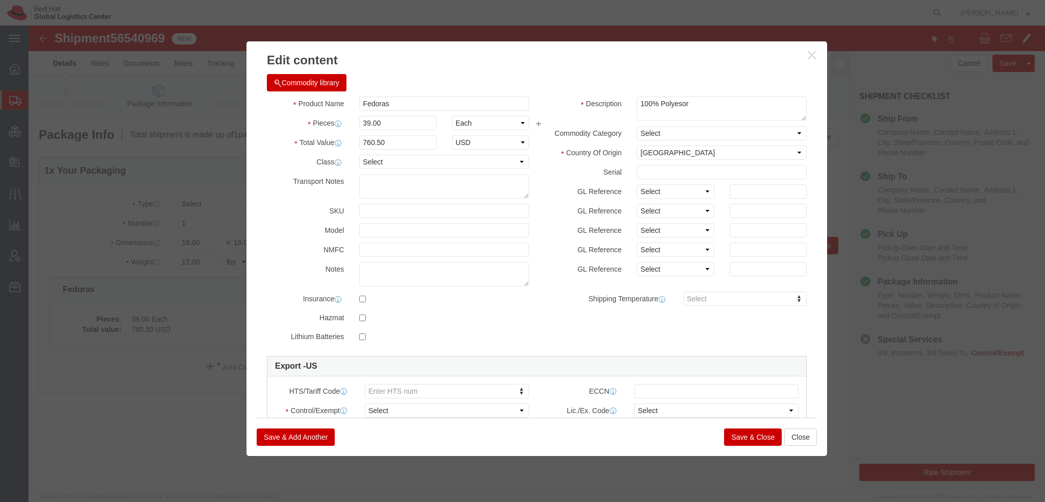
click button "Commodity library"
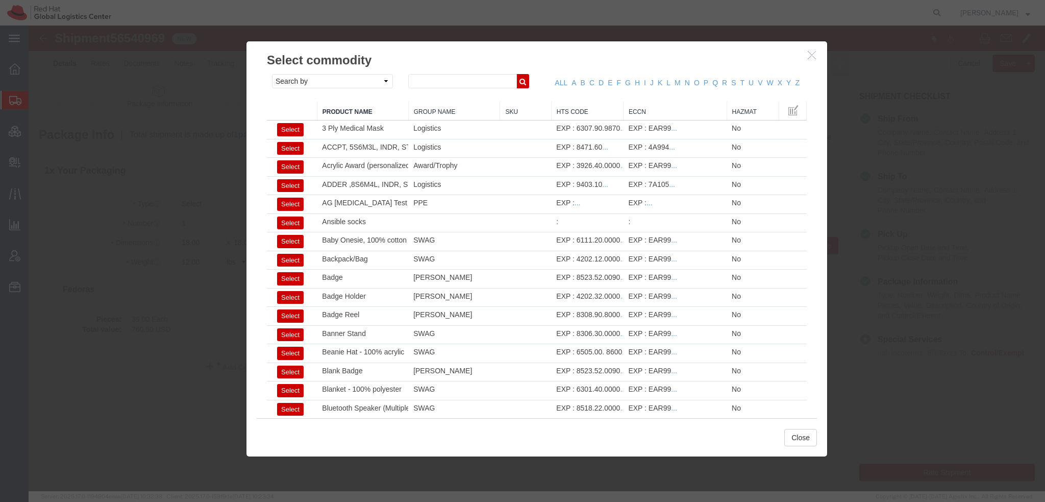
click icon "button"
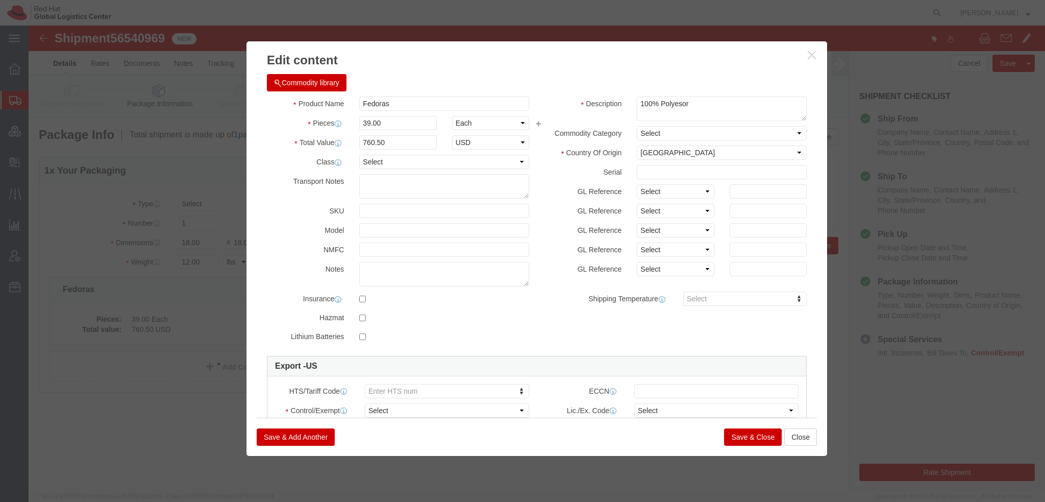
click button "Commodity library"
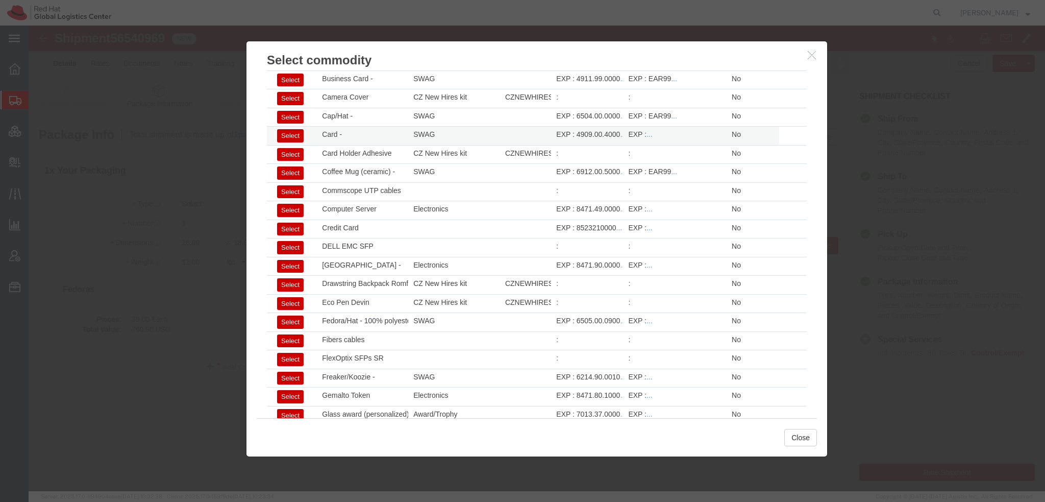
scroll to position [459, 0]
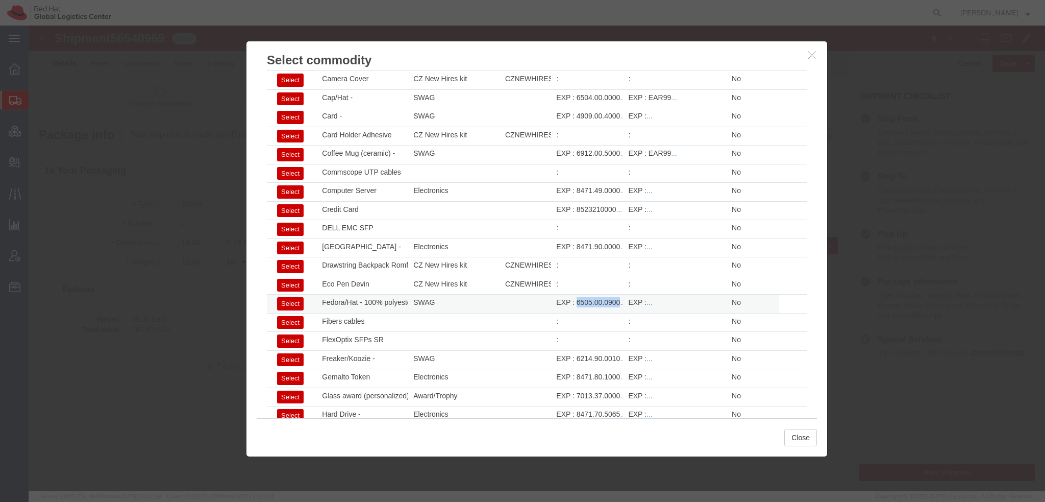
drag, startPoint x: 545, startPoint y: 274, endPoint x: 588, endPoint y: 271, distance: 43.5
click div "EXP : 6505.00.0900 ..."
copy div "6505.00.0900"
click icon "button"
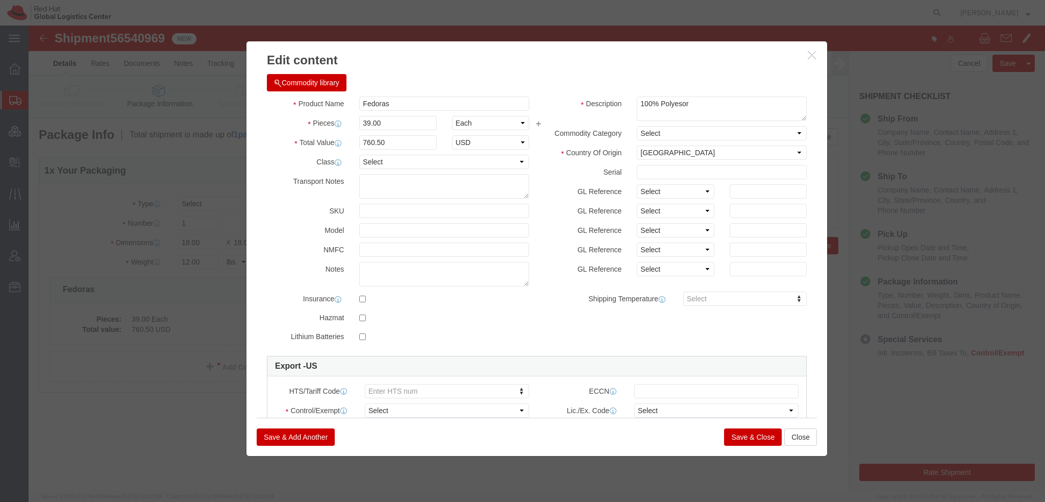
click div "HTS/Tariff Code Enter HTS num ECCN Control/Exempt Select ATF BIS DEA EPA FDA FT…"
click input "6505.00.0900"
type input "6505.00.0900"
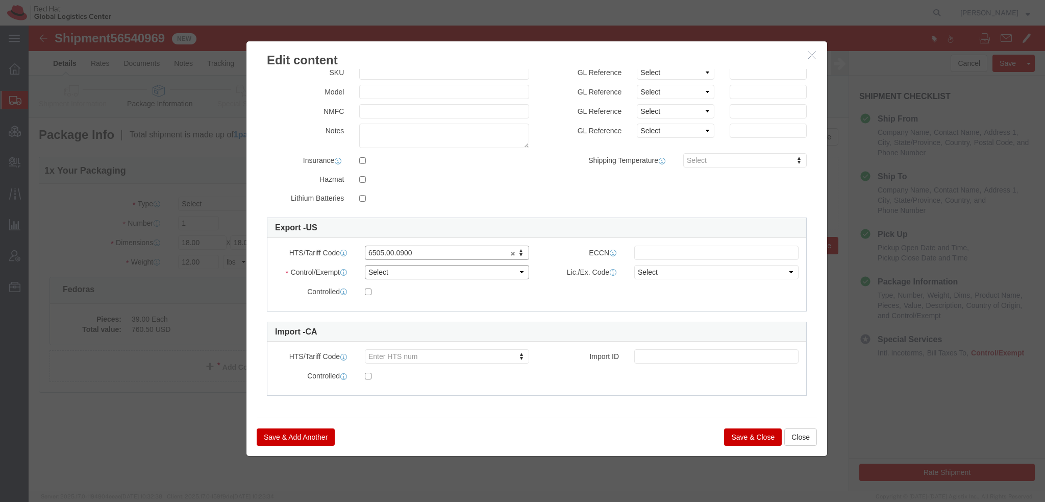
click select "Select ATF BIS DEA EPA FDA FTR ITAR OFAC Other (OPA)"
select select "FTR"
click select "Select ATF BIS DEA EPA FDA FTR ITAR OFAC Other (OPA)"
click select "Select 30.2(d)(2) 30.36 30.37(a) 30.37(f) 30.37(g) 30.37(h) 30.37(i) 30.37(j) 3…"
select select "30.36"
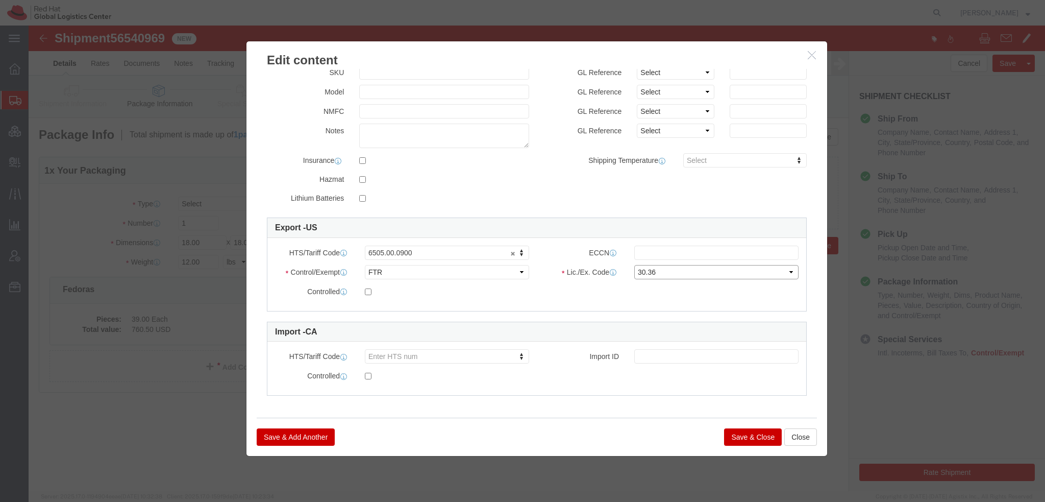
click select "Select 30.2(d)(2) 30.36 30.37(a) 30.37(f) 30.37(g) 30.37(h) 30.37(i) 30.37(j) 3…"
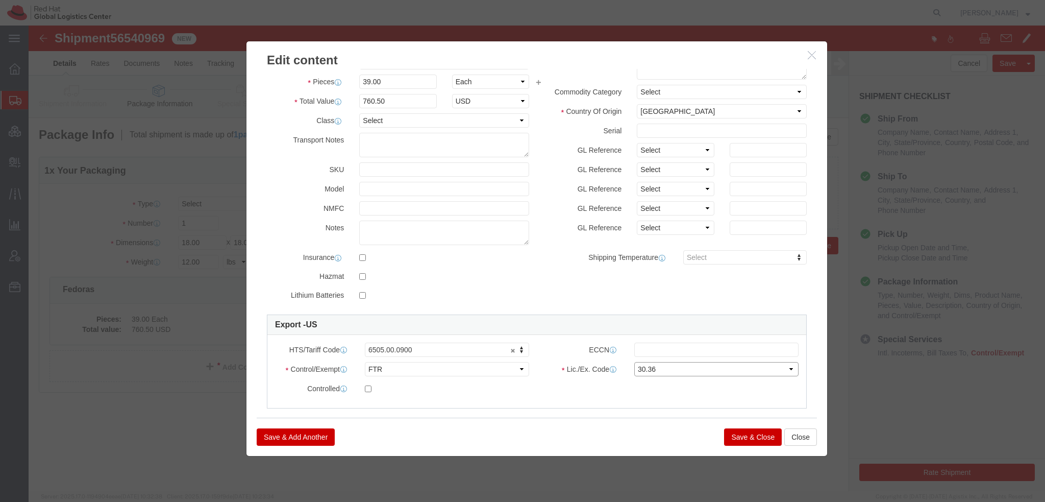
scroll to position [0, 0]
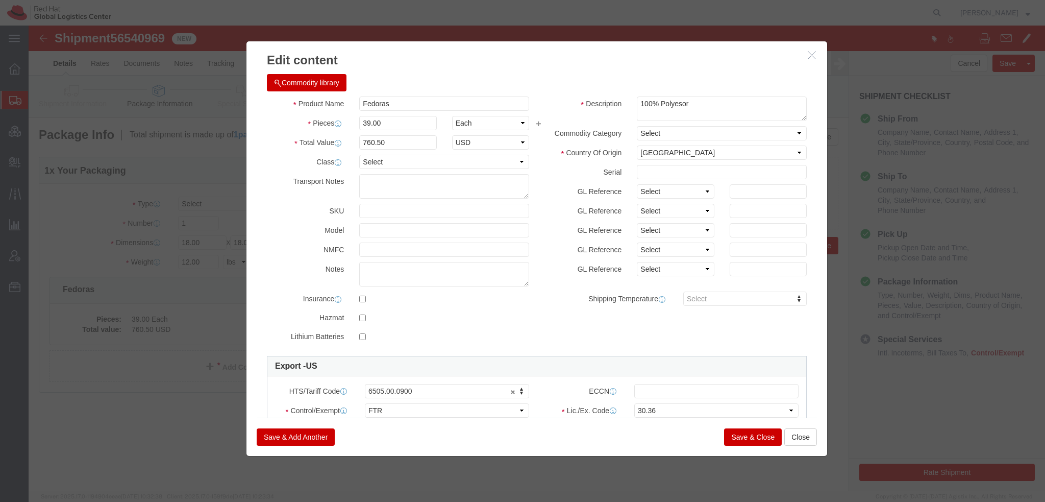
click button "Save & Close"
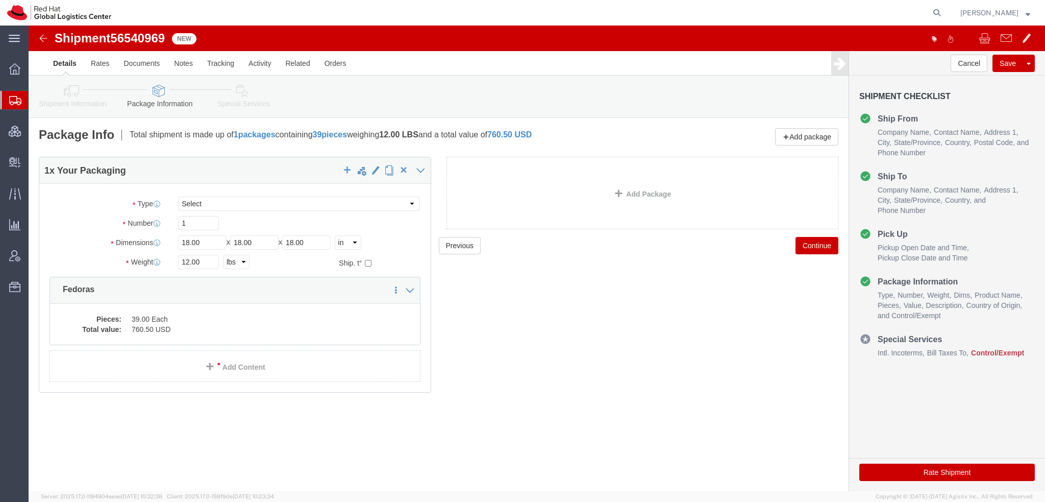
click icon
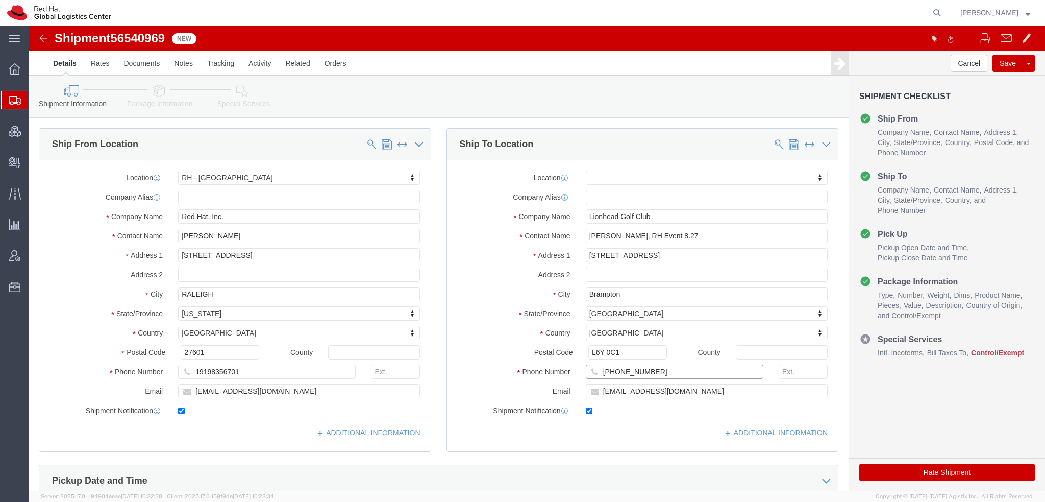
drag, startPoint x: 613, startPoint y: 344, endPoint x: 366, endPoint y: 306, distance: 249.9
click div "Ship From Location Location RH - Raleigh My Profile Location RH - Amsterdam - M…"
click icon
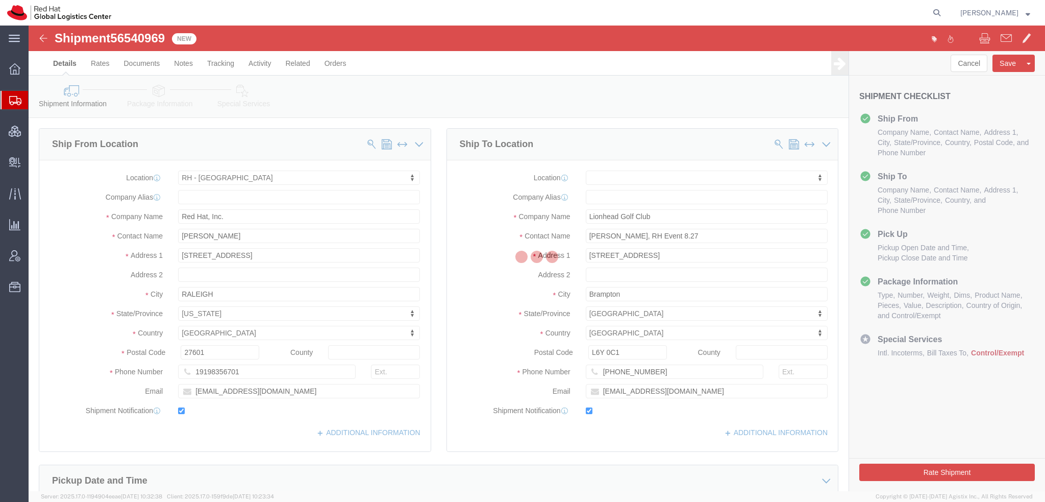
select select
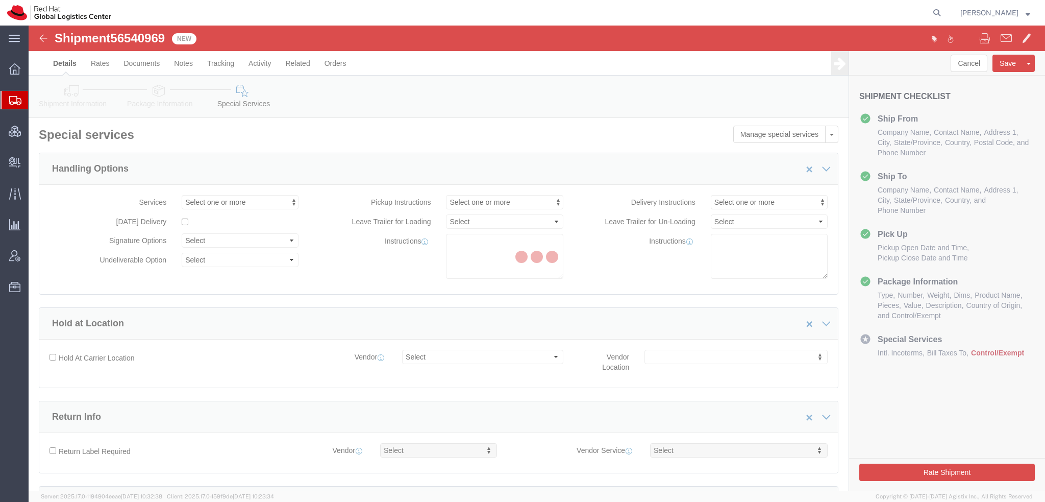
select select "COSTCENTER"
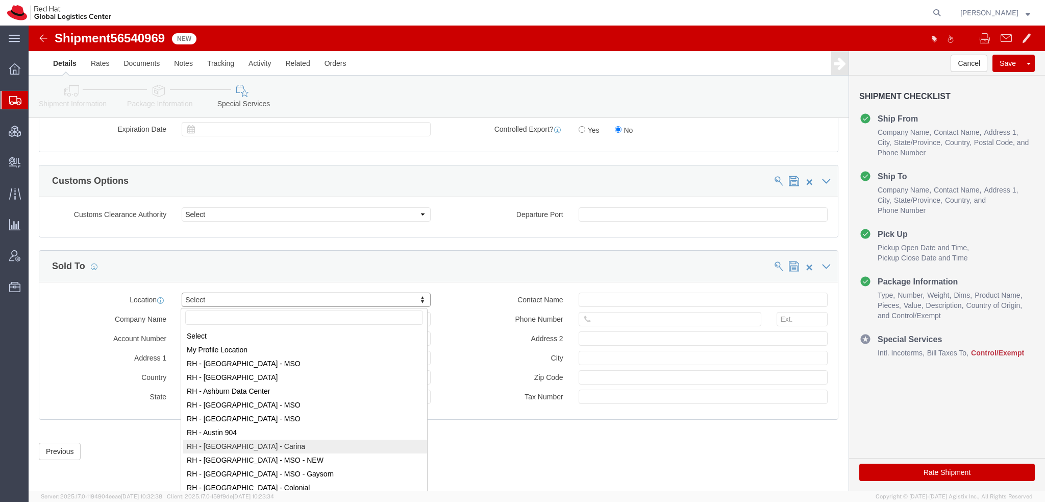
scroll to position [357, 0]
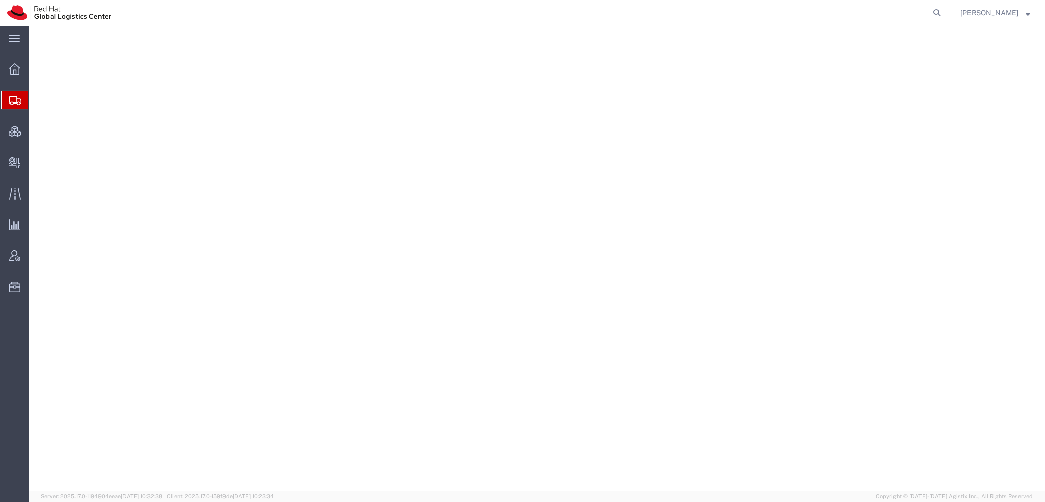
select select
select select "COSTCENTER"
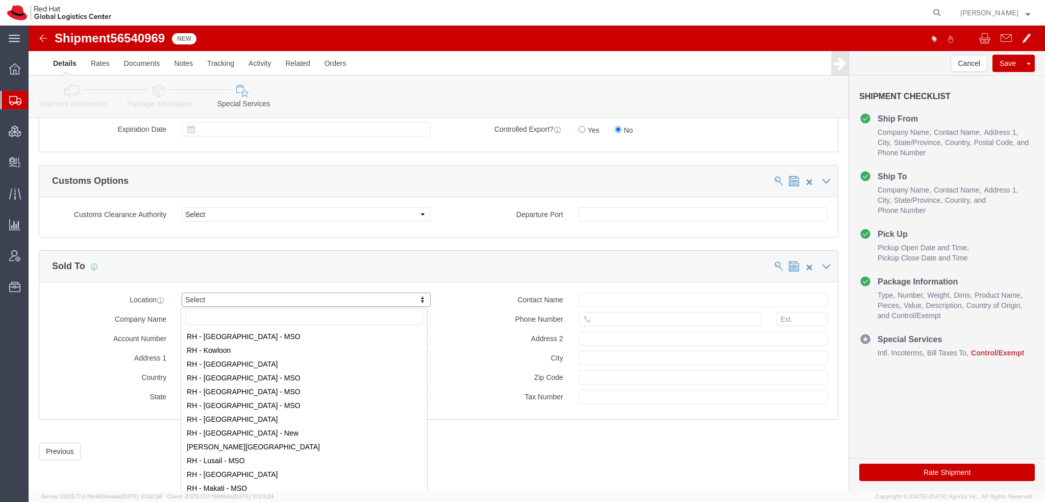
scroll to position [919, 0]
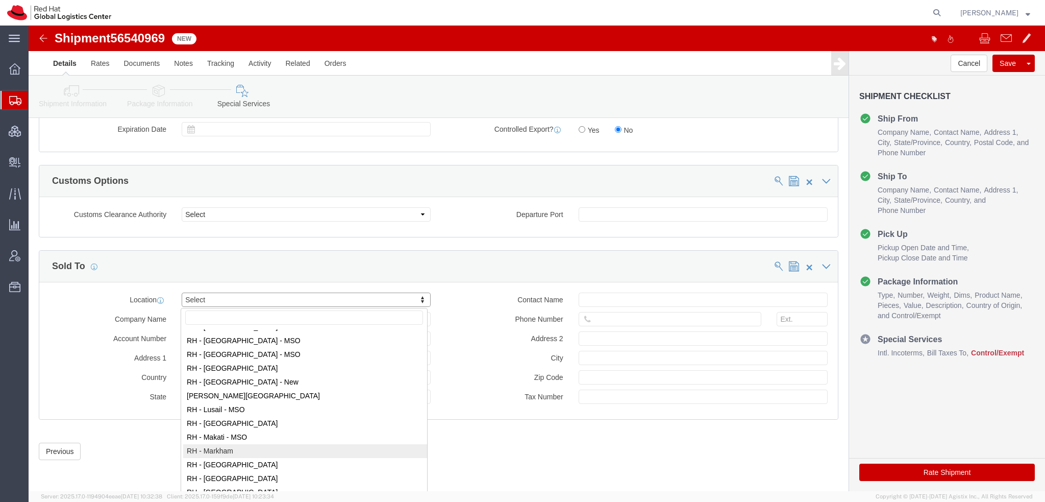
select select "61971"
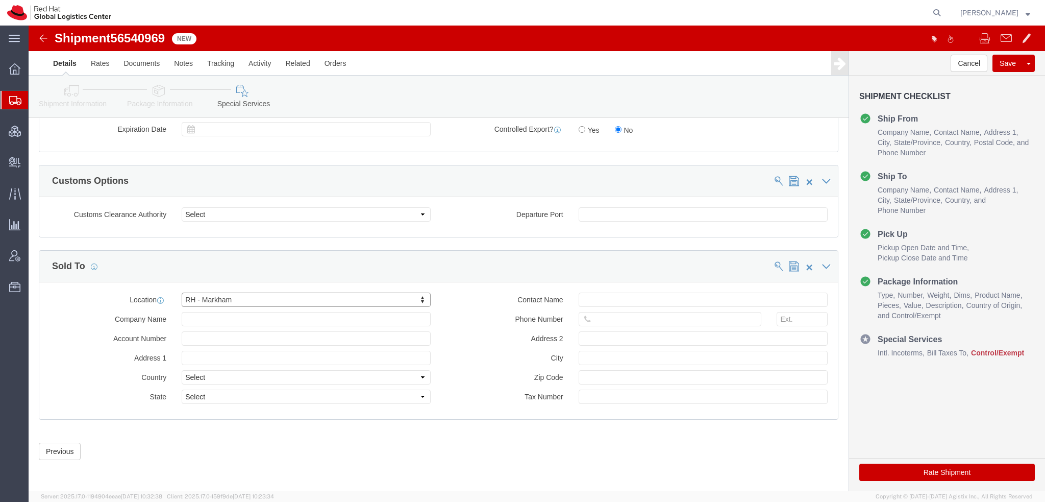
type input "Red Hat Canada Limited"
type input "[STREET_ADDRESS]"
select select "CA"
type input "MARKHAM"
type input "L6G 1C7"
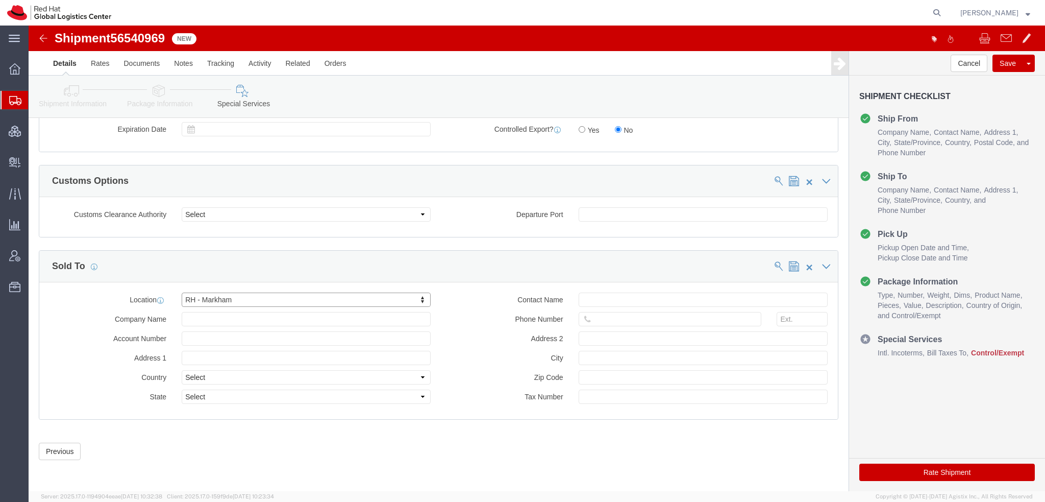
type input "881694640RT0001"
select select "ON"
click input "text"
paste input "[PHONE_NUMBER]"
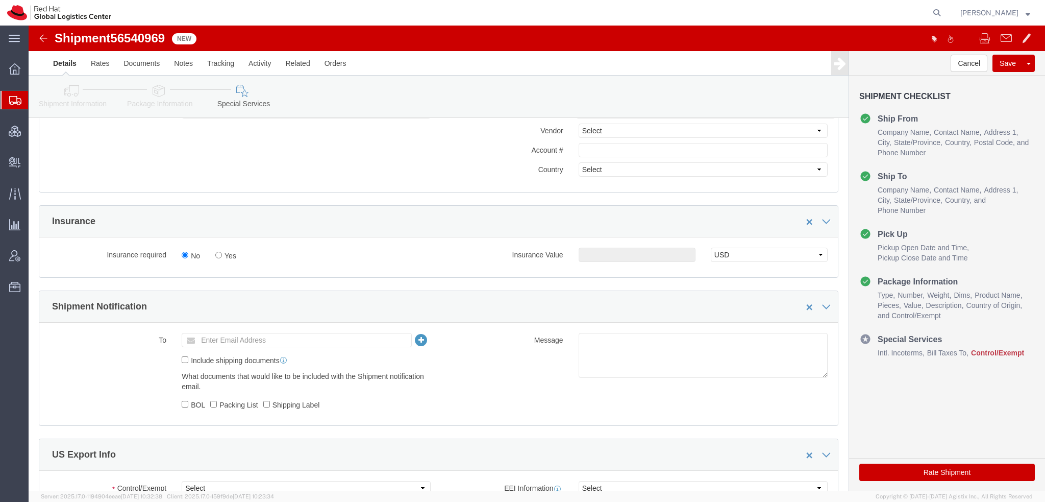
scroll to position [360, 0]
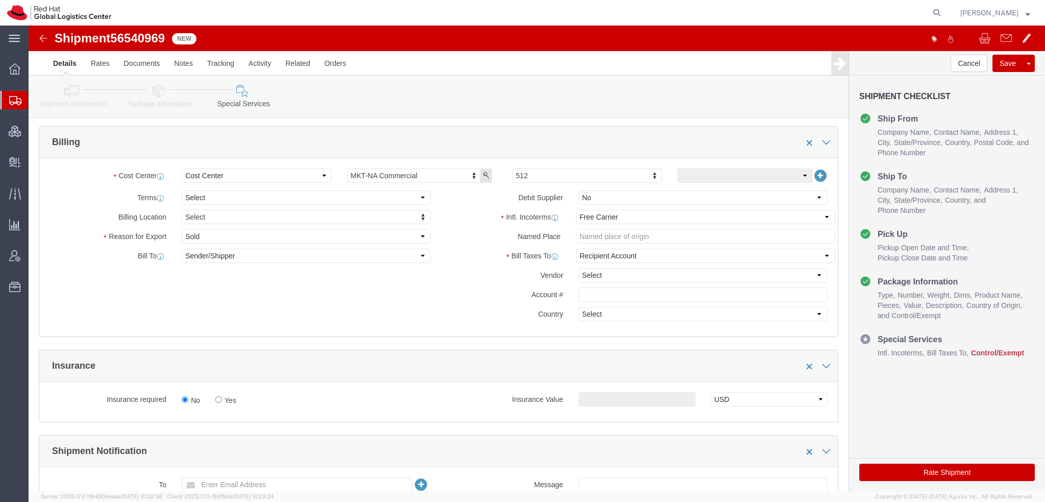
type input "[PHONE_NUMBER]"
click select "Select Carriage Insurance Paid Carriage Paid To Cost and Freight Cost Insurance…"
click select "Select Recipient Account Sender/Shipper Third Party Account"
select select "THRD"
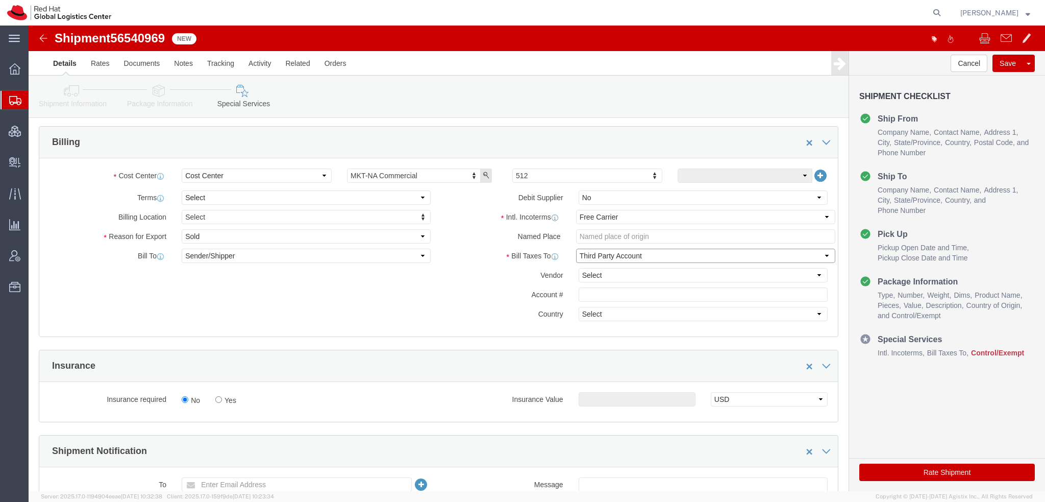
click select "Select Recipient Account Sender/Shipper Third Party Account"
click select "Select DHL FedEx Express UPS"
select select "FedEx Express"
click select "Select DHL FedEx Express UPS"
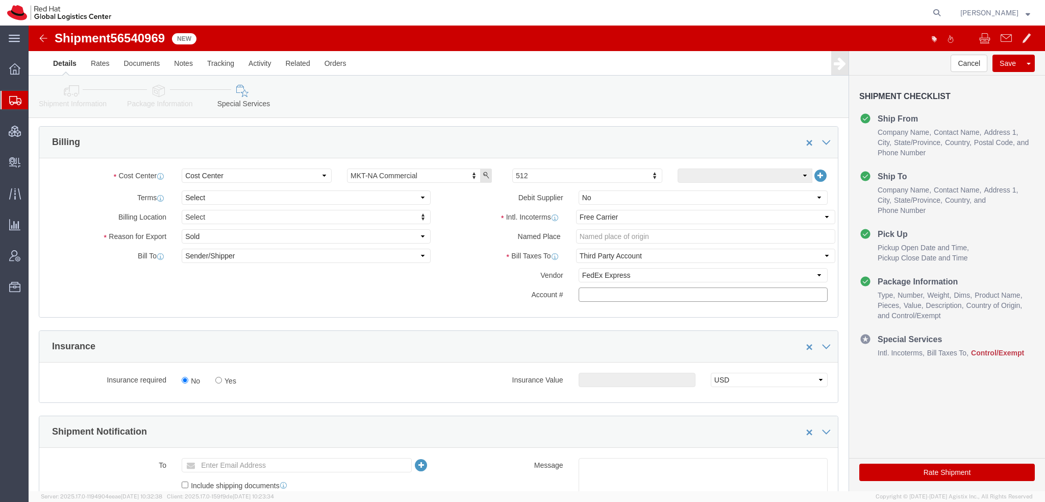
click input "text"
paste input "222181879"
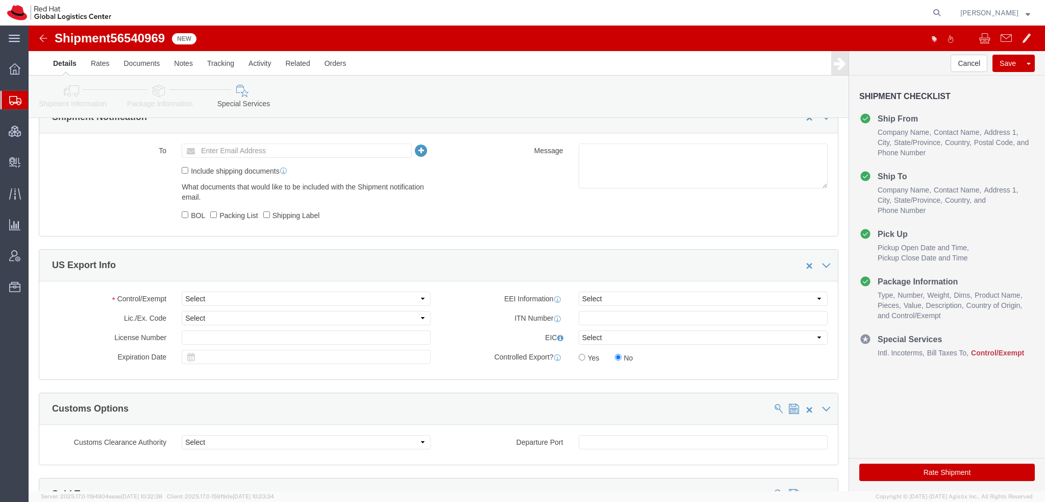
scroll to position [819, 0]
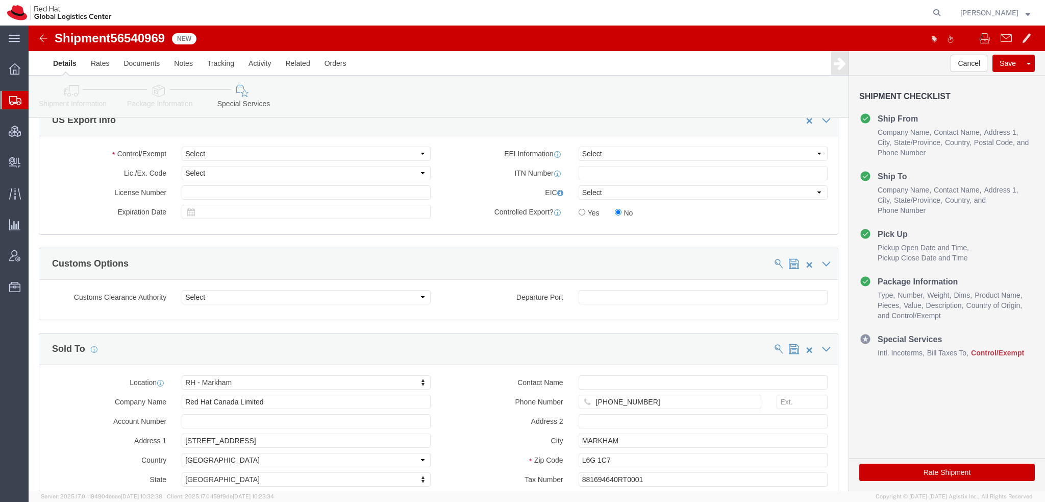
type input "222181879"
click select "Select ATF BIS DEA EPA FDA FTR ITAR OFAC Other (OPA)"
select select "FTR"
click select "Select ATF BIS DEA EPA FDA FTR ITAR OFAC Other (OPA)"
click select "Select 30.2(d)(2) 30.36 30.37(a) 30.37(f) 30.37(g) 30.37(h) 30.37(i) 30.37(j) 3…"
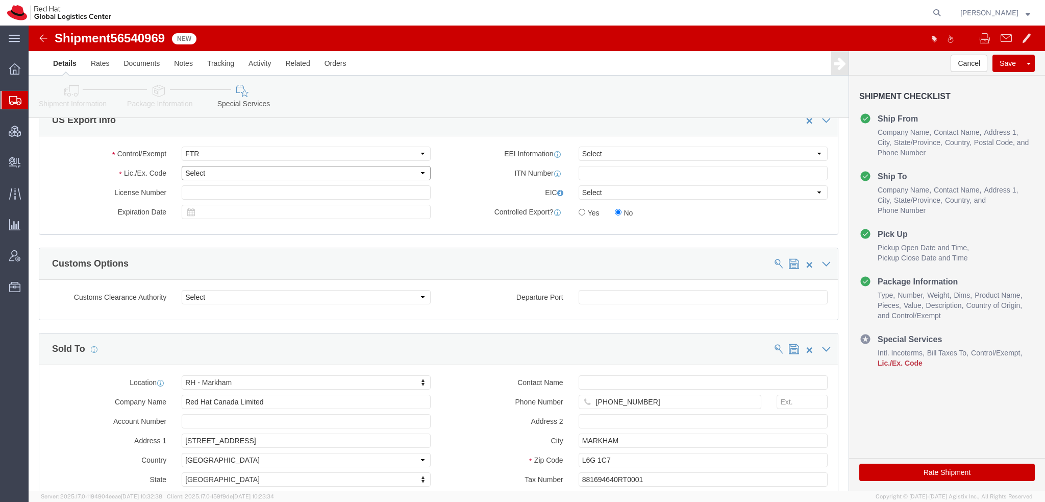
select select "30.36"
click select "Select 30.2(d)(2) 30.36 30.37(a) 30.37(f) 30.37(g) 30.37(h) 30.37(i) 30.37(j) 3…"
click button "Rate Shipment"
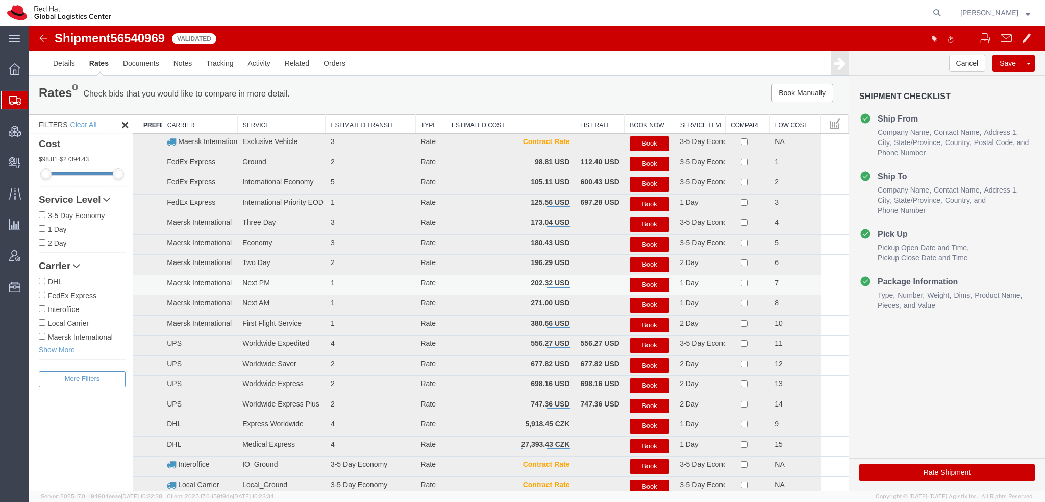
scroll to position [0, 0]
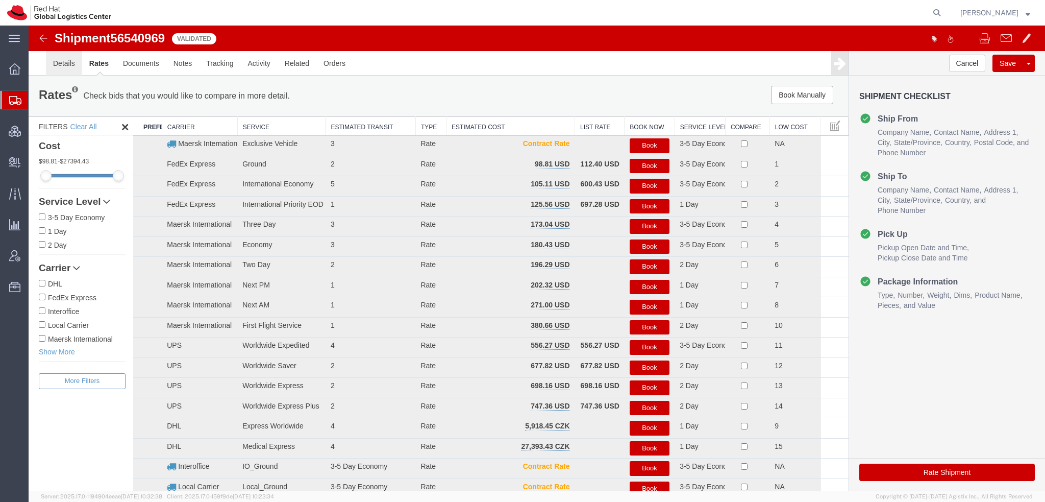
click at [64, 65] on link "Details" at bounding box center [64, 63] width 36 height 25
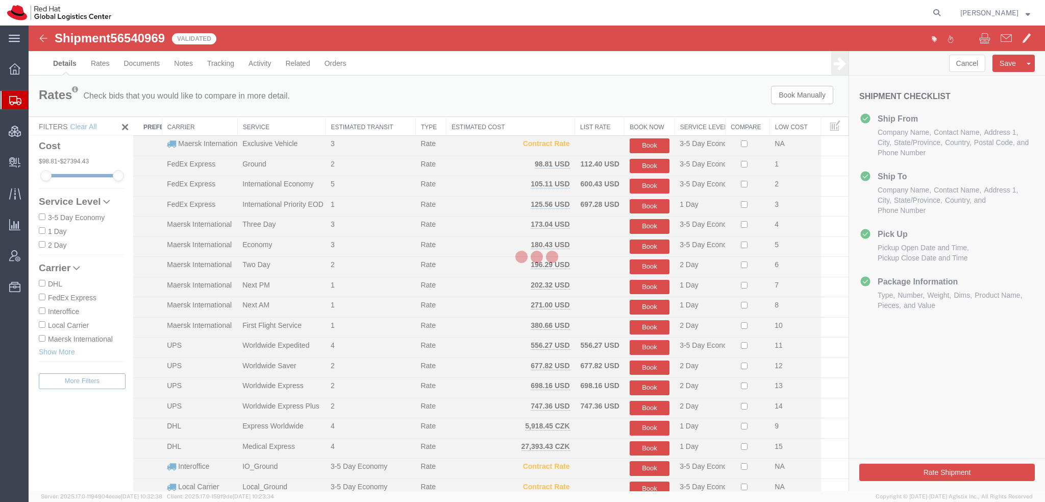
select select "38014"
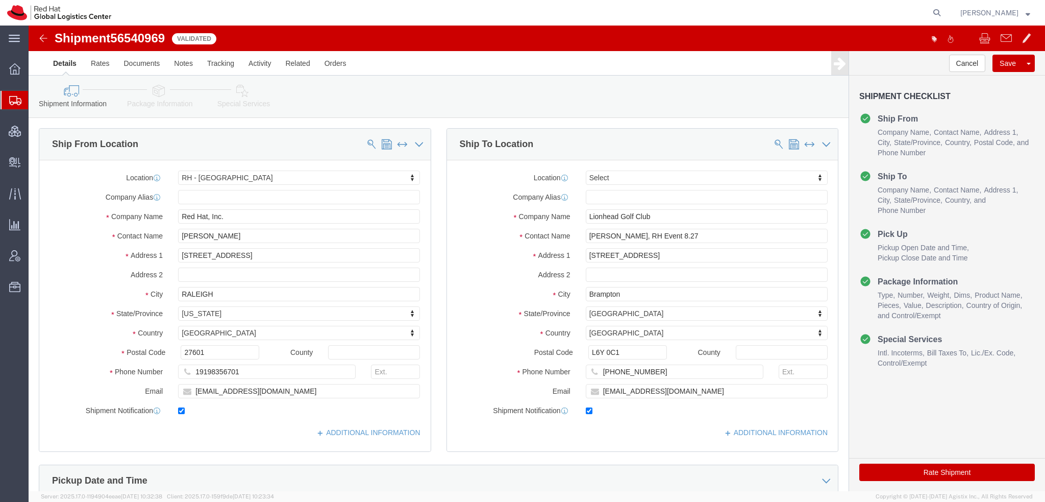
click button "Rate Shipment"
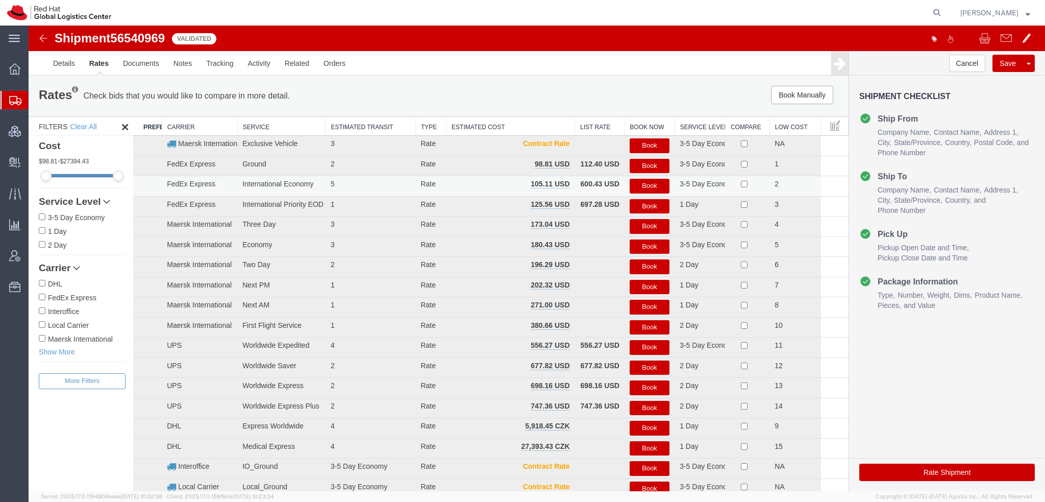
click at [634, 182] on button "Book" at bounding box center [650, 186] width 40 height 15
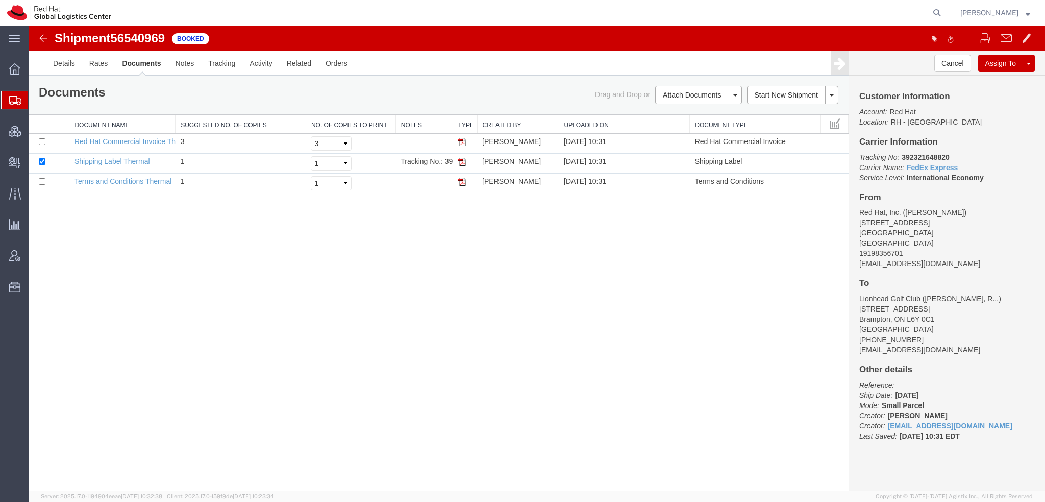
click at [1002, 9] on span "[PERSON_NAME]" at bounding box center [990, 12] width 58 height 11
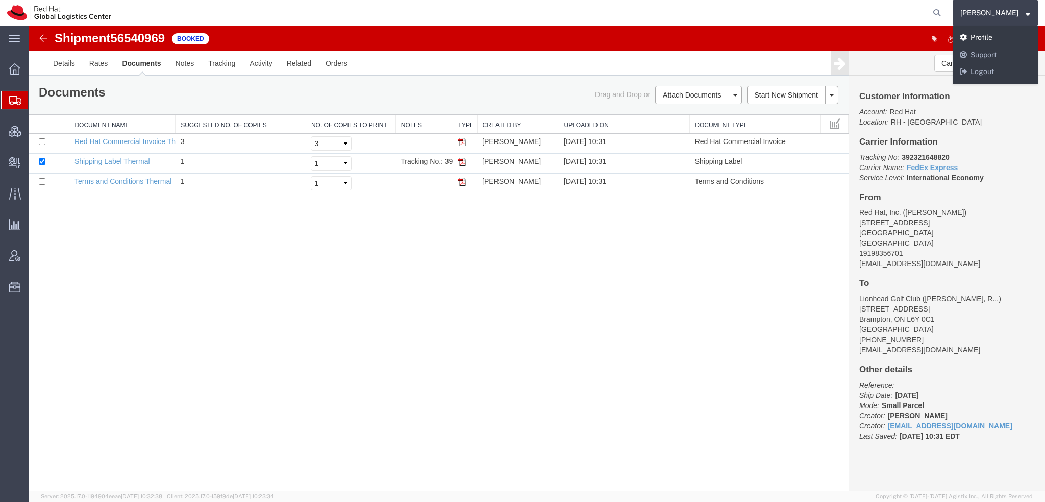
click at [999, 37] on link "Profile" at bounding box center [995, 37] width 85 height 17
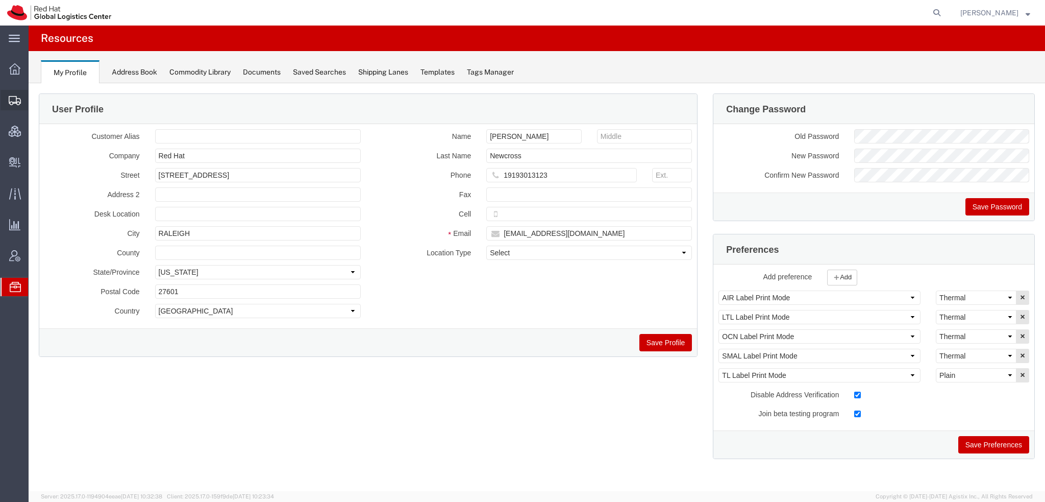
click at [0, 0] on span "Shipment Manager" at bounding box center [0, 0] width 0 height 0
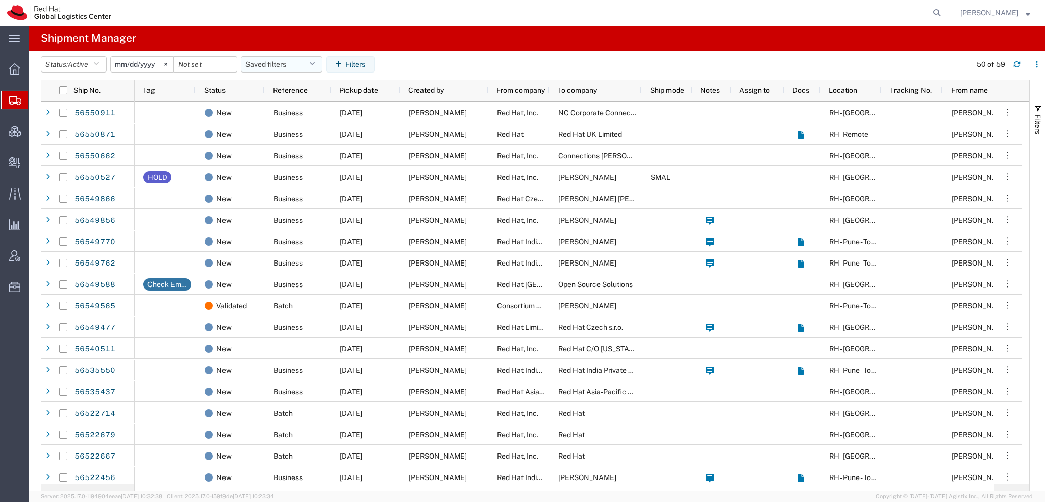
click at [312, 63] on button "Saved filters" at bounding box center [282, 64] width 82 height 16
click at [281, 110] on span "Americas" at bounding box center [309, 109] width 134 height 19
type input "2023-05-07"
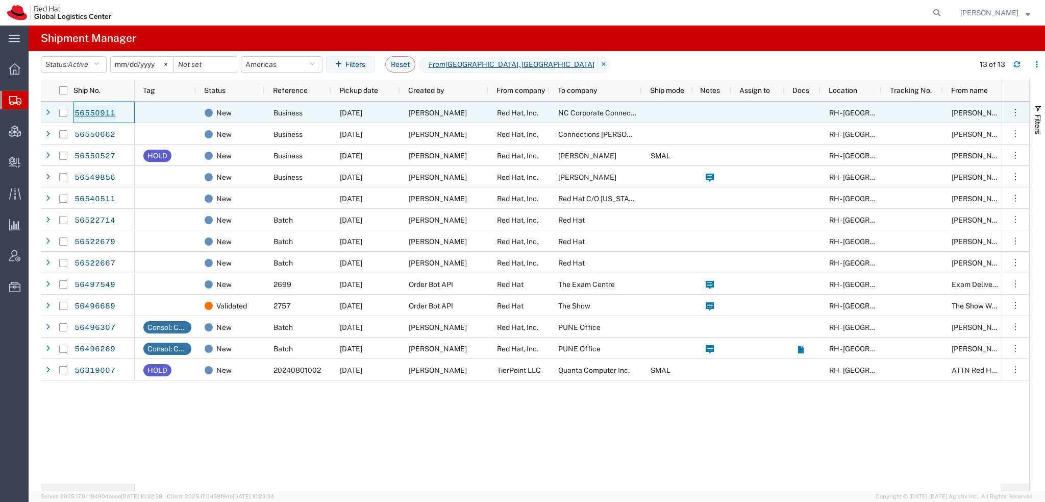
click at [98, 113] on link "56550911" at bounding box center [95, 113] width 42 height 16
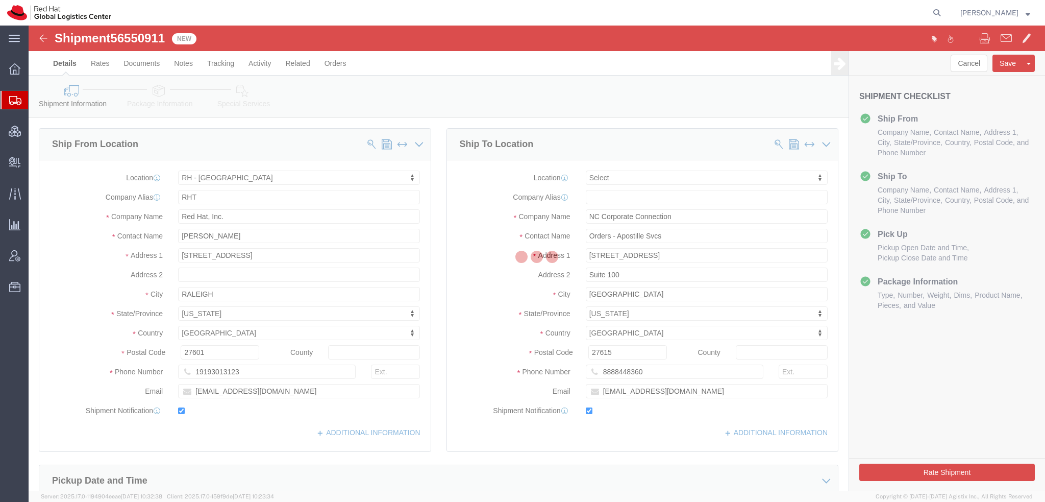
select select "38014"
select select
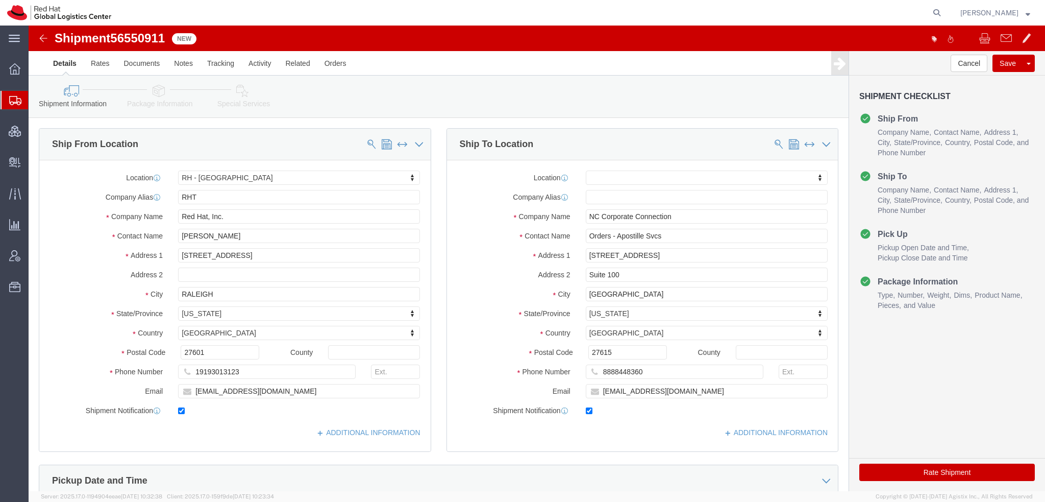
click button "Rate Shipment"
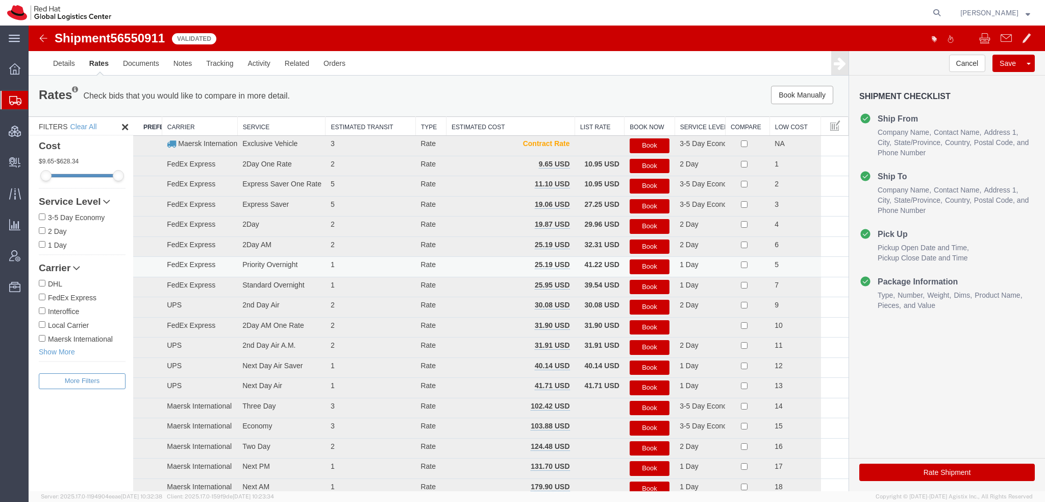
click at [641, 264] on button "Book" at bounding box center [650, 266] width 40 height 15
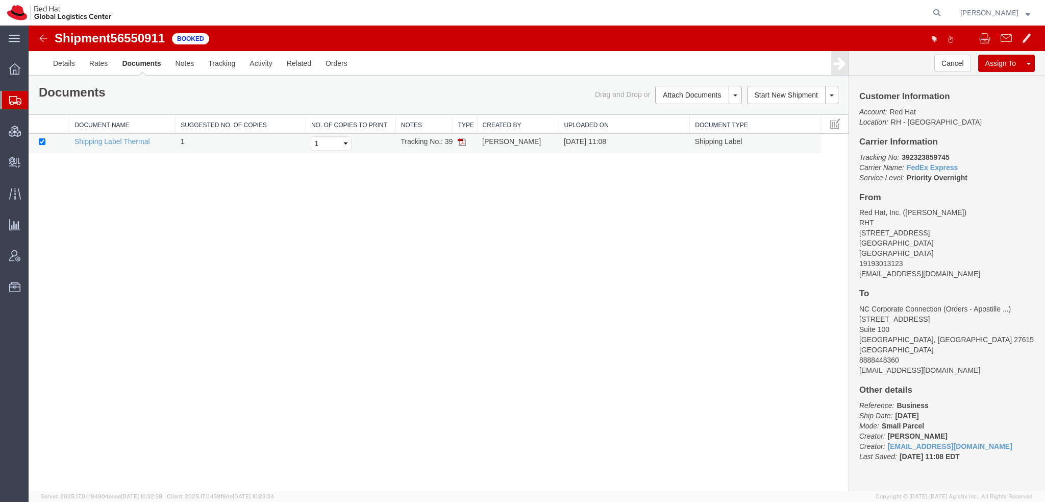
click at [462, 143] on img at bounding box center [462, 142] width 8 height 8
click at [0, 0] on span "Shipment Manager" at bounding box center [0, 0] width 0 height 0
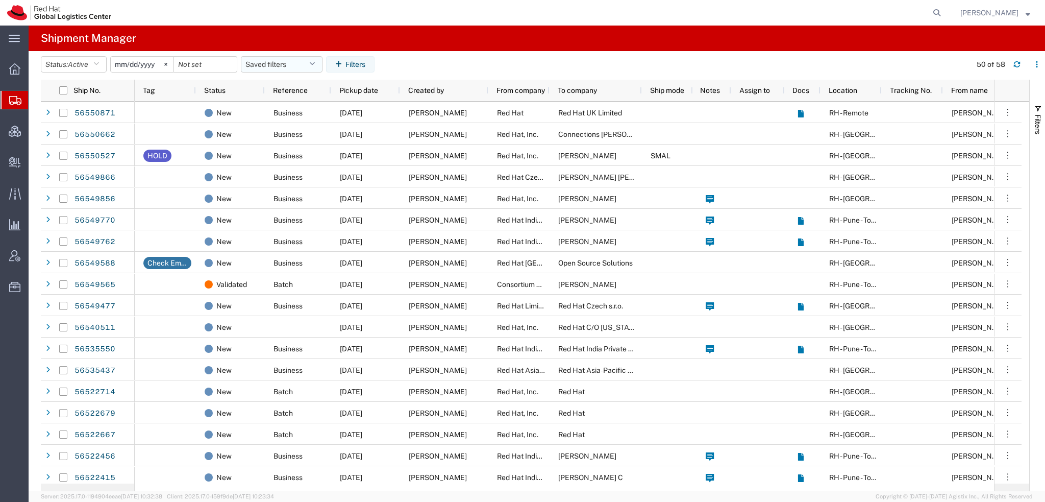
click at [312, 62] on icon "button" at bounding box center [312, 64] width 6 height 7
click at [272, 104] on span "Americas" at bounding box center [309, 109] width 134 height 19
type input "2023-05-07"
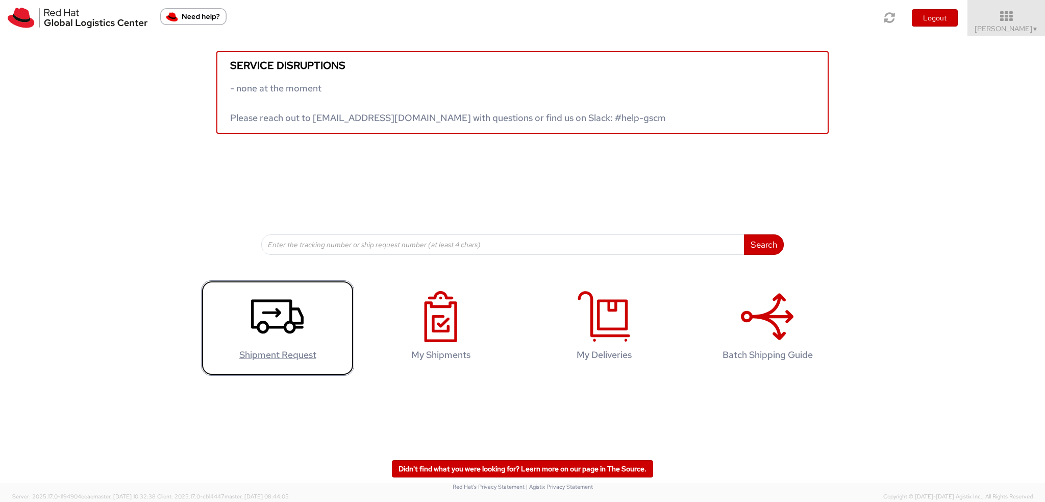
click at [269, 326] on use at bounding box center [277, 316] width 53 height 34
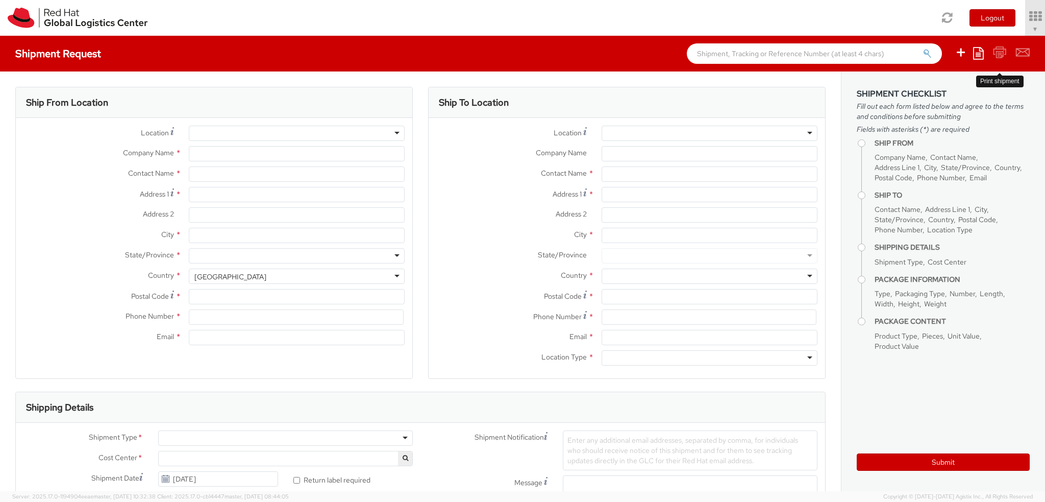
select select "901"
select select
type input "Red Hat, Inc."
type input "[PERSON_NAME]"
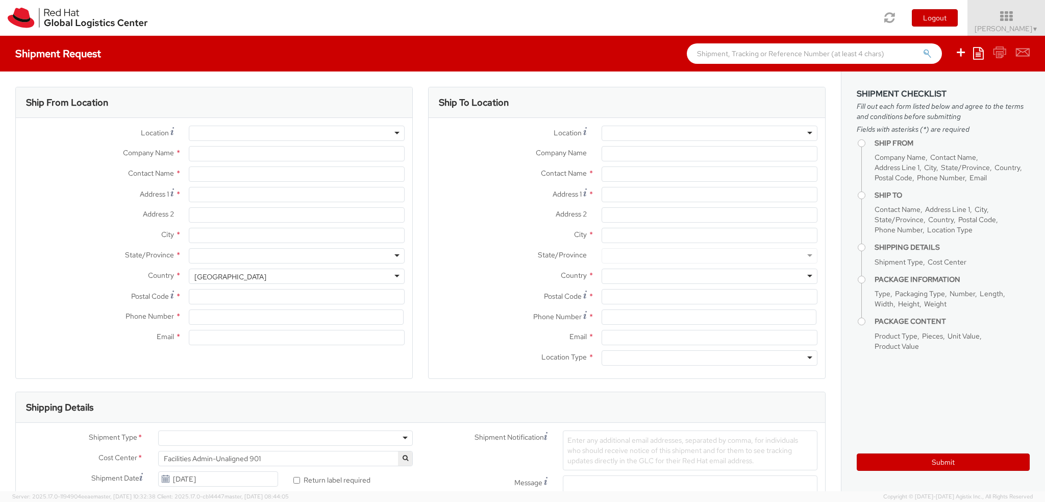
type input "[STREET_ADDRESS]"
type input "RALEIGH"
type input "27601"
type input "19193013123"
type input "[EMAIL_ADDRESS][DOMAIN_NAME]"
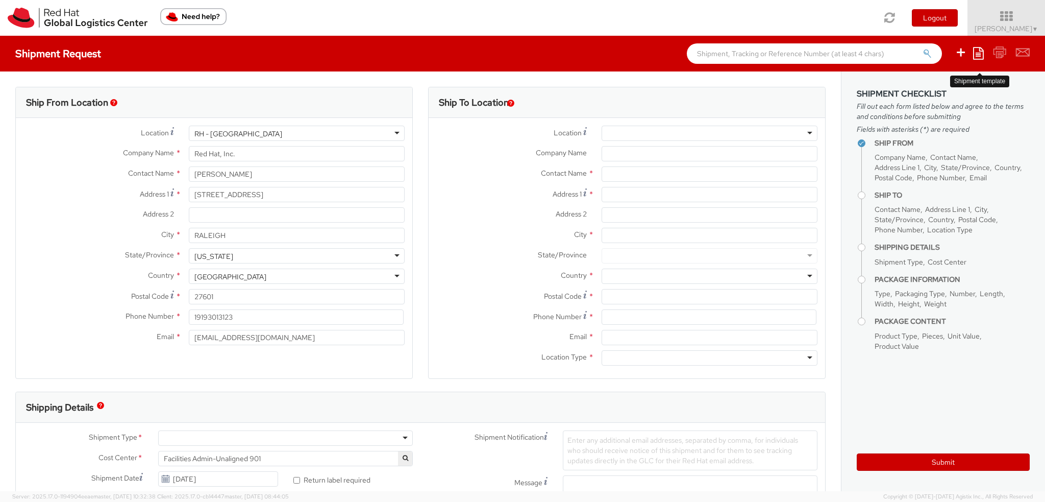
click at [980, 55] on icon at bounding box center [978, 53] width 11 height 12
click at [936, 87] on link "Create from template" at bounding box center [938, 85] width 89 height 13
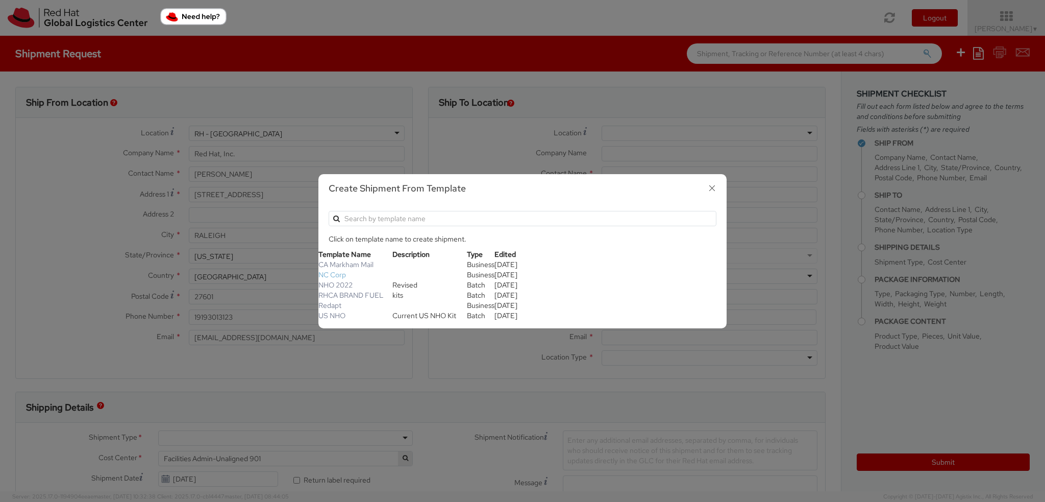
click at [337, 276] on link "NC Corp" at bounding box center [333, 274] width 28 height 9
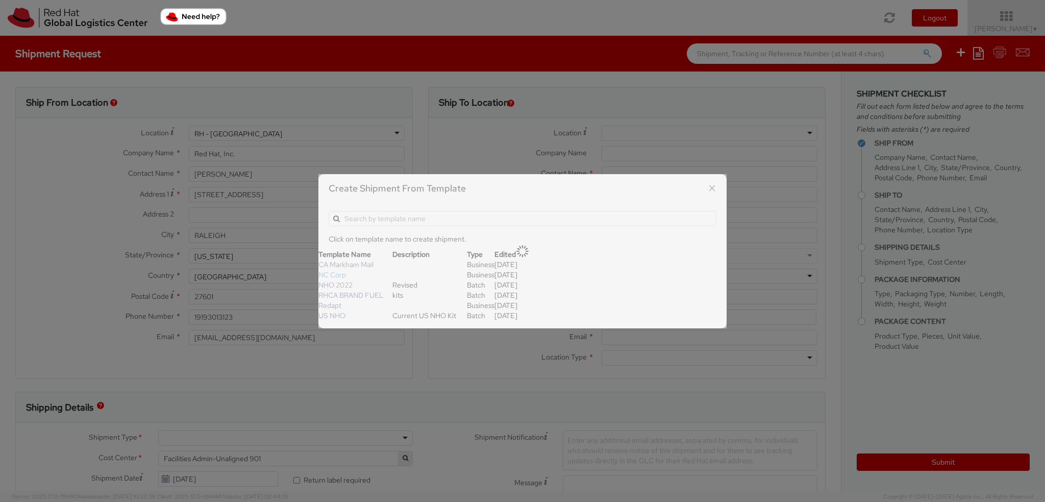
type input "NC Corporate Connection"
type input "Orders - Apostille Svcs"
type input "[STREET_ADDRESS]"
type input "Suite 100"
type input "[GEOGRAPHIC_DATA]"
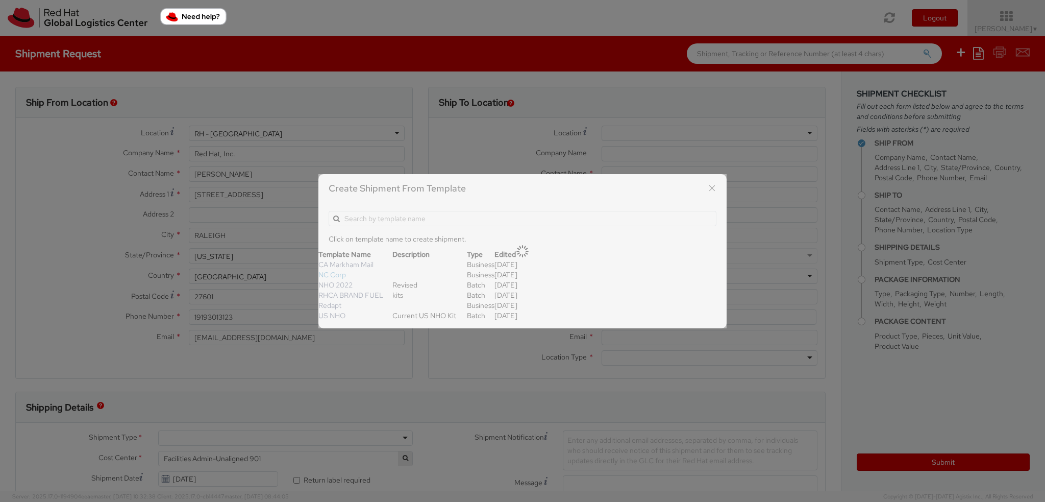
type input "27615"
type input "8888448360"
type input "[EMAIL_ADDRESS][DOMAIN_NAME]"
select select "DOCUMENT"
type input "1"
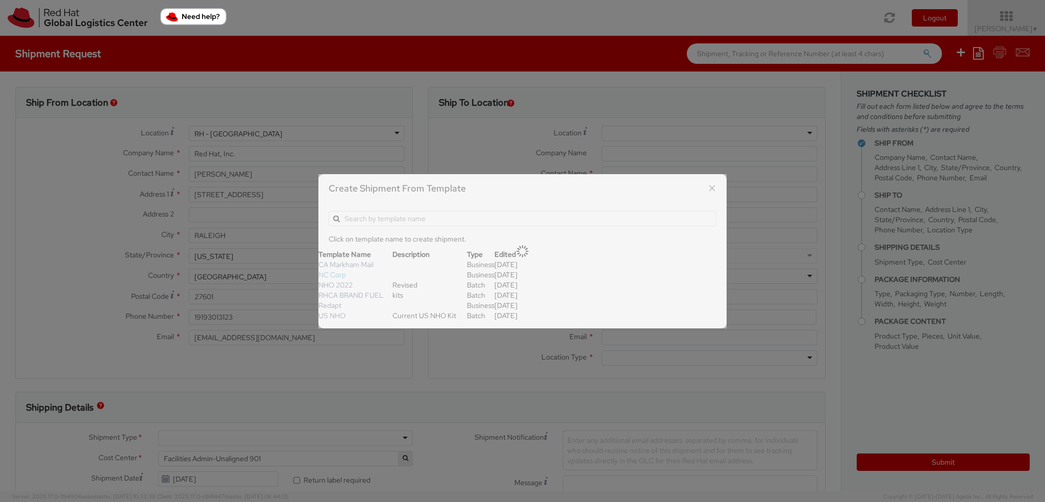
type input "9.5"
type input "12.5"
type input "0.25"
type input "1"
type input "Documents"
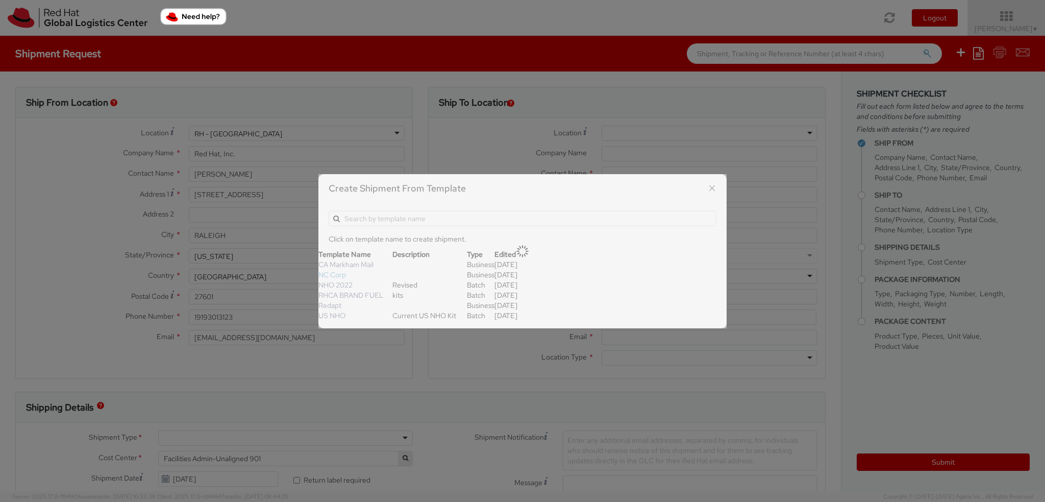
select select "DOCUMENT"
type input "1.00"
select select
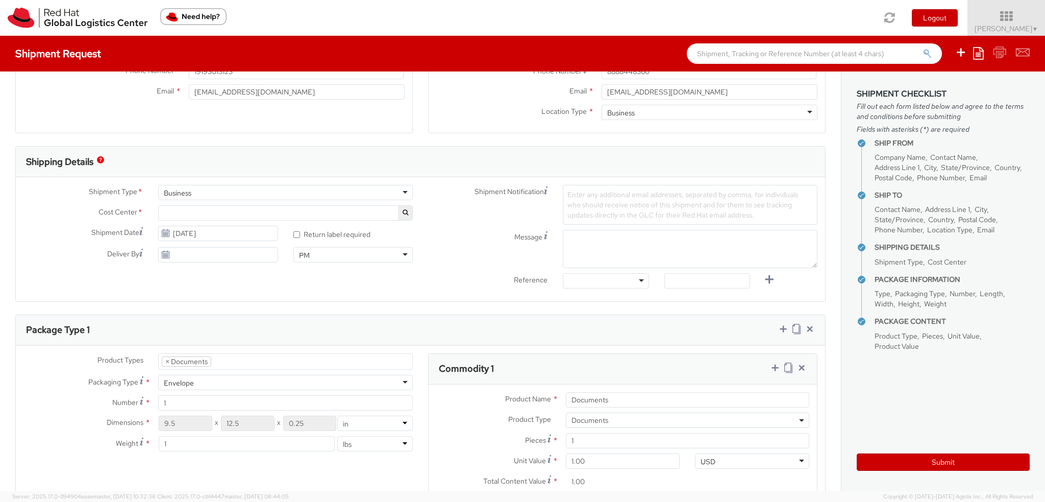
scroll to position [255, 0]
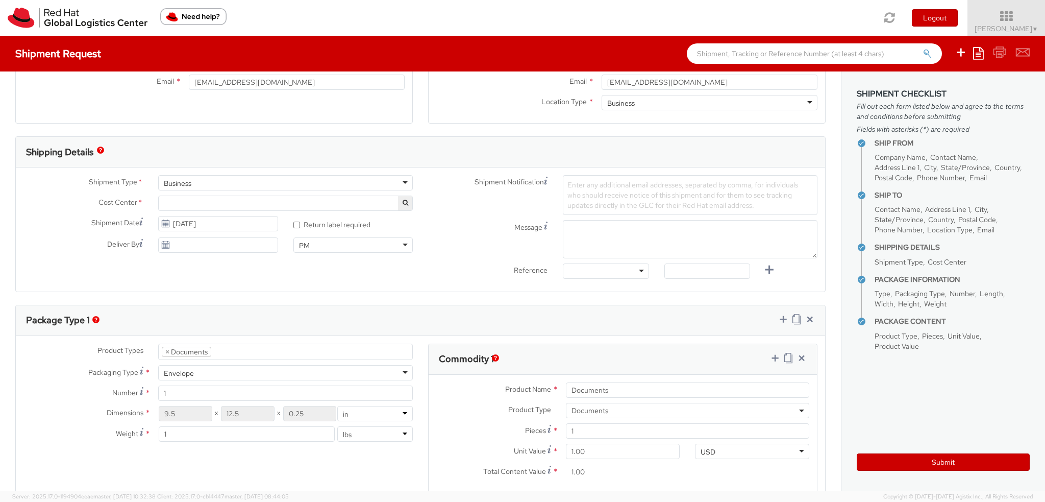
click at [193, 205] on span at bounding box center [285, 203] width 255 height 15
click at [196, 218] on input "search" at bounding box center [284, 219] width 247 height 15
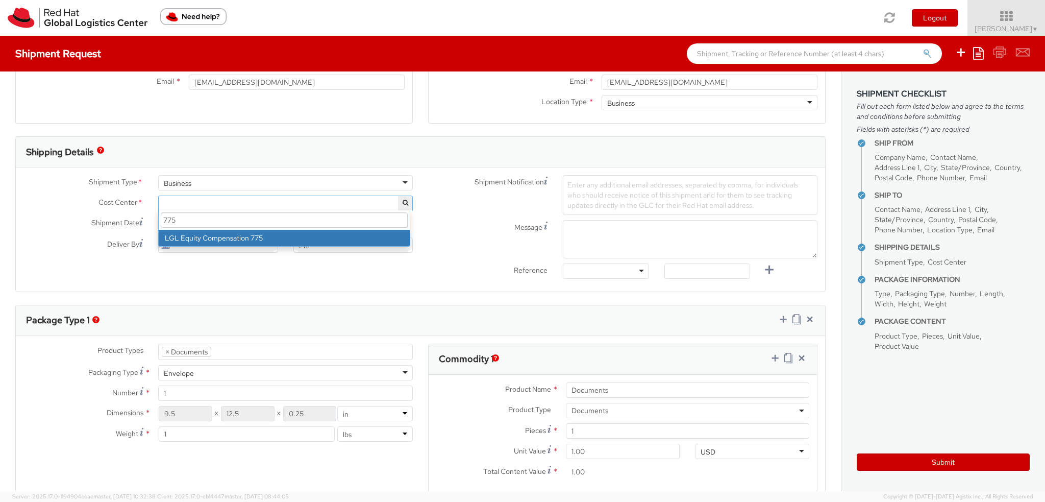
type input "775"
select select "775"
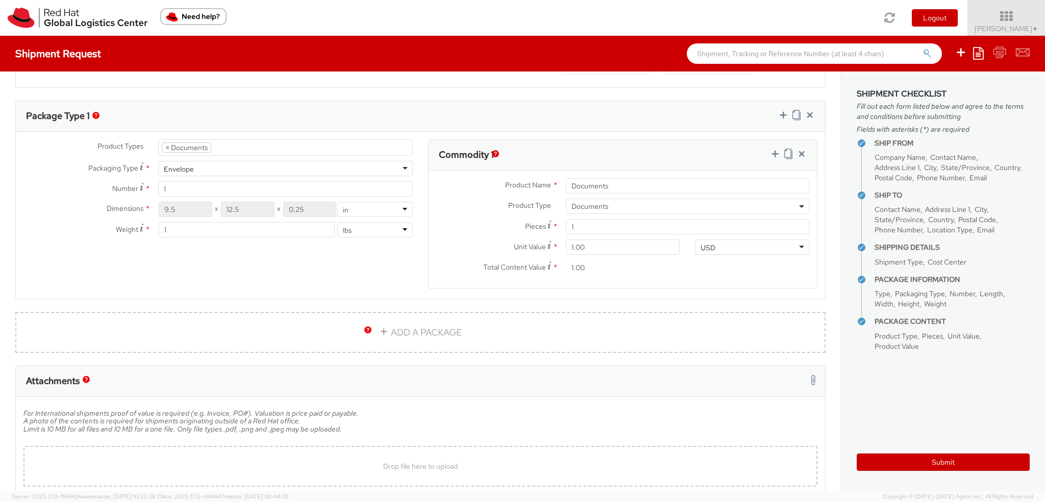
scroll to position [515, 0]
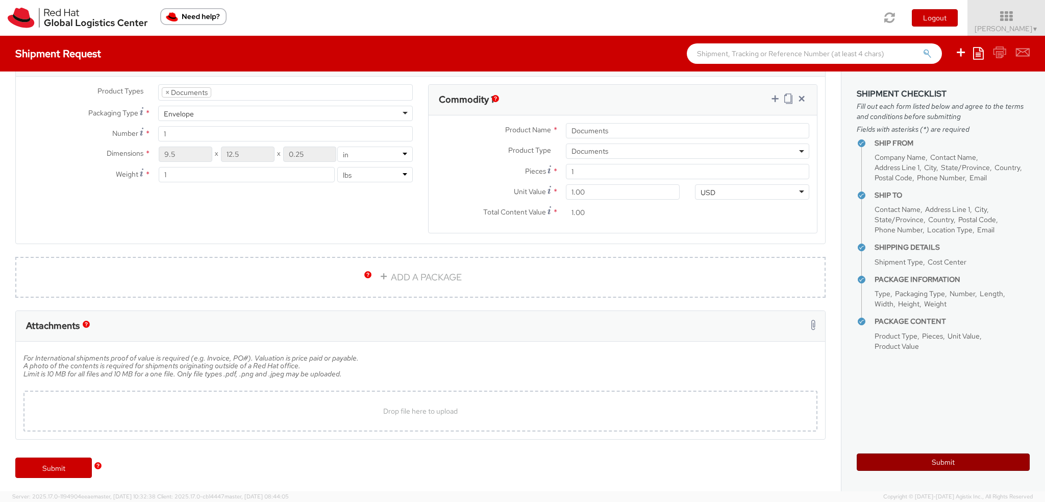
click at [971, 457] on button "Submit" at bounding box center [943, 461] width 173 height 17
